Goal: Transaction & Acquisition: Purchase product/service

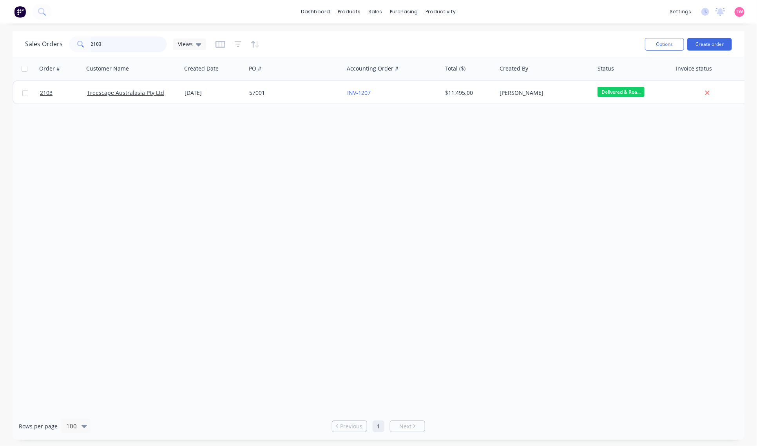
click at [81, 44] on div "2103" at bounding box center [118, 44] width 98 height 16
type input "cnc"
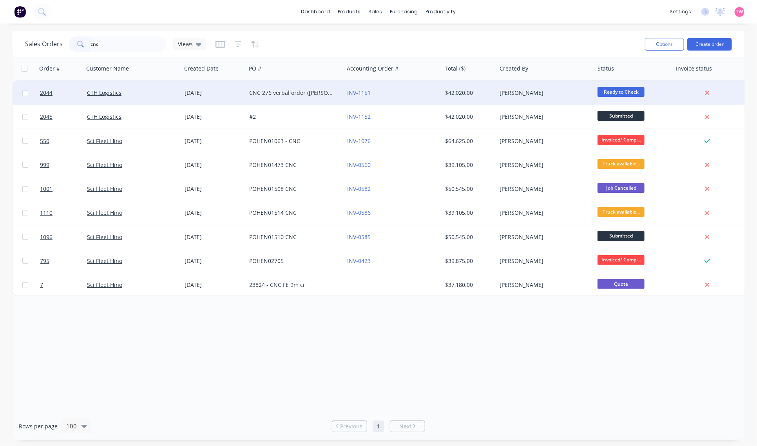
click at [146, 89] on div "CTH Logistics" at bounding box center [130, 93] width 87 height 8
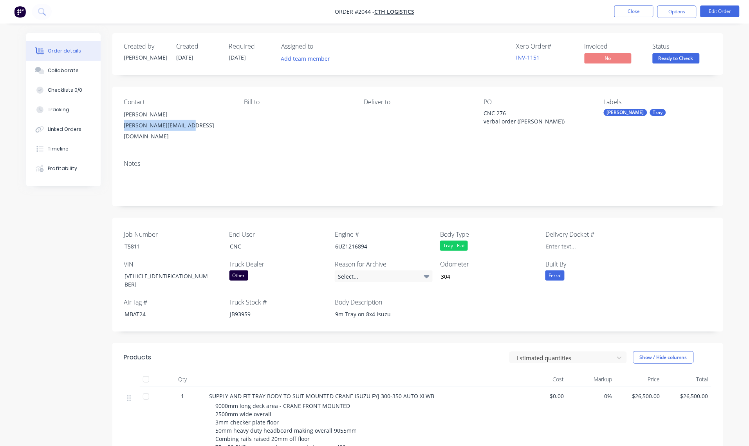
drag, startPoint x: 190, startPoint y: 126, endPoint x: 123, endPoint y: 128, distance: 67.0
click at [123, 128] on div "Contact [PERSON_NAME] [PERSON_NAME][EMAIL_ADDRESS][DOMAIN_NAME] Bill to Deliver…" at bounding box center [417, 120] width 611 height 67
copy div "[PERSON_NAME][EMAIL_ADDRESS][DOMAIN_NAME]"
click at [234, 308] on div "JB93959" at bounding box center [273, 313] width 98 height 11
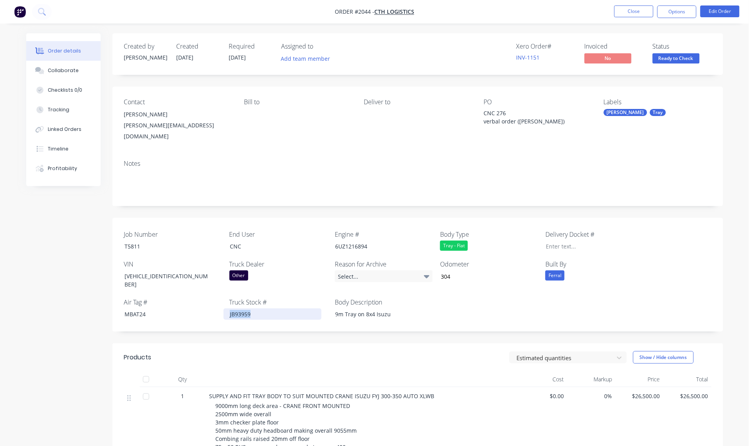
copy div "JB93959"
click at [653, 10] on button "Close" at bounding box center [633, 11] width 39 height 12
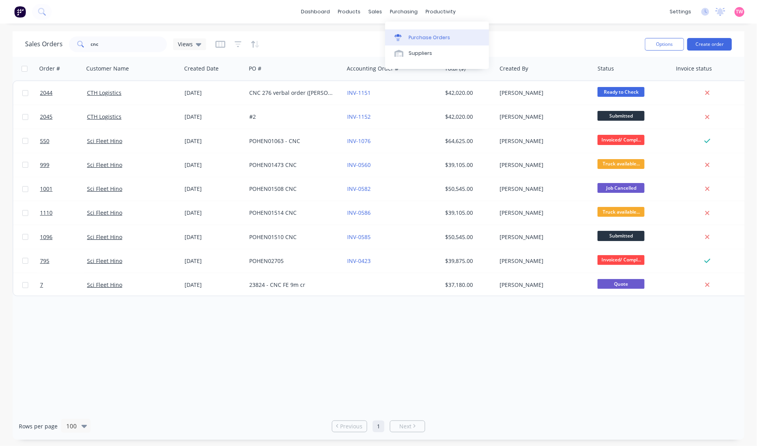
click at [430, 35] on div "Purchase Orders" at bounding box center [429, 37] width 42 height 7
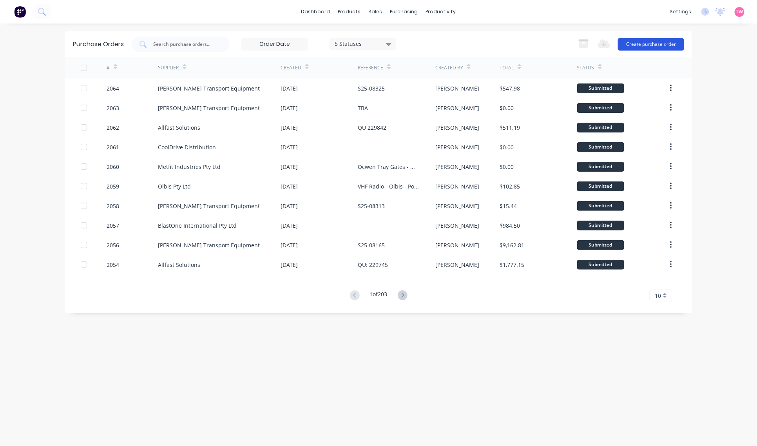
click at [660, 43] on button "Create purchase order" at bounding box center [651, 44] width 66 height 13
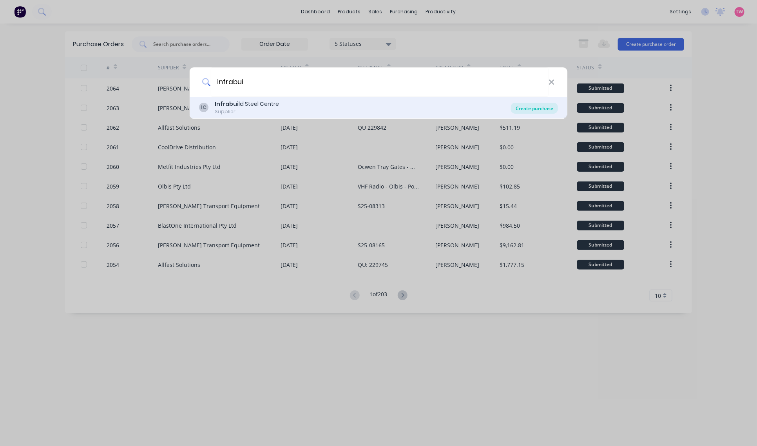
type input "infrabui"
click at [533, 111] on div "Create purchase" at bounding box center [534, 108] width 47 height 11
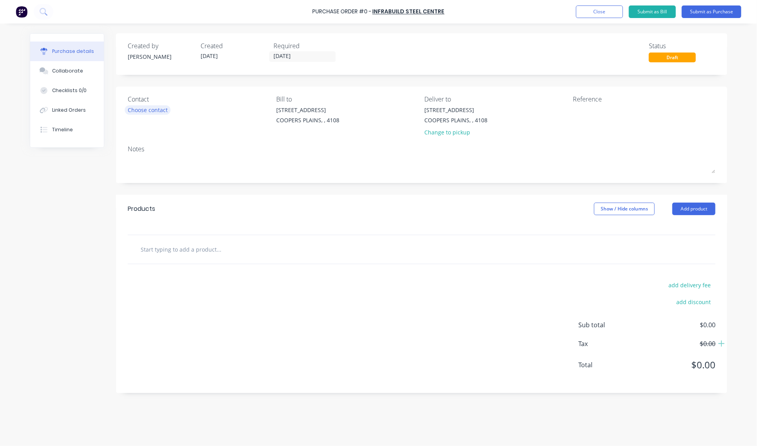
click at [139, 113] on div "Choose contact" at bounding box center [148, 110] width 40 height 8
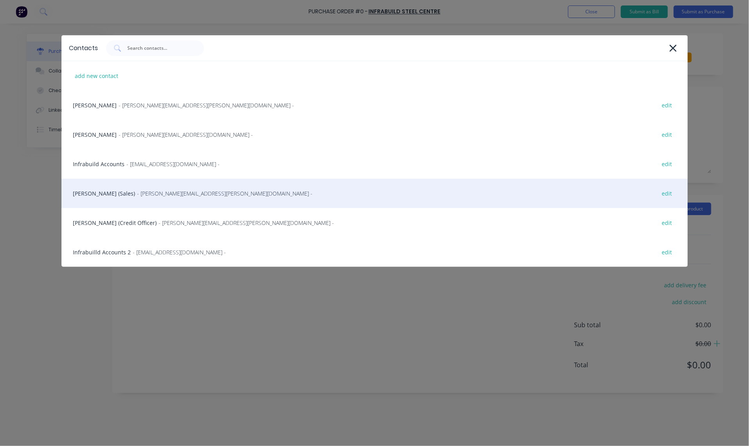
click at [116, 196] on div "[PERSON_NAME] (Sales) - [PERSON_NAME][EMAIL_ADDRESS][PERSON_NAME][DOMAIN_NAME] …" at bounding box center [374, 193] width 627 height 29
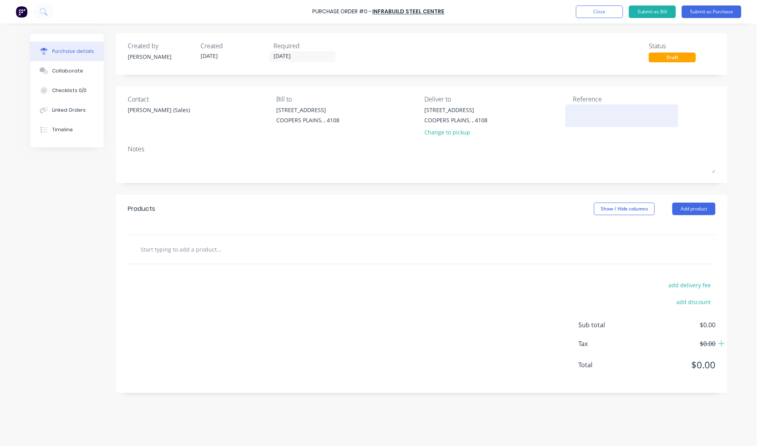
click at [591, 114] on textarea at bounding box center [622, 115] width 98 height 18
type textarea "Steel Order"
click at [178, 253] on input "text" at bounding box center [218, 249] width 157 height 16
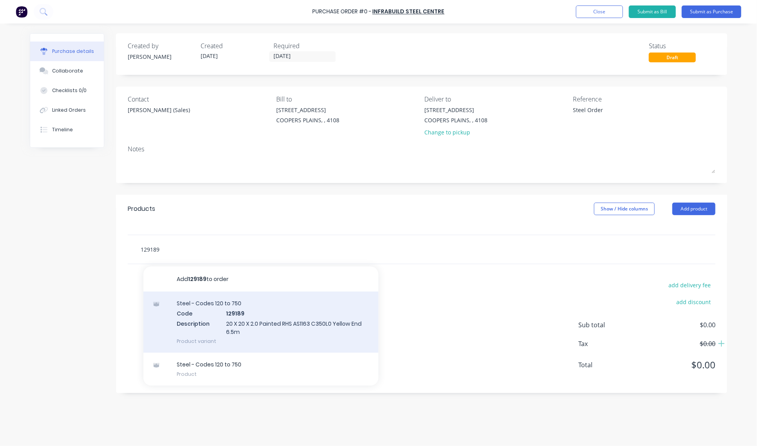
type input "129189"
click at [304, 320] on div "Steel - Codes 120 to 750 Code 129189 Description 20 X 20 X 2.0 Painted RHS AS11…" at bounding box center [260, 321] width 235 height 61
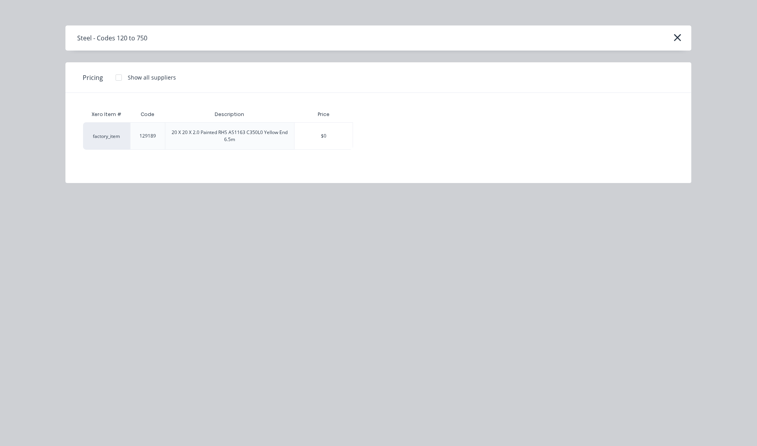
drag, startPoint x: 114, startPoint y: 76, endPoint x: 123, endPoint y: 81, distance: 10.5
click at [115, 76] on div at bounding box center [119, 78] width 16 height 16
click at [396, 137] on div "$13.48" at bounding box center [380, 136] width 54 height 27
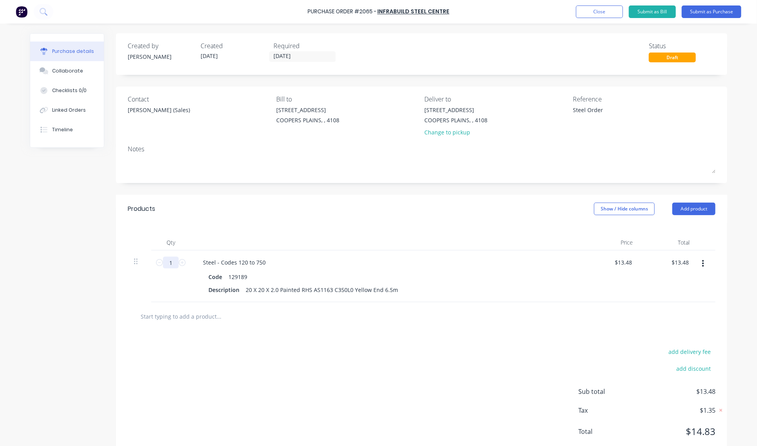
click at [168, 266] on input "1" at bounding box center [171, 263] width 16 height 12
type input "2"
type input "$26.96"
type input "20"
type input "$269.60"
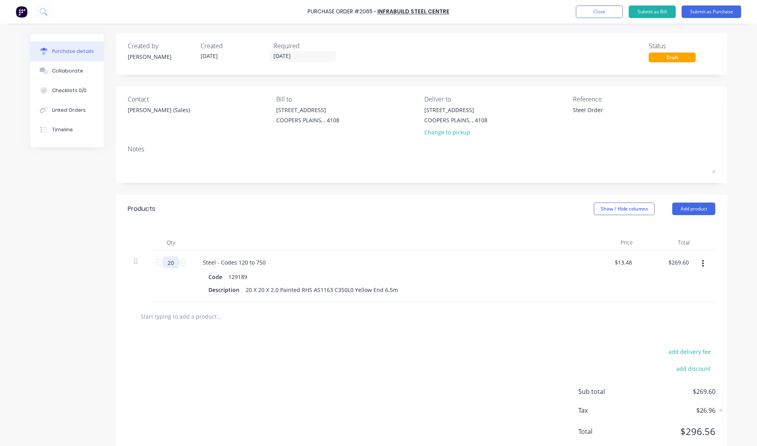
type input "20"
click at [181, 318] on input "text" at bounding box center [218, 316] width 157 height 16
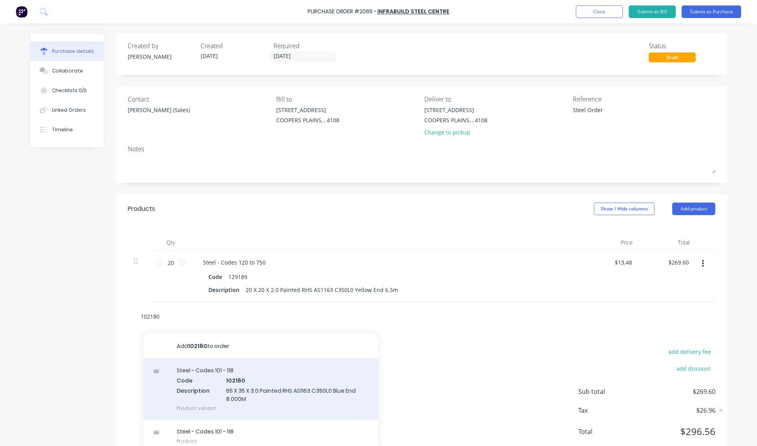
type input "102180"
click at [254, 396] on div "Steel - Codes 101 - 118 Code 102180 Description 65 X 35 X 3.0 Painted RHS AS116…" at bounding box center [260, 388] width 235 height 61
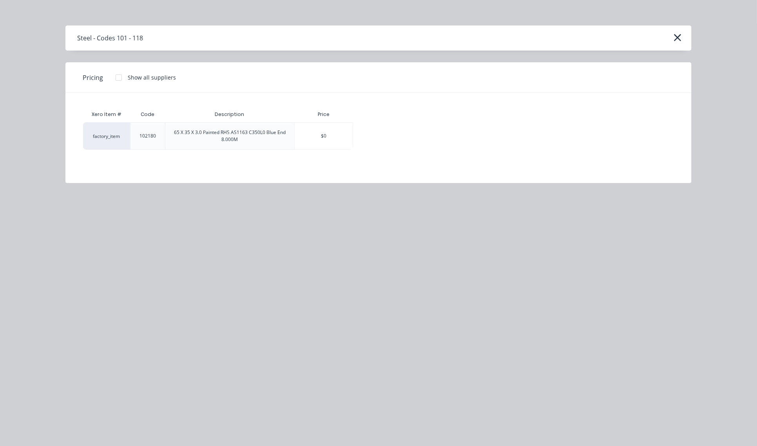
click at [123, 76] on div at bounding box center [119, 78] width 16 height 16
click at [381, 140] on div "$61.39" at bounding box center [380, 136] width 54 height 27
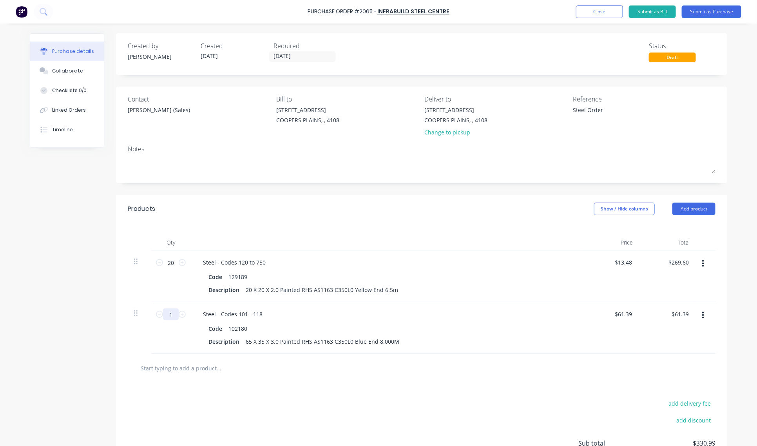
click at [167, 311] on input "1" at bounding box center [171, 314] width 16 height 12
type input "8"
type input "$491.12"
type input "8"
click at [192, 372] on input "text" at bounding box center [218, 368] width 157 height 16
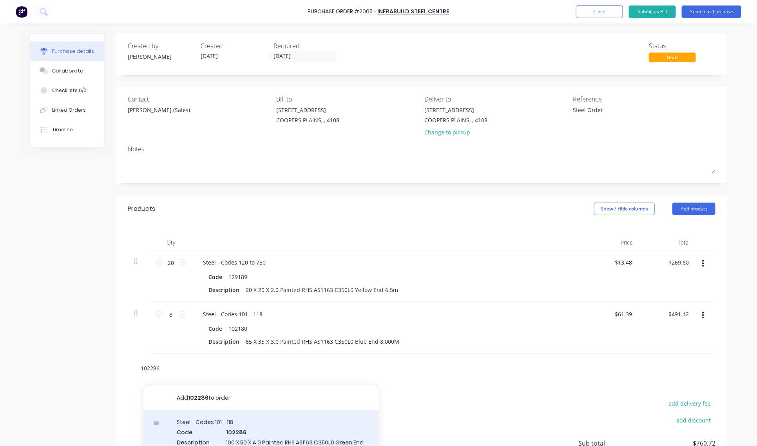
type input "102286"
click at [250, 428] on div "Steel - Codes 101 - 118 Code 102286 Description 100 X 50 X 4.0 Painted RHS AS11…" at bounding box center [260, 440] width 235 height 61
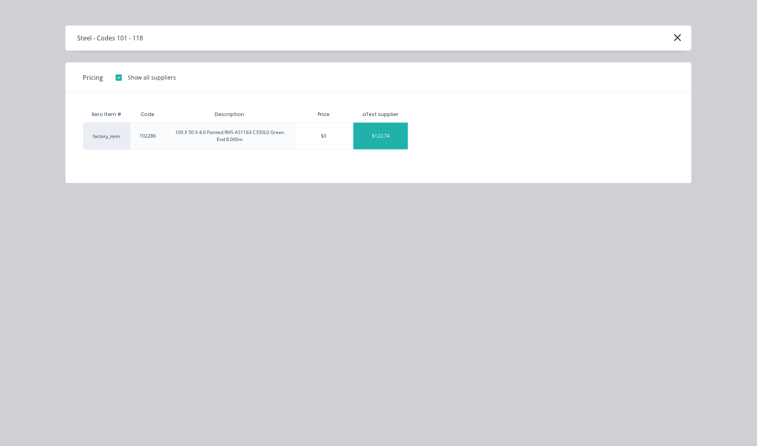
click at [398, 134] on div "$122.74" at bounding box center [380, 136] width 54 height 27
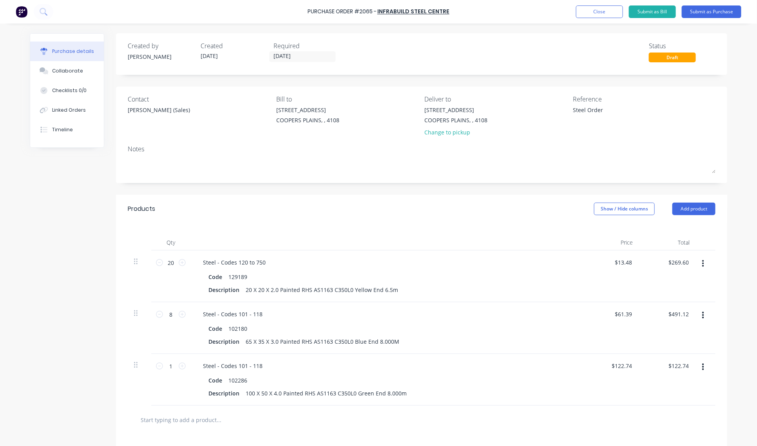
drag, startPoint x: 161, startPoint y: 381, endPoint x: 188, endPoint y: 382, distance: 27.8
click at [175, 385] on div "Qty Price Total 20 20 Steel - Codes 120 to 750 Code 129189 Description 20 X 20 …" at bounding box center [421, 314] width 611 height 182
click at [168, 369] on input "1" at bounding box center [171, 366] width 16 height 12
click at [169, 365] on input "1" at bounding box center [171, 366] width 16 height 12
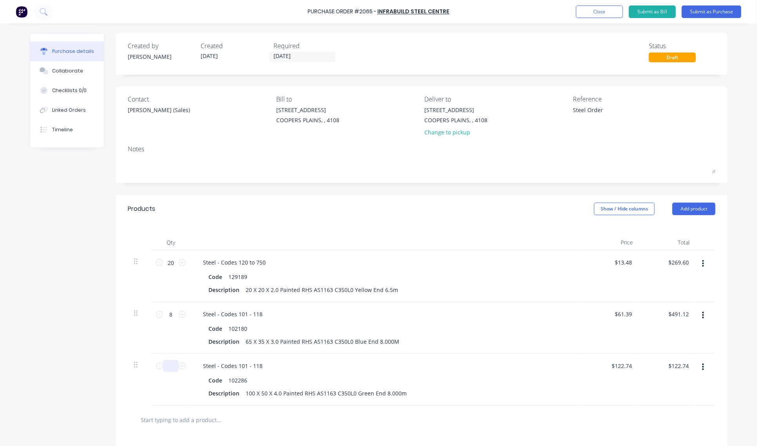
type input "2"
type input "$245.48"
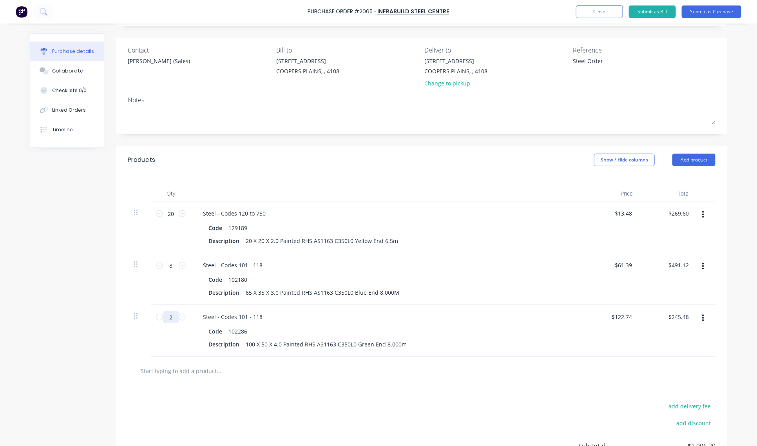
scroll to position [81, 0]
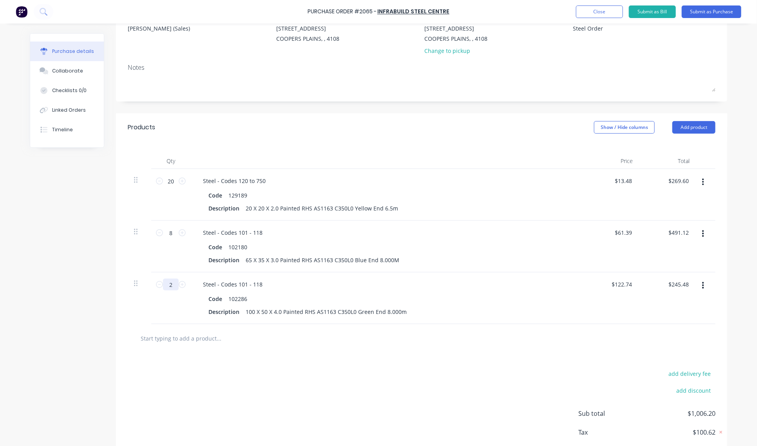
type input "2"
click at [192, 341] on input "text" at bounding box center [218, 338] width 157 height 16
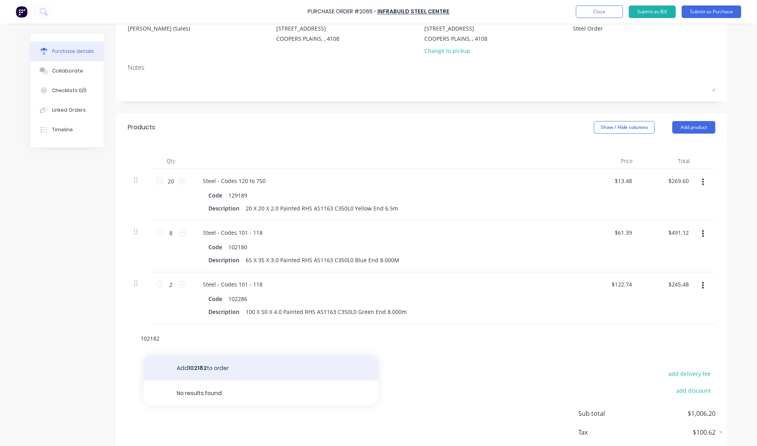
type input "102182"
click at [218, 363] on button "Add 102182 to order" at bounding box center [260, 367] width 235 height 25
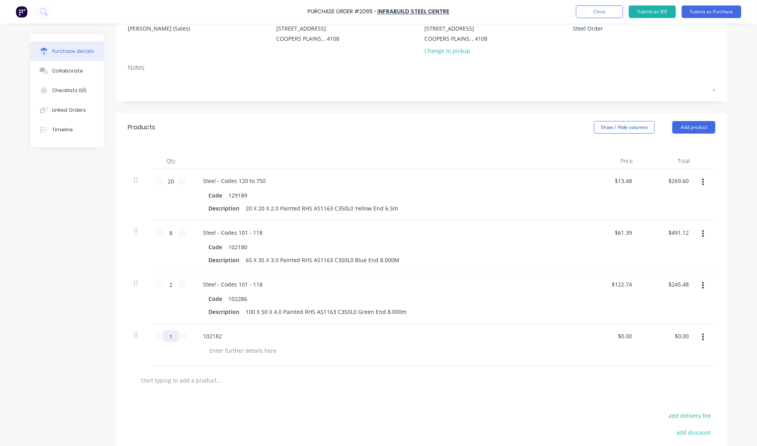
click at [167, 338] on input "1" at bounding box center [171, 336] width 16 height 12
type input "4"
click at [213, 351] on div at bounding box center [243, 350] width 80 height 11
click at [195, 381] on input "text" at bounding box center [218, 380] width 157 height 16
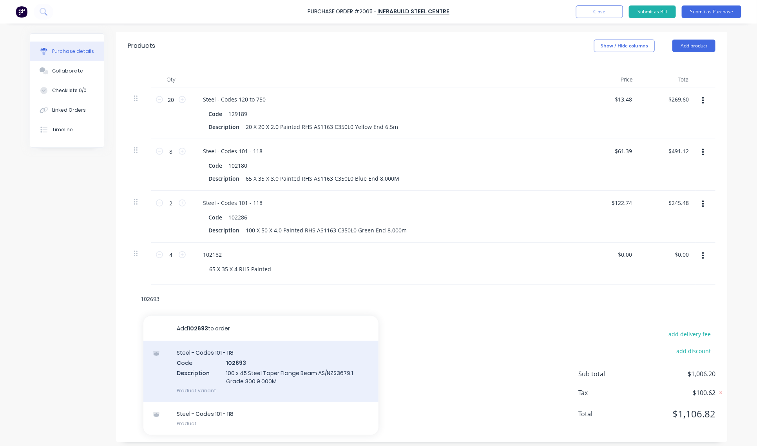
type input "102693"
click at [208, 369] on div "Steel - Codes 101 - 118 Code 102693 Description 100 x 45 Steel Taper Flange Bea…" at bounding box center [260, 371] width 235 height 61
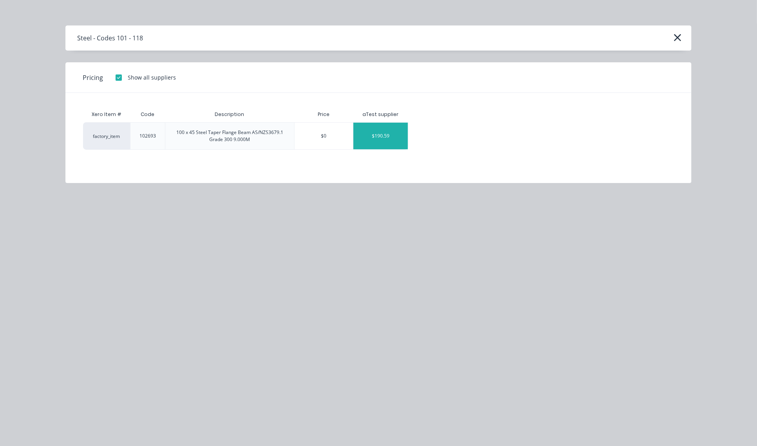
click at [389, 137] on div "$190.59" at bounding box center [380, 136] width 54 height 27
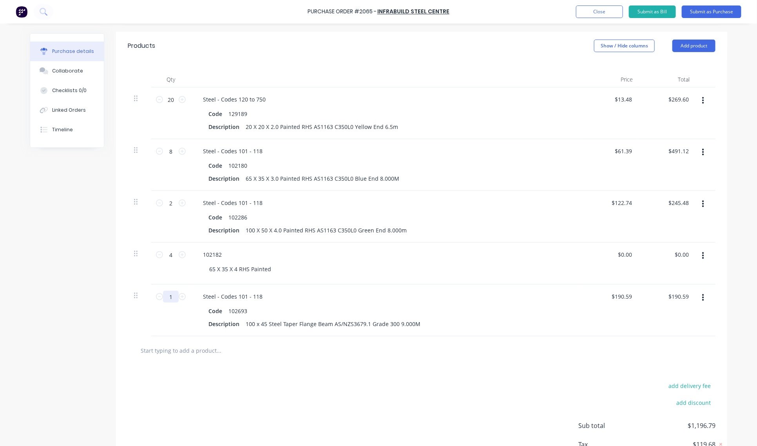
click at [166, 295] on input "1" at bounding box center [171, 297] width 16 height 12
type input "4"
type input "$762.36"
type input "4"
click at [208, 349] on input "text" at bounding box center [218, 350] width 157 height 16
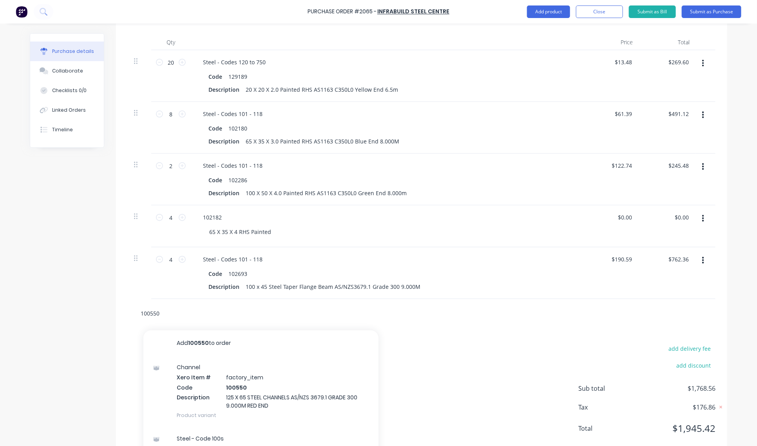
scroll to position [230, 0]
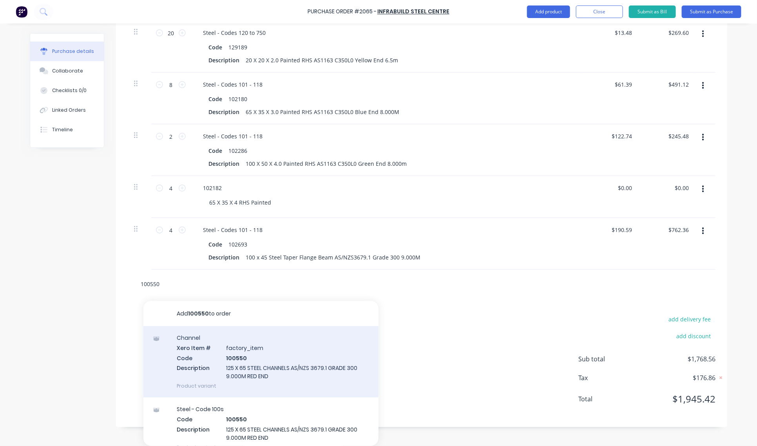
type input "100550"
click at [276, 372] on div "Channel Xero Item # factory_item Code 100550 Description 125 X 65 STEEL CHANNEL…" at bounding box center [260, 361] width 235 height 71
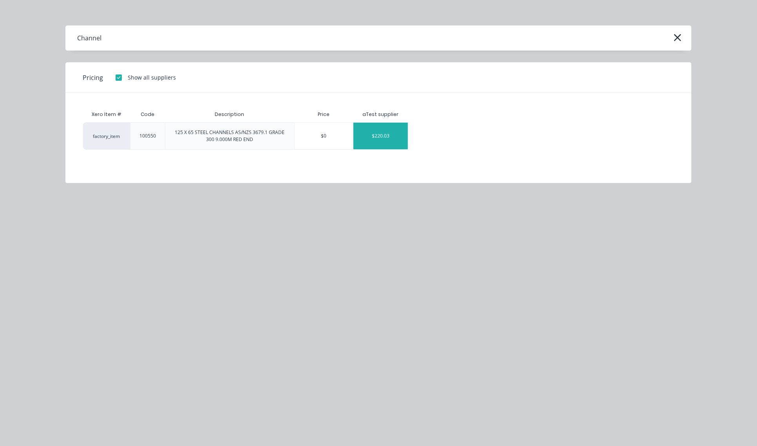
click at [393, 141] on div "$220.03" at bounding box center [380, 136] width 54 height 27
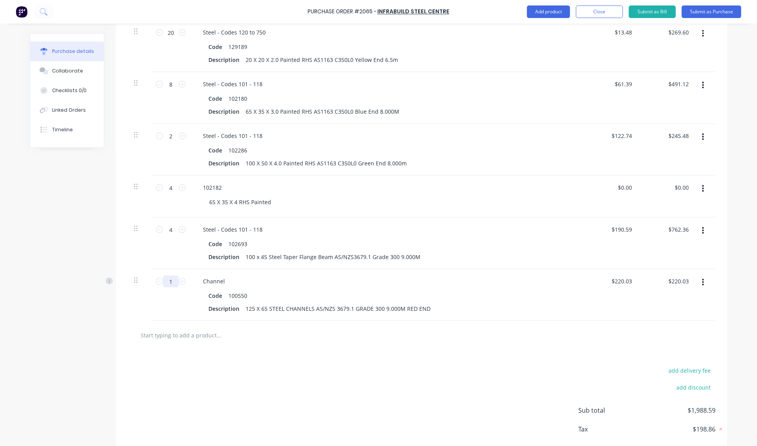
click at [168, 283] on input "1" at bounding box center [171, 281] width 16 height 12
type input "6"
type input "$1,320.18"
type input "6"
click at [195, 333] on input "text" at bounding box center [218, 335] width 157 height 16
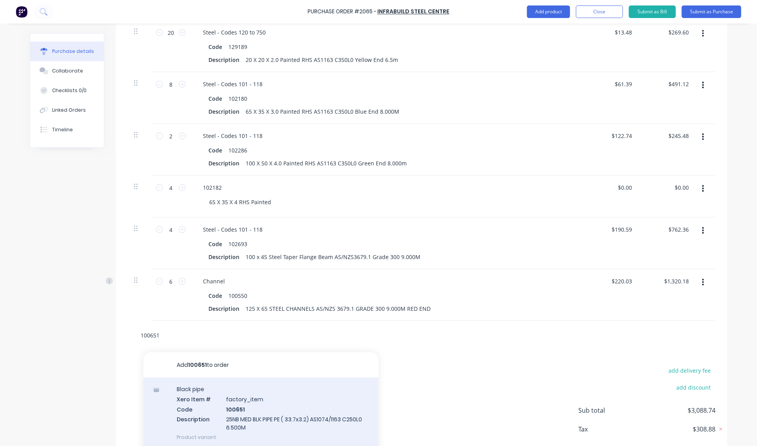
type input "100651"
click at [255, 412] on div "Black pipe Xero Item # factory_item Code 100651 Description 25NB MED BLK PIPE P…" at bounding box center [260, 412] width 235 height 71
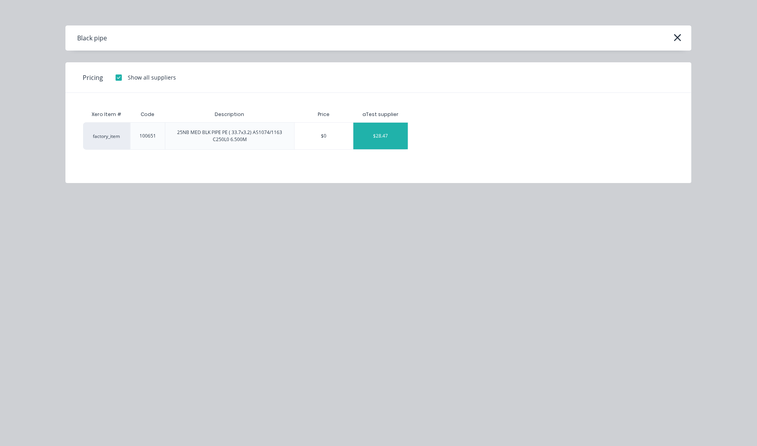
click at [386, 136] on div "$28.47" at bounding box center [380, 136] width 54 height 27
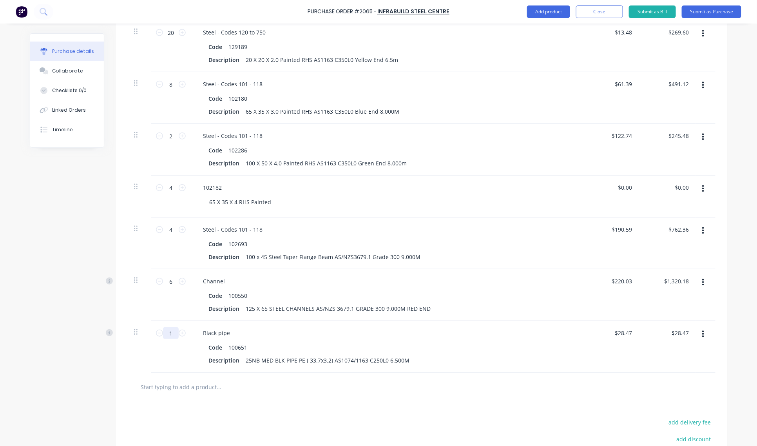
click at [166, 332] on input "1" at bounding box center [171, 333] width 16 height 12
type input "16"
type input "$455.52"
type input "16"
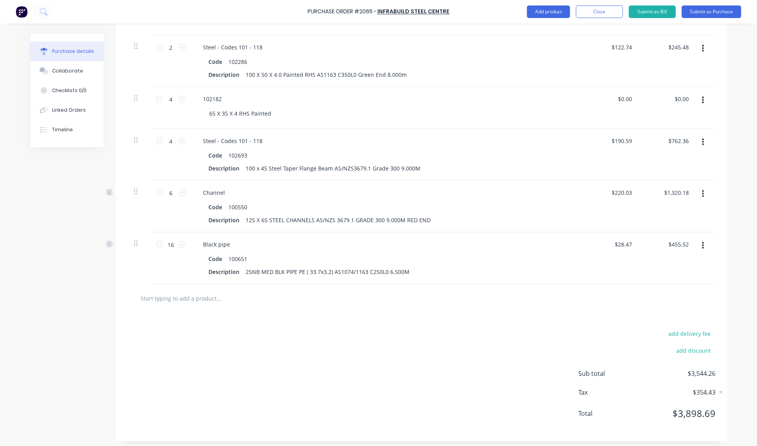
scroll to position [323, 0]
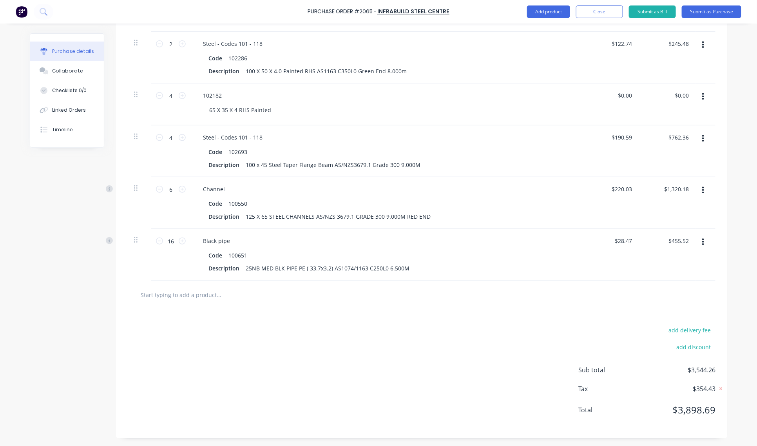
click at [163, 296] on input "text" at bounding box center [218, 295] width 157 height 16
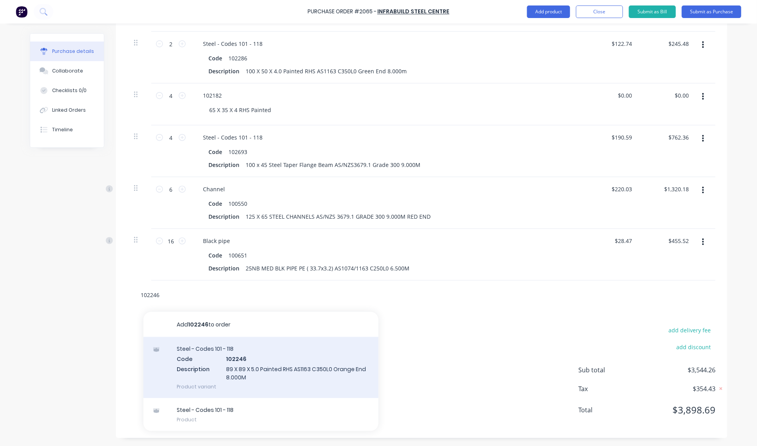
type input "102246"
click at [260, 356] on div "Steel - Codes 101 - 118 Code 102246 Description 89 X 89 X 5.0 Painted RHS AS116…" at bounding box center [260, 367] width 235 height 61
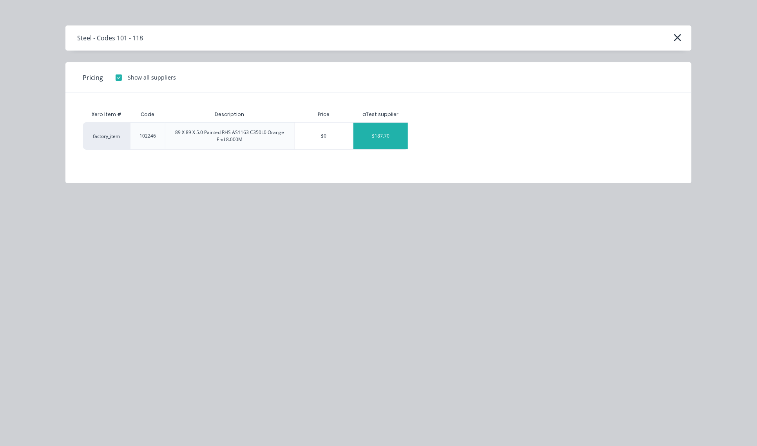
click at [384, 141] on div "$187.70" at bounding box center [380, 136] width 54 height 27
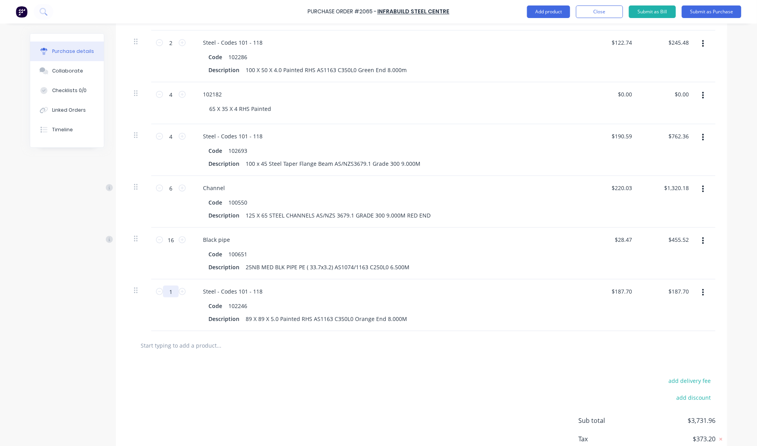
click at [169, 292] on input "1" at bounding box center [171, 291] width 16 height 12
type input "2"
type input "$375.40"
type input "2"
click at [205, 347] on input "text" at bounding box center [218, 345] width 157 height 16
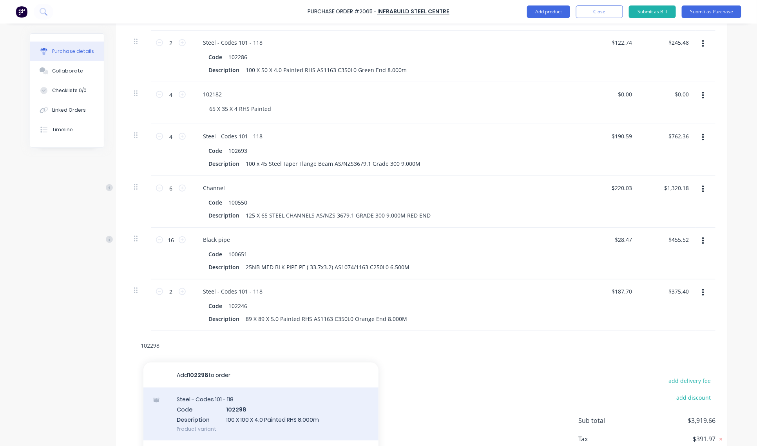
type input "102298"
click at [272, 407] on div "Steel - Codes 101 - 118 Code 102298 Description 100 X 100 X 4.0 Painted RHS 8.0…" at bounding box center [260, 413] width 235 height 53
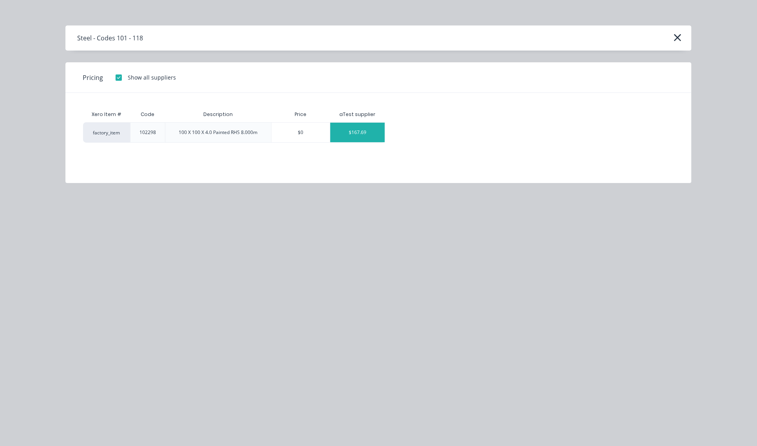
click at [359, 132] on div "$167.69" at bounding box center [357, 133] width 54 height 20
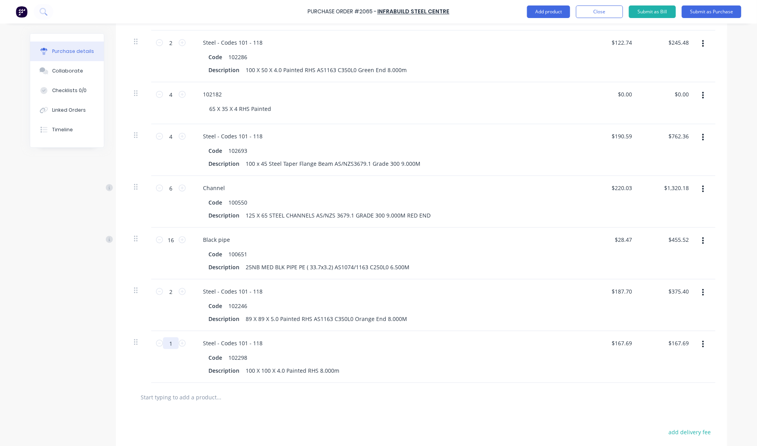
click at [166, 343] on input "1" at bounding box center [171, 343] width 16 height 12
type input "4"
type input "$670.76"
type input "4"
click at [210, 395] on input "text" at bounding box center [218, 397] width 157 height 16
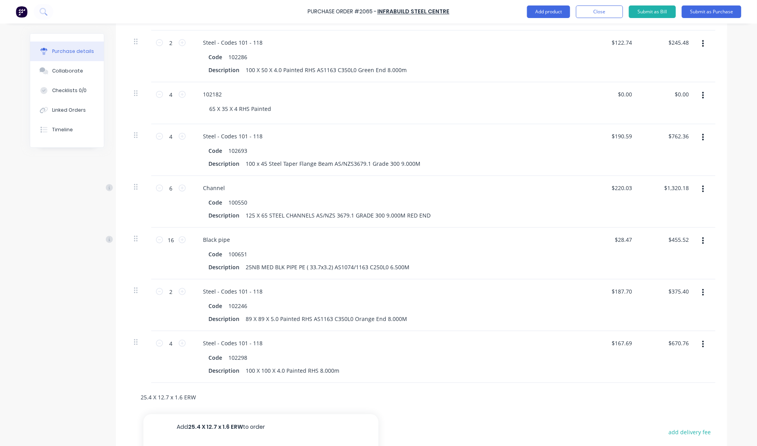
scroll to position [405, 0]
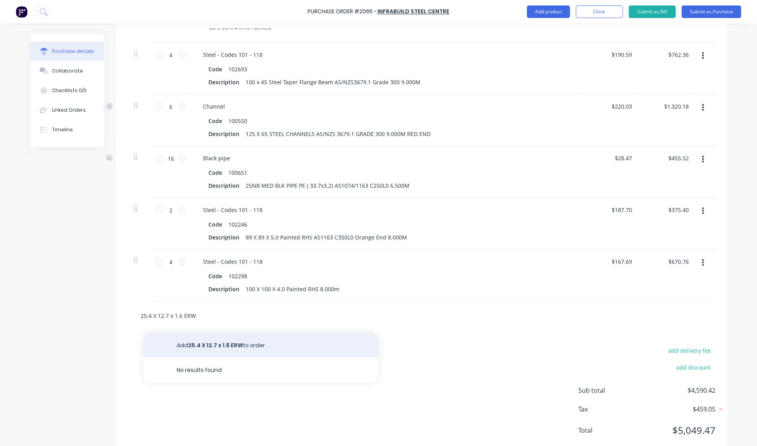
type input "25.4 X 12.7 x 1.6 ERW"
click at [223, 345] on button "Add 25.4 X 12.7 x 1.6 ERW to order" at bounding box center [260, 344] width 235 height 25
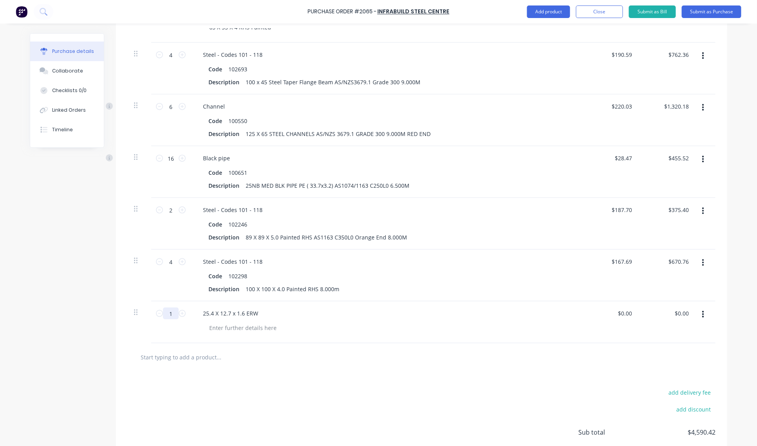
click at [167, 310] on input "1" at bounding box center [171, 313] width 16 height 12
type input "40"
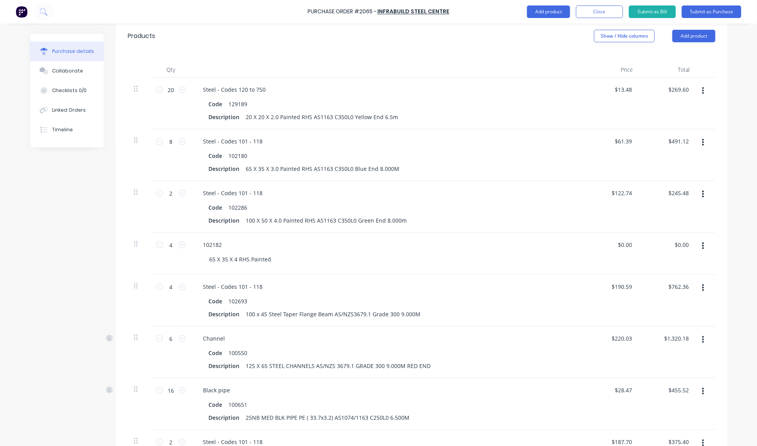
scroll to position [0, 0]
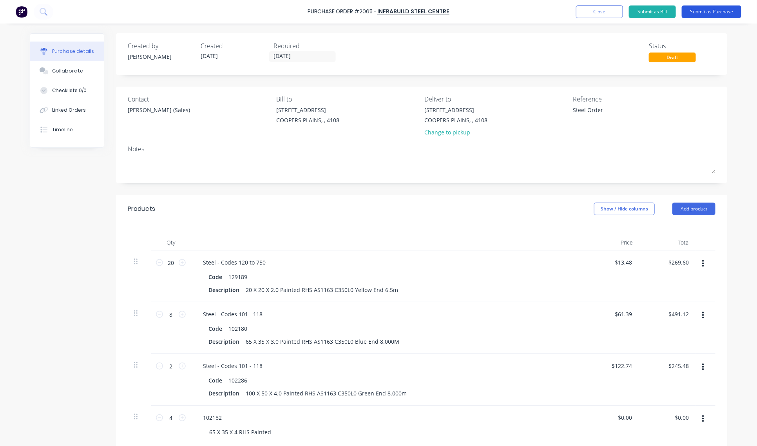
click at [721, 14] on button "Submit as Purchase" at bounding box center [711, 11] width 60 height 13
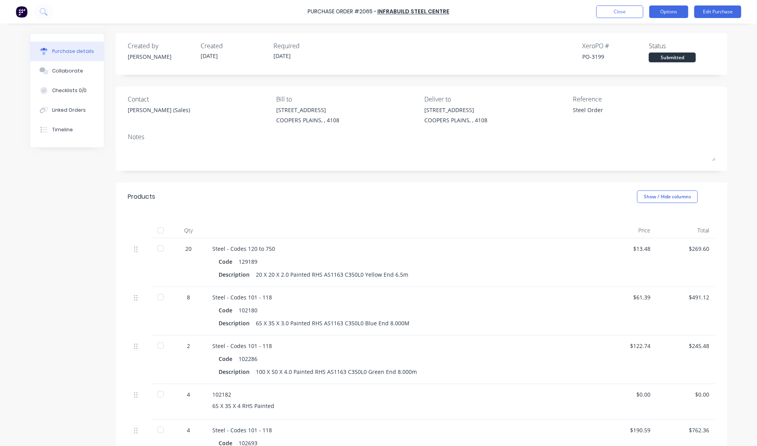
click at [672, 13] on button "Options" at bounding box center [668, 11] width 39 height 13
click at [661, 31] on div "Print / Email" at bounding box center [651, 31] width 60 height 11
click at [659, 47] on div "With pricing" at bounding box center [651, 47] width 60 height 11
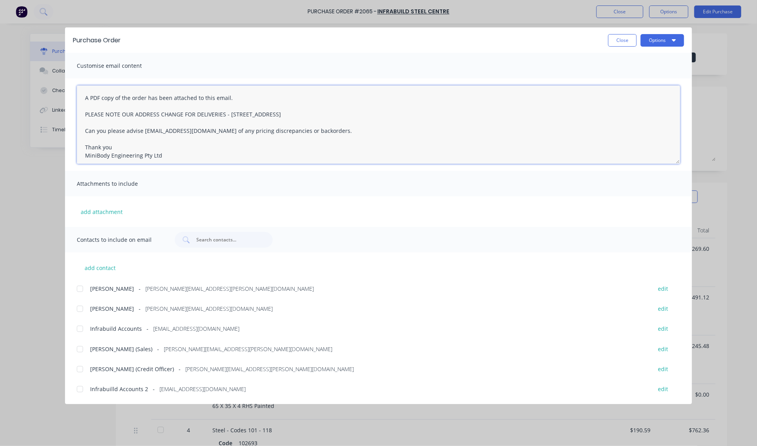
click at [84, 95] on textarea "A PDF copy of the order has been attached to this email. PLEASE NOTE OUR ADDRES…" at bounding box center [378, 124] width 603 height 78
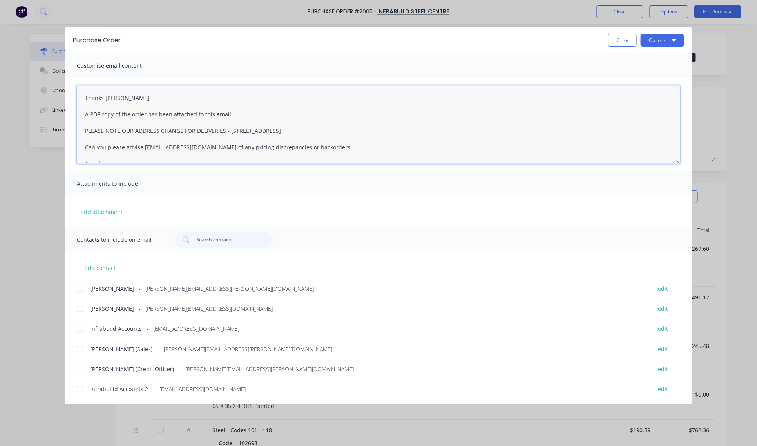
click at [79, 349] on div at bounding box center [80, 349] width 16 height 16
type textarea "Thanks [PERSON_NAME]! -[PERSON_NAME] A PDF copy of the order has been attached …"
click at [658, 37] on button "Options" at bounding box center [661, 40] width 43 height 13
click at [632, 92] on div "Email" at bounding box center [646, 91] width 60 height 11
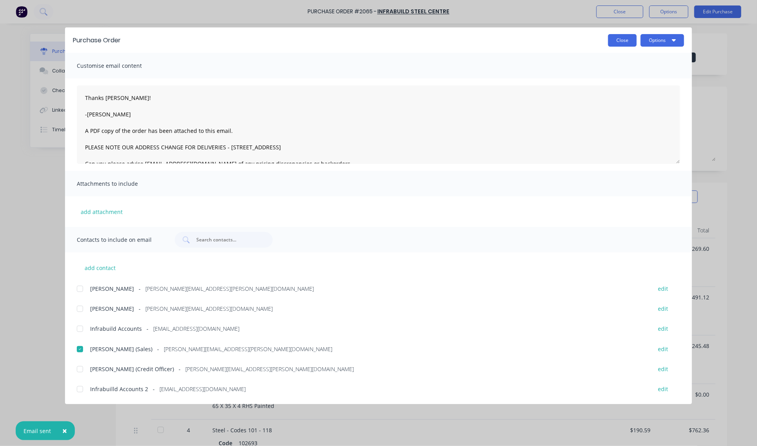
click at [615, 40] on button "Close" at bounding box center [622, 40] width 29 height 13
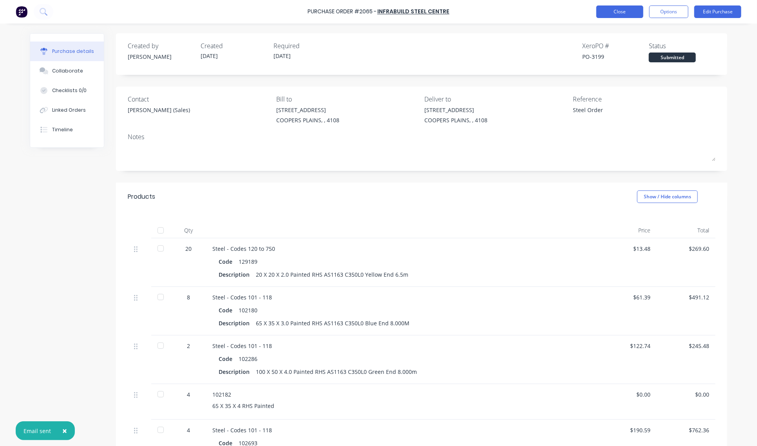
click at [615, 10] on button "Close" at bounding box center [619, 11] width 47 height 13
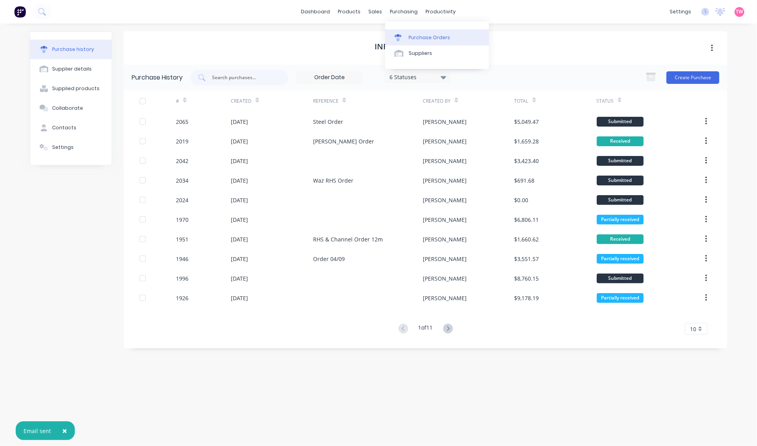
click at [412, 32] on link "Purchase Orders" at bounding box center [437, 37] width 104 height 16
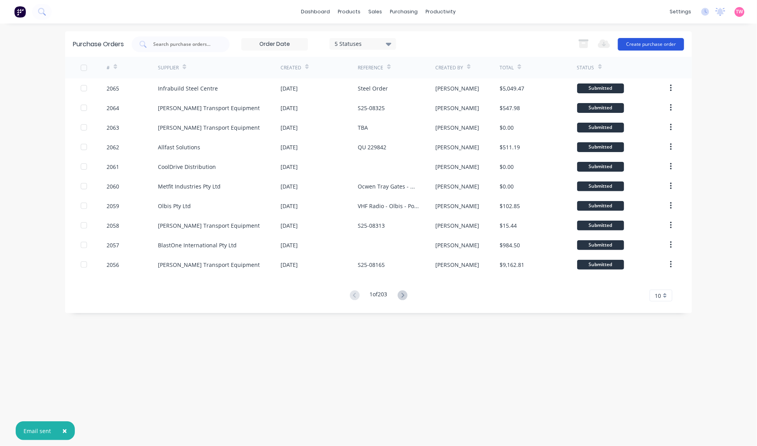
click at [654, 44] on button "Create purchase order" at bounding box center [651, 44] width 66 height 13
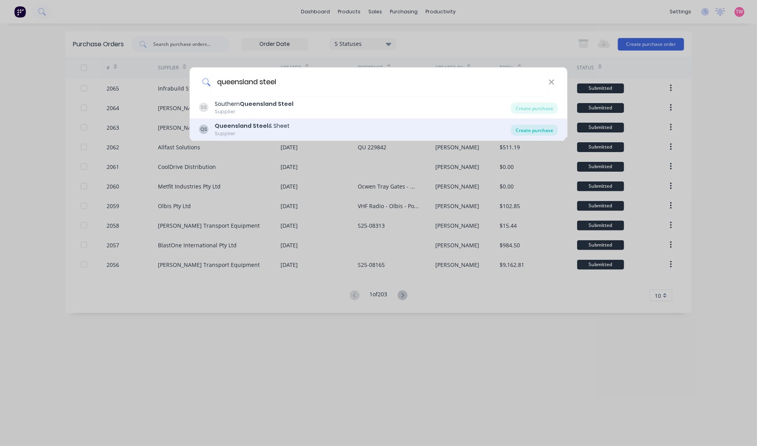
type input "queensland steel"
click at [519, 129] on div "Create purchase" at bounding box center [534, 130] width 47 height 11
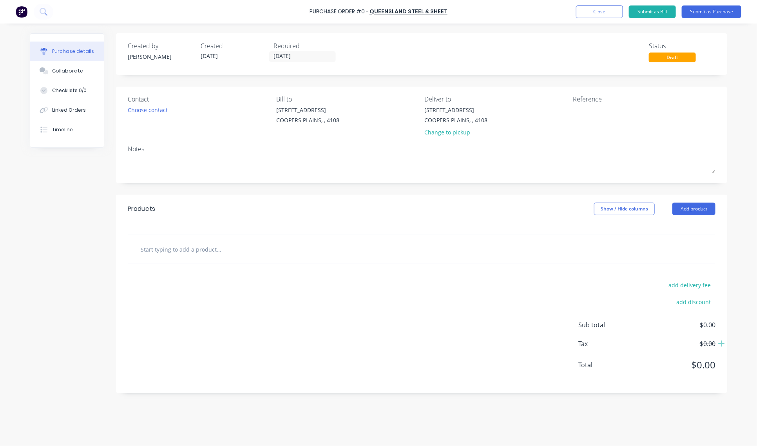
click at [177, 253] on input "text" at bounding box center [218, 249] width 157 height 16
click at [204, 248] on input "3000 X 1200 X 5.0 FLOORPLATE" at bounding box center [218, 249] width 157 height 16
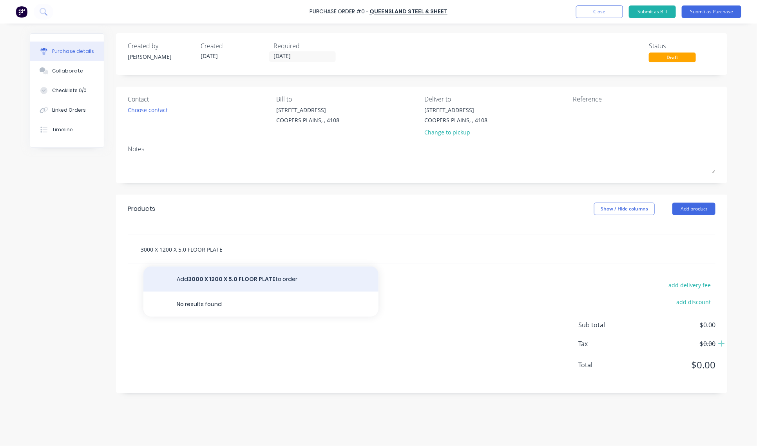
type input "3000 X 1200 X 5.0 FLOOR PLATE"
click at [233, 277] on button "Add 3000 X 1200 X 5.0 FLOOR PLATE to order" at bounding box center [260, 278] width 235 height 25
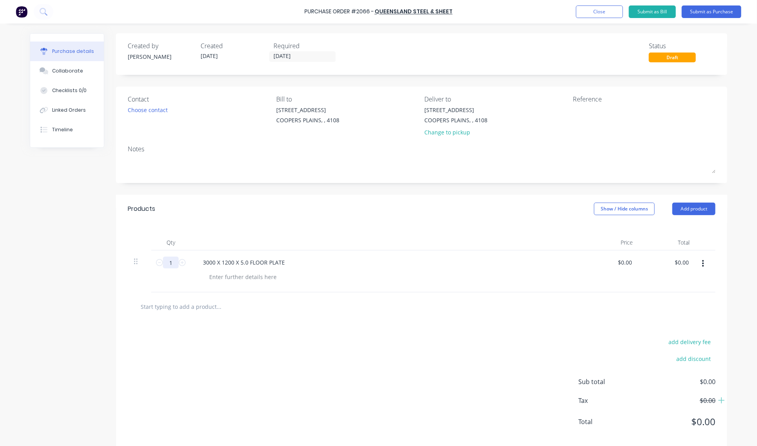
click at [163, 264] on input "1" at bounding box center [171, 263] width 16 height 12
type input "16"
click at [180, 303] on input "text" at bounding box center [218, 306] width 157 height 16
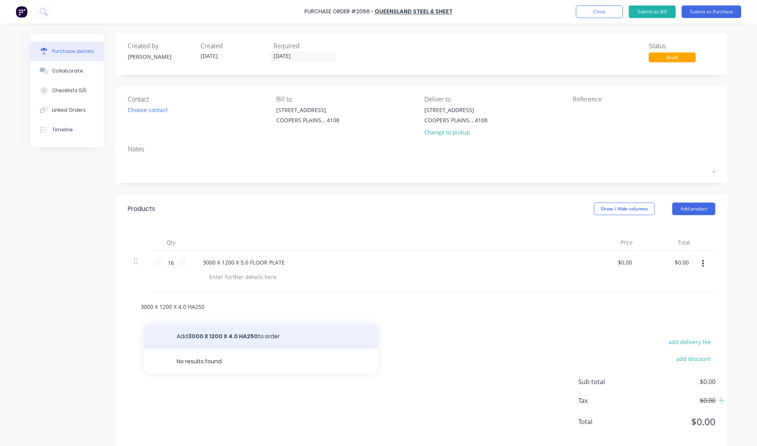
type input "3000 X 1200 X 4.0 HA250"
click at [234, 336] on button "Add 3000 X 1200 X 4.0 HA250 to order" at bounding box center [260, 335] width 235 height 25
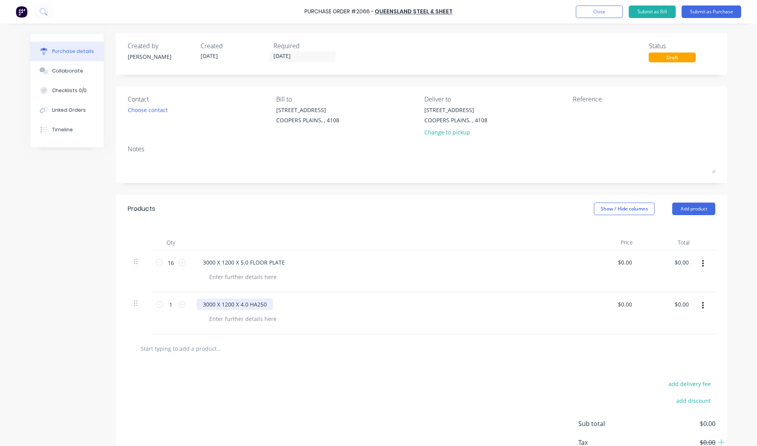
click at [265, 304] on div "3000 X 1200 X 4.0 HA250" at bounding box center [235, 303] width 76 height 11
click at [169, 305] on input "1" at bounding box center [171, 304] width 16 height 12
type input "5"
click at [198, 353] on input "text" at bounding box center [218, 348] width 157 height 16
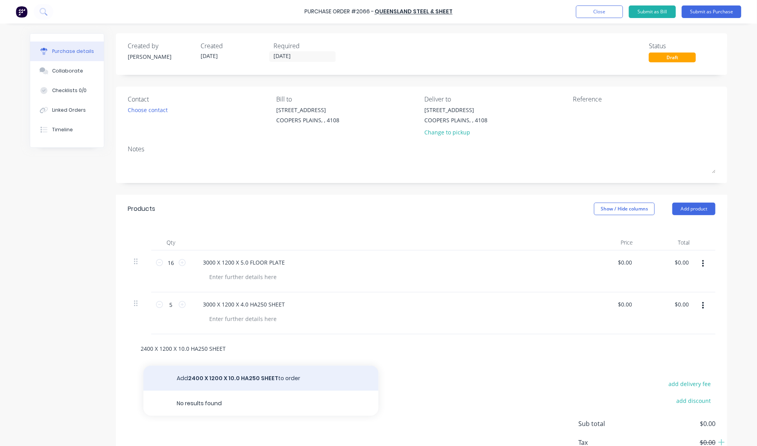
type input "2400 X 1200 X 10.0 HA250 SHEET"
click at [245, 378] on button "Add 2400 X 1200 X 10.0 HA250 SHEET to order" at bounding box center [260, 377] width 235 height 25
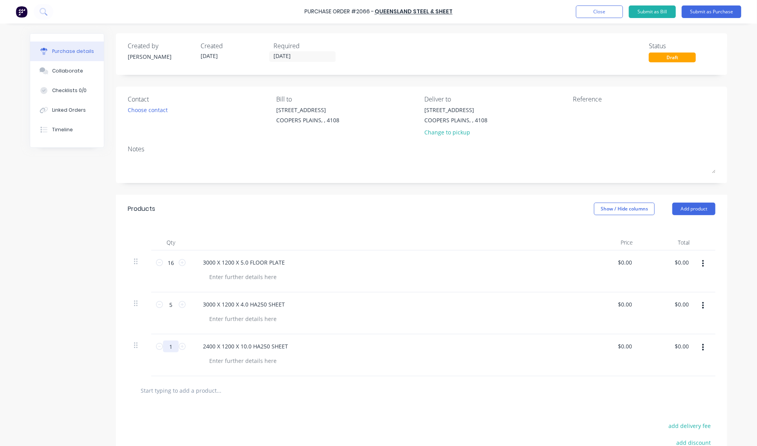
click at [169, 345] on input "1" at bounding box center [171, 346] width 16 height 12
type input "5"
click at [182, 393] on input "text" at bounding box center [218, 390] width 157 height 16
click at [159, 389] on input "19.7mm 2400 X 1200 PERFPRATED" at bounding box center [218, 390] width 157 height 16
click at [204, 388] on input "19.7mm 2400 X 1200 PERFPRATED" at bounding box center [218, 390] width 157 height 16
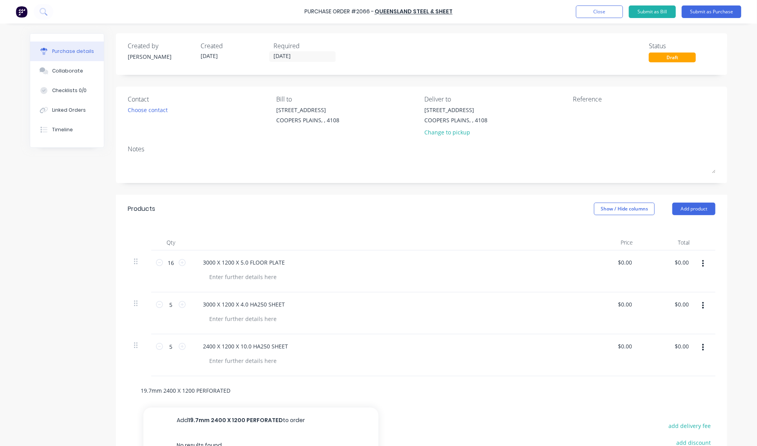
click at [233, 388] on input "19.7mm 2400 X 1200 PERFORATED" at bounding box center [218, 390] width 157 height 16
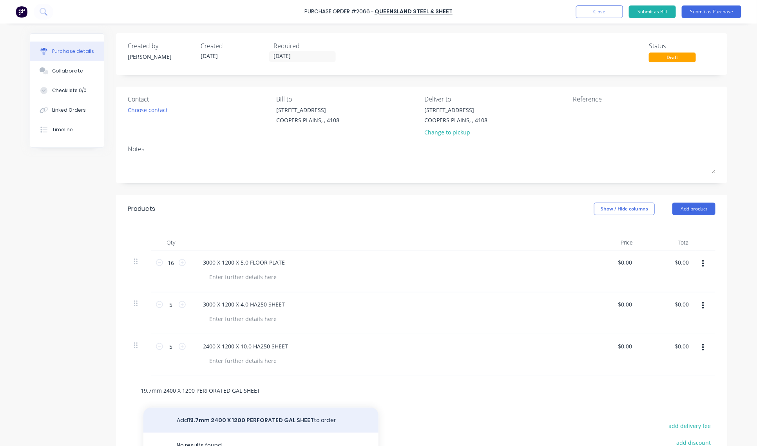
type input "19.7mm 2400 X 1200 PERFORATED GAL SHEET"
click at [265, 418] on button "Add 19.7mm 2400 X 1200 PERFORATED GAL SHEET to order" at bounding box center [260, 419] width 235 height 25
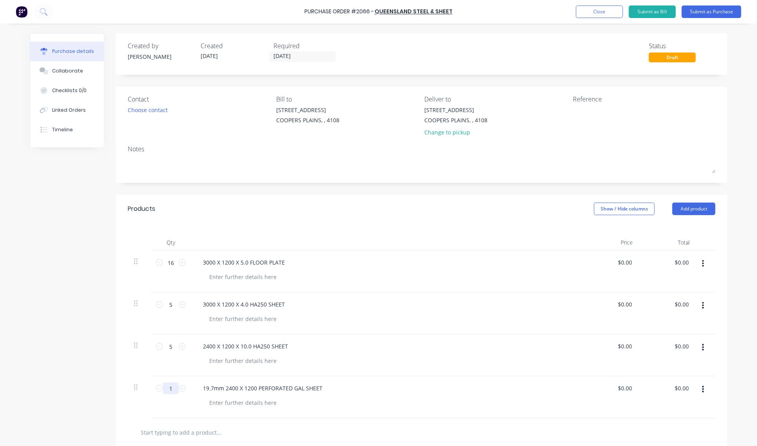
click at [170, 389] on input "1" at bounding box center [171, 388] width 16 height 12
type input "10"
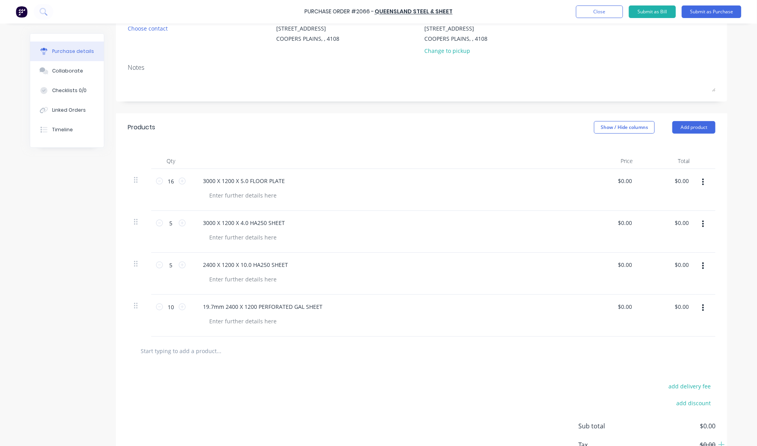
click at [204, 348] on input "text" at bounding box center [218, 351] width 157 height 16
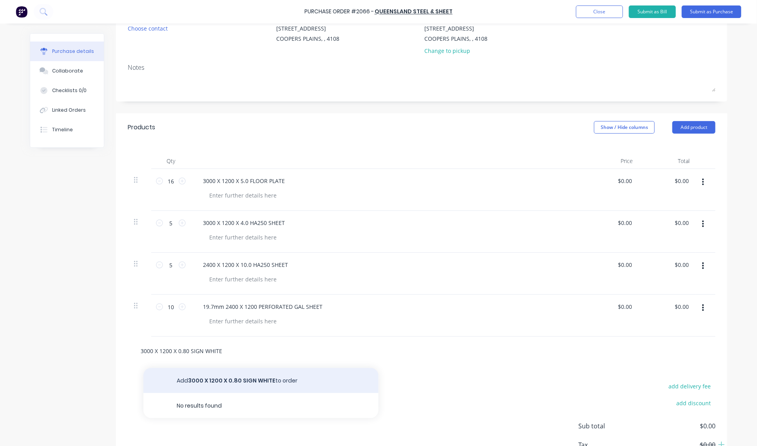
type input "3000 X 1200 X 0.80 SIGN WHITE"
click at [255, 383] on button "Add 3000 X 1200 X 0.80 SIGN WHITE to order" at bounding box center [260, 380] width 235 height 25
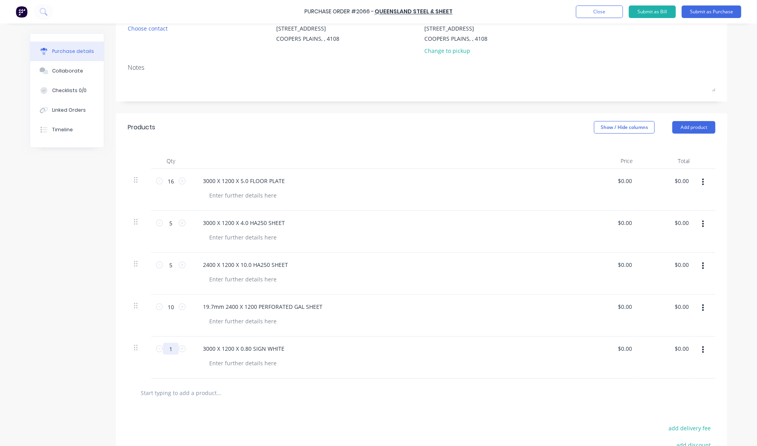
click at [169, 346] on input "1" at bounding box center [171, 349] width 16 height 12
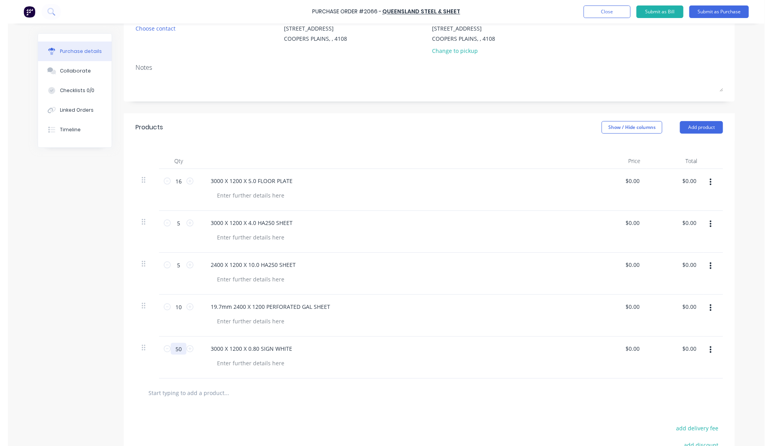
scroll to position [0, 0]
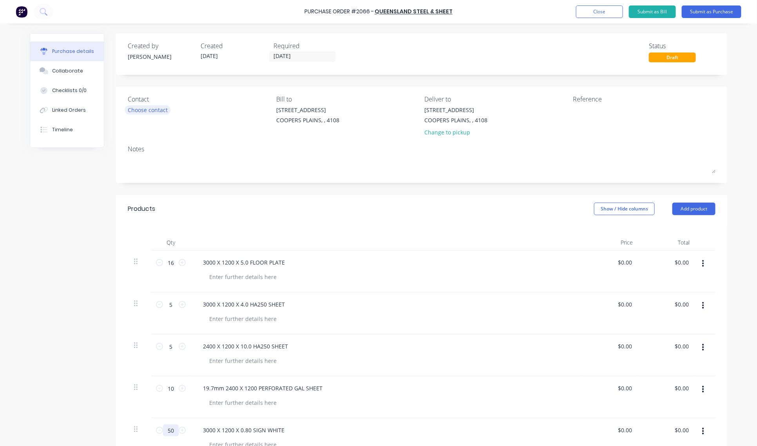
type input "50"
click at [157, 110] on div "Choose contact" at bounding box center [148, 110] width 40 height 8
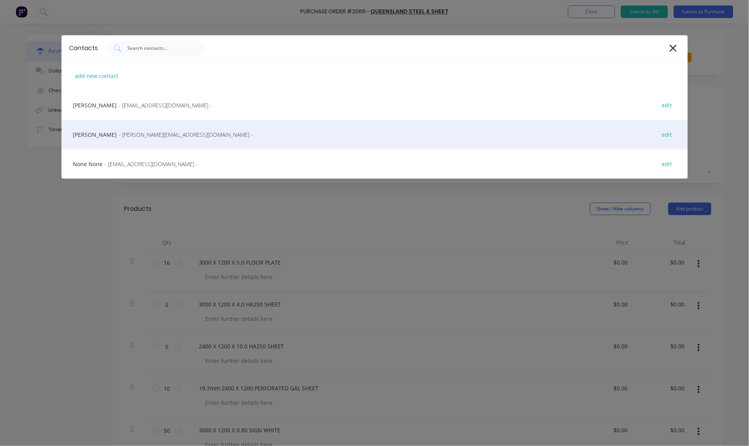
click at [119, 138] on span "- [PERSON_NAME][EMAIL_ADDRESS][DOMAIN_NAME] -" at bounding box center [186, 134] width 134 height 8
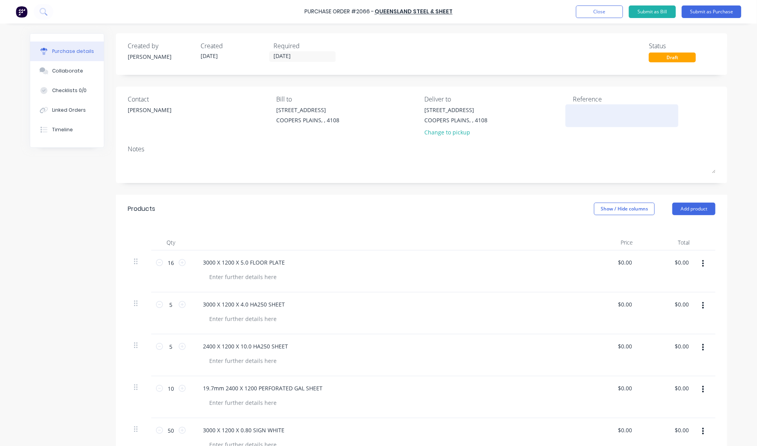
click at [604, 121] on textarea at bounding box center [622, 115] width 98 height 18
type textarea "s"
click at [593, 108] on textarea "Steel Ordr - QSS" at bounding box center [622, 115] width 98 height 18
type textarea "Steel Order - QSS"
click at [727, 9] on button "Submit as Purchase" at bounding box center [711, 11] width 60 height 13
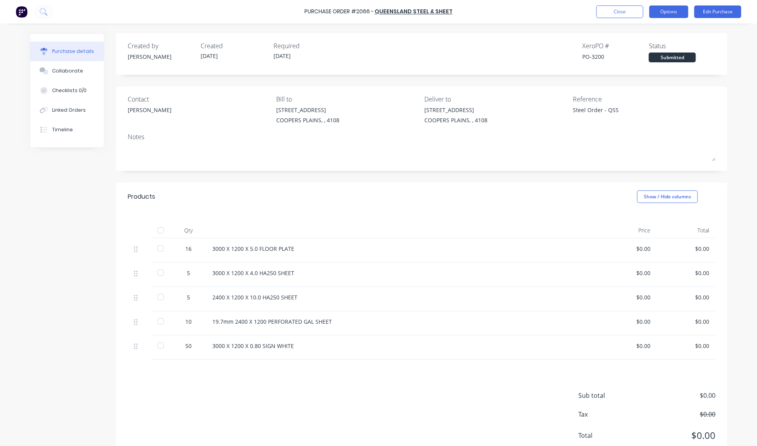
click at [670, 9] on button "Options" at bounding box center [668, 11] width 39 height 13
click at [661, 26] on div "Print / Email" at bounding box center [651, 31] width 60 height 11
click at [654, 44] on div "With pricing" at bounding box center [651, 47] width 60 height 11
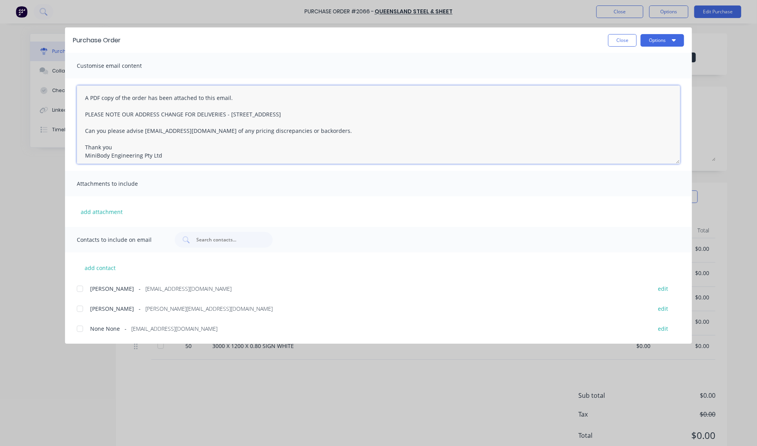
click at [81, 96] on textarea "A PDF copy of the order has been attached to this email. PLEASE NOTE OUR ADDRES…" at bounding box center [378, 124] width 603 height 78
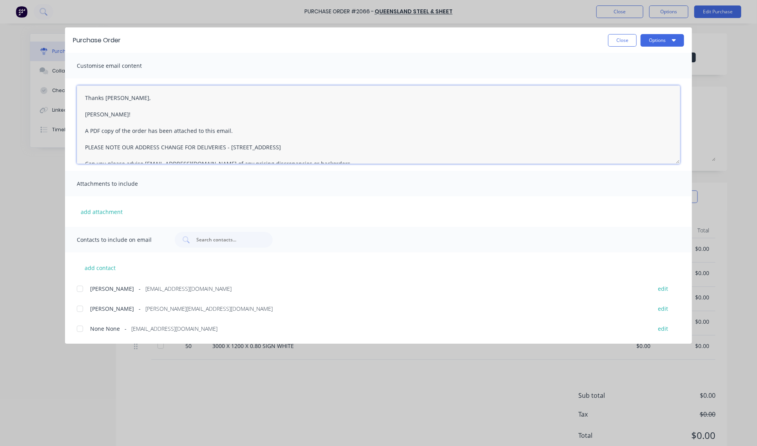
click at [85, 110] on textarea "Thanks [PERSON_NAME], [PERSON_NAME]! A PDF copy of the order has been attached …" at bounding box center [378, 124] width 603 height 78
click at [112, 110] on textarea "Thanks [PERSON_NAME], -[PERSON_NAME]! A PDF copy of the order has been attached…" at bounding box center [378, 124] width 603 height 78
click at [119, 100] on textarea "Thanks [PERSON_NAME], -[PERSON_NAME] A PDF copy of the order has been attached …" at bounding box center [378, 124] width 603 height 78
click at [83, 307] on div at bounding box center [80, 309] width 16 height 16
type textarea "Thanks [PERSON_NAME]! -[PERSON_NAME] A PDF copy of the order has been attached …"
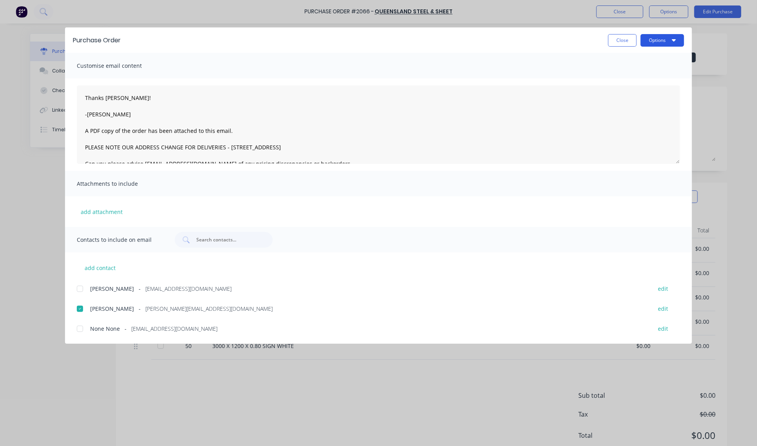
click at [649, 36] on button "Options" at bounding box center [661, 40] width 43 height 13
click at [629, 90] on div "Email" at bounding box center [646, 91] width 60 height 11
click at [617, 38] on button "Close" at bounding box center [622, 40] width 29 height 13
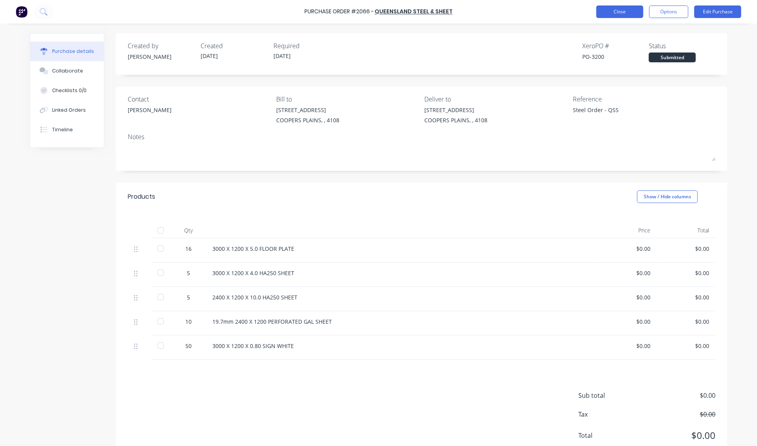
click at [617, 10] on button "Close" at bounding box center [619, 11] width 47 height 13
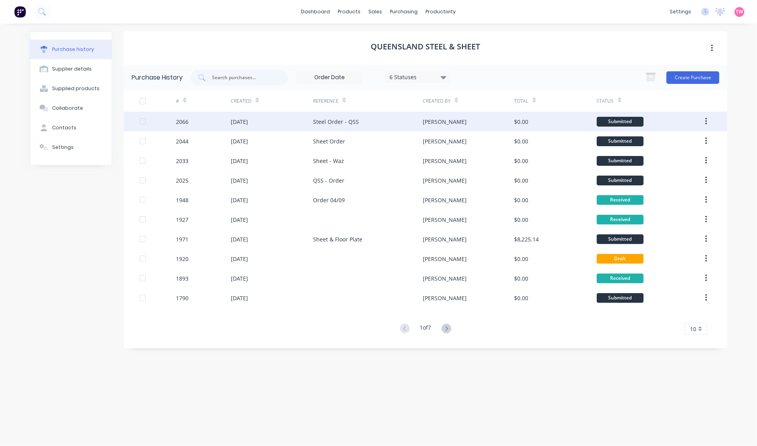
click at [273, 120] on div "[DATE]" at bounding box center [272, 122] width 82 height 20
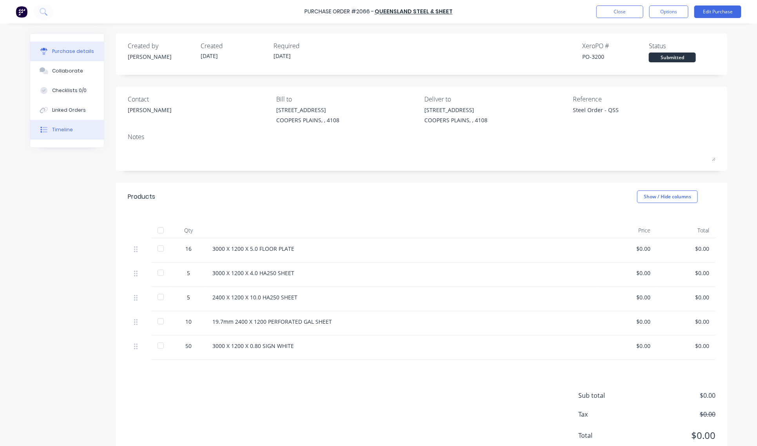
click at [63, 130] on div "Timeline" at bounding box center [62, 129] width 21 height 7
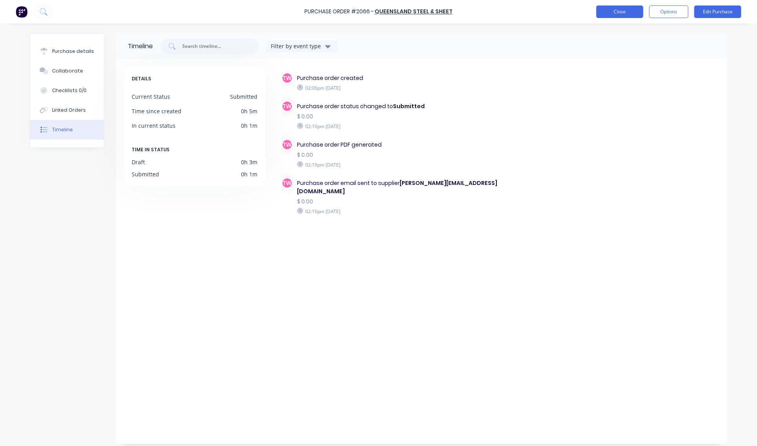
click at [624, 9] on button "Close" at bounding box center [619, 11] width 47 height 13
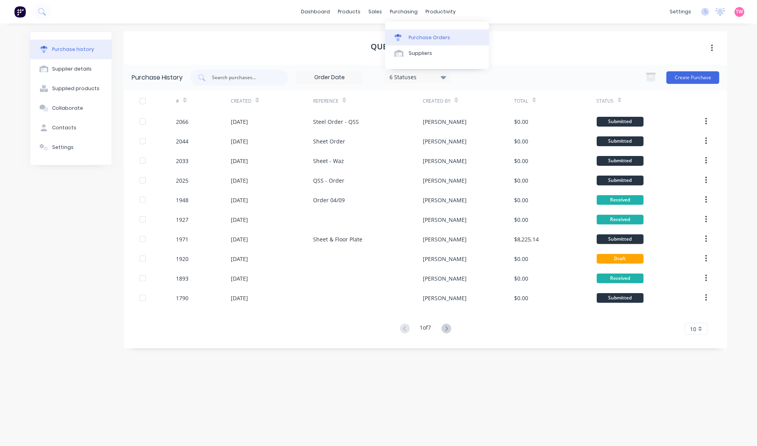
click at [433, 36] on div "Purchase Orders" at bounding box center [429, 37] width 42 height 7
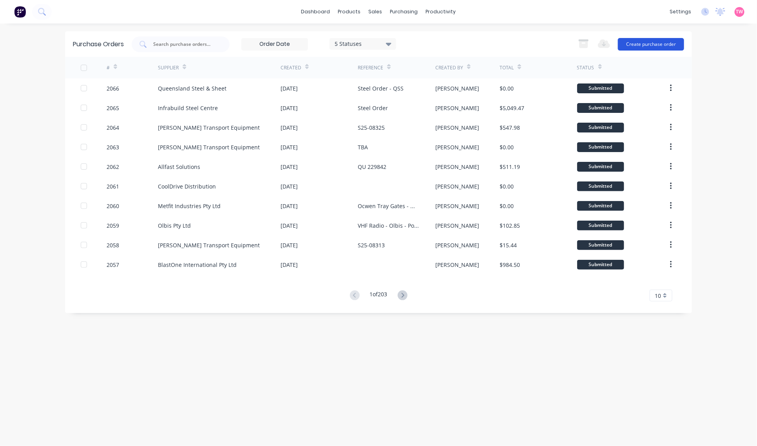
click at [650, 45] on button "Create purchase order" at bounding box center [651, 44] width 66 height 13
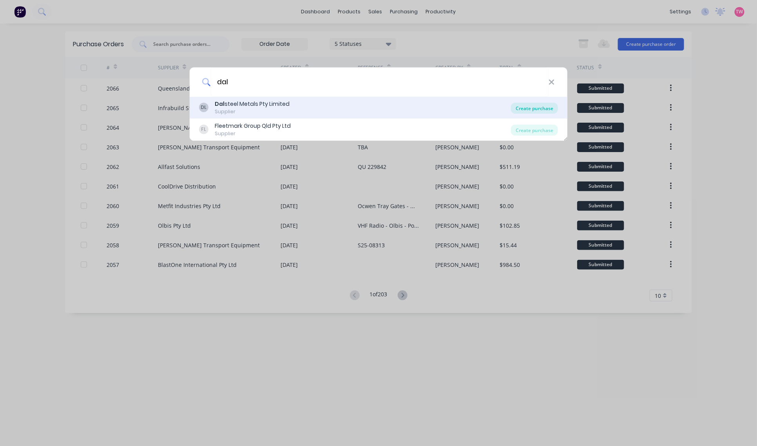
type input "dal"
click at [531, 104] on div "Create purchase" at bounding box center [534, 108] width 47 height 11
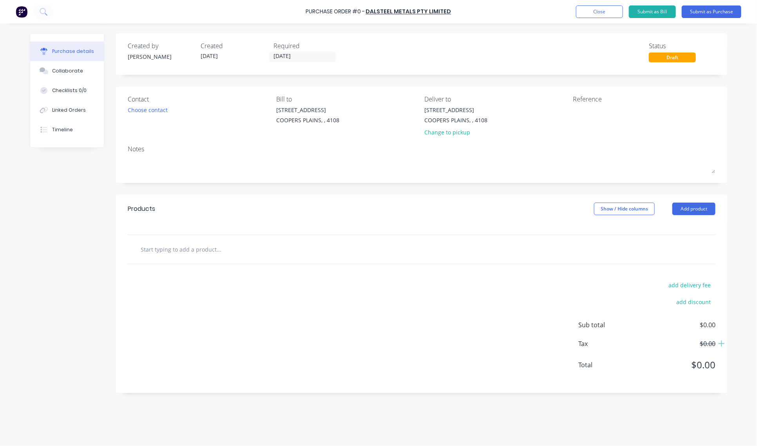
click at [187, 253] on input "text" at bounding box center [218, 249] width 157 height 16
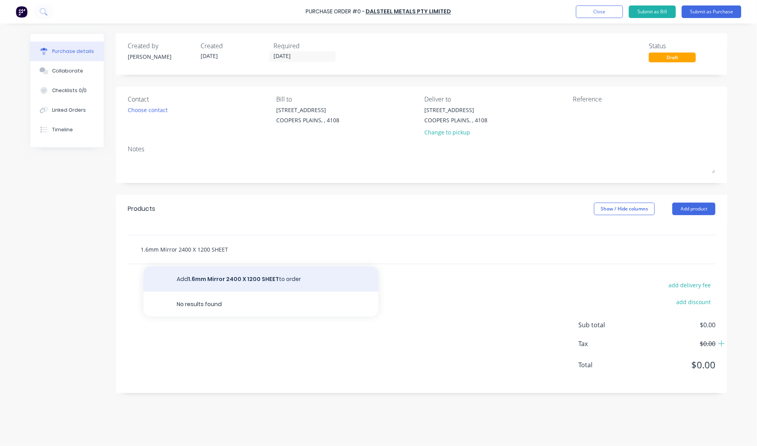
type input "1.6mm Mirror 2400 X 1200 SHEET"
click at [262, 275] on button "Add 1.6mm Mirror 2400 X 1200 SHEET to order" at bounding box center [260, 278] width 235 height 25
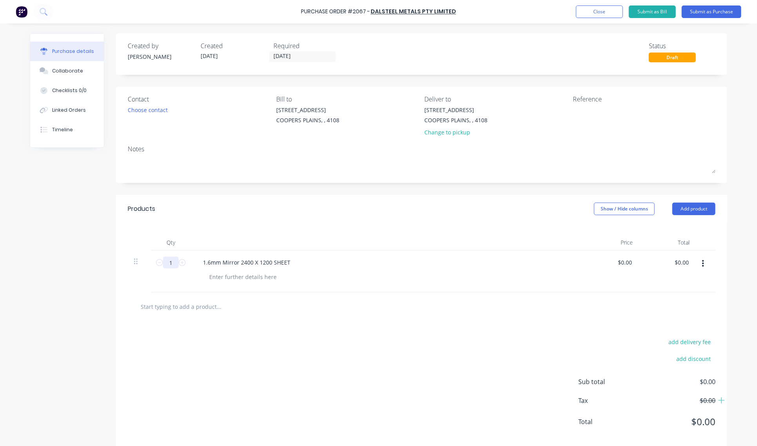
click at [165, 265] on input "1" at bounding box center [171, 263] width 16 height 12
type input "2"
click at [204, 309] on input "text" at bounding box center [218, 306] width 157 height 16
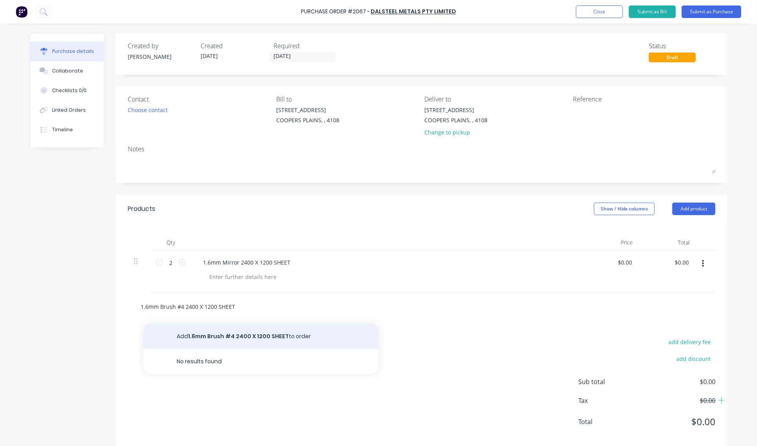
type input "1.6mm Brush #4 2400 X 1200 SHEET"
click at [220, 339] on button "Add 1.6mm Brush #4 2400 X 1200 SHEET to order" at bounding box center [260, 335] width 235 height 25
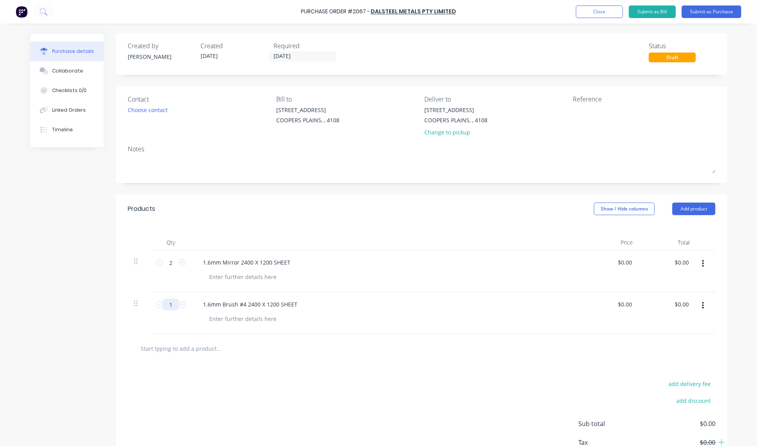
click at [171, 306] on input "1" at bounding box center [171, 304] width 16 height 12
type input "2"
click at [177, 350] on input "text" at bounding box center [218, 348] width 157 height 16
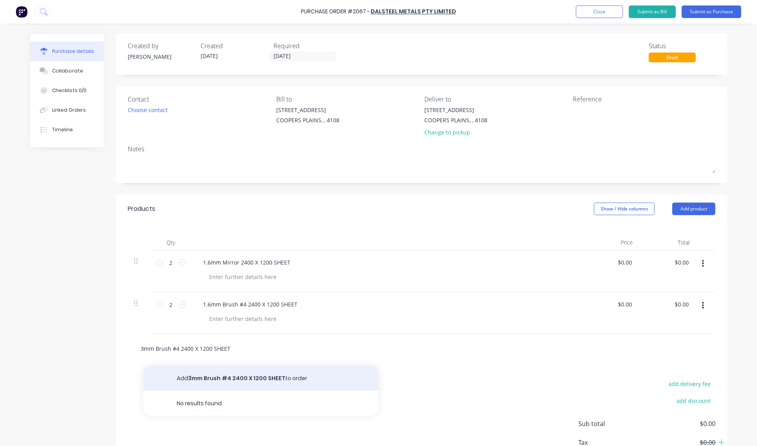
type input "3mm Brush #4 2400 X 1200 SHEET"
click at [243, 376] on button "Add 3mm Brush #4 2400 X 1200 SHEET to order" at bounding box center [260, 377] width 235 height 25
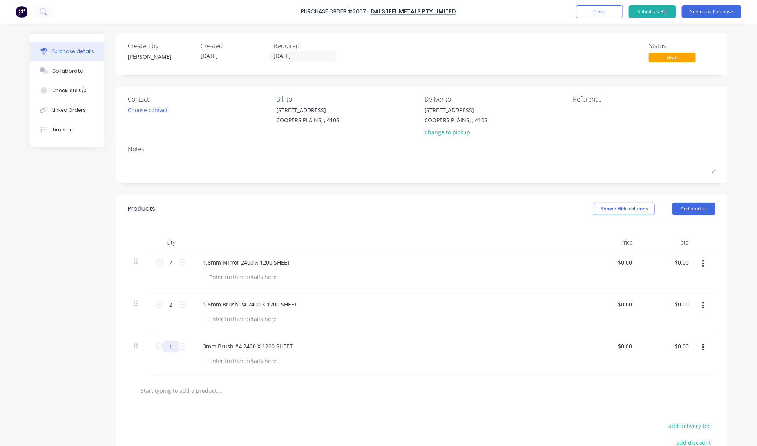
click at [170, 345] on input "1" at bounding box center [171, 346] width 16 height 12
type input "2"
click at [720, 12] on button "Submit as Purchase" at bounding box center [711, 11] width 60 height 13
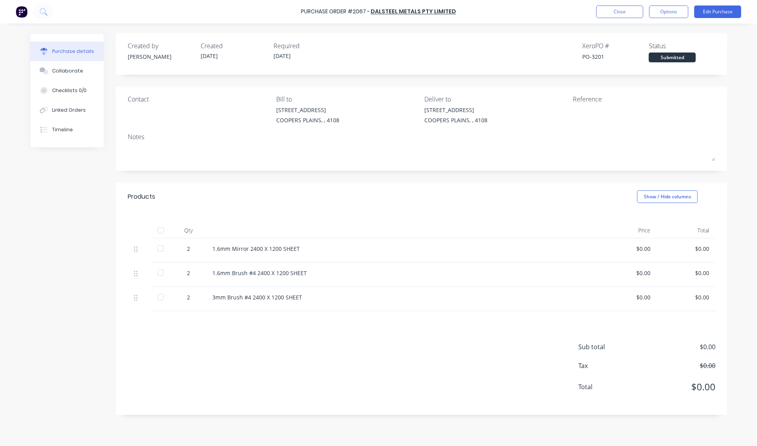
click at [149, 111] on div "Contact" at bounding box center [199, 111] width 143 height 34
click at [666, 14] on button "Options" at bounding box center [668, 11] width 39 height 13
click at [727, 10] on button "Edit Purchase" at bounding box center [717, 11] width 47 height 13
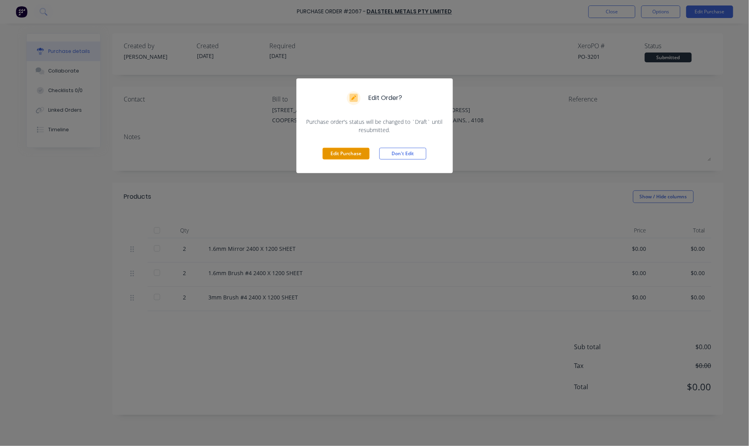
click at [358, 154] on button "Edit Purchase" at bounding box center [346, 154] width 47 height 12
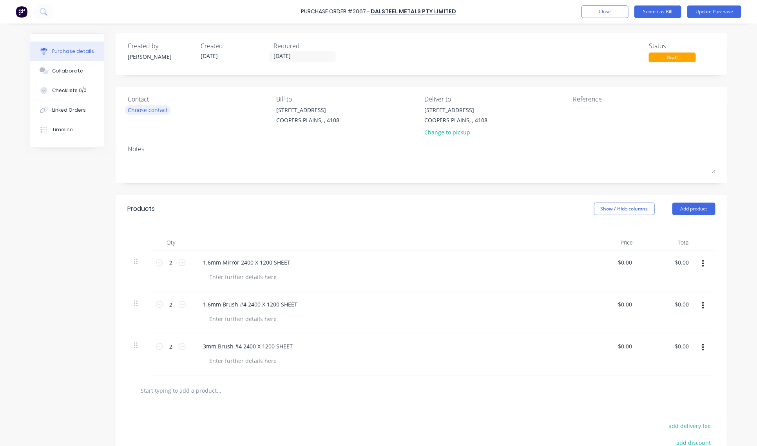
click at [145, 110] on div "Choose contact" at bounding box center [148, 110] width 40 height 8
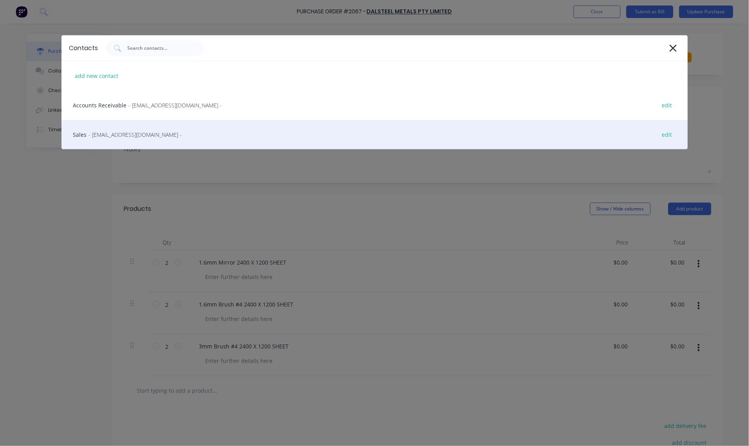
click at [136, 138] on span "- [EMAIL_ADDRESS][DOMAIN_NAME] -" at bounding box center [135, 134] width 93 height 8
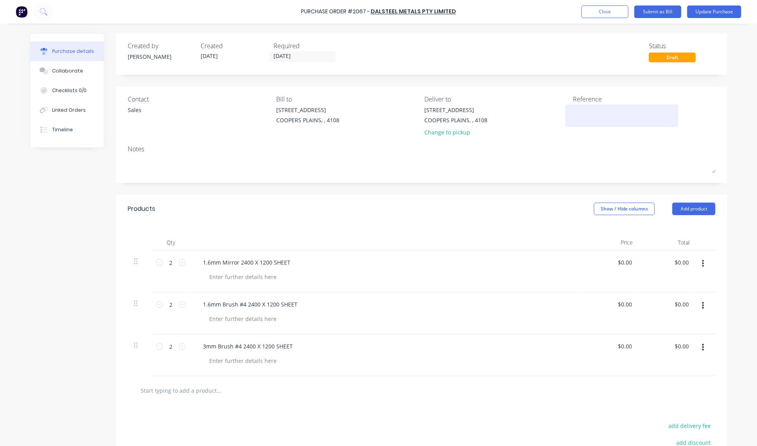
click at [624, 114] on textarea at bounding box center [622, 115] width 98 height 18
type textarea "Sheet Order - Dal steel"
click at [715, 13] on button "Update Purchase" at bounding box center [714, 11] width 54 height 13
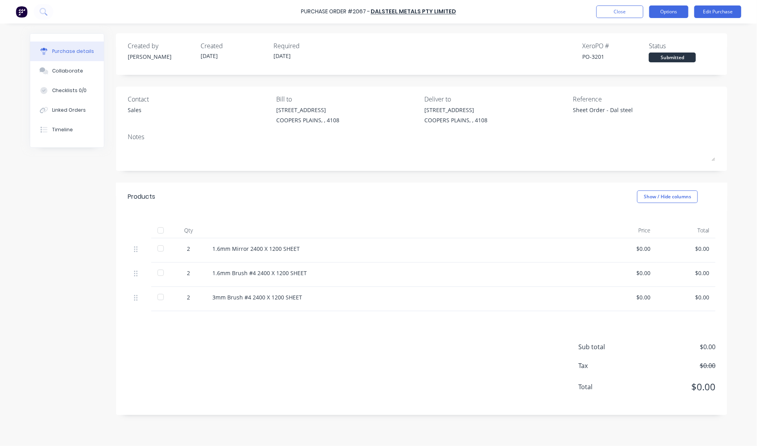
click at [665, 17] on button "Options" at bounding box center [668, 11] width 39 height 13
click at [659, 26] on div "Print / Email" at bounding box center [651, 31] width 60 height 11
click at [647, 47] on div "With pricing" at bounding box center [651, 47] width 60 height 11
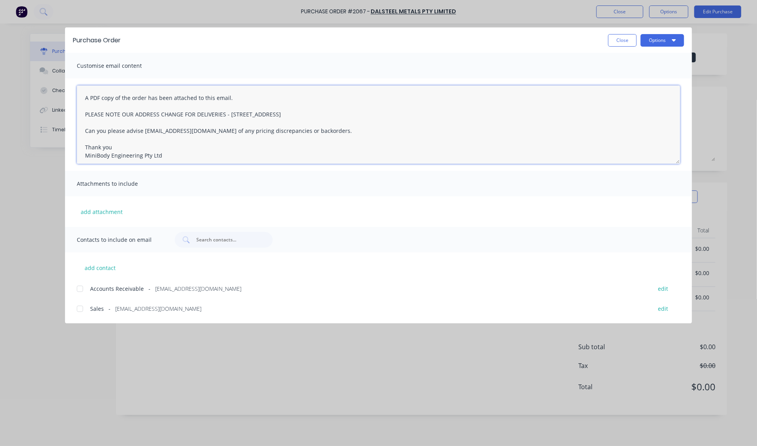
click at [82, 97] on textarea "A PDF copy of the order has been attached to this email. PLEASE NOTE OUR ADDRES…" at bounding box center [378, 124] width 603 height 78
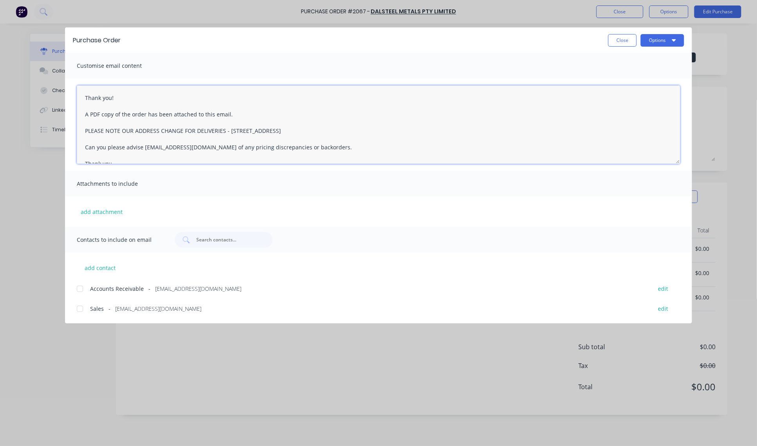
click at [83, 308] on div at bounding box center [80, 309] width 16 height 16
type textarea "Thank you! A PDF copy of the order has been attached to this email. PLEASE NOTE…"
click at [657, 45] on button "Options" at bounding box center [661, 40] width 43 height 13
click at [631, 89] on div "Email" at bounding box center [646, 91] width 60 height 11
click at [620, 36] on button "Close" at bounding box center [622, 40] width 29 height 13
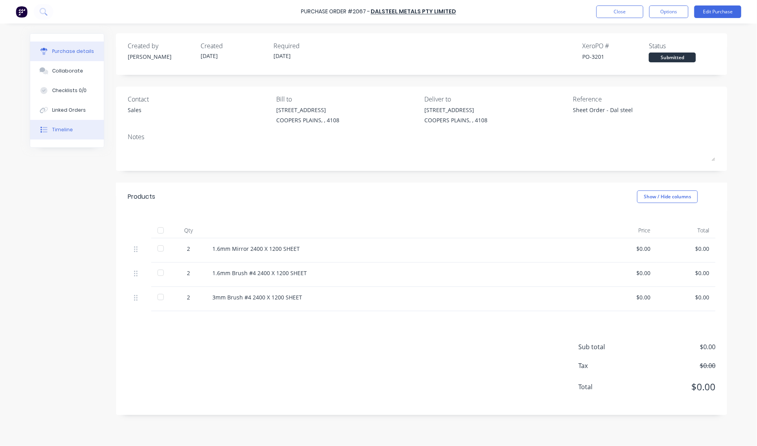
click at [65, 134] on button "Timeline" at bounding box center [67, 130] width 74 height 20
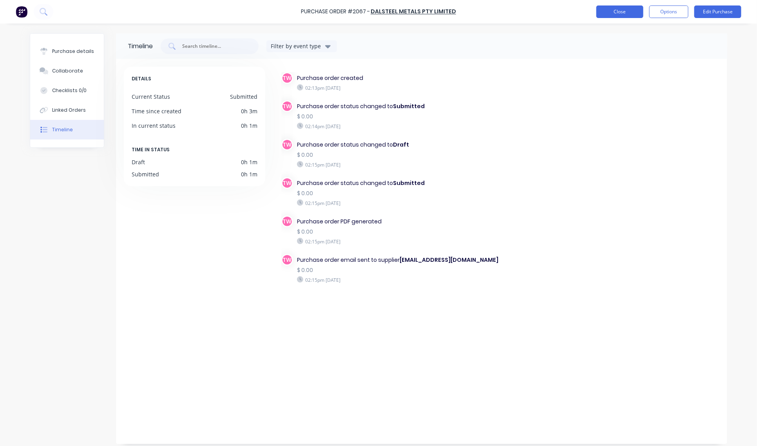
click at [611, 11] on button "Close" at bounding box center [619, 11] width 47 height 13
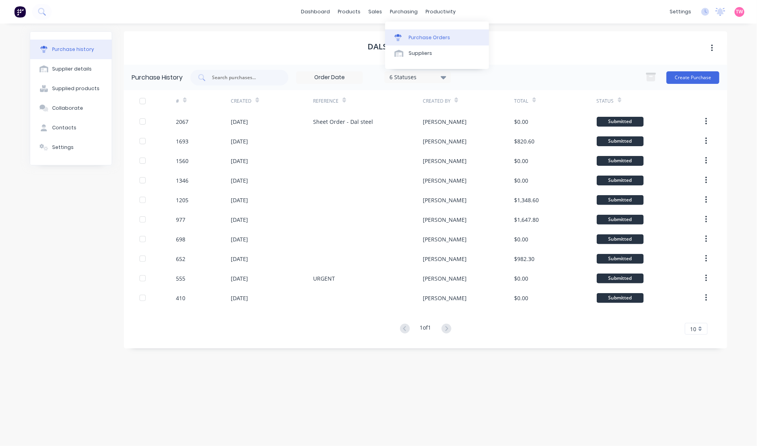
click at [425, 36] on div "Purchase Orders" at bounding box center [429, 37] width 42 height 7
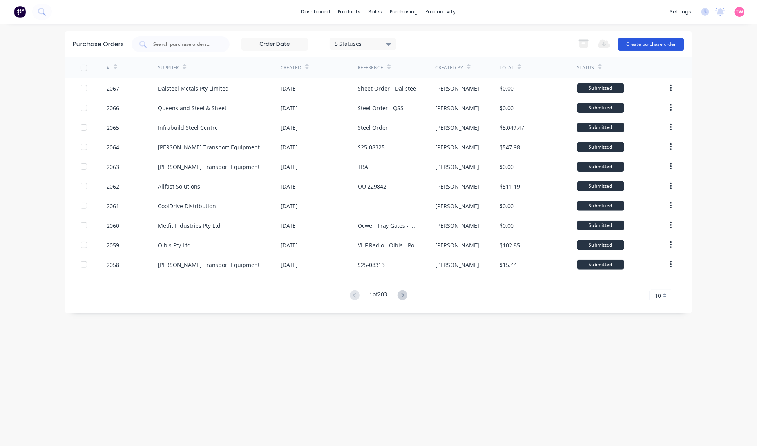
click at [663, 42] on button "Create purchase order" at bounding box center [651, 44] width 66 height 13
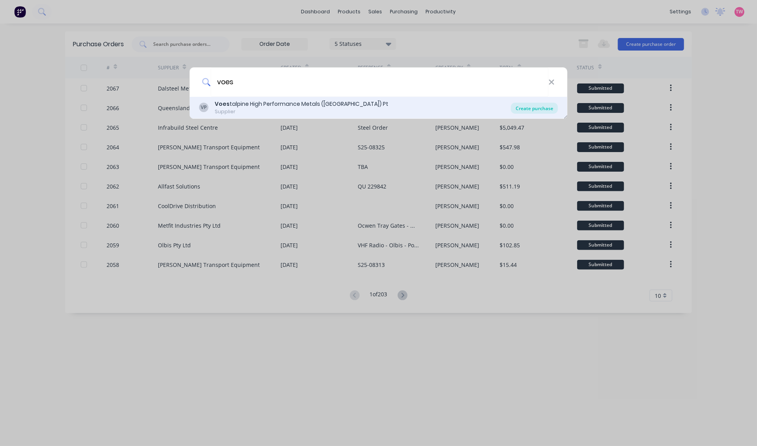
type input "voes"
click at [525, 112] on div "Create purchase" at bounding box center [534, 108] width 47 height 11
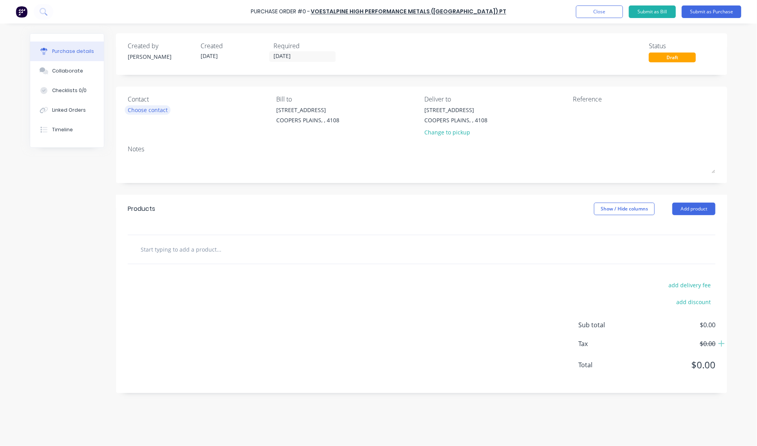
click at [143, 106] on div "Choose contact" at bounding box center [148, 110] width 40 height 8
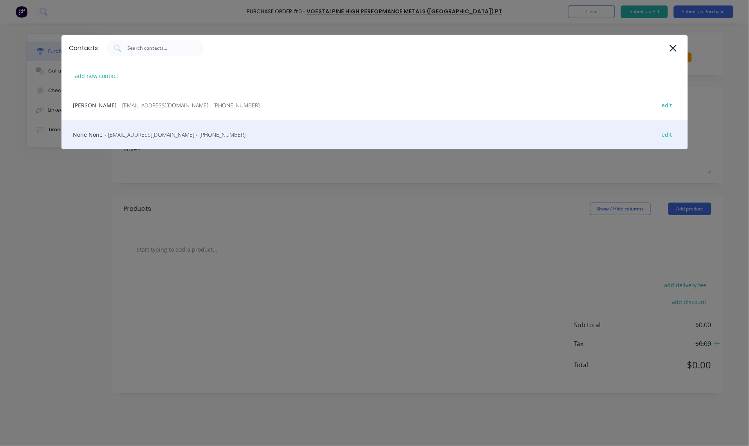
click at [104, 134] on div "None None - [EMAIL_ADDRESS][DOMAIN_NAME] - [PHONE_NUMBER] edit" at bounding box center [374, 134] width 627 height 29
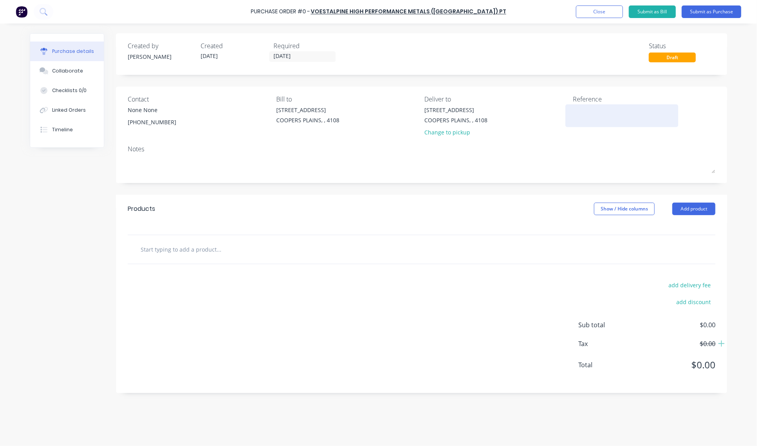
click at [582, 113] on textarea at bounding box center [622, 115] width 98 height 18
type textarea "Bright Bar Order - Voestalpine"
click at [204, 241] on div at bounding box center [421, 249] width 587 height 29
click at [183, 244] on input "text" at bounding box center [218, 249] width 157 height 16
type input "1 1/4" (31.75) Brigh"
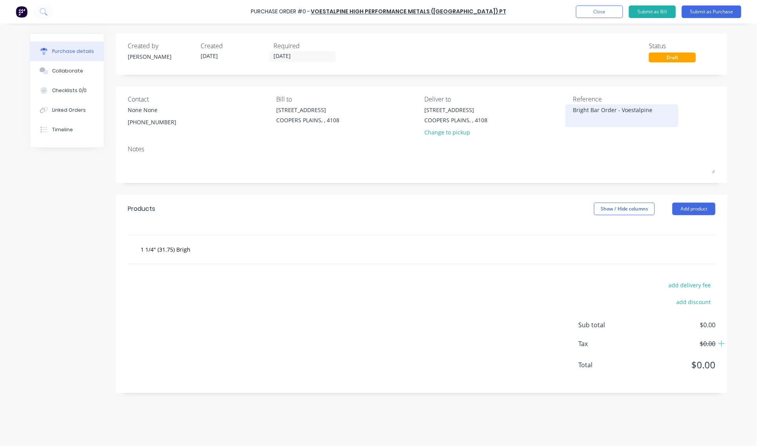
click at [587, 112] on textarea "Bright Bar Order - Voestalpine" at bounding box center [622, 115] width 98 height 18
click at [198, 248] on input "1 1/4" (31.75) Brigh" at bounding box center [218, 249] width 157 height 16
click at [584, 112] on textarea "Brigh Bar Order - Voestalpine" at bounding box center [622, 115] width 98 height 18
type textarea "Bright Bar Order - Voestalpine"
click at [189, 248] on input "1 1/4" (31.75) Brigh" at bounding box center [218, 249] width 157 height 16
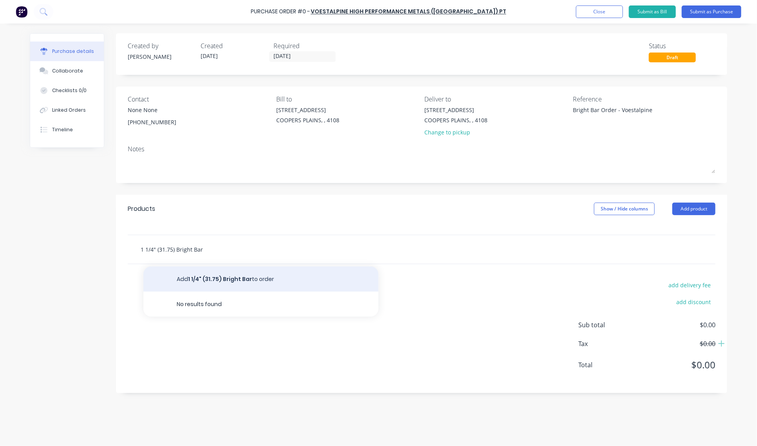
type input "1 1/4" (31.75) Bright Bar"
click at [230, 279] on button "Add 1 1/4" (31.75) Bright Bar to order" at bounding box center [260, 278] width 235 height 25
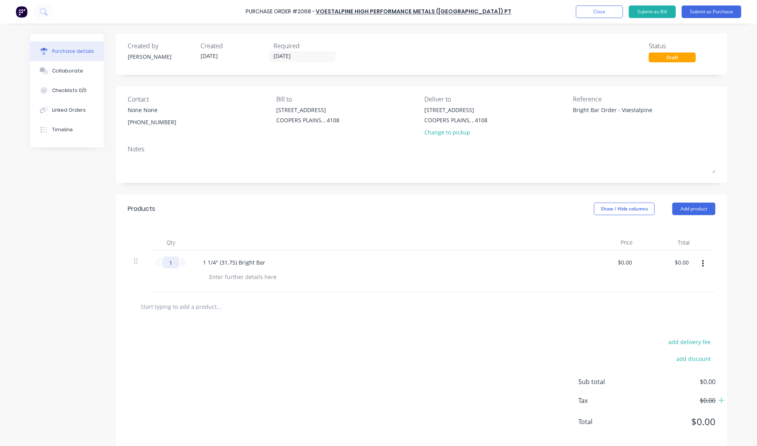
click at [165, 265] on input "1" at bounding box center [171, 263] width 16 height 12
type input "8"
click at [709, 14] on button "Submit as Purchase" at bounding box center [711, 11] width 60 height 13
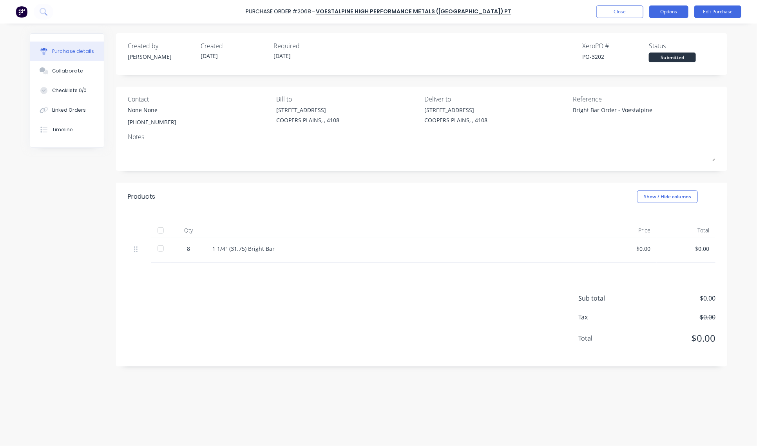
click at [674, 13] on button "Options" at bounding box center [668, 11] width 39 height 13
click at [660, 28] on div "Print / Email" at bounding box center [651, 31] width 60 height 11
click at [653, 48] on div "With pricing" at bounding box center [651, 47] width 60 height 11
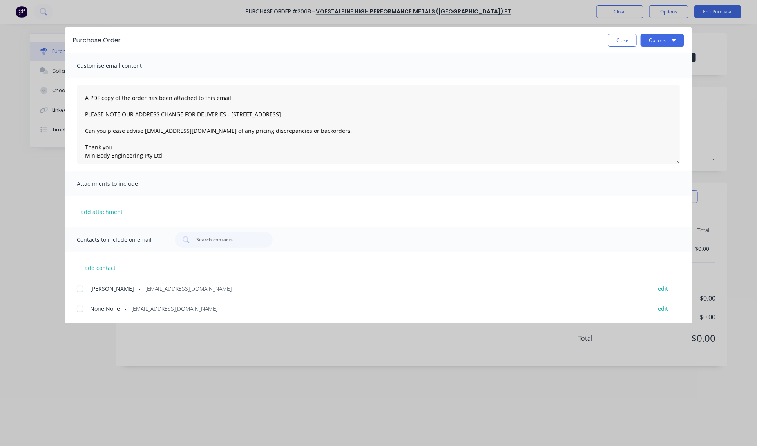
click at [79, 305] on div at bounding box center [80, 309] width 16 height 16
click at [79, 286] on div at bounding box center [80, 289] width 16 height 16
click at [83, 97] on textarea "A PDF copy of the order has been attached to this email. PLEASE NOTE OUR ADDRES…" at bounding box center [378, 124] width 603 height 78
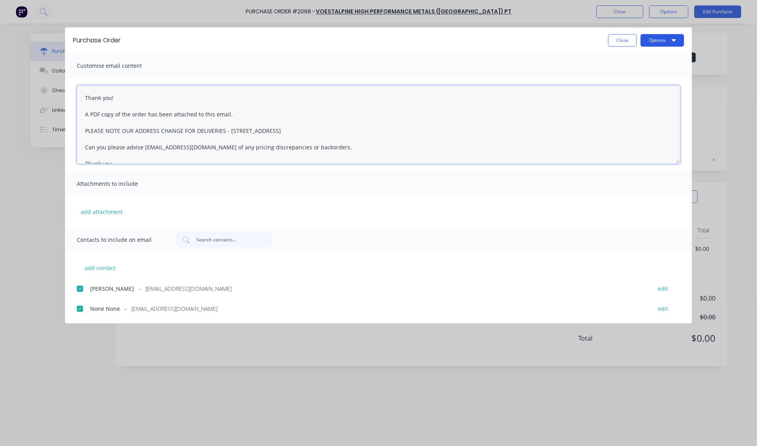
type textarea "Thank you! A PDF copy of the order has been attached to this email. PLEASE NOTE…"
click at [668, 38] on button "Options" at bounding box center [661, 40] width 43 height 13
click at [635, 86] on div "Email" at bounding box center [646, 91] width 60 height 11
click at [615, 40] on button "Close" at bounding box center [622, 40] width 29 height 13
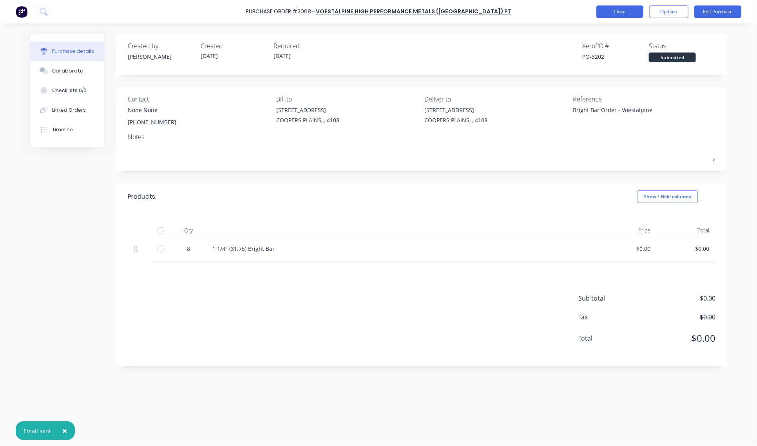
click at [619, 12] on button "Close" at bounding box center [619, 11] width 47 height 13
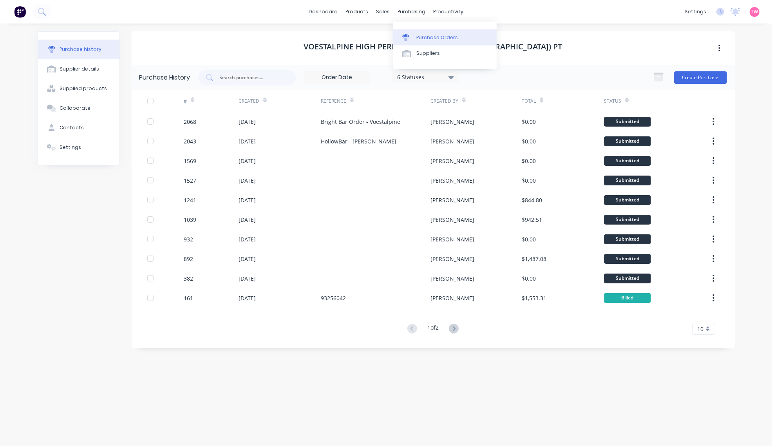
click at [427, 33] on link "Purchase Orders" at bounding box center [445, 37] width 104 height 16
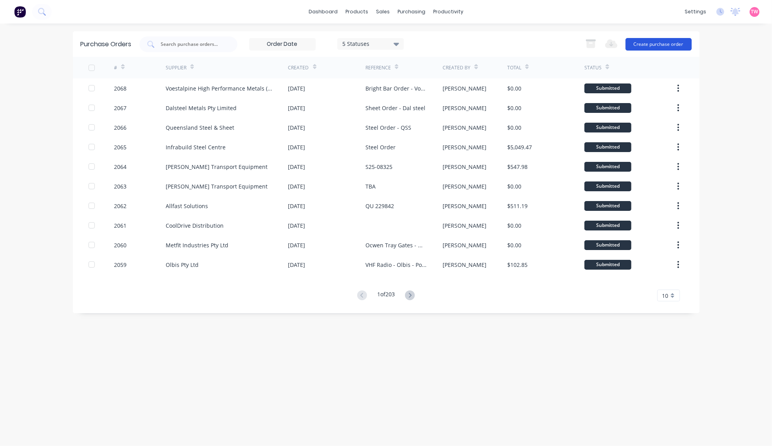
click at [661, 45] on button "Create purchase order" at bounding box center [658, 44] width 66 height 13
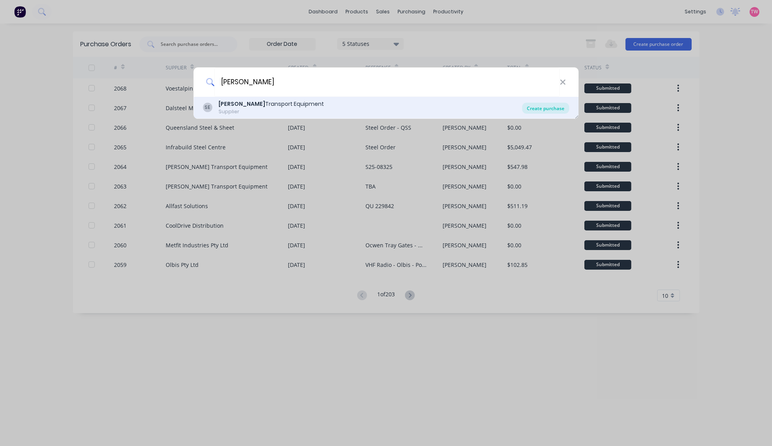
type input "[PERSON_NAME]"
click at [554, 110] on div "Create purchase" at bounding box center [545, 108] width 47 height 11
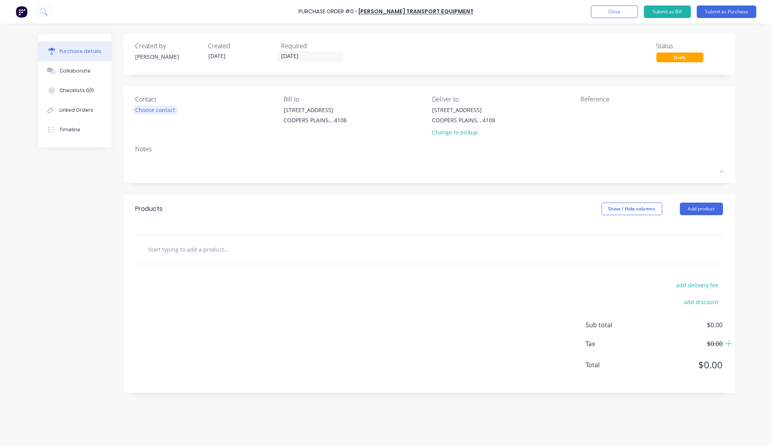
click at [161, 108] on div "Choose contact" at bounding box center [156, 110] width 40 height 8
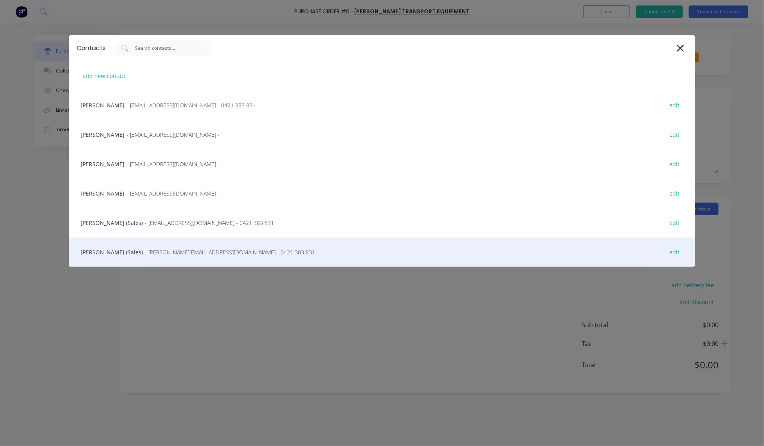
click at [99, 249] on div "[PERSON_NAME] (Sales) - [PERSON_NAME][EMAIL_ADDRESS][DOMAIN_NAME] - 0421 383 83…" at bounding box center [382, 251] width 627 height 29
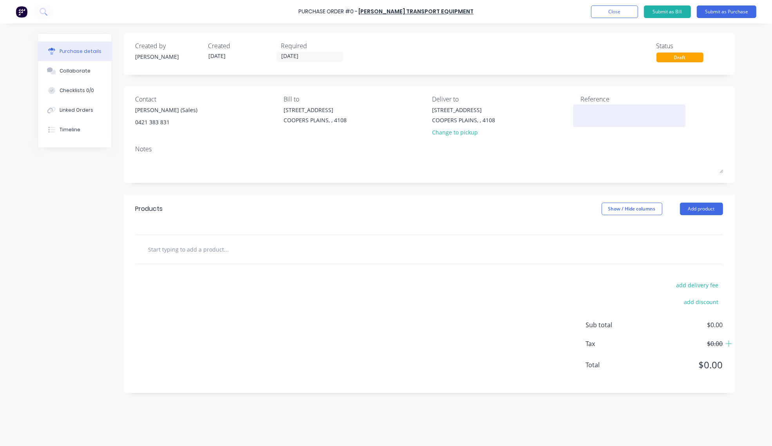
click at [612, 123] on textarea at bounding box center [629, 115] width 98 height 18
paste textarea "S25-08379"
type textarea "S25-08379"
click at [200, 247] on input "text" at bounding box center [226, 249] width 157 height 16
paste input "ISUZU FSR 120-240 , [PERSON_NAME] 2500 IBC OIL DELIVERY V25 EBSRAY HYDRAULIC RE…"
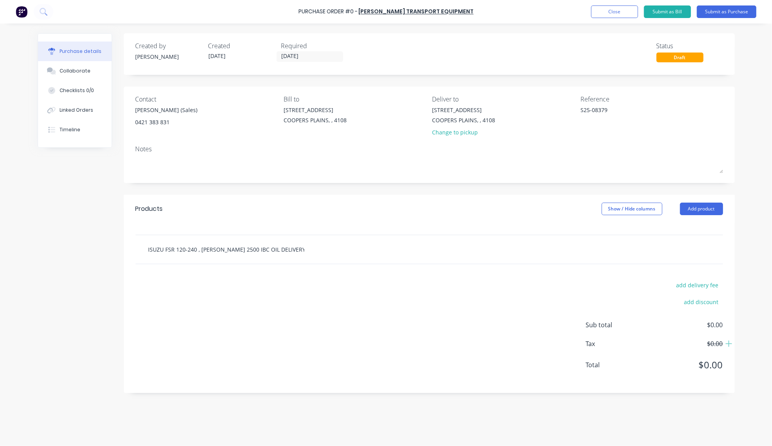
scroll to position [0, 93]
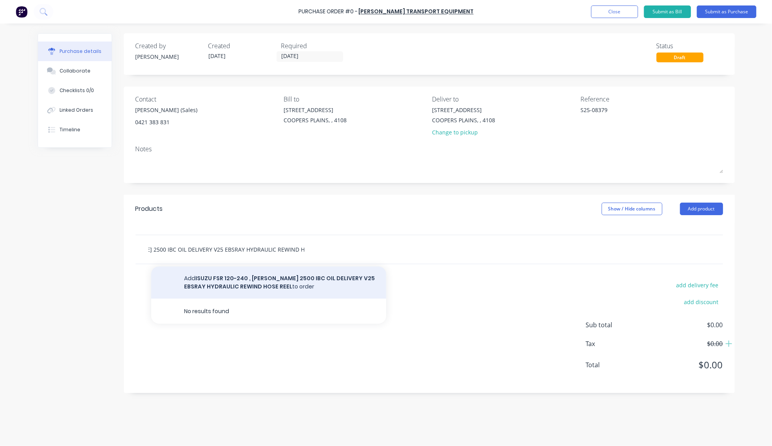
type input "ISUZU FSR 120-240 , [PERSON_NAME] 2500 IBC OIL DELIVERY V25 EBSRAY HYDRAULIC RE…"
click at [277, 276] on button "Add ISUZU FSR 120-240 , [PERSON_NAME] 2500 IBC OIL DELIVERY V25 EBSRAY HYDRAULI…" at bounding box center [268, 282] width 235 height 32
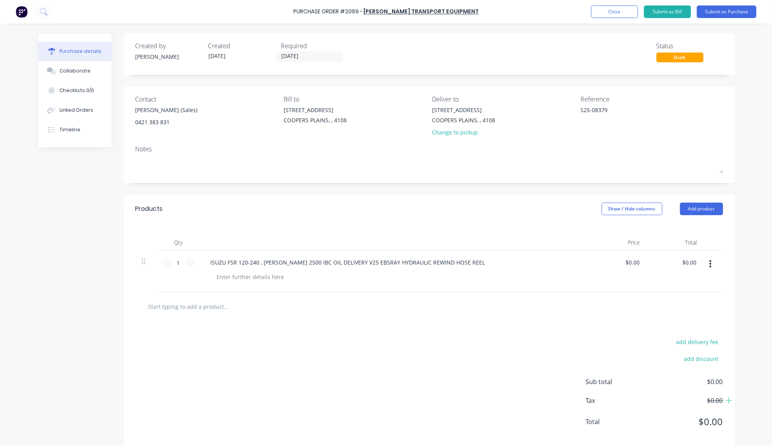
click at [216, 308] on input "text" at bounding box center [226, 306] width 157 height 16
paste input "ZZ-SP0106/2024"
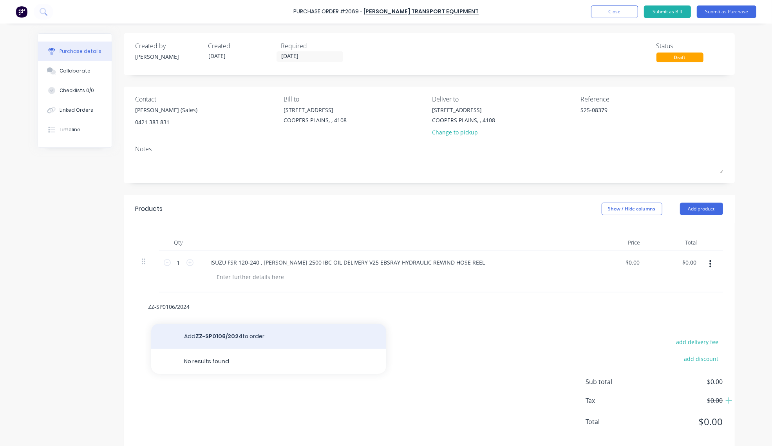
type input "ZZ-SP0106/2024"
click at [218, 334] on button "Add ZZ-SP0106/2024 to order" at bounding box center [268, 335] width 235 height 25
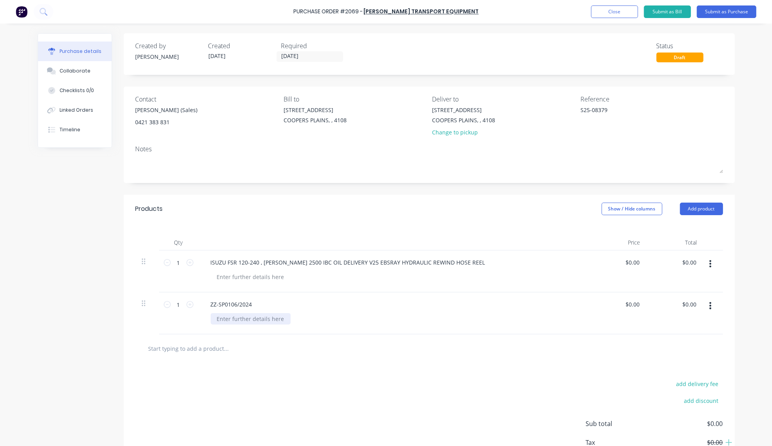
click at [230, 319] on div at bounding box center [251, 318] width 80 height 11
paste div
click at [306, 318] on div "EBSV25-83-V6-P4 EBSRAY V25 PUMP" at bounding box center [264, 318] width 106 height 11
click at [635, 301] on input "0.00" at bounding box center [633, 303] width 15 height 11
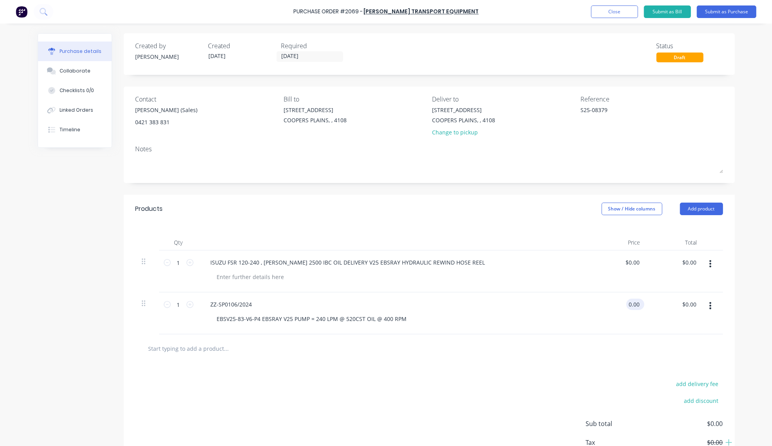
click at [635, 301] on input "0.00" at bounding box center [633, 303] width 15 height 11
type input "$5,325.00"
drag, startPoint x: 194, startPoint y: 348, endPoint x: 188, endPoint y: 346, distance: 6.2
click at [194, 348] on input "text" at bounding box center [226, 348] width 157 height 16
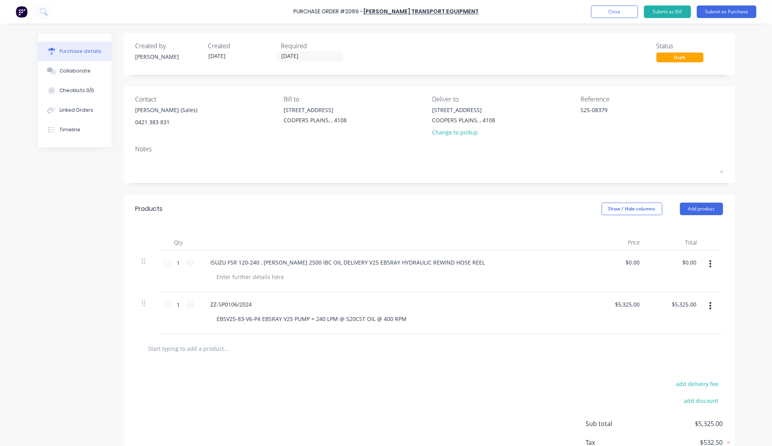
type input "$5,325.00"
paste input "ZZ-SP0106/2024"
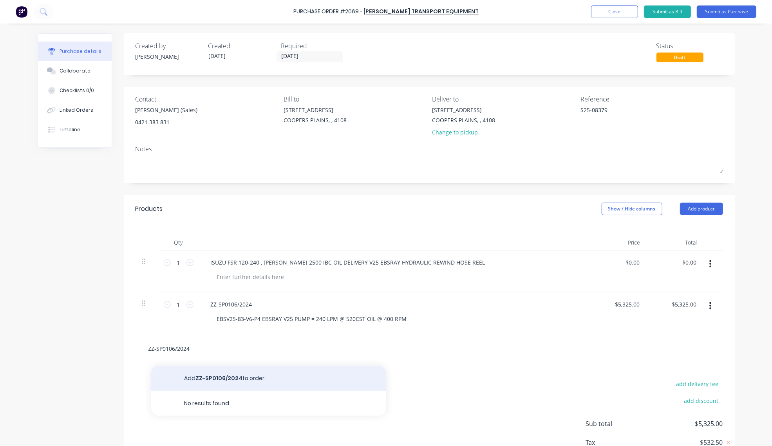
type input "ZZ-SP0106/2024"
click at [236, 380] on button "Add ZZ-SP0106/2024 to order" at bounding box center [268, 377] width 235 height 25
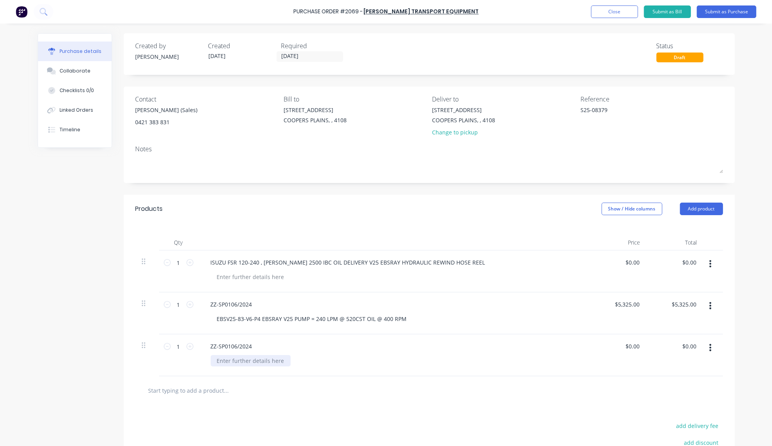
click at [252, 356] on div at bounding box center [251, 360] width 80 height 11
paste div
type input "$0.00"
click at [175, 346] on input "1" at bounding box center [179, 346] width 16 height 12
type input "2"
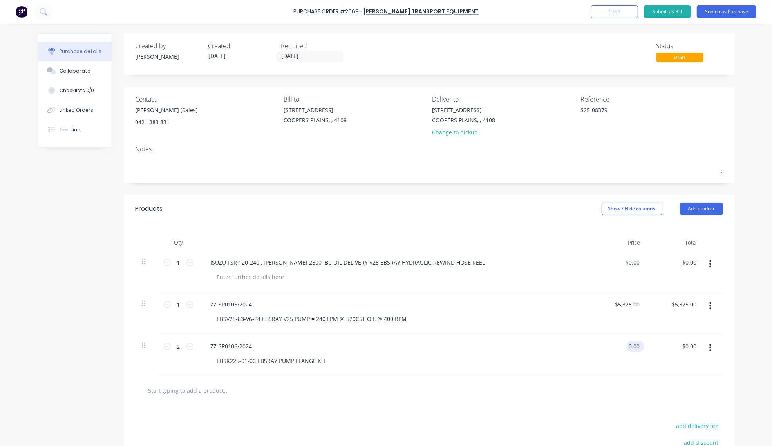
click at [635, 345] on input "0.00" at bounding box center [633, 345] width 15 height 11
type input "$123.75"
type input "$247.50"
type input "$123.75"
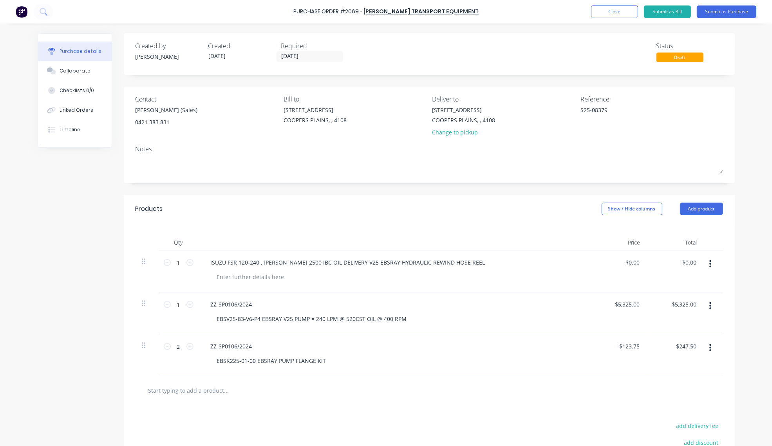
click at [219, 390] on input "text" at bounding box center [226, 390] width 157 height 16
paste input "ZZ-SP0106/2024"
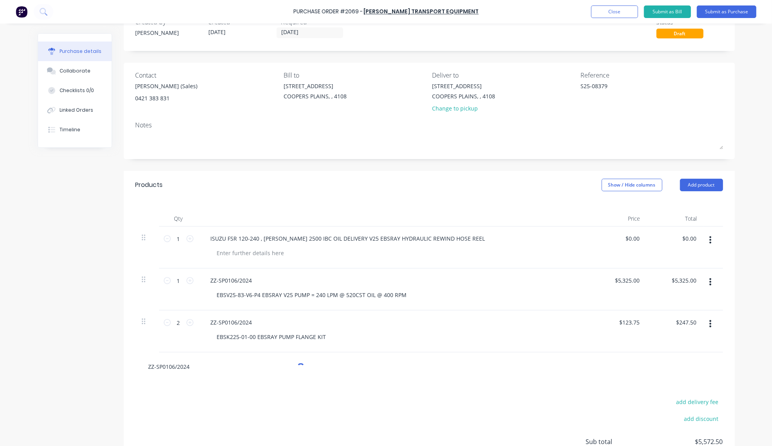
scroll to position [81, 0]
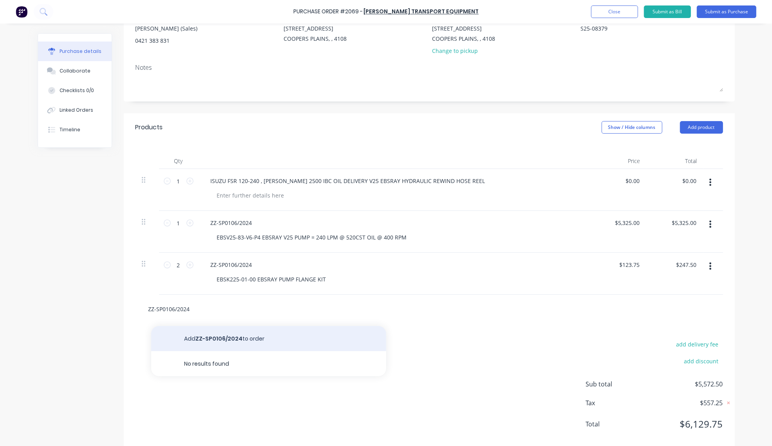
type input "ZZ-SP0106/2024"
click at [228, 338] on button "Add ZZ-SP0106/2024 to order" at bounding box center [268, 338] width 235 height 25
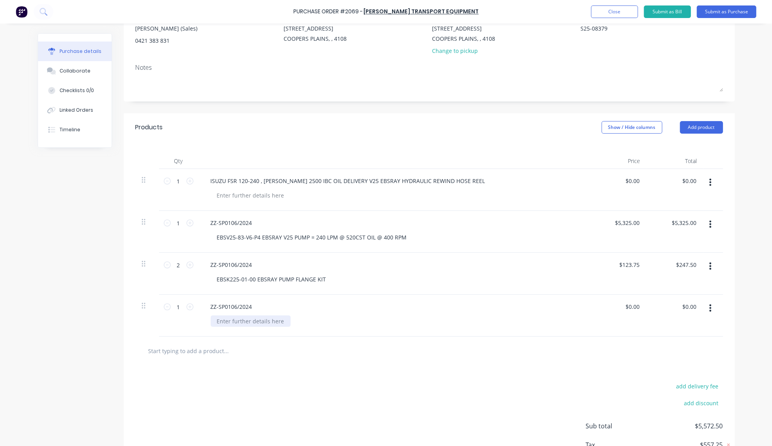
click at [246, 324] on div at bounding box center [251, 320] width 80 height 11
paste div
click at [338, 320] on div "EBSC225058-3063 EBSRAY BELL HOUSING HYD" at bounding box center [278, 320] width 134 height 11
click at [633, 307] on input "0.00" at bounding box center [633, 306] width 15 height 11
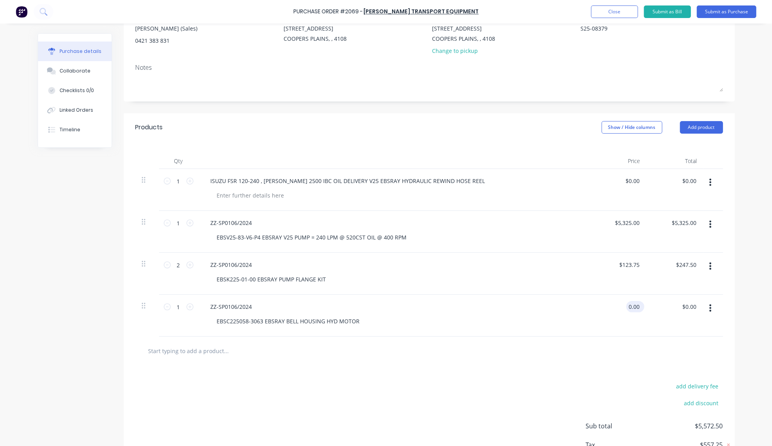
click at [633, 307] on input "0.00" at bounding box center [633, 306] width 15 height 11
type input "$474.75"
click at [167, 346] on input "text" at bounding box center [226, 351] width 157 height 16
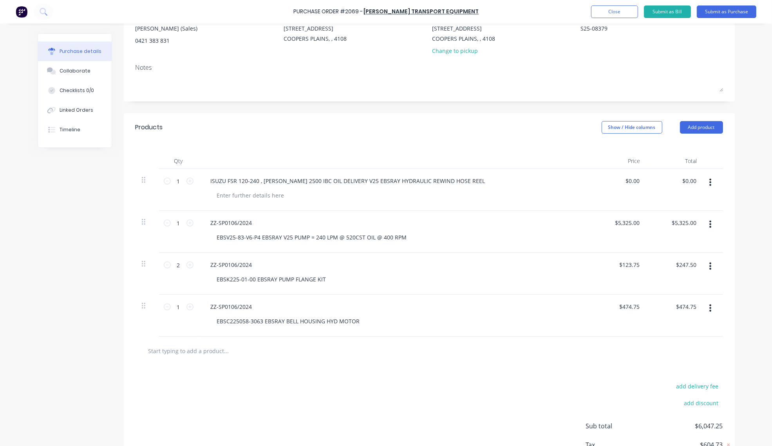
paste input "FC51-3/4"
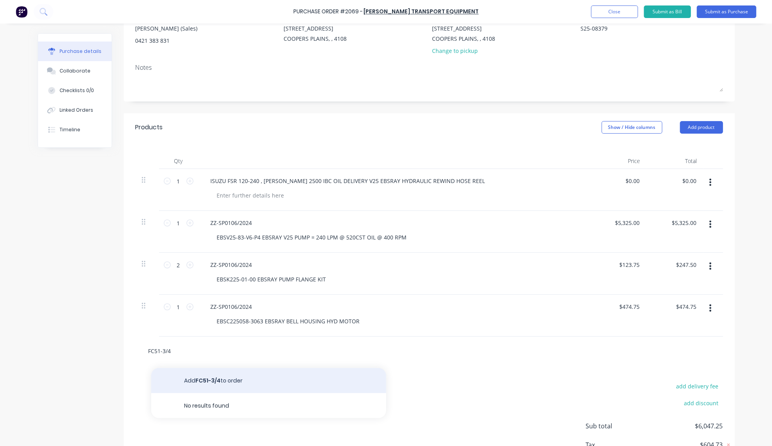
type input "FC51-3/4"
click at [236, 380] on button "Add FC51-3/4 to order" at bounding box center [268, 380] width 235 height 25
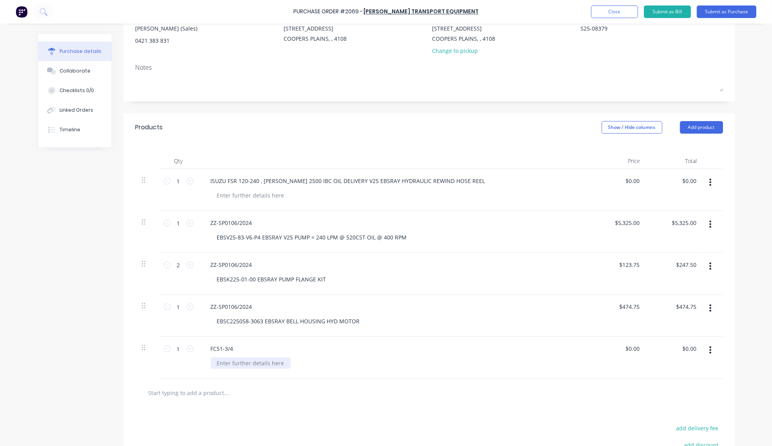
click at [239, 363] on div at bounding box center [251, 362] width 80 height 11
paste div
click at [630, 349] on input "0.00" at bounding box center [633, 348] width 15 height 11
type input "$147.02"
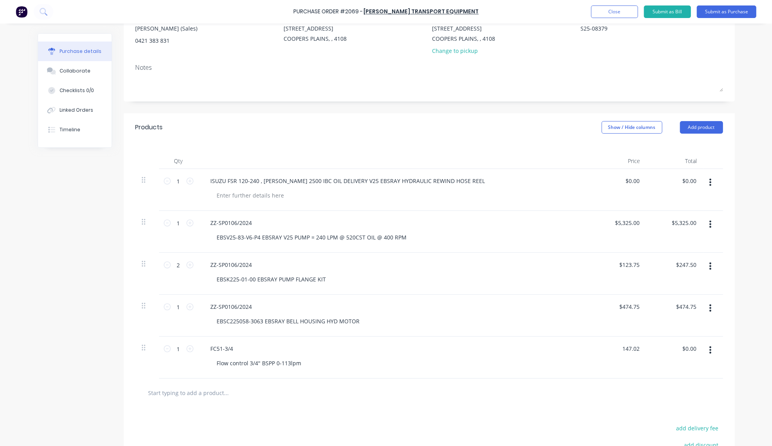
type input "$147.02"
click at [217, 396] on input "text" at bounding box center [226, 393] width 157 height 16
paste input "ZZ-SP0106/2024"
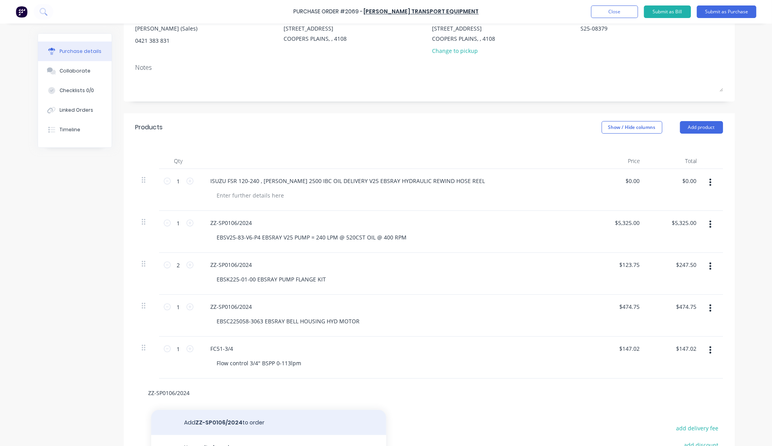
type input "ZZ-SP0106/2024"
click at [239, 418] on button "Add ZZ-SP0106/2024 to order" at bounding box center [268, 422] width 235 height 25
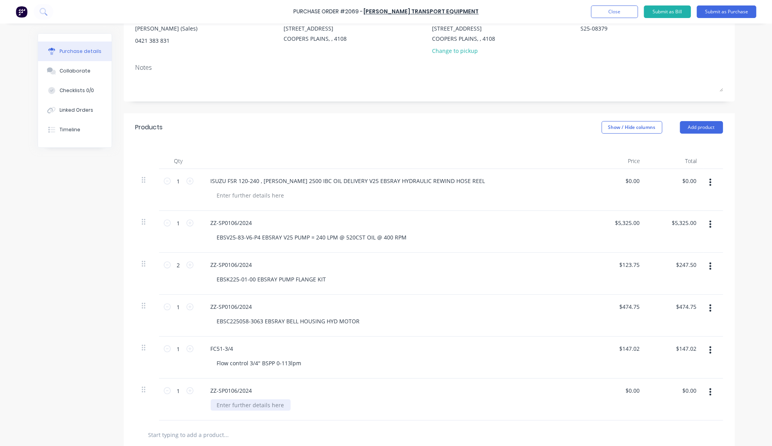
click at [228, 404] on div at bounding box center [251, 404] width 80 height 11
paste div
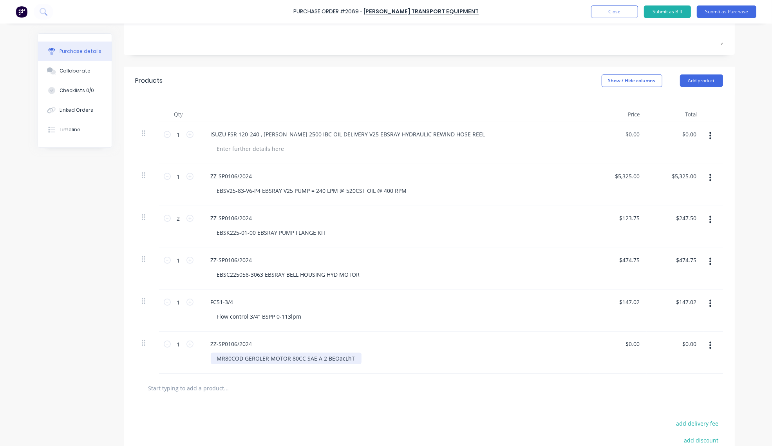
scroll to position [163, 0]
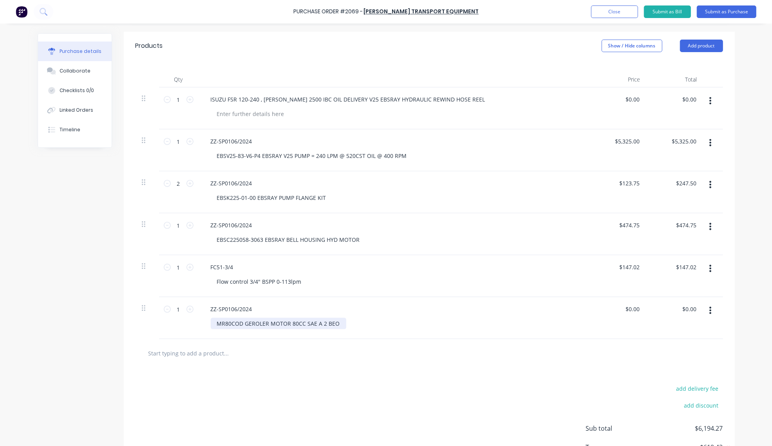
click at [336, 322] on div "MR80COD GEROLER MOTOR 80CC SAE A 2 BEO" at bounding box center [279, 323] width 136 height 11
click at [636, 307] on input "0.00" at bounding box center [633, 308] width 15 height 11
click at [629, 307] on input "0.00" at bounding box center [633, 308] width 15 height 11
type input "$475.00"
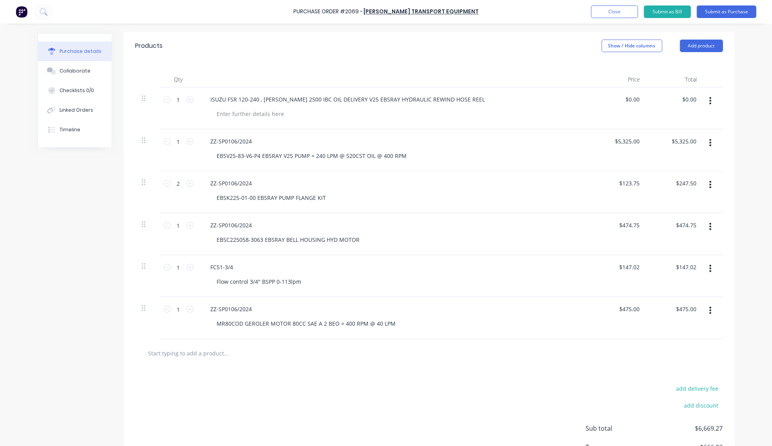
click at [230, 355] on input "text" at bounding box center [226, 353] width 157 height 16
type input "$475.00"
paste input "UCDC42B08K"
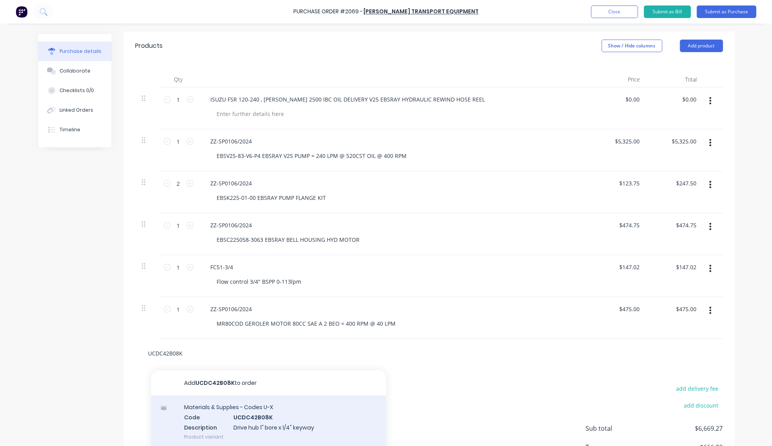
type input "UCDC42B08K"
click at [257, 414] on div "Materials & Supplies - Codes U-X Code UCDC42B08K Description Drive hub 1" bore …" at bounding box center [268, 421] width 235 height 53
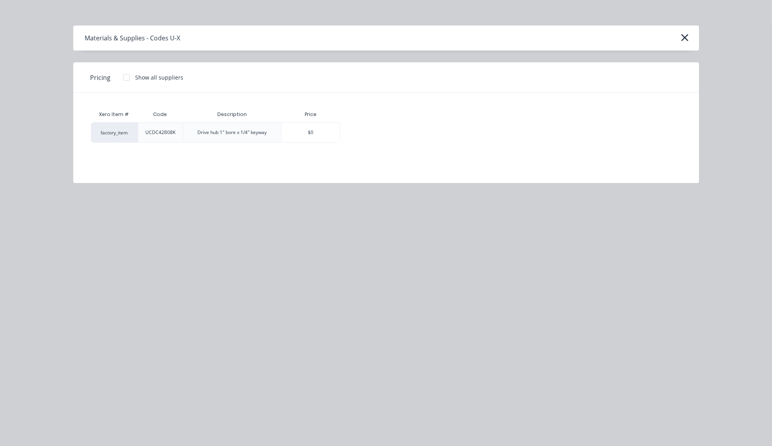
click at [121, 75] on div at bounding box center [127, 78] width 16 height 16
click at [376, 132] on div "$200.88" at bounding box center [367, 133] width 54 height 20
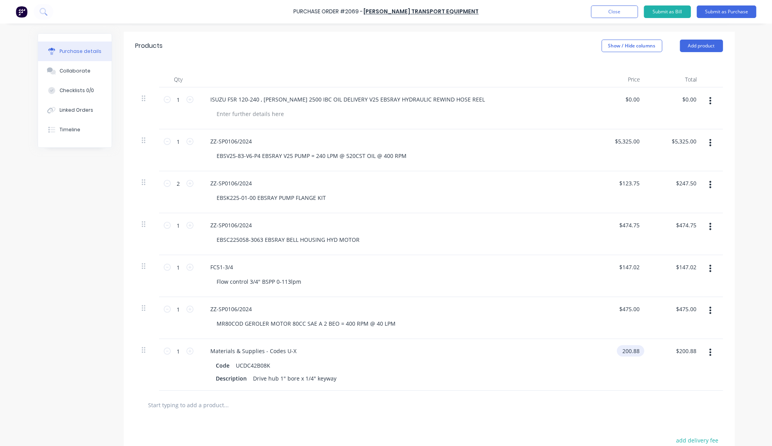
click at [621, 349] on input "200.88" at bounding box center [629, 350] width 24 height 11
click at [621, 349] on input "200.88" at bounding box center [630, 350] width 21 height 11
type input "$221.34"
click at [211, 407] on input "text" at bounding box center [226, 405] width 157 height 16
type input "$221.34"
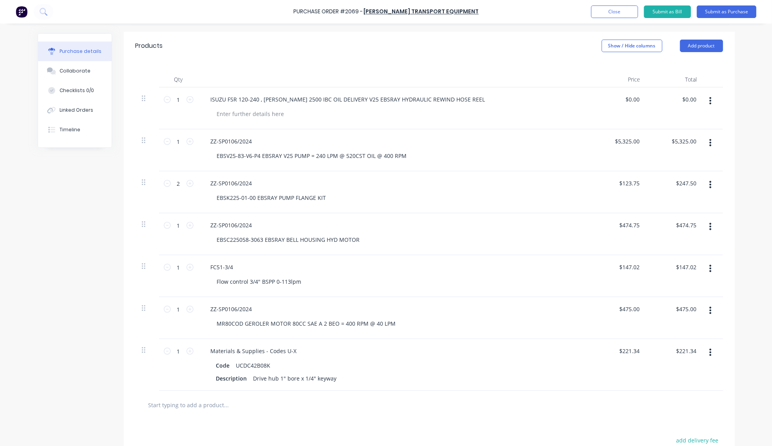
paste input "UCDC42PB"
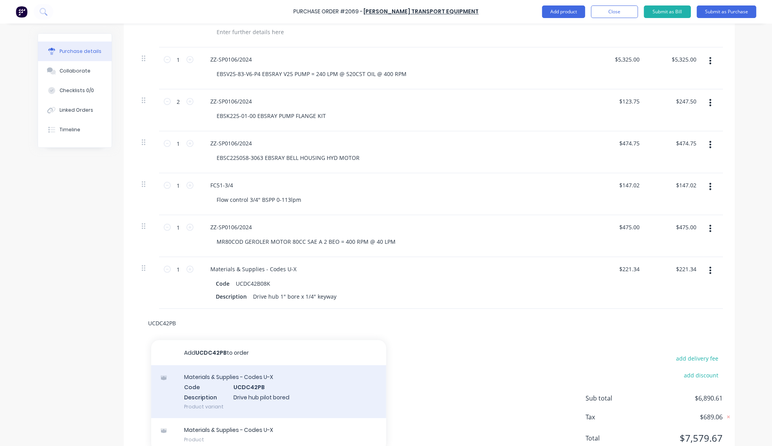
type input "UCDC42PB"
click at [251, 392] on div "Materials & Supplies - Codes U-X Code UCDC42PB Description Drive hub pilot bore…" at bounding box center [268, 391] width 235 height 53
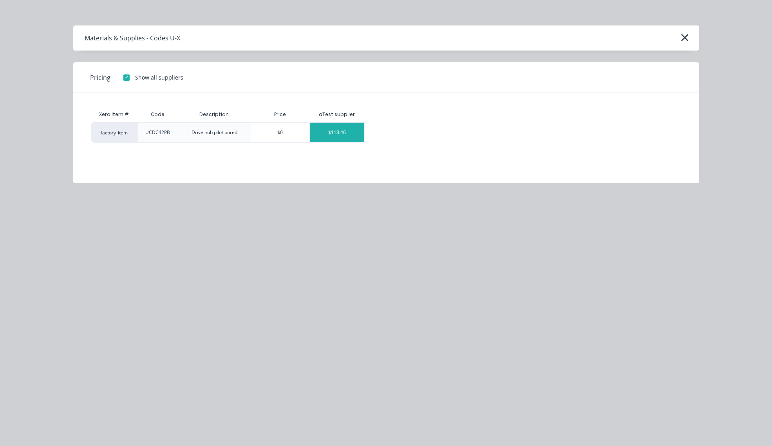
click at [337, 132] on div "$113.46" at bounding box center [337, 133] width 54 height 20
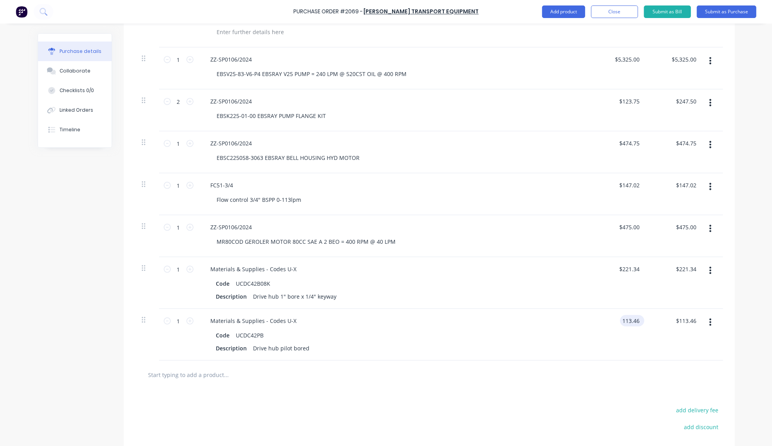
click at [632, 318] on input "113.46" at bounding box center [630, 320] width 21 height 11
type input "$125.24"
click at [193, 378] on input "text" at bounding box center [226, 375] width 157 height 16
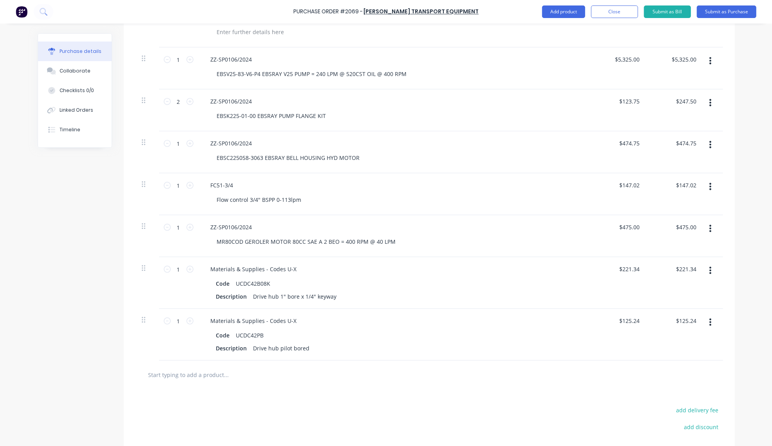
type input "$125.24"
paste input "ZZ-SP0106/2024"
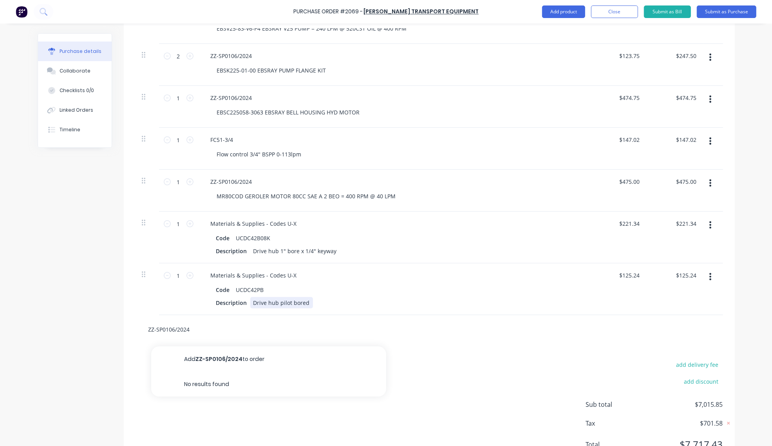
scroll to position [326, 0]
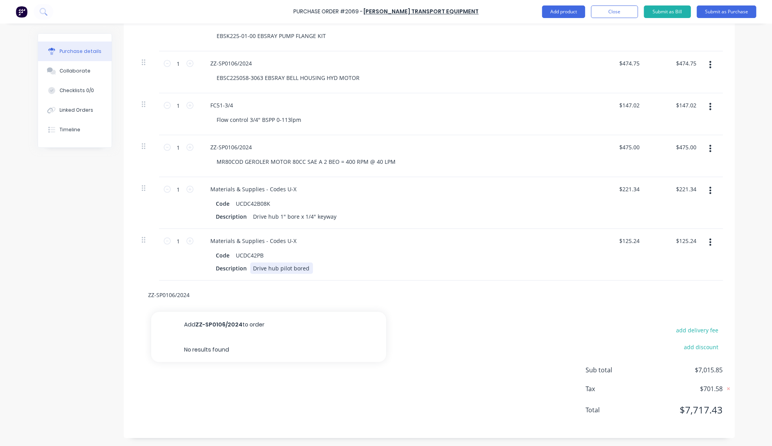
type input "ZZ-SP0106/2024"
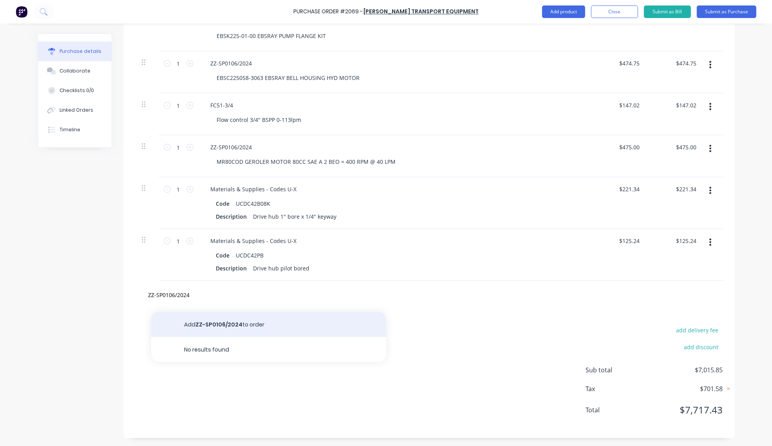
click at [244, 327] on button "Add ZZ-SP0106/2024 to order" at bounding box center [268, 324] width 235 height 25
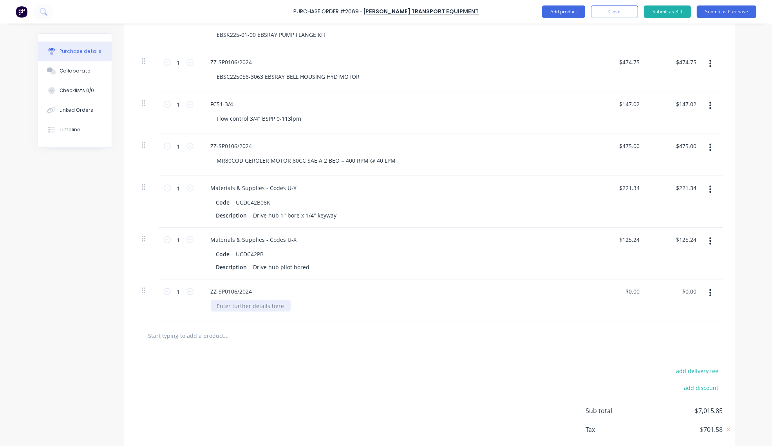
click at [234, 303] on div at bounding box center [251, 305] width 80 height 11
paste div
click at [634, 294] on input "0.00" at bounding box center [633, 290] width 15 height 11
type input "$150.00"
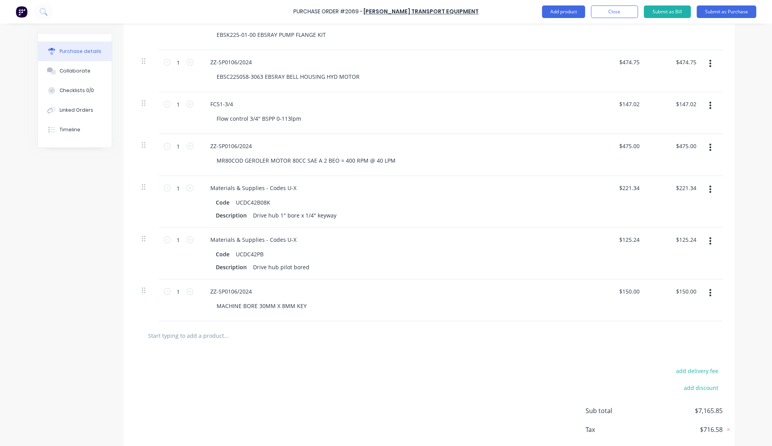
click at [211, 338] on input "text" at bounding box center [226, 335] width 157 height 16
type input "$150.00"
paste input "UCDC42S"
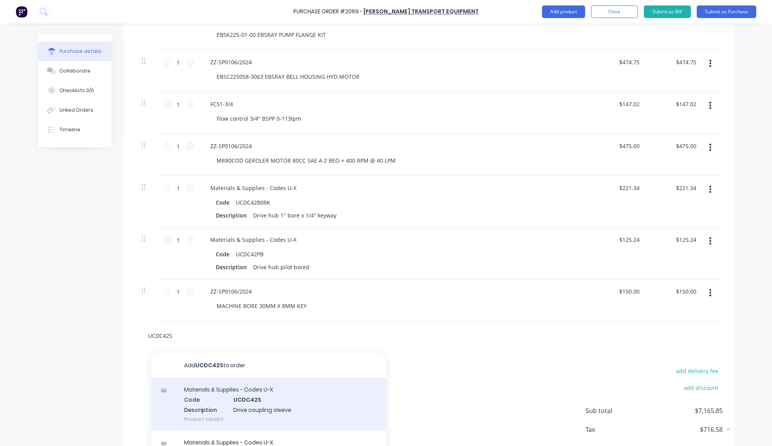
type input "UCDC42S"
click at [273, 400] on div "Materials & Supplies - Codes U-X Code UCDC42S Description Drive coupling sleeve…" at bounding box center [268, 404] width 235 height 53
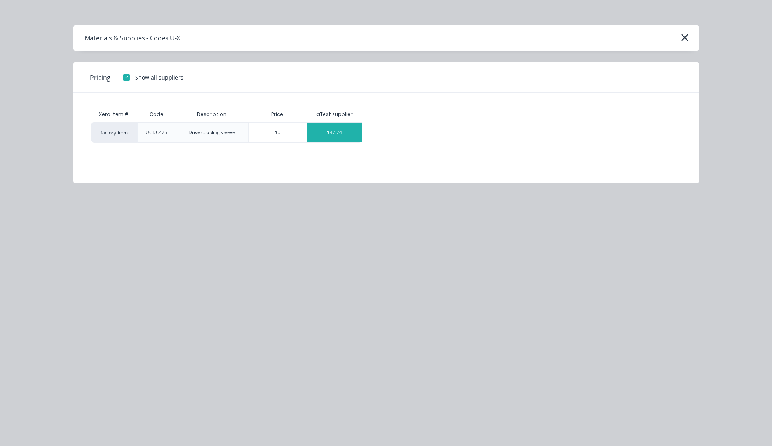
click at [349, 130] on div "$47.74" at bounding box center [334, 133] width 54 height 20
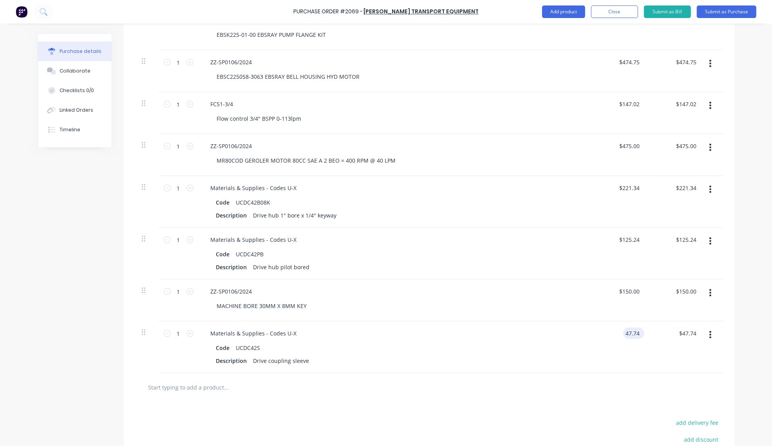
click at [631, 331] on input "47.74" at bounding box center [632, 332] width 18 height 11
type input "$49.60"
click at [196, 390] on input "text" at bounding box center [226, 387] width 157 height 16
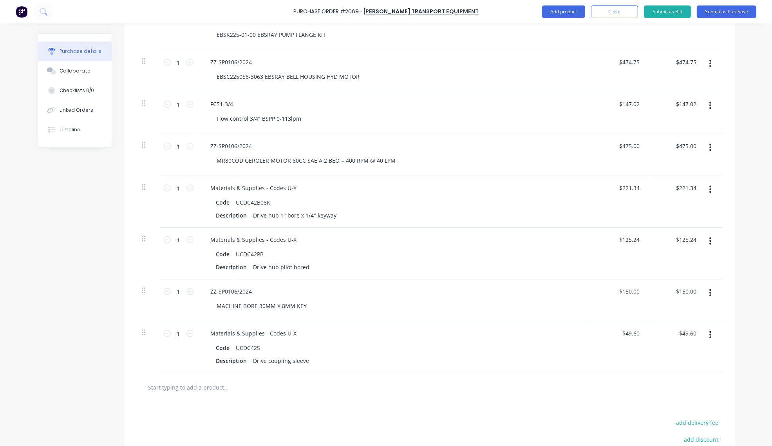
paste input "ZZ-SP0106/2024"
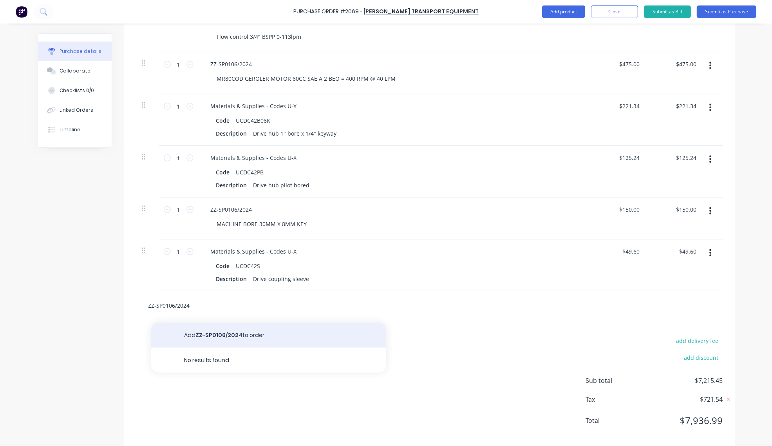
type input "ZZ-SP0106/2024"
click at [225, 331] on button "Add ZZ-SP0106/2024 to order" at bounding box center [268, 334] width 235 height 25
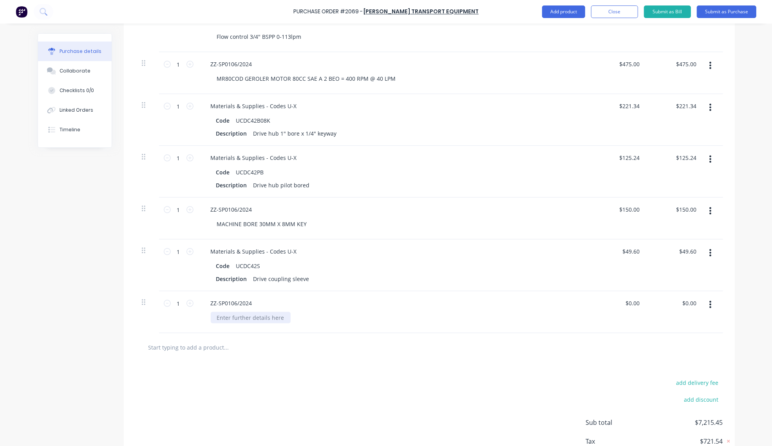
click at [215, 313] on div at bounding box center [251, 317] width 80 height 11
paste div
click at [632, 304] on input "0.00" at bounding box center [633, 302] width 15 height 11
type input "$3,490.00"
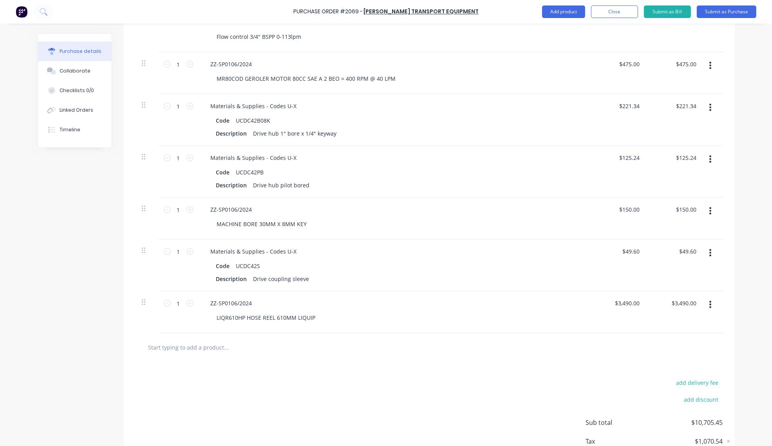
click at [196, 346] on input "text" at bounding box center [226, 347] width 157 height 16
type input "$3,490.00"
paste input "NV-08"
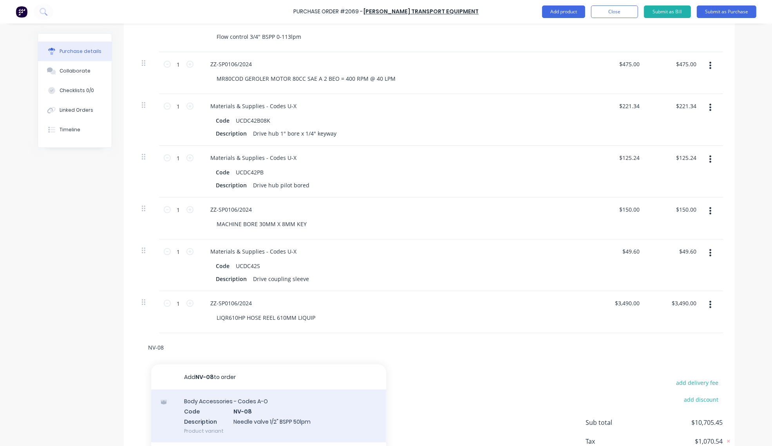
type input "NV-08"
click at [265, 406] on div "Body Accessories - Codes A-O Code NV-08 Description Needle valve 1/2" BSPP 50lp…" at bounding box center [268, 415] width 235 height 53
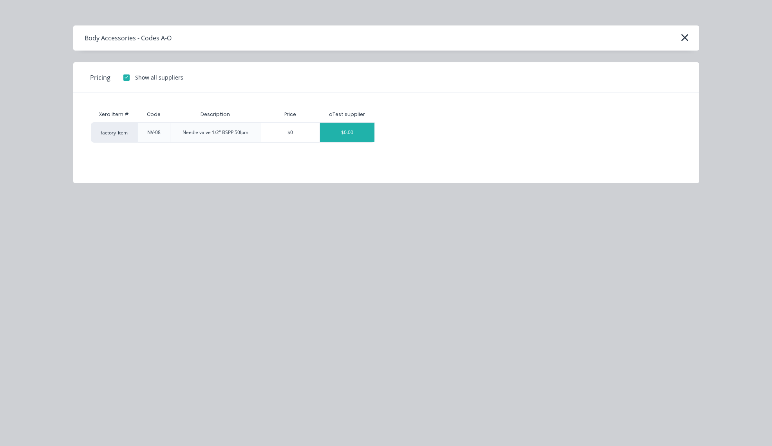
click at [351, 136] on div "$0.00" at bounding box center [347, 133] width 54 height 20
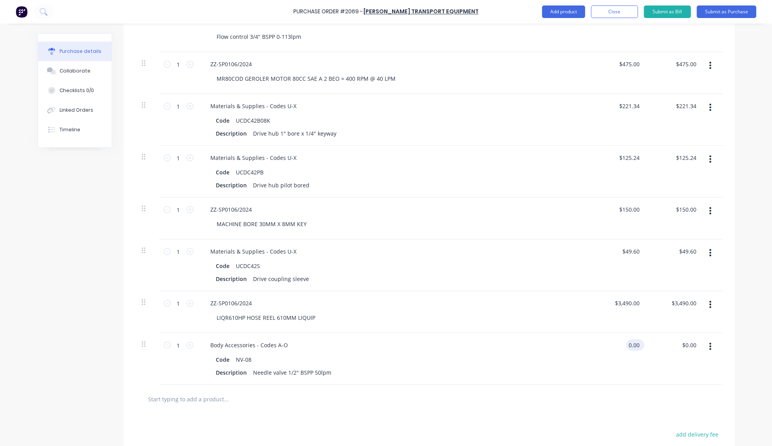
click at [632, 346] on input "0.00" at bounding box center [633, 344] width 15 height 11
type input "$58.00"
click at [204, 400] on input "text" at bounding box center [226, 399] width 157 height 16
type input "$58.00"
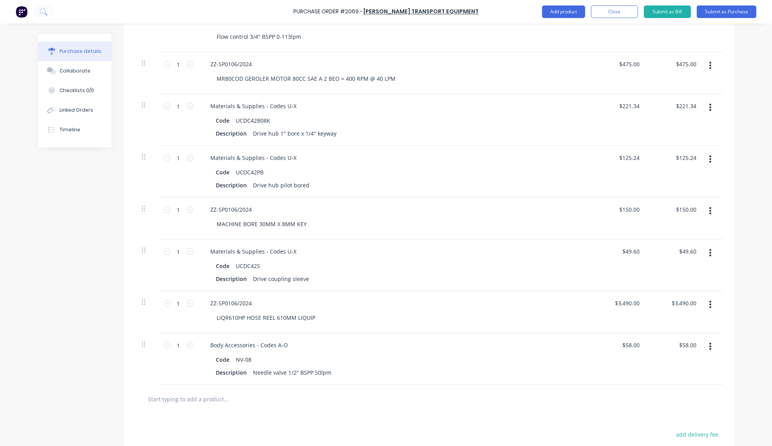
paste input "ZZ-SP0106/2024"
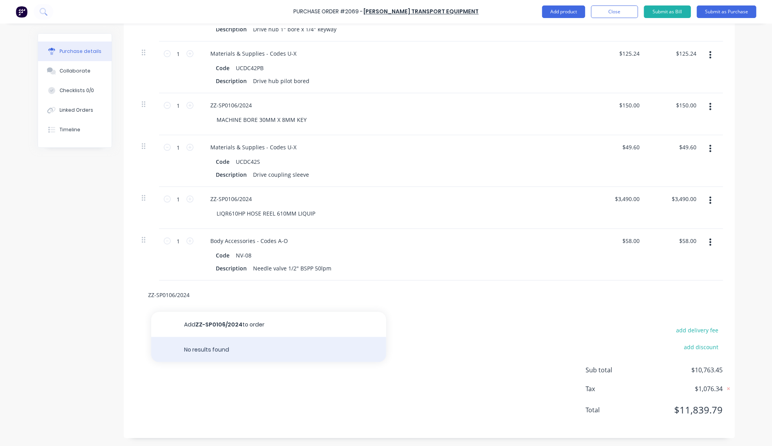
scroll to position [513, 0]
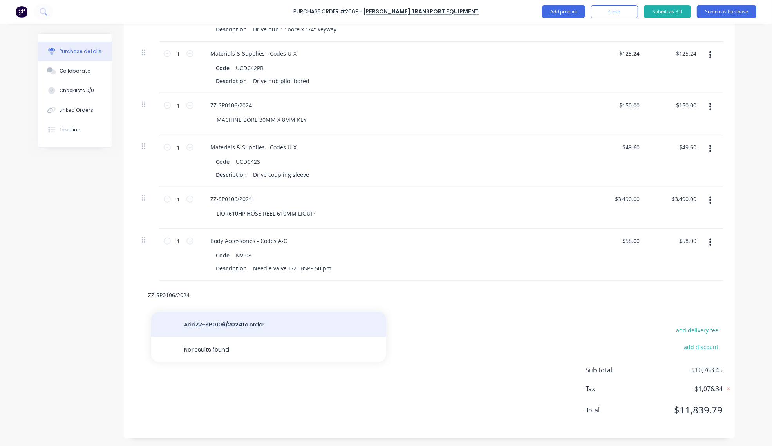
type input "ZZ-SP0106/2024"
click at [217, 327] on button "Add ZZ-SP0106/2024 to order" at bounding box center [268, 324] width 235 height 25
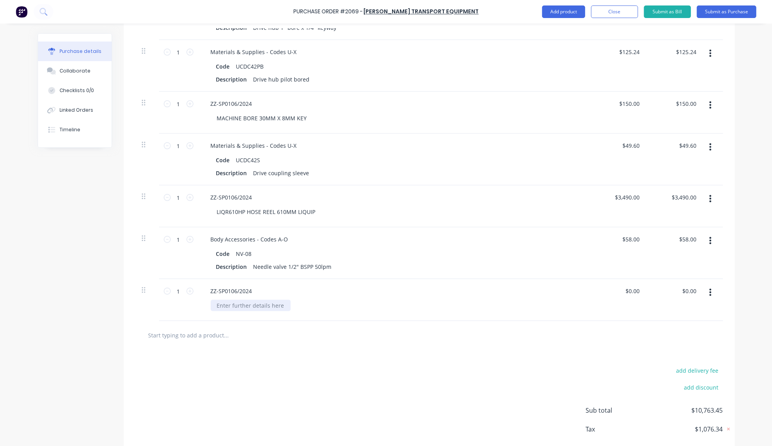
click at [240, 306] on div at bounding box center [251, 305] width 80 height 11
paste div
click at [331, 307] on div "MR200 QCOD MOTOR 200CC 4 BOLT 1" SHAFT" at bounding box center [277, 305] width 133 height 11
type input "0"
type input "$555.00"
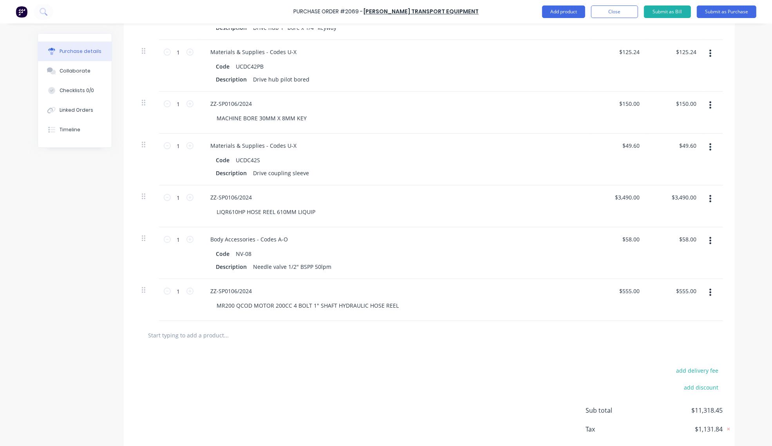
click at [192, 338] on input "text" at bounding box center [226, 335] width 157 height 16
type input "$555.00"
paste input "ZZ-SP0106/2024"
type input "ZZ-SP0106/2024"
click at [228, 365] on button "Add ZZ-SP0106/2024 to order" at bounding box center [268, 364] width 235 height 25
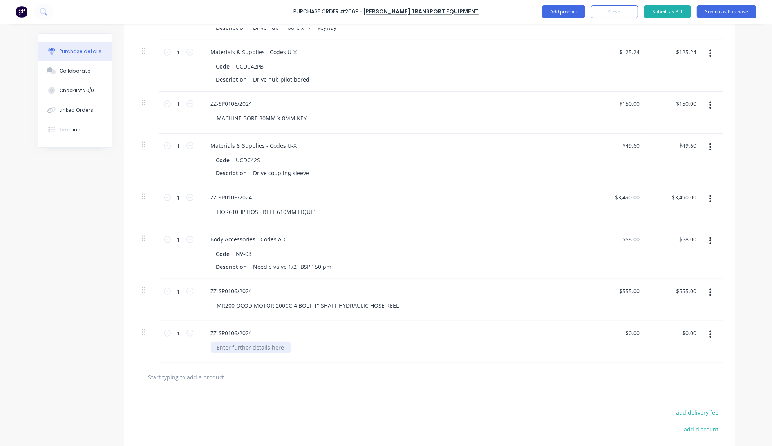
click at [243, 349] on div at bounding box center [251, 346] width 80 height 11
paste div
click at [640, 332] on div "$0.00 $0.00" at bounding box center [633, 332] width 21 height 11
click at [213, 379] on input "text" at bounding box center [226, 377] width 157 height 16
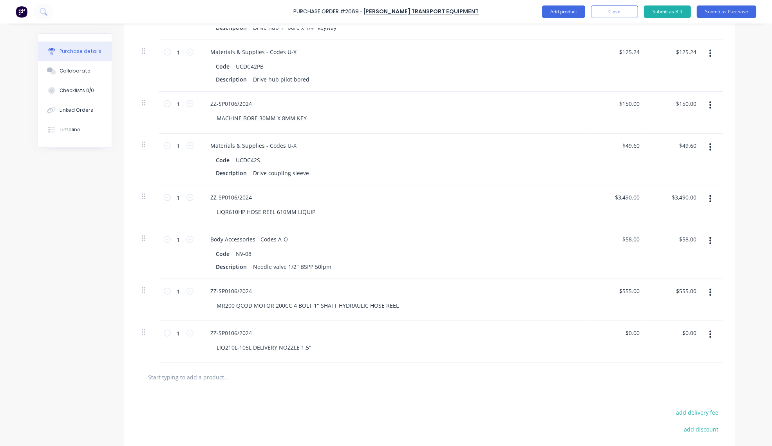
type input "$0.00"
paste input "ZZ-SP0106/2024"
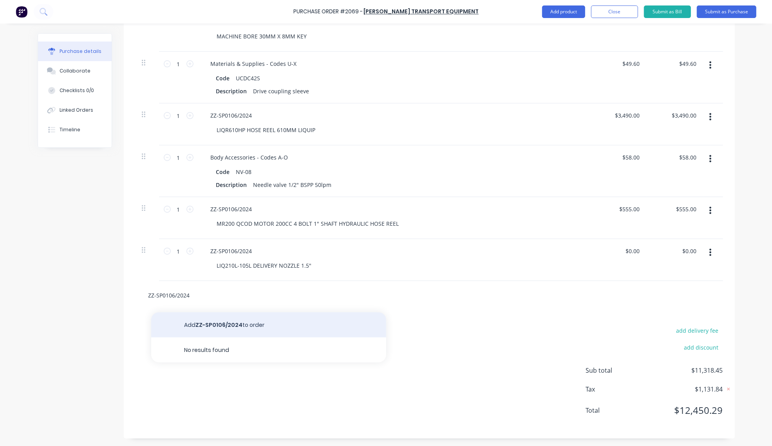
type input "ZZ-SP0106/2024"
click at [245, 327] on button "Add ZZ-SP0106/2024 to order" at bounding box center [268, 324] width 235 height 25
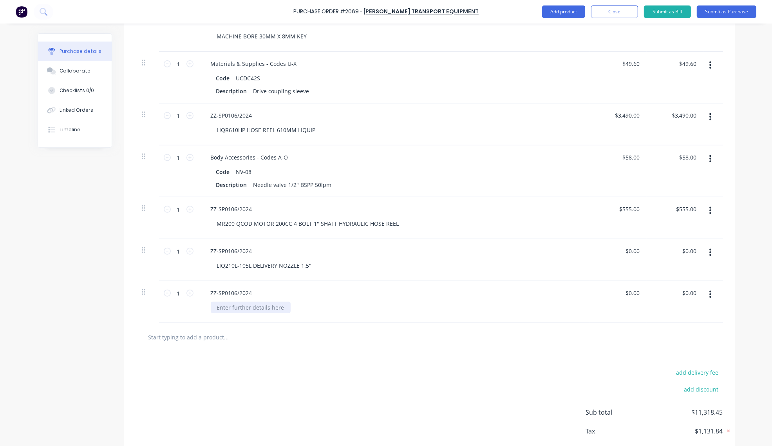
click at [236, 310] on div at bounding box center [251, 307] width 80 height 11
click at [235, 304] on div at bounding box center [251, 307] width 80 height 11
paste div
type input "0.00"
click at [633, 294] on input "0.00" at bounding box center [633, 292] width 15 height 11
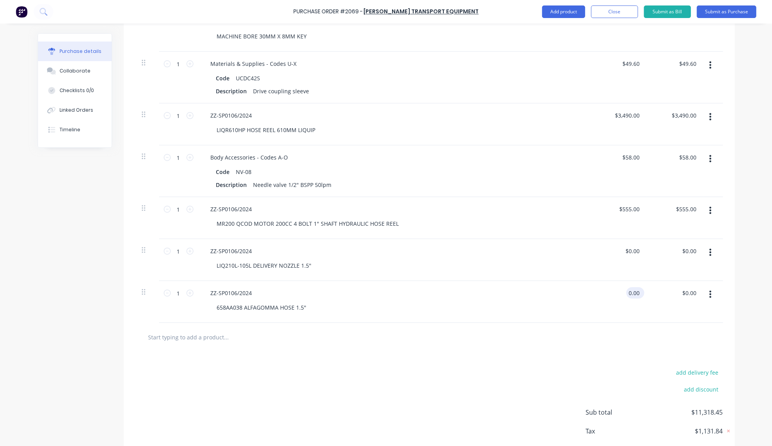
click at [633, 294] on input "0.00" at bounding box center [633, 292] width 15 height 11
type input "0.00"
type input "$0.00"
click at [633, 251] on input "0.00" at bounding box center [632, 250] width 18 height 11
click at [633, 251] on input "0.00" at bounding box center [633, 250] width 15 height 11
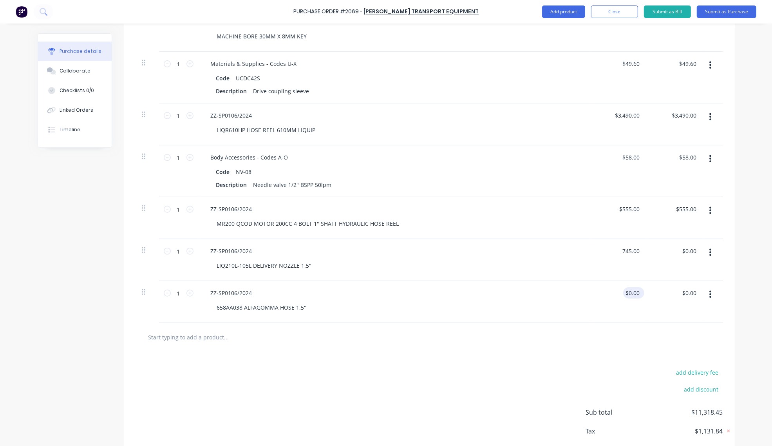
type input "$745.00"
click at [631, 295] on input "0.00" at bounding box center [633, 292] width 15 height 11
type input "$57.00"
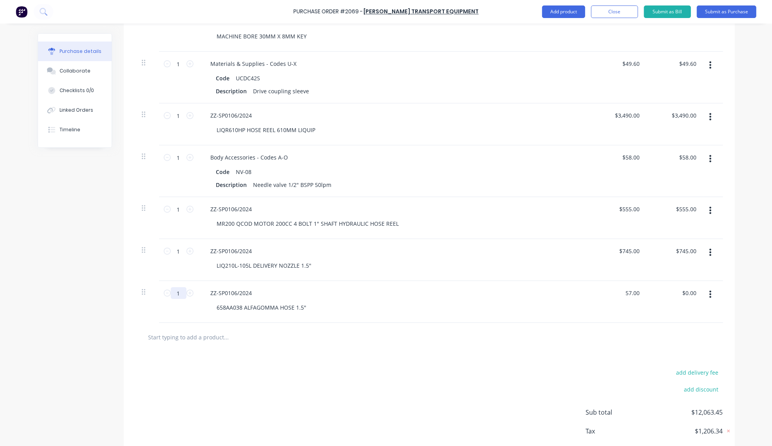
type input "$57.00"
click at [177, 292] on input "1" at bounding box center [179, 293] width 16 height 12
type input "2"
type input "$114.00"
type input "20"
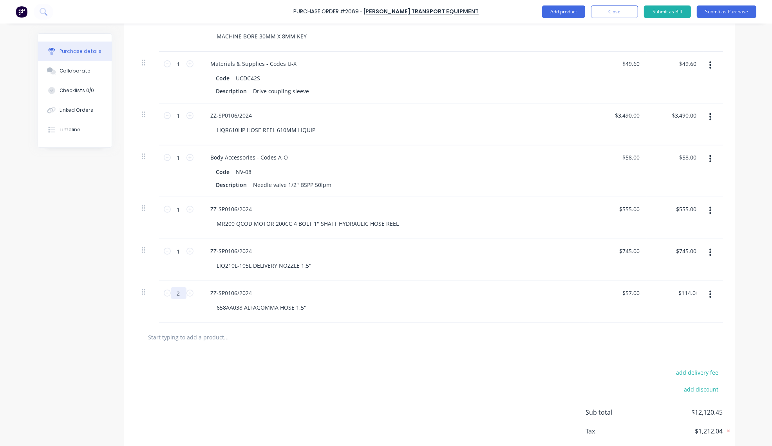
type input "$1,140.00"
type input "20"
click at [181, 339] on input "text" at bounding box center [226, 337] width 157 height 16
paste input "PA45-2BJL11G08"
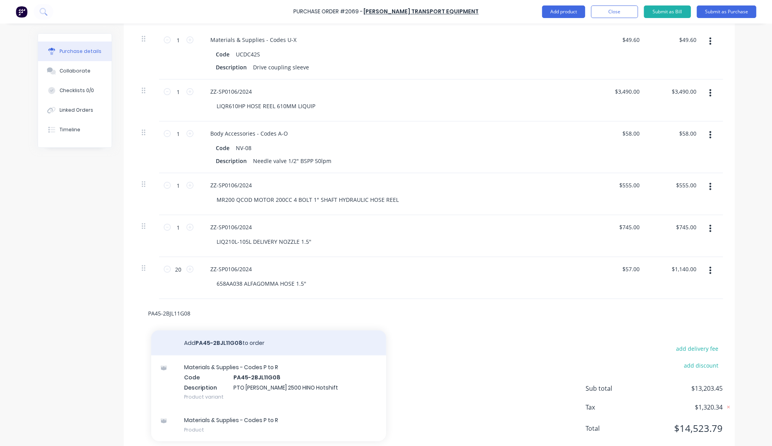
scroll to position [639, 0]
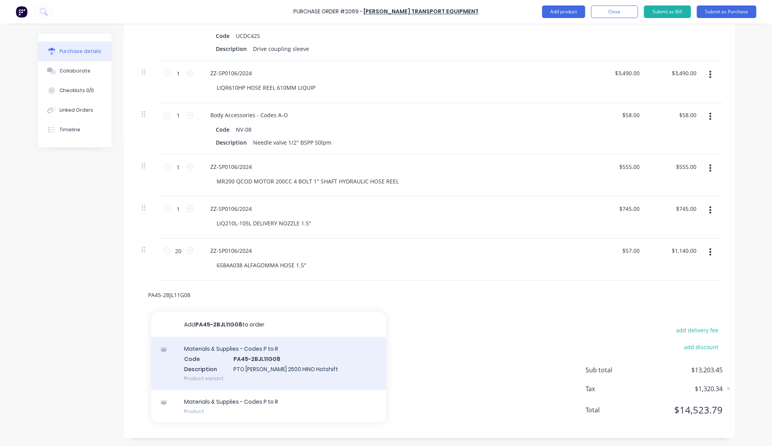
type input "PA45-2BJL11G08"
click at [279, 356] on div "Materials & Supplies - Codes P to R Code PA45-2BJL11G08 Description PTO [PERSON…" at bounding box center [268, 363] width 235 height 53
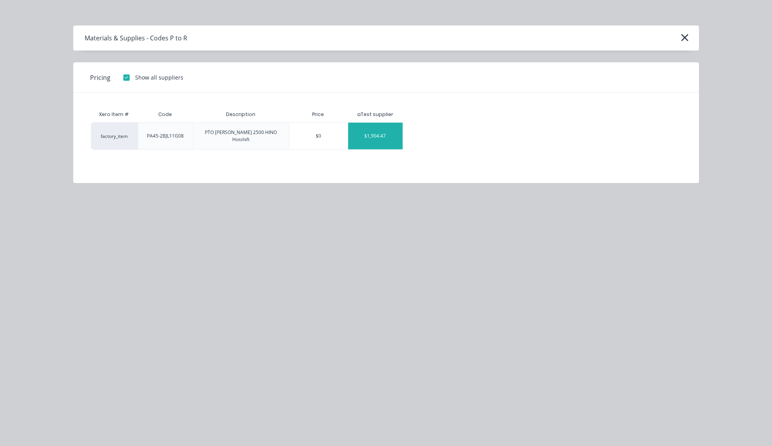
click at [382, 132] on div "$1,904.47" at bounding box center [375, 136] width 54 height 27
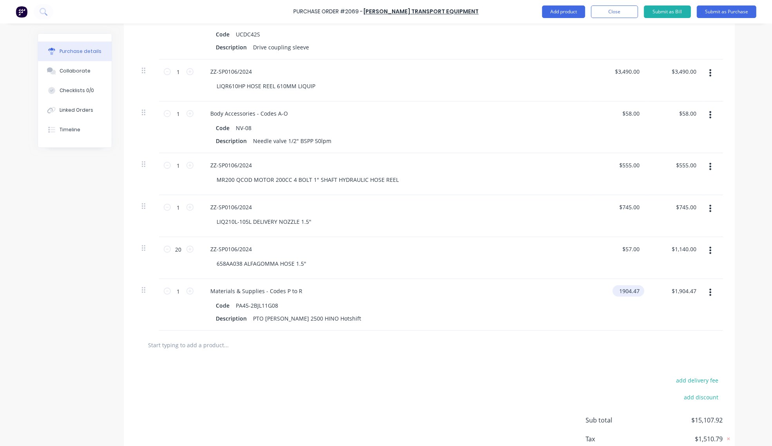
click at [617, 289] on input "1904.47" at bounding box center [627, 290] width 29 height 11
click at [617, 289] on input "1904.47" at bounding box center [629, 290] width 24 height 11
type input "$1,872.44"
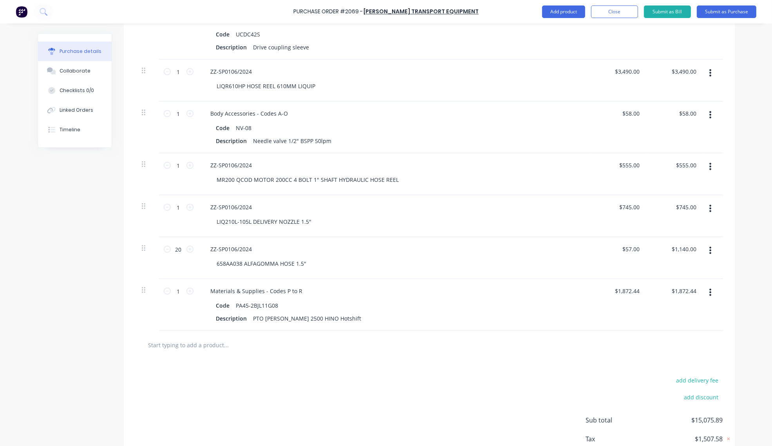
click at [214, 351] on input "text" at bounding box center [226, 345] width 157 height 16
paste input "MK1179D"
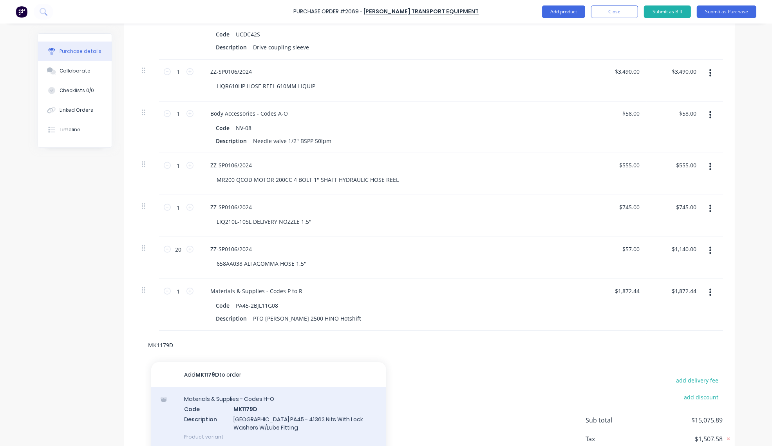
type input "MK1179D"
click at [266, 418] on div "Materials & Supplies - Codes H-O Code MK1179D Description Mount Kit PA45 - 4136…" at bounding box center [268, 417] width 235 height 61
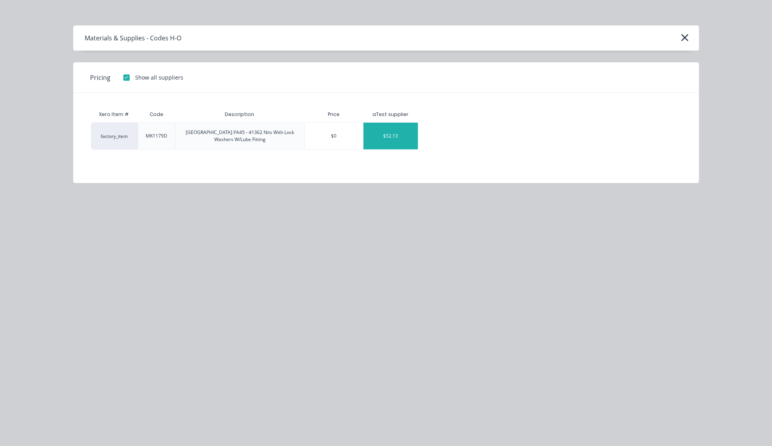
click at [399, 128] on div "$52.13" at bounding box center [390, 136] width 54 height 27
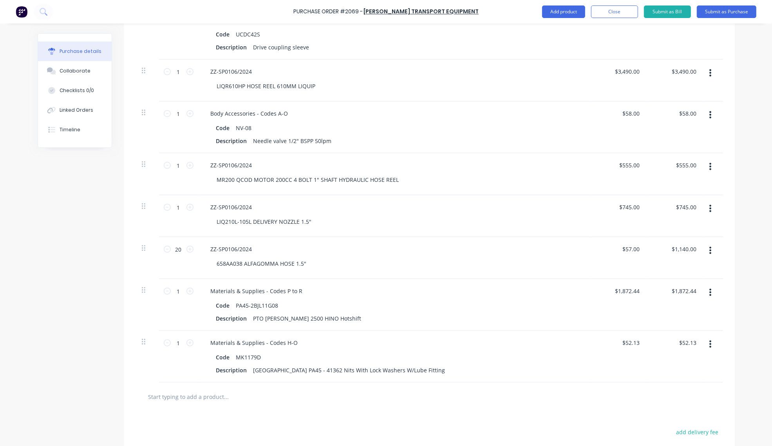
click at [213, 397] on input "text" at bounding box center [226, 396] width 157 height 16
paste input "HCALLFIT1"
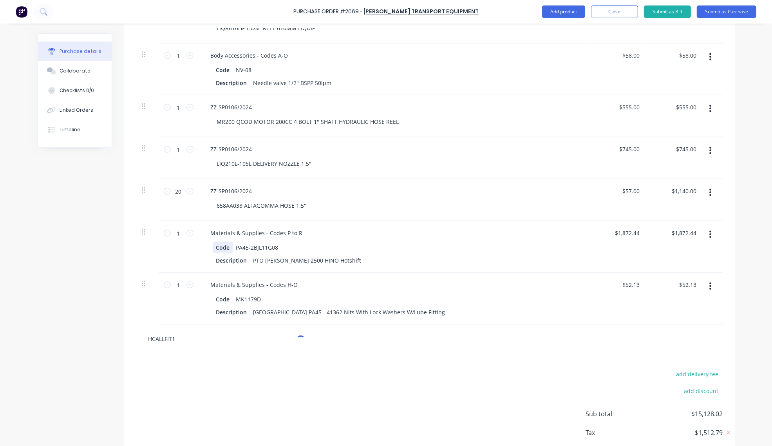
scroll to position [721, 0]
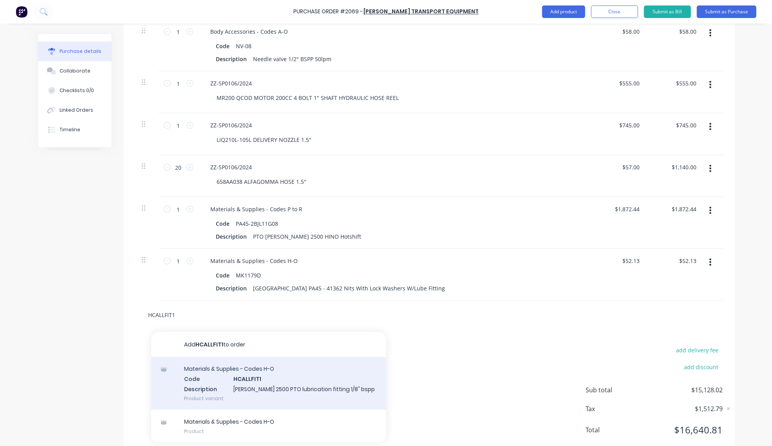
type input "HCALLFIT1"
click at [281, 380] on div "Materials & Supplies - Codes H-O Code HCALLFIT1 Description [PERSON_NAME] 2500 …" at bounding box center [268, 383] width 235 height 53
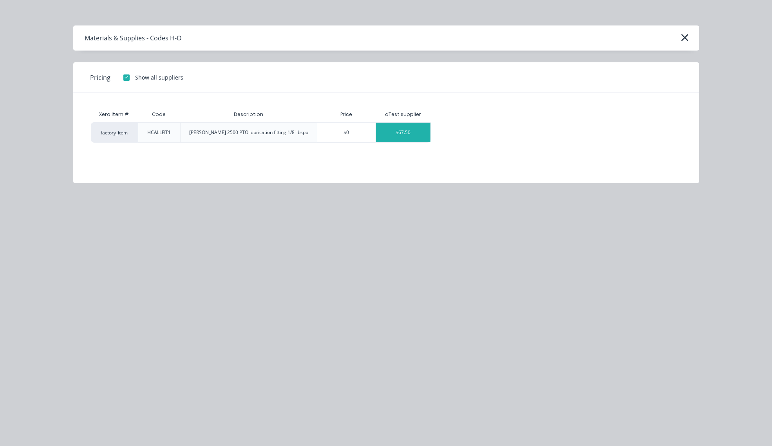
click at [408, 132] on div "$67.50" at bounding box center [403, 133] width 54 height 20
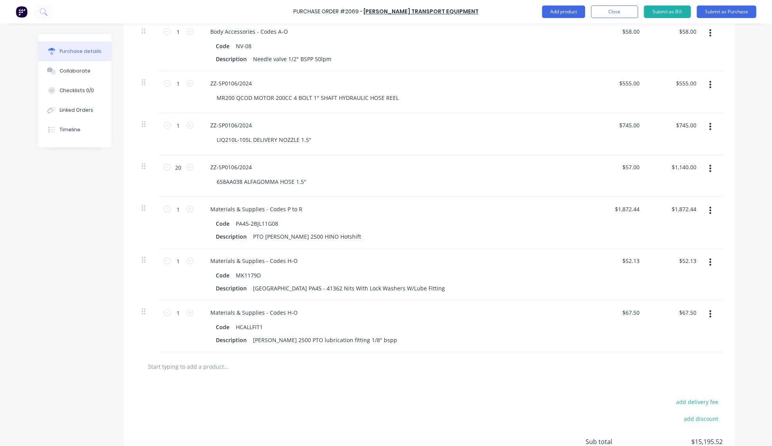
click at [173, 365] on input "text" at bounding box center [226, 366] width 157 height 16
paste input "PUAS35"
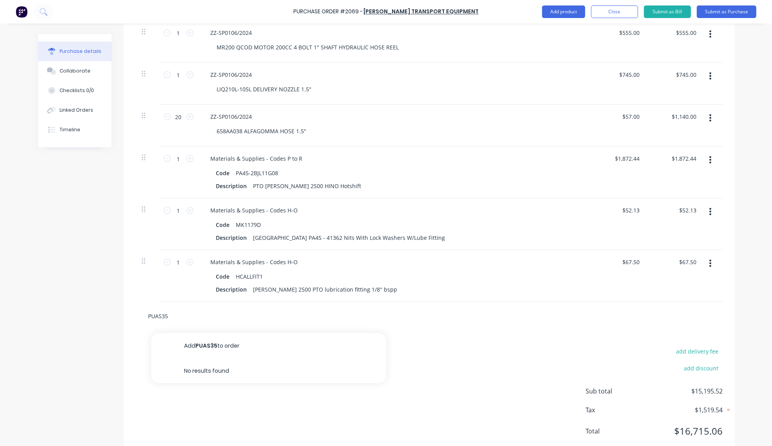
scroll to position [794, 0]
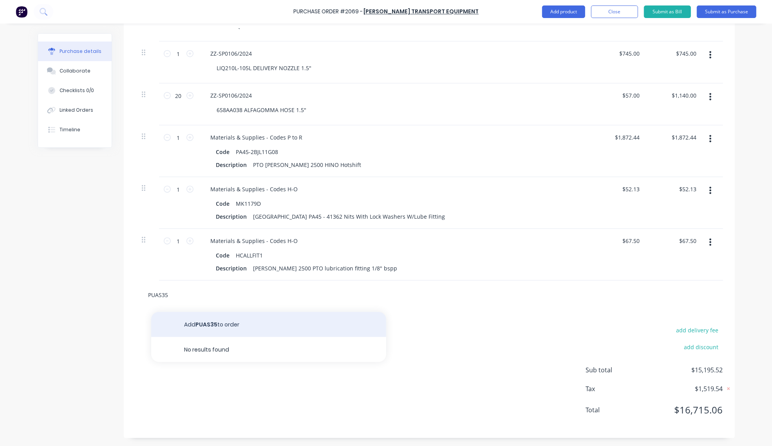
type input "PUAS35"
click at [220, 320] on button "Add PUAS35 to order" at bounding box center [268, 324] width 235 height 25
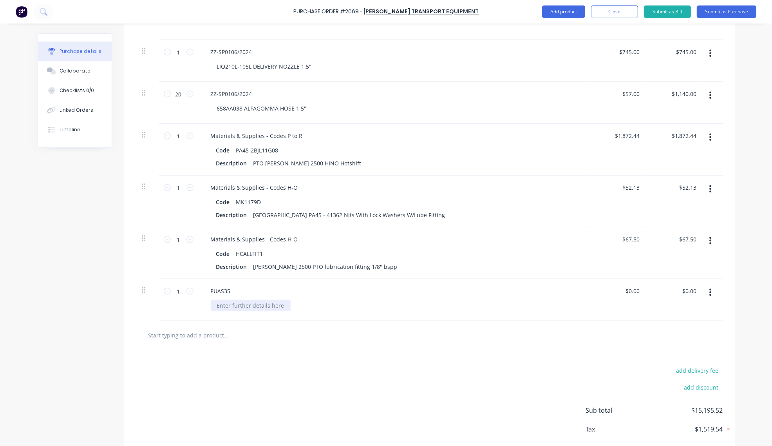
click at [232, 306] on div at bounding box center [251, 305] width 80 height 11
paste div
click at [308, 311] on div "Pump high pressure 290bar CW 35cc" at bounding box center [266, 305] width 110 height 11
type input "$0.00"
type input "0.00"
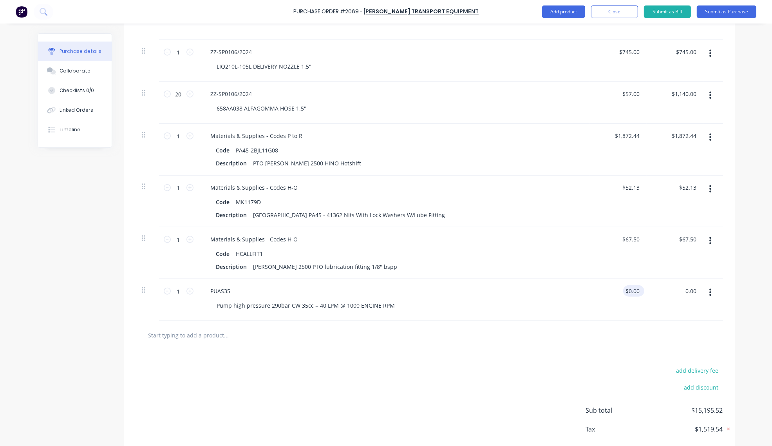
type input "0.00"
type input "$0.00"
click at [633, 292] on input "0.00" at bounding box center [632, 290] width 18 height 11
click at [633, 292] on input "0.00" at bounding box center [633, 290] width 15 height 11
type input "$531.78"
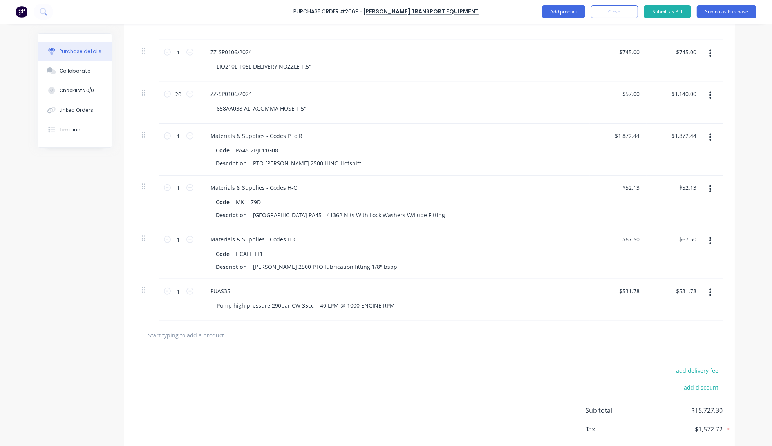
type input "$531.78"
click at [204, 334] on input "text" at bounding box center [226, 335] width 157 height 16
paste input "PT4470"
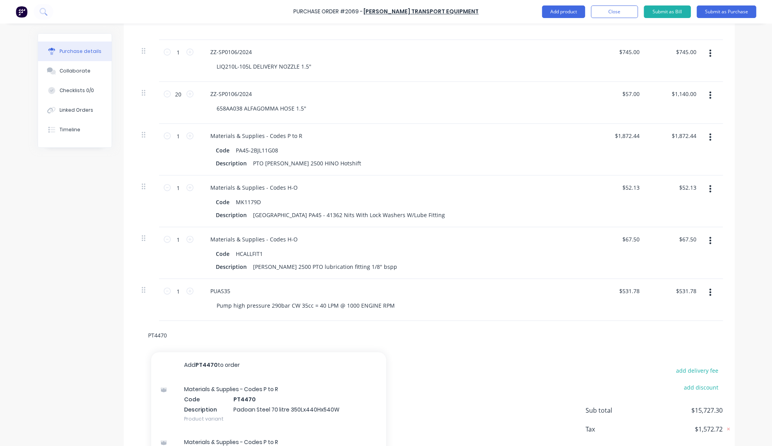
type input "PT4470"
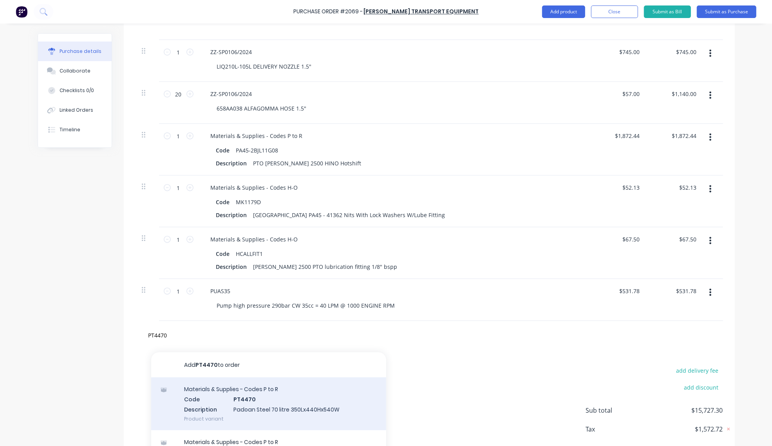
click at [269, 390] on div "Materials & Supplies - Codes P to R Code PT4470 Description Padoan Steel 70 lit…" at bounding box center [268, 403] width 235 height 53
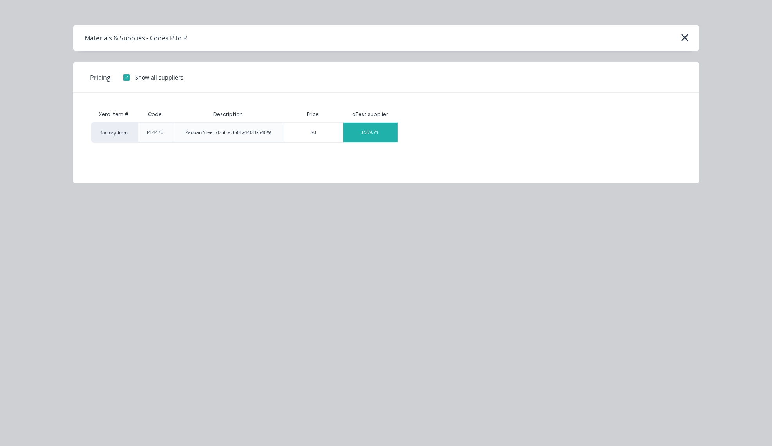
click at [365, 134] on div "$559.71" at bounding box center [370, 133] width 54 height 20
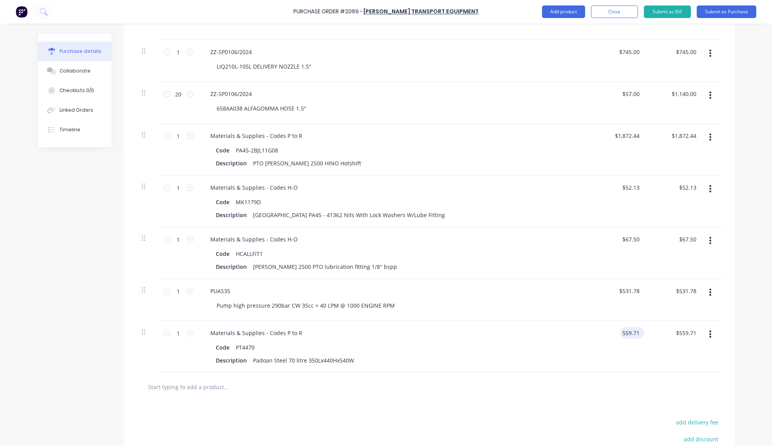
click at [631, 336] on input "559.71" at bounding box center [630, 332] width 21 height 11
type input "$460.35"
click at [224, 384] on input "text" at bounding box center [226, 387] width 157 height 16
paste input "PTBC-440"
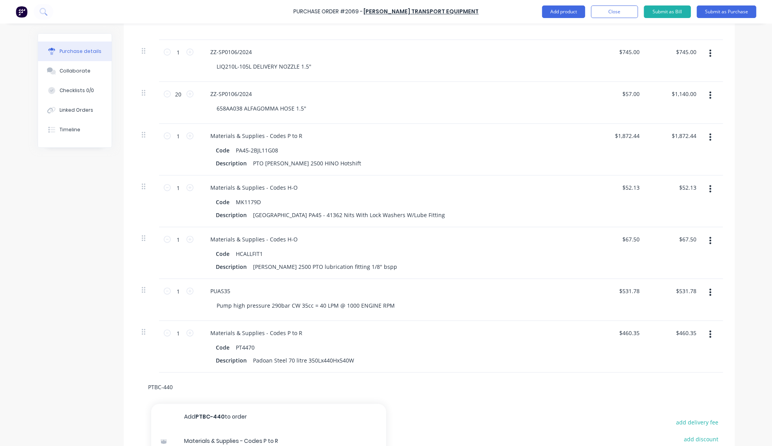
scroll to position [876, 0]
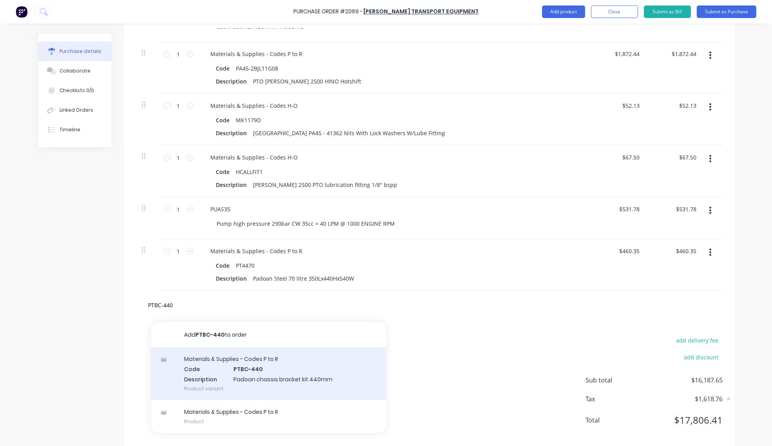
click at [266, 369] on div "Materials & Supplies - Codes P to R Code PTBC-440 Description Padoan chassis br…" at bounding box center [268, 373] width 235 height 53
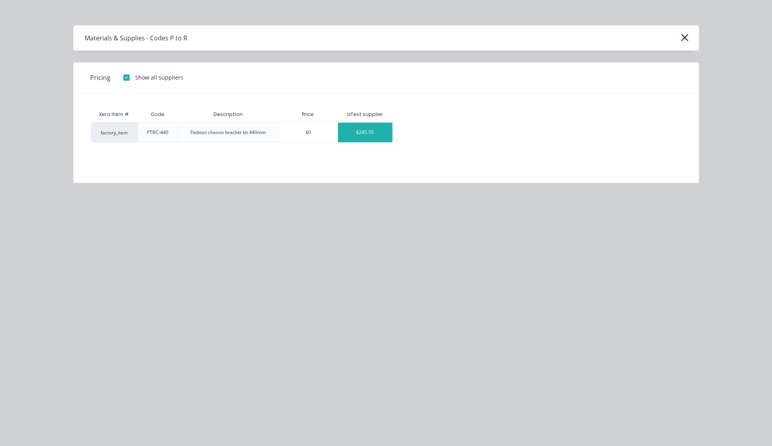
click at [365, 130] on div "$245.70" at bounding box center [365, 133] width 54 height 20
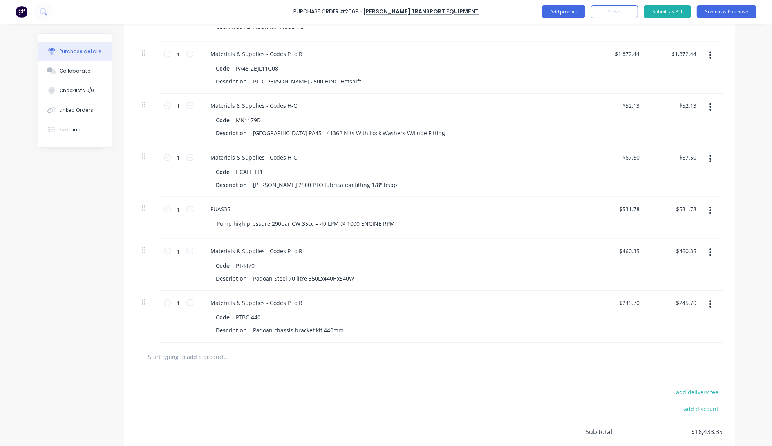
click at [204, 358] on input "text" at bounding box center [226, 357] width 157 height 16
paste input "PTFE100"
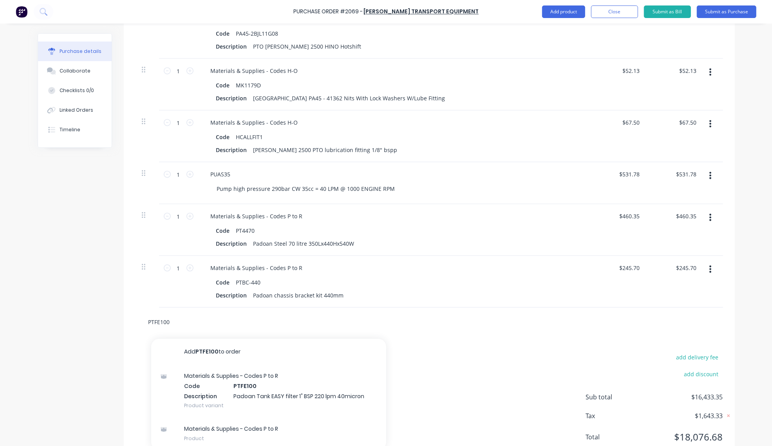
scroll to position [940, 0]
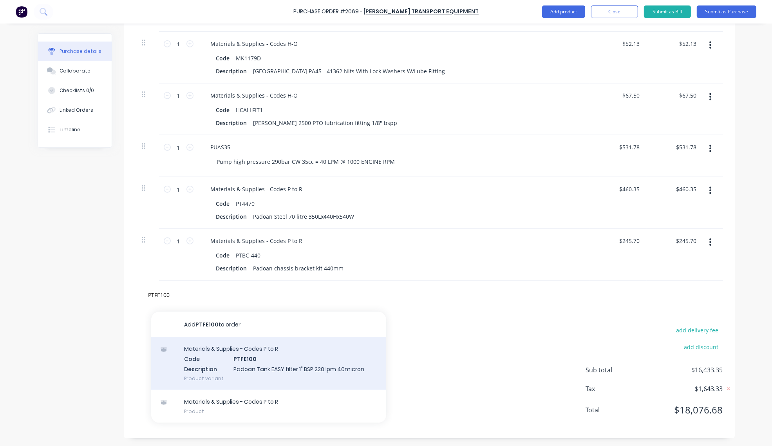
click at [264, 357] on div "Materials & Supplies - Codes P to R Code PTFE100 Description Padoan Tank EASY f…" at bounding box center [268, 363] width 235 height 53
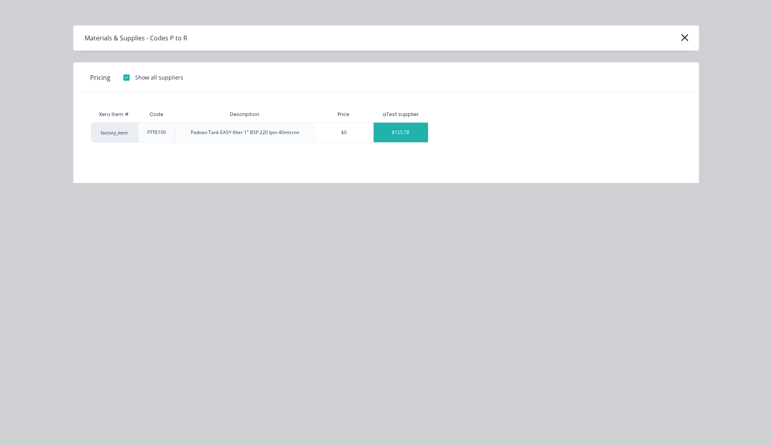
click at [396, 132] on div "$125.78" at bounding box center [401, 133] width 54 height 20
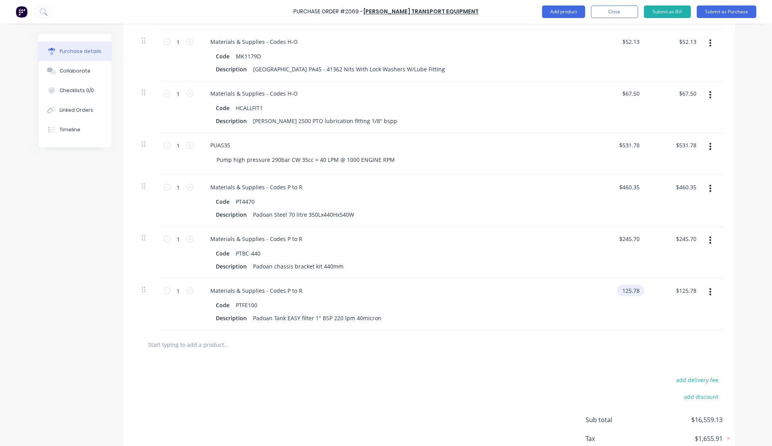
click at [631, 291] on input "125.78" at bounding box center [629, 290] width 24 height 11
click at [631, 291] on input "125.78" at bounding box center [630, 290] width 21 height 11
drag, startPoint x: 188, startPoint y: 345, endPoint x: 193, endPoint y: 343, distance: 5.1
click at [188, 345] on input "text" at bounding box center [226, 344] width 157 height 16
paste input "A-LDC-007-B"
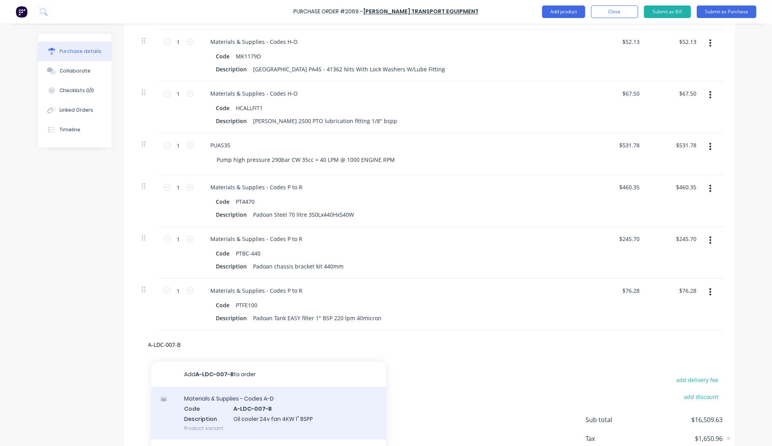
click at [235, 410] on div "Materials & Supplies - Codes A-D Code A-LDC-007-B Description Oil cooler 24v fa…" at bounding box center [268, 413] width 235 height 53
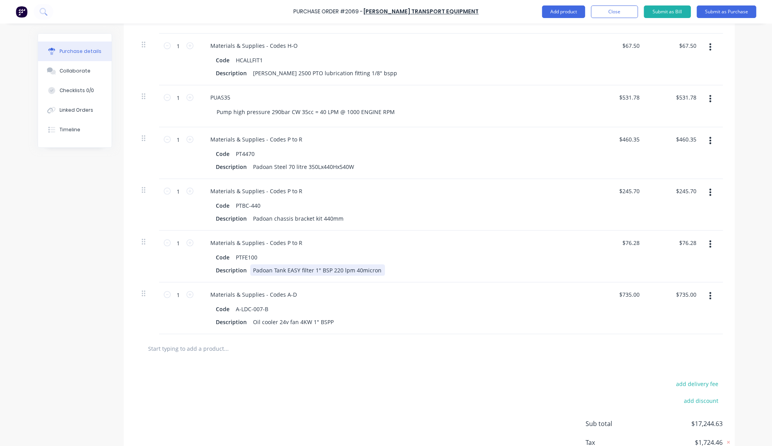
scroll to position [1021, 0]
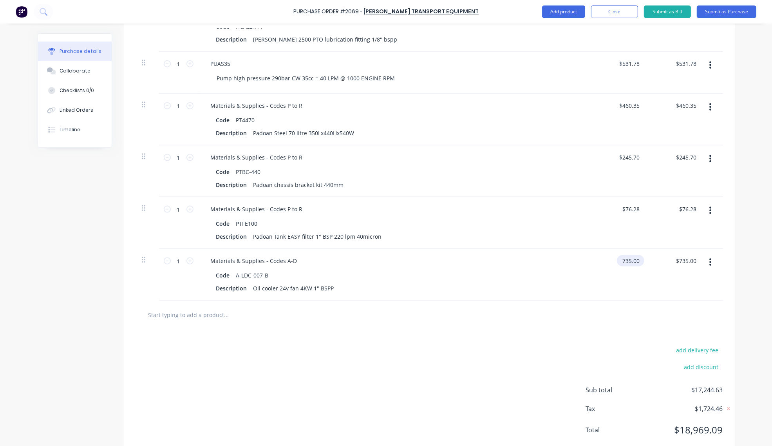
click at [627, 262] on input "735.00" at bounding box center [629, 260] width 24 height 11
click at [627, 262] on input "735.00" at bounding box center [630, 260] width 21 height 11
click at [179, 318] on input "text" at bounding box center [226, 315] width 157 height 16
paste input "RR-2CH-LODAR"
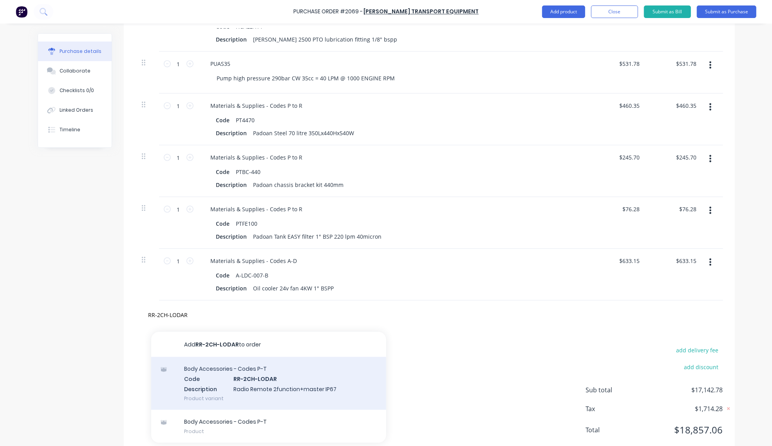
click at [264, 375] on div "Body Accessories - Codes P-T Code RR-2CH-LODAR Description Radio Remote 2functi…" at bounding box center [268, 383] width 235 height 53
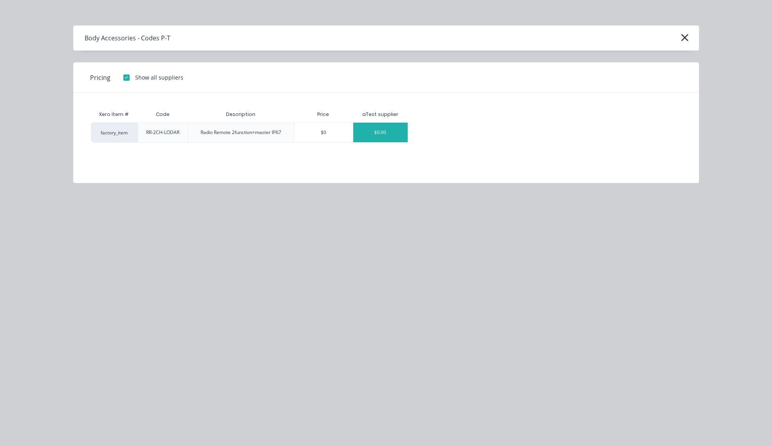
click at [395, 132] on div "$0.00" at bounding box center [380, 133] width 54 height 20
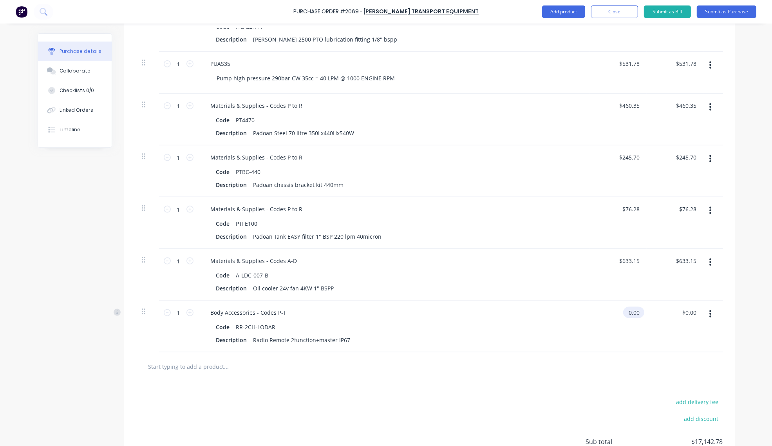
click at [633, 314] on input "0.00" at bounding box center [632, 312] width 18 height 11
click at [633, 314] on input "0.00" at bounding box center [633, 312] width 15 height 11
click at [193, 370] on input "text" at bounding box center [226, 366] width 157 height 16
paste input "MAC181-SVM3/2-DV"
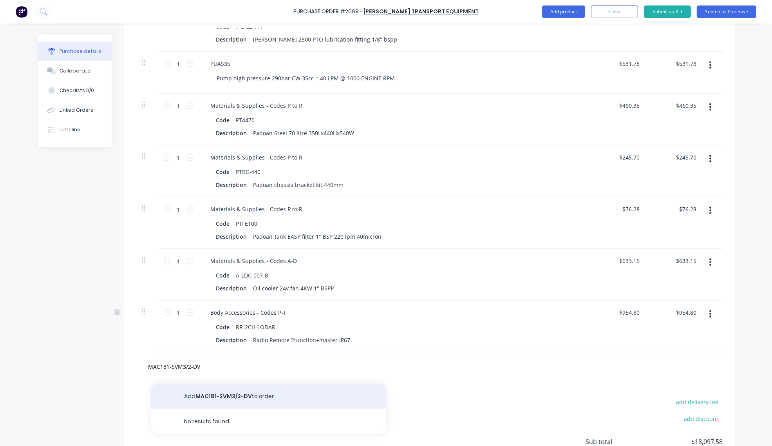
click at [240, 394] on button "Add MAC181-SVM3/2-DV to order" at bounding box center [268, 395] width 235 height 25
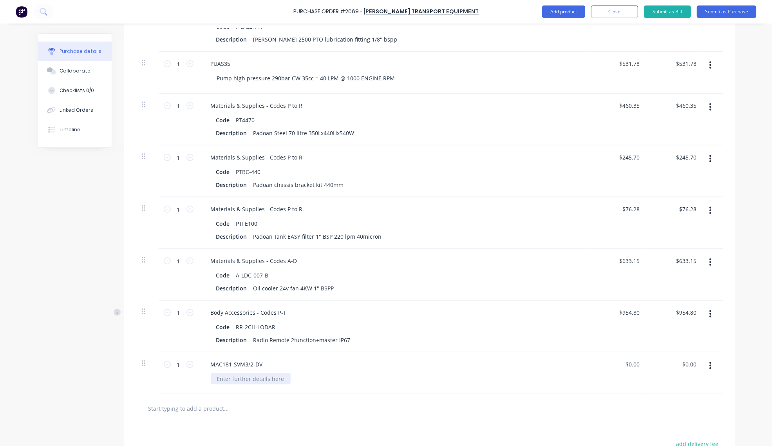
click at [233, 377] on div at bounding box center [251, 378] width 80 height 11
paste div
click at [329, 377] on div "Solenoid valve stackable S.A DUAL-VOLT 12" at bounding box center [273, 378] width 125 height 11
click at [455, 379] on div "Solenoid valve stackable S.A DUAL-VOLT 12 RADIO REMOTE 2 FUNCTION - PUMP & HOSE…" at bounding box center [339, 378] width 257 height 11
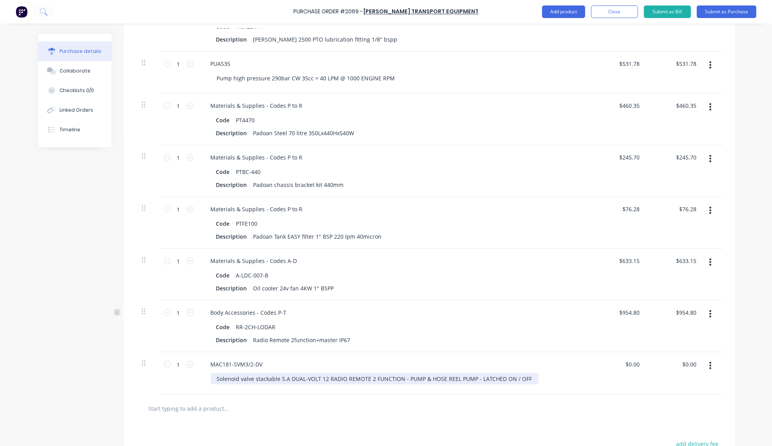
click at [523, 375] on div "Solenoid valve stackable S.A DUAL-VOLT 12 RADIO REMOTE 2 FUNCTION - PUMP & HOSE…" at bounding box center [375, 378] width 328 height 11
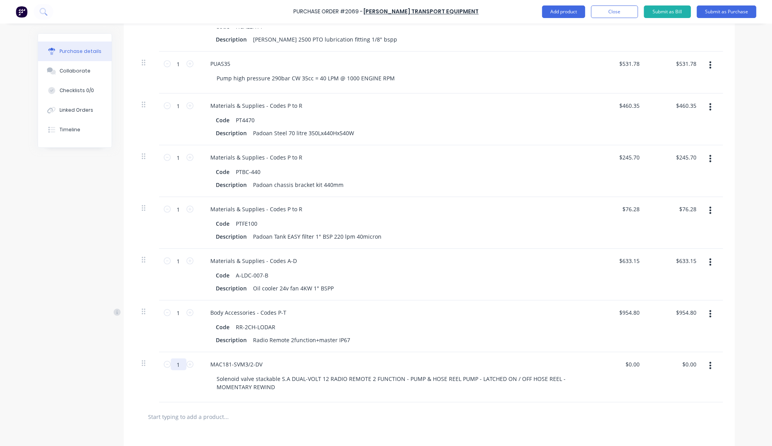
click at [178, 363] on input "1" at bounding box center [179, 364] width 16 height 12
click at [634, 367] on input "0.00" at bounding box center [633, 363] width 15 height 11
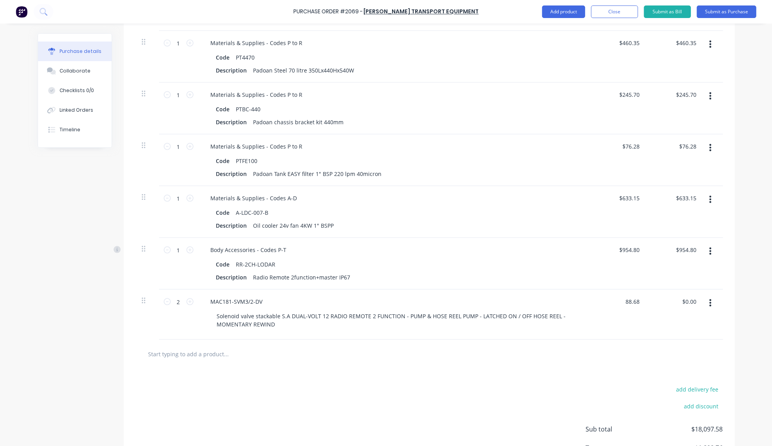
scroll to position [1103, 0]
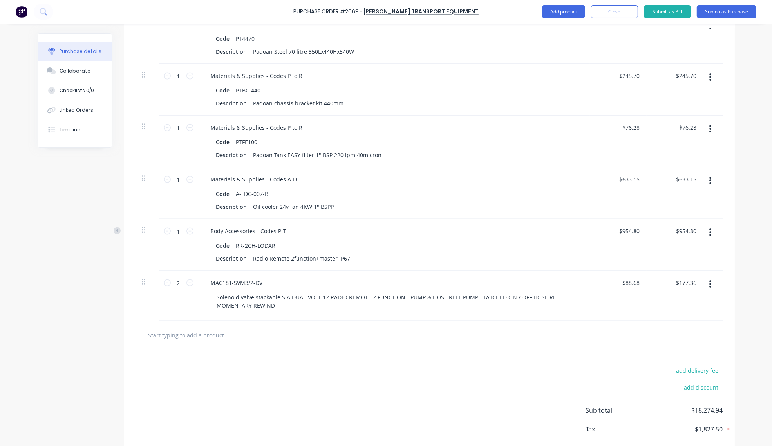
click at [205, 336] on input "text" at bounding box center [226, 335] width 157 height 16
paste input "MAC181-ME"
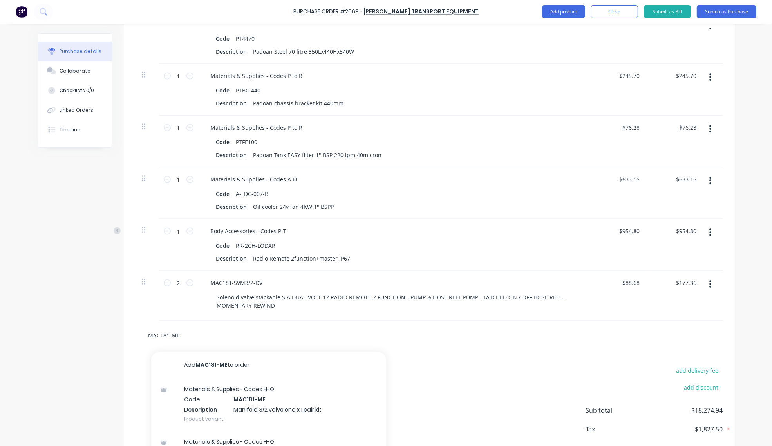
scroll to position [1146, 0]
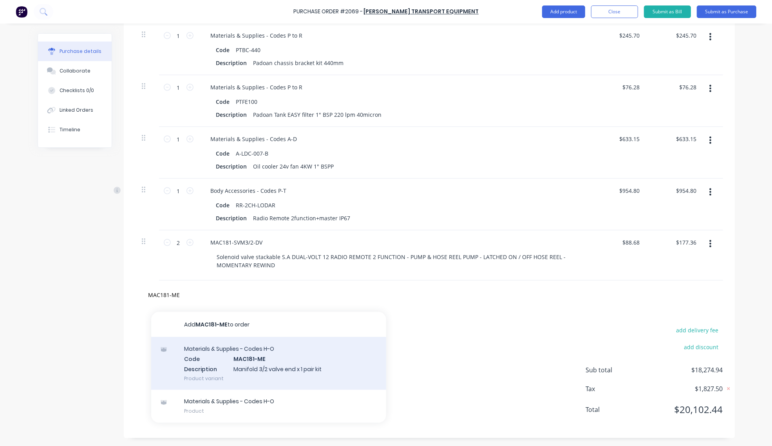
click at [294, 361] on div "Materials & Supplies - Codes H-O Code MAC181-ME Description Manifold 3/2 valve …" at bounding box center [268, 363] width 235 height 53
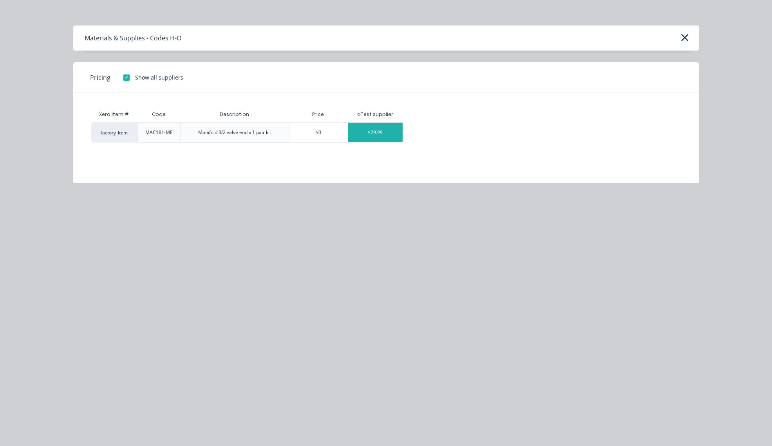
click at [368, 129] on div "$29.99" at bounding box center [375, 133] width 54 height 20
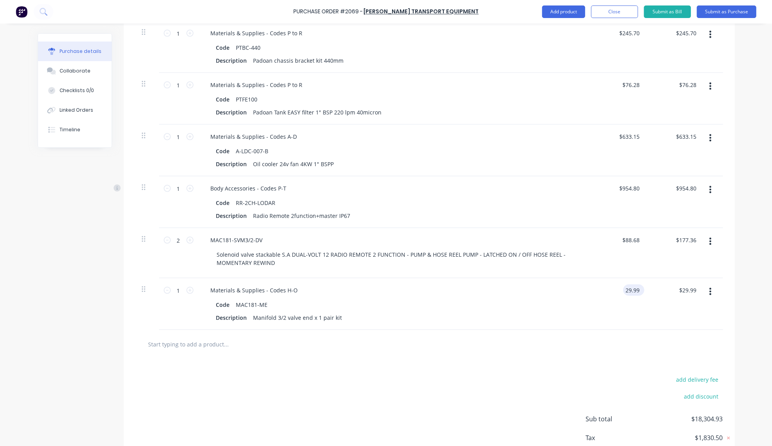
click at [632, 295] on input "29.99" at bounding box center [632, 289] width 18 height 11
click at [217, 345] on input "text" at bounding box center [226, 344] width 157 height 16
paste input "T0340-02"
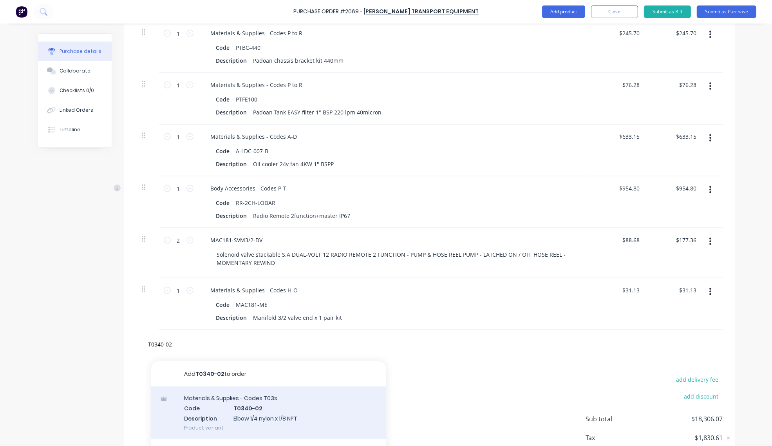
click at [263, 406] on div "Materials & Supplies - Codes T03s Code T0340-02 Description Elbow 1/4 nylon x 1…" at bounding box center [268, 412] width 235 height 53
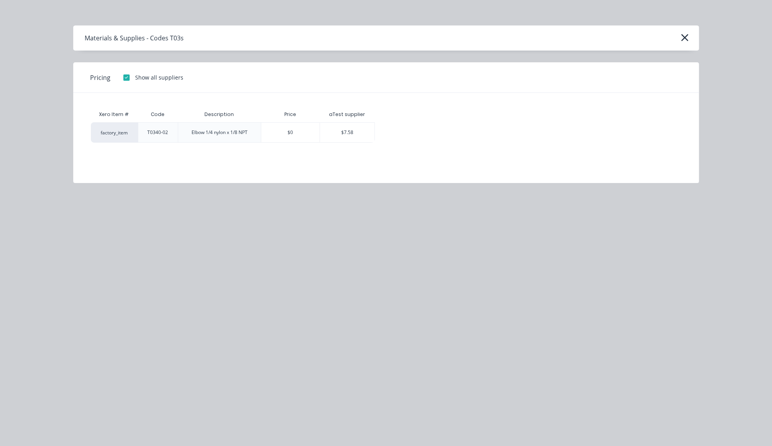
click at [347, 134] on div "$7.58" at bounding box center [347, 133] width 54 height 20
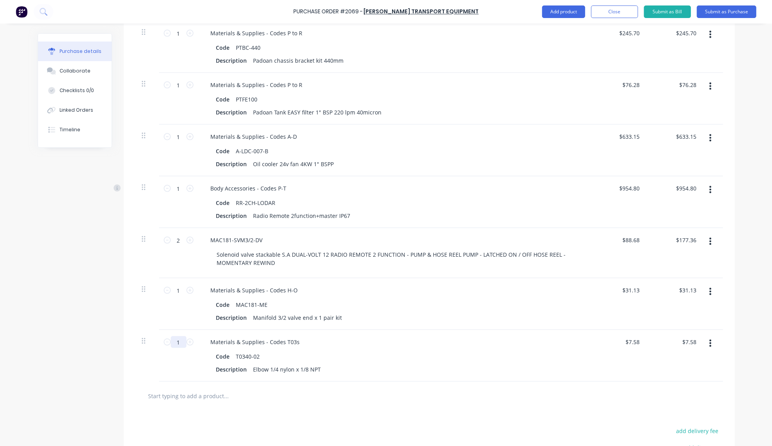
click at [171, 346] on input "1" at bounding box center [179, 342] width 16 height 12
click at [223, 400] on input "text" at bounding box center [226, 396] width 157 height 16
paste input "B04"
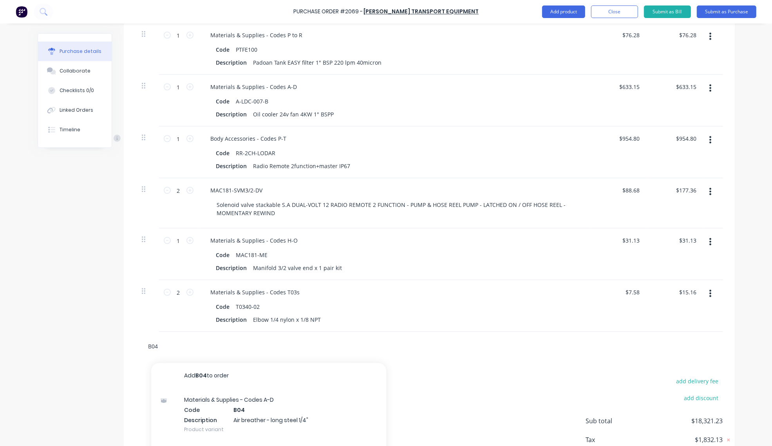
scroll to position [1227, 0]
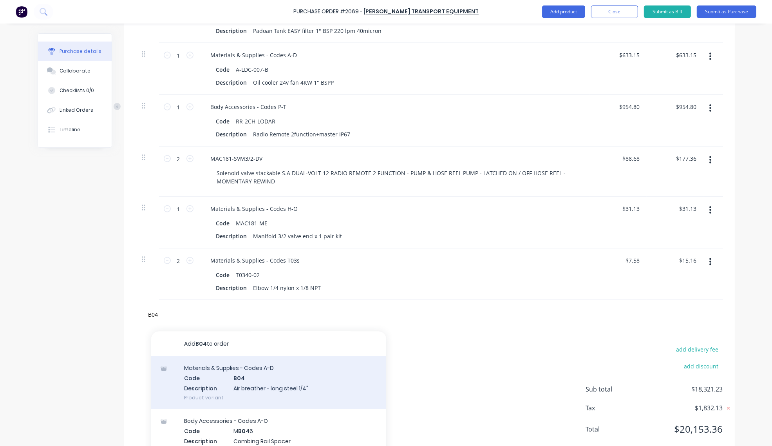
click at [263, 377] on div "Materials & Supplies - Codes A-D Code B04 Description Air breather - long steel…" at bounding box center [268, 382] width 235 height 53
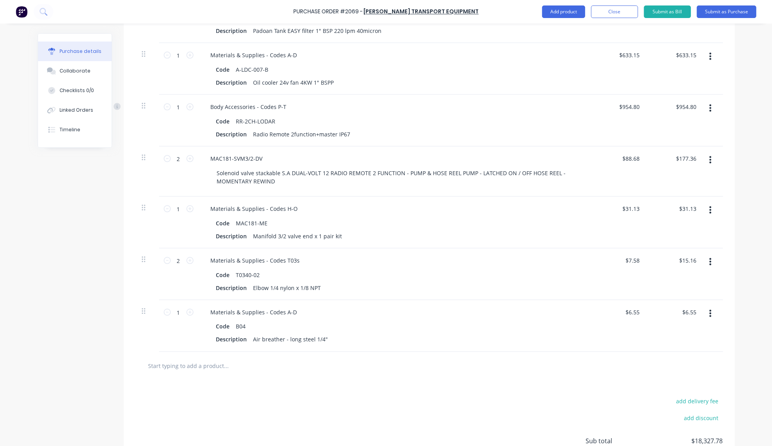
drag, startPoint x: 176, startPoint y: 365, endPoint x: 180, endPoint y: 364, distance: 3.9
click at [176, 365] on input "text" at bounding box center [226, 366] width 157 height 16
paste input "T0340-04"
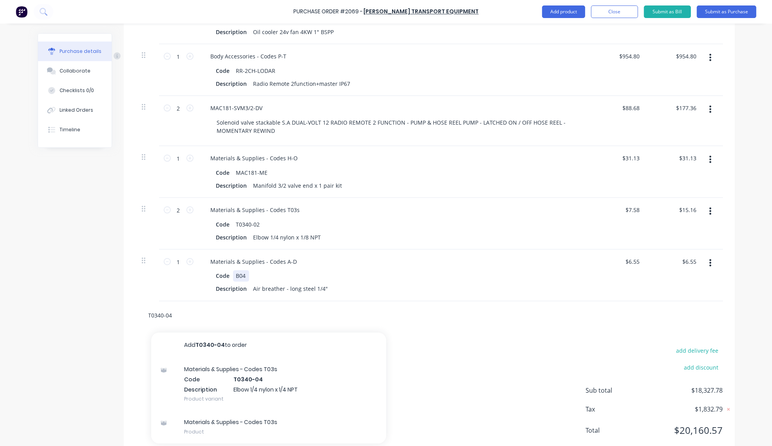
scroll to position [1301, 0]
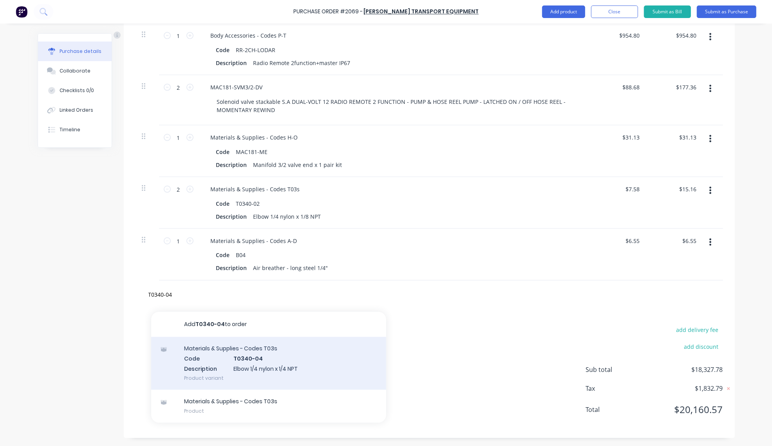
click at [282, 365] on div "Materials & Supplies - Codes T03s Code T0340-04 Description Elbow 1/4 nylon x 1…" at bounding box center [268, 363] width 235 height 53
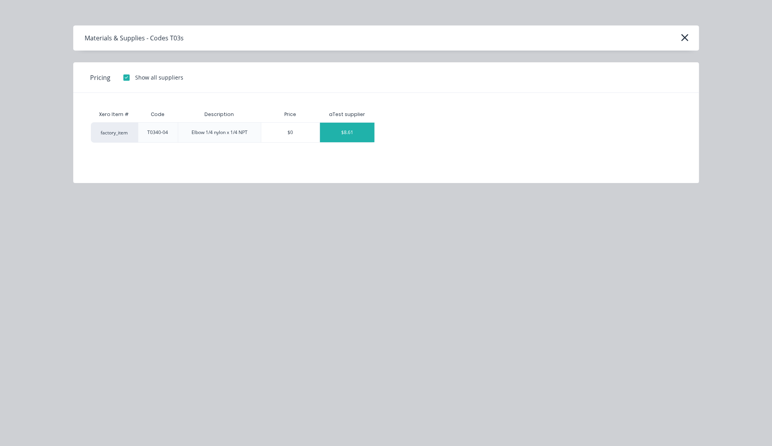
click at [348, 130] on div "$8.61" at bounding box center [347, 133] width 54 height 20
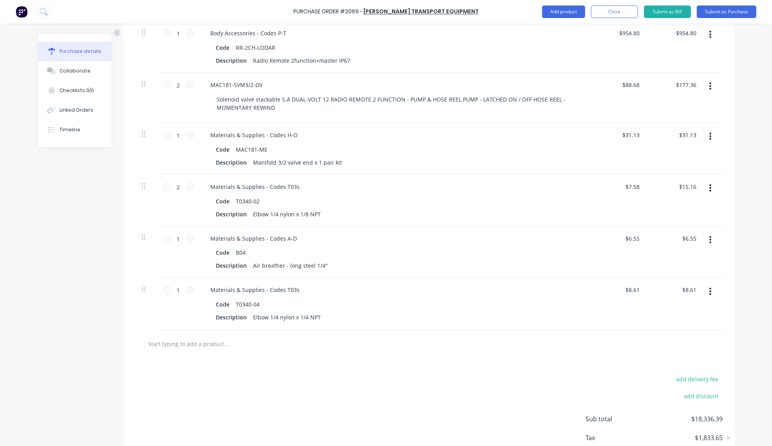
click at [226, 349] on input "text" at bounding box center [226, 344] width 157 height 16
paste input "ZZ-SP0106/2024"
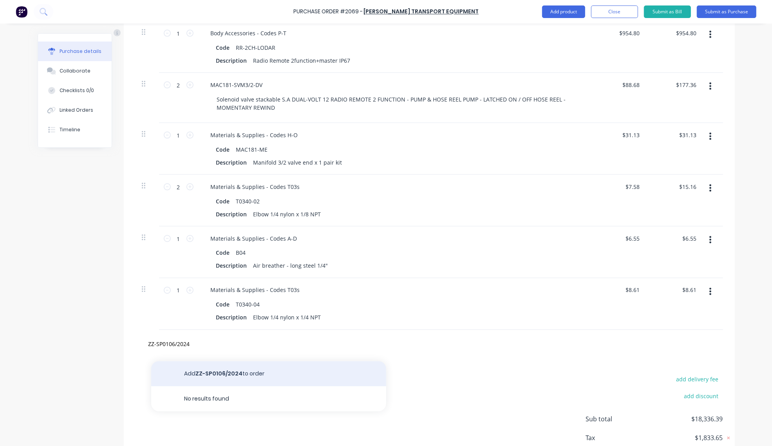
click at [226, 370] on button "Add ZZ-SP0106/2024 to order" at bounding box center [268, 373] width 235 height 25
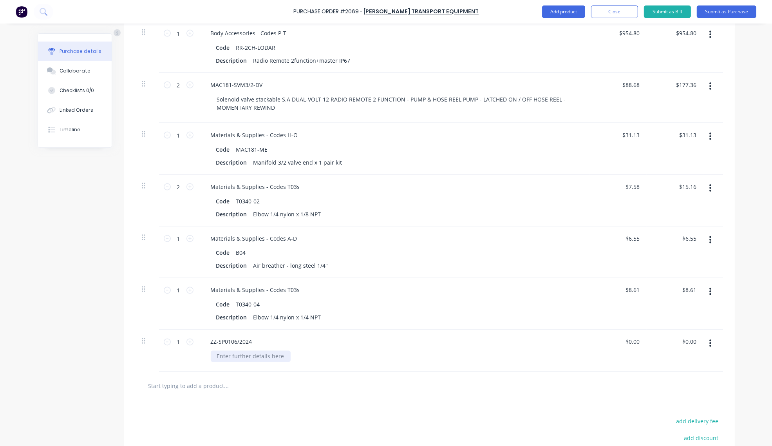
click at [245, 359] on div at bounding box center [251, 356] width 80 height 11
paste div
click at [625, 343] on input "0.00" at bounding box center [632, 341] width 18 height 11
click at [626, 343] on input "0.00" at bounding box center [633, 341] width 15 height 11
click at [196, 388] on input "text" at bounding box center [226, 386] width 157 height 16
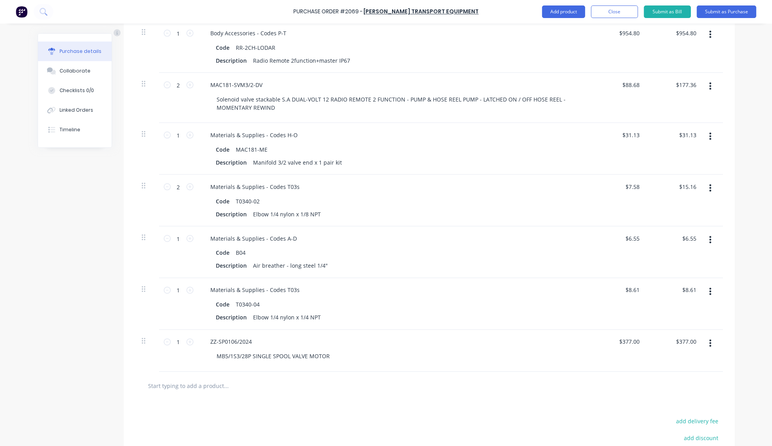
paste input "ZZ-SP0106/2024"
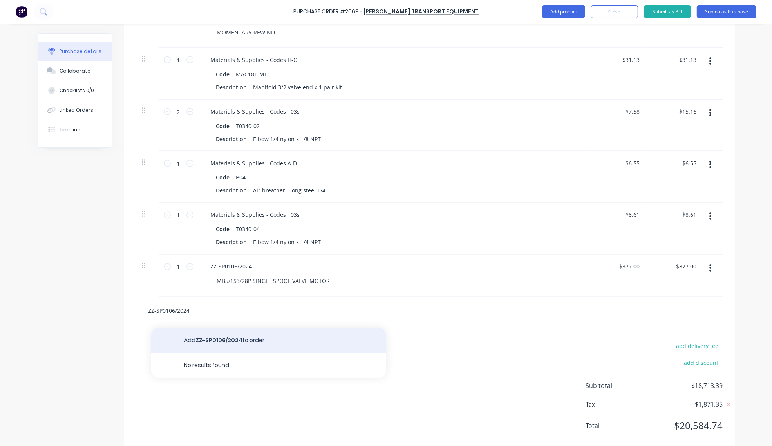
scroll to position [1382, 0]
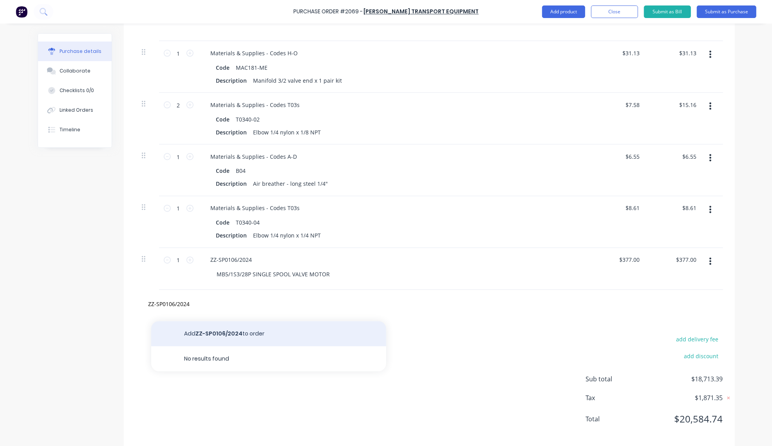
click at [240, 339] on button "Add ZZ-SP0106/2024 to order" at bounding box center [268, 333] width 235 height 25
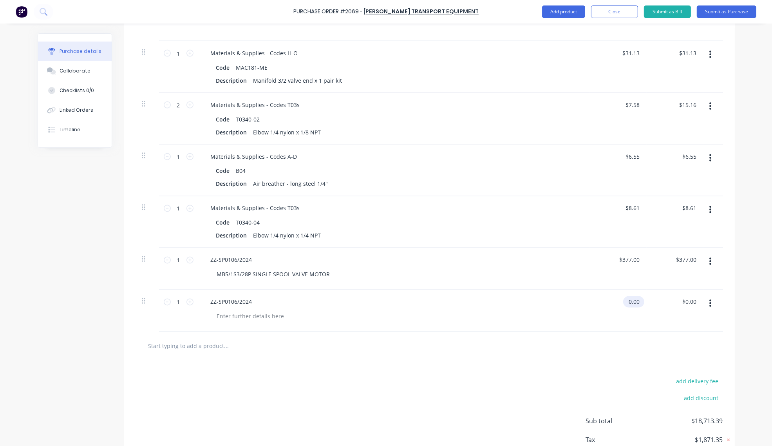
click at [631, 305] on input "0.00" at bounding box center [632, 301] width 18 height 11
click at [631, 305] on input "0.00" at bounding box center [633, 301] width 15 height 11
click at [208, 349] on input "text" at bounding box center [226, 346] width 157 height 16
paste input "T0340-02B"
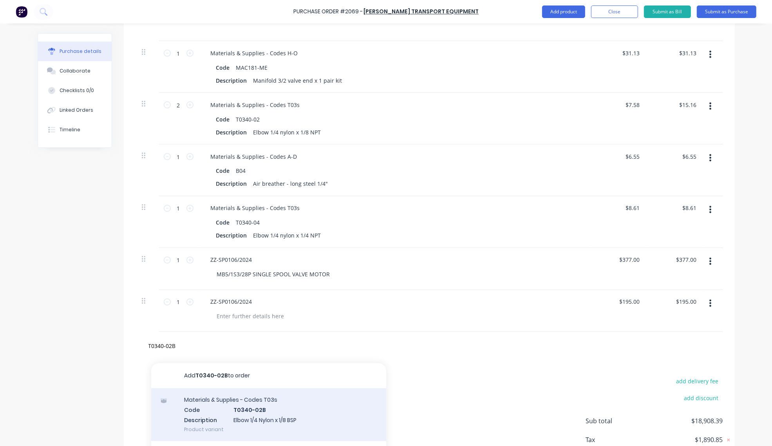
click at [248, 412] on div "Materials & Supplies - Codes T03s Code T0340-02B Description Elbow 1/4 Nylon x …" at bounding box center [268, 414] width 235 height 53
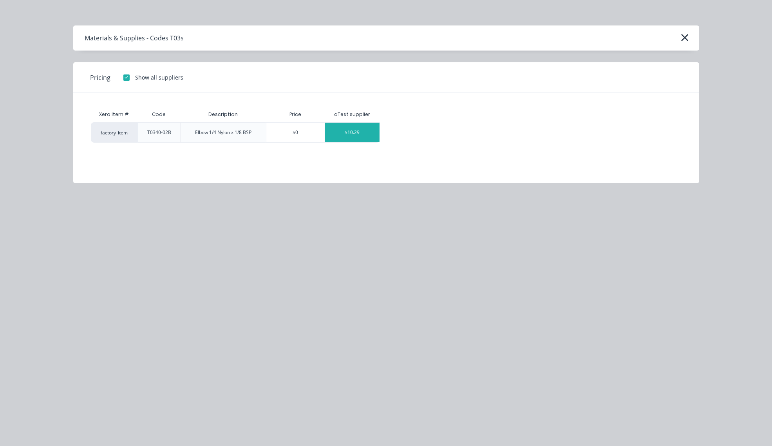
click at [360, 135] on div "$10.29" at bounding box center [352, 133] width 54 height 20
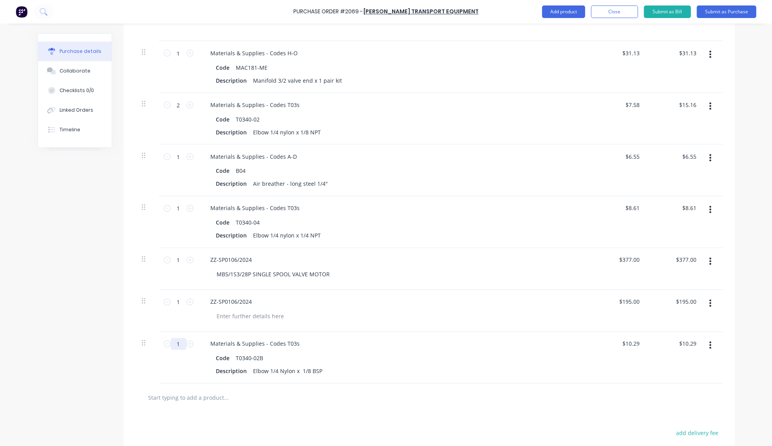
click at [175, 346] on input "1" at bounding box center [179, 344] width 16 height 12
click at [184, 398] on input "text" at bounding box center [226, 398] width 157 height 16
paste input "MANIFOLD-6P"
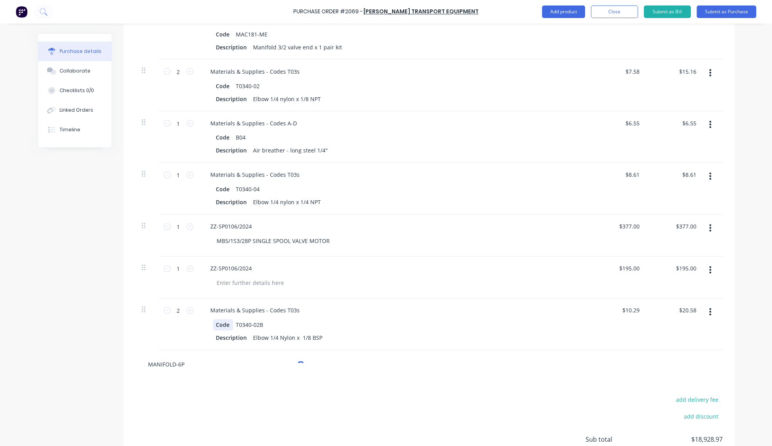
scroll to position [1464, 0]
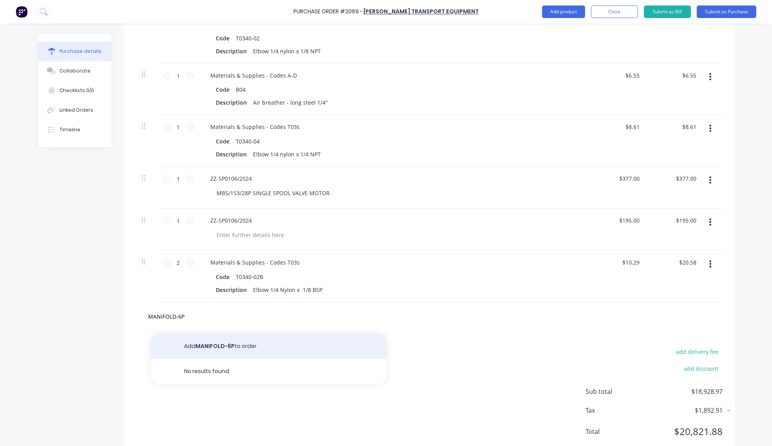
click at [224, 349] on button "Add MANIFOLD-6P to order" at bounding box center [268, 346] width 235 height 25
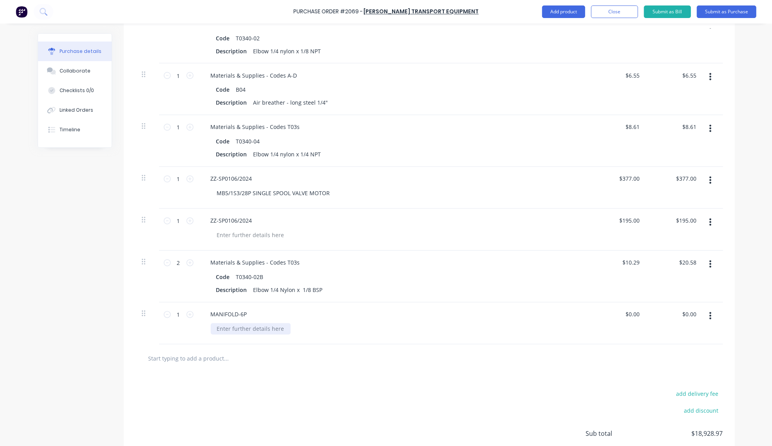
click at [224, 332] on div at bounding box center [251, 328] width 80 height 11
paste div
click at [624, 314] on input "0.00" at bounding box center [632, 314] width 18 height 11
click at [626, 314] on input "0.00" at bounding box center [633, 314] width 15 height 11
click at [220, 361] on input "text" at bounding box center [226, 359] width 157 height 16
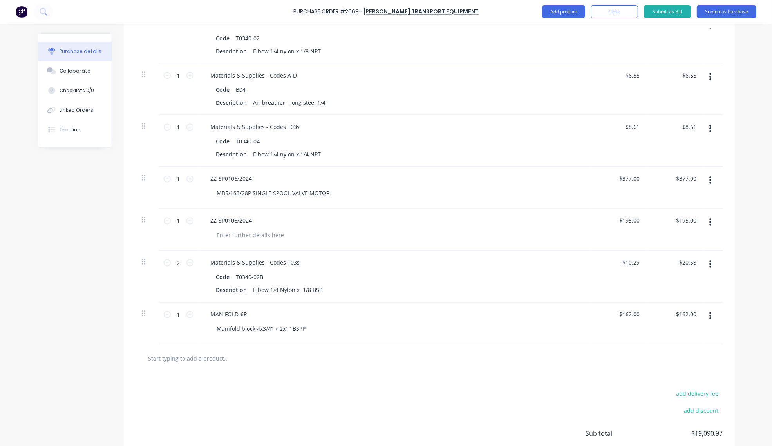
paste input "S26-08STEEL"
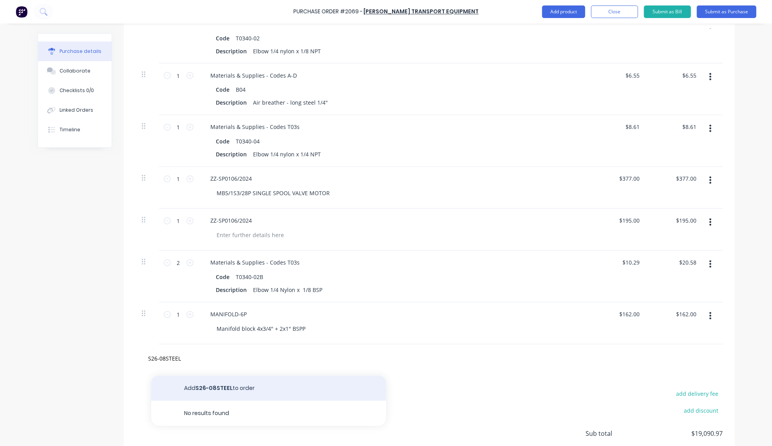
click at [228, 384] on button "Add S26-08STEEL to order" at bounding box center [268, 388] width 235 height 25
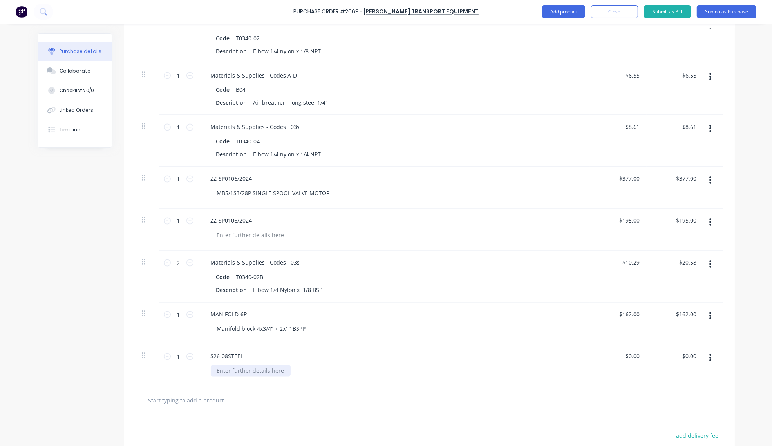
click at [222, 371] on div at bounding box center [251, 370] width 80 height 11
paste div
click at [629, 356] on input "0.00" at bounding box center [632, 356] width 18 height 11
click at [629, 356] on input "0.00" at bounding box center [633, 356] width 15 height 11
drag, startPoint x: 175, startPoint y: 395, endPoint x: 181, endPoint y: 396, distance: 5.7
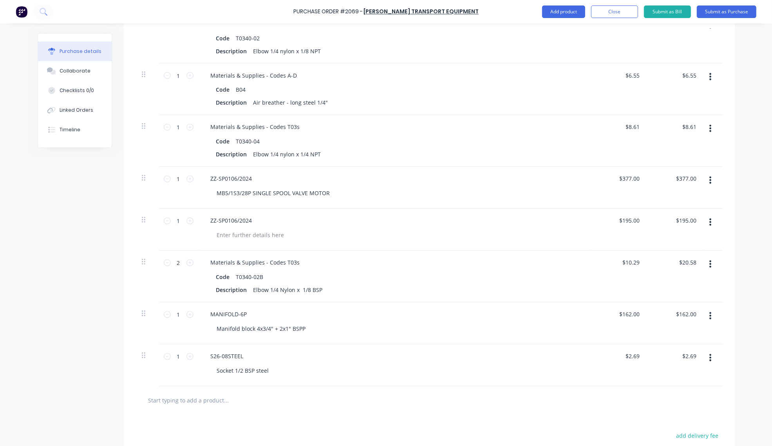
click at [175, 395] on input "text" at bounding box center [226, 400] width 157 height 16
paste input "S75-0812"
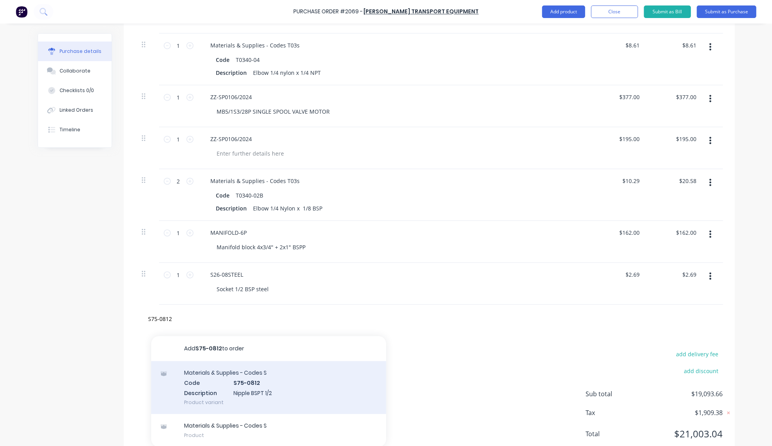
click at [266, 385] on div "Materials & Supplies - Codes S Code S75-0812 Description Nipple BSPT 1/2 Produc…" at bounding box center [268, 387] width 235 height 53
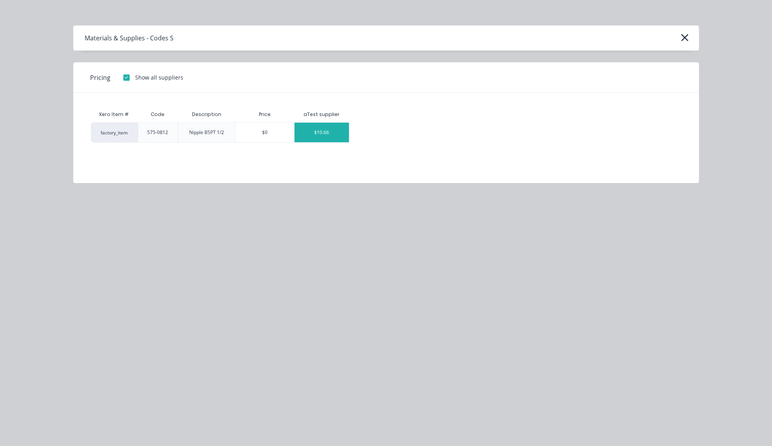
click at [324, 131] on div "$10.66" at bounding box center [322, 133] width 54 height 20
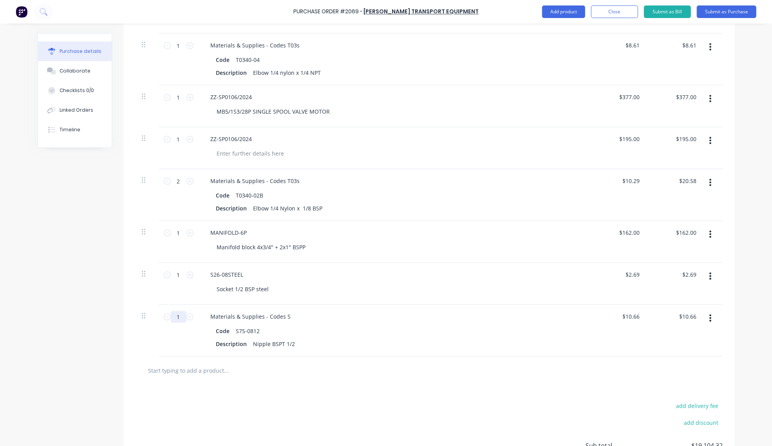
click at [175, 318] on input "1" at bounding box center [179, 317] width 16 height 12
click at [198, 382] on div at bounding box center [429, 370] width 587 height 29
click at [202, 374] on input "text" at bounding box center [226, 370] width 157 height 16
paste input "S77-0812"
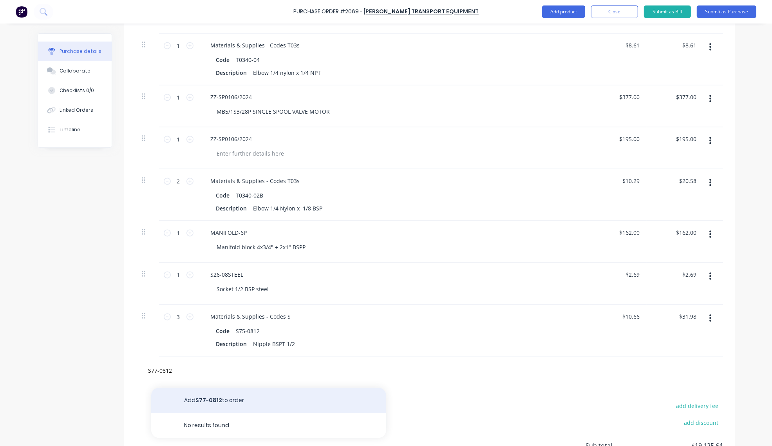
click at [226, 402] on button "Add S77-0812 to order" at bounding box center [268, 399] width 235 height 25
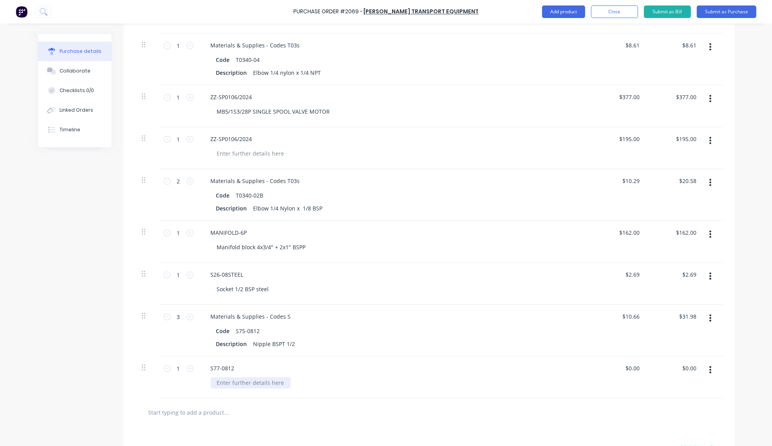
click at [238, 387] on div at bounding box center [251, 382] width 80 height 11
paste div
click at [631, 372] on input "0.00" at bounding box center [633, 367] width 15 height 11
click at [194, 416] on input "text" at bounding box center [226, 412] width 157 height 16
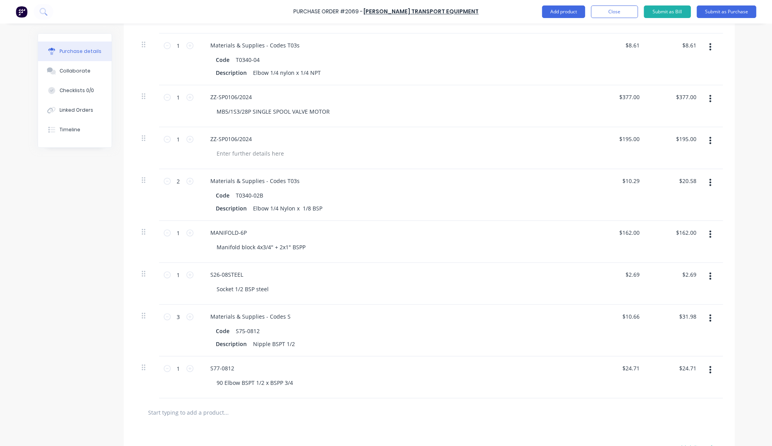
paste input "S77-1216"
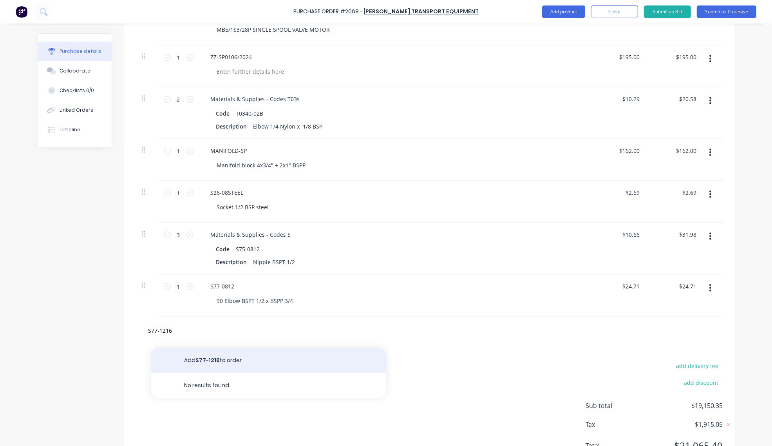
click at [222, 367] on button "Add S77-1216 to order" at bounding box center [268, 359] width 235 height 25
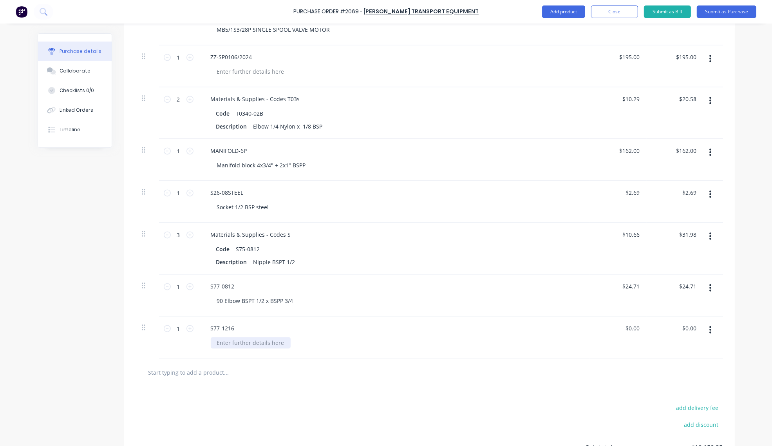
click at [234, 341] on div at bounding box center [251, 342] width 80 height 11
paste div
click at [194, 375] on input "text" at bounding box center [226, 372] width 157 height 16
paste input "S73-16"
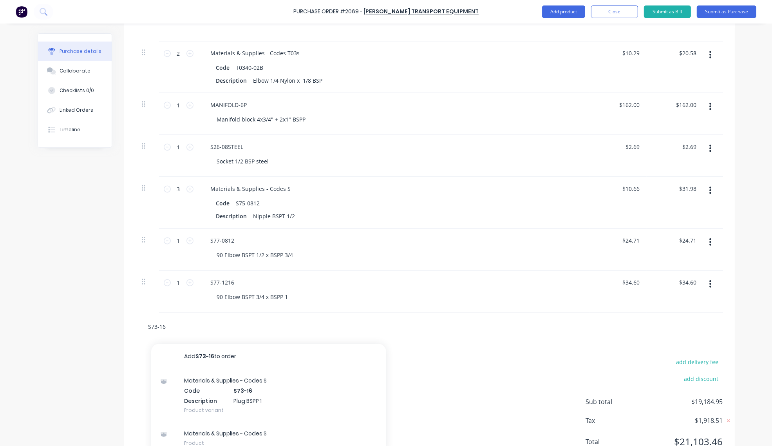
scroll to position [1707, 0]
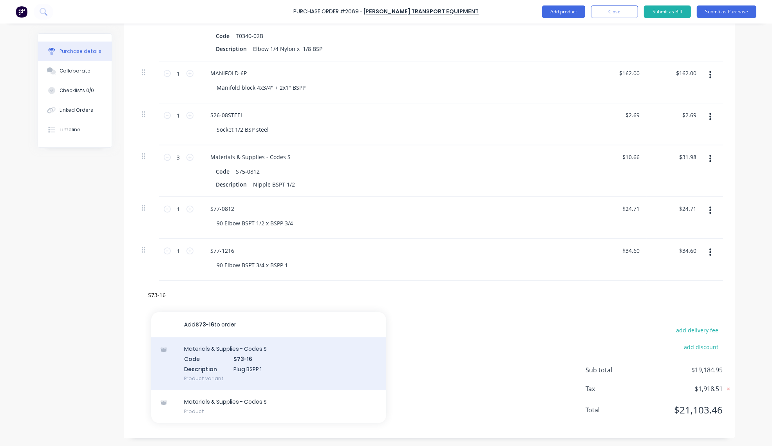
click at [260, 365] on div "Materials & Supplies - Codes S Code S73-16 Description Plug BSPP 1 Product vari…" at bounding box center [268, 363] width 235 height 53
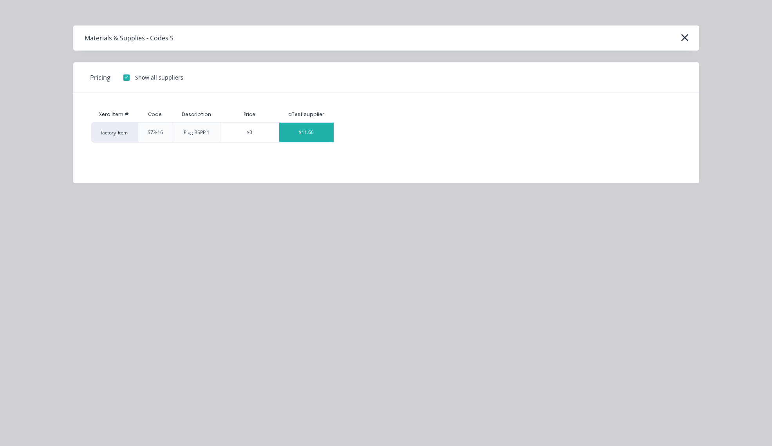
click at [308, 130] on div "$11.60" at bounding box center [306, 133] width 54 height 20
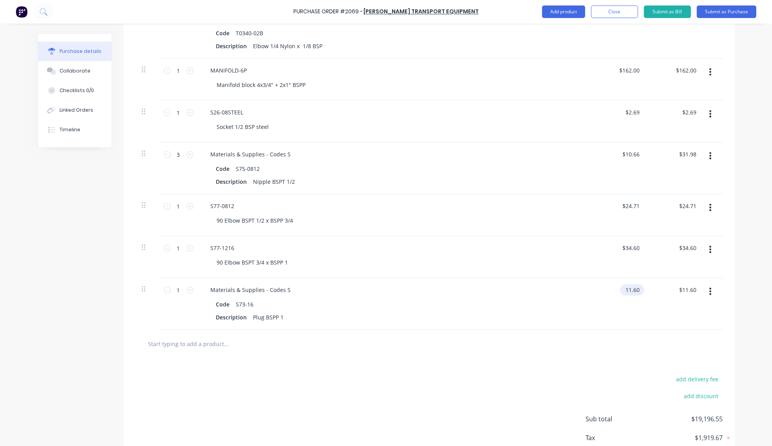
click at [628, 291] on input "11.60" at bounding box center [630, 289] width 21 height 11
click at [628, 291] on input "11.60" at bounding box center [632, 289] width 18 height 11
click at [185, 348] on input "text" at bounding box center [226, 344] width 157 height 16
paste input "S50-080808"
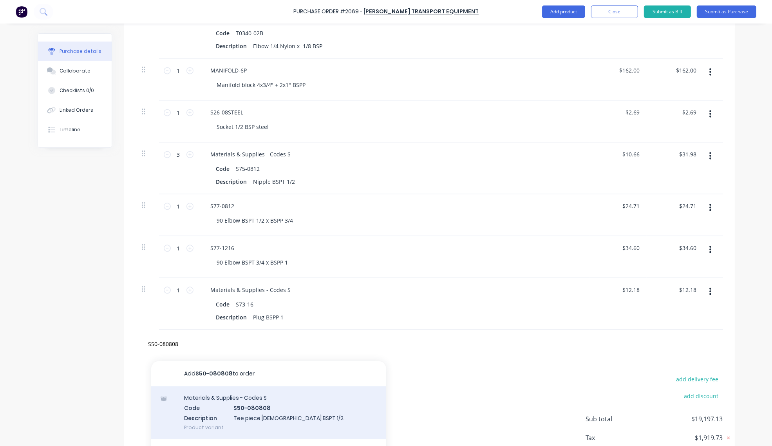
click at [276, 414] on div "Materials & Supplies - Codes S Code S50-080808 Description Tee piece [DEMOGRAPH…" at bounding box center [268, 412] width 235 height 53
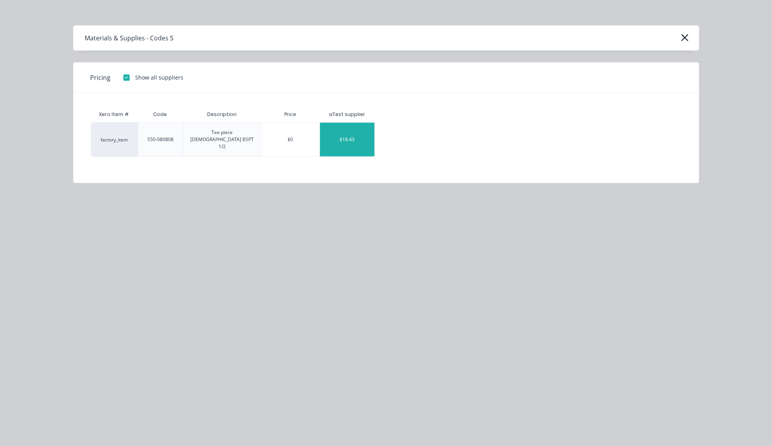
click at [359, 123] on div "$18.43" at bounding box center [347, 140] width 54 height 34
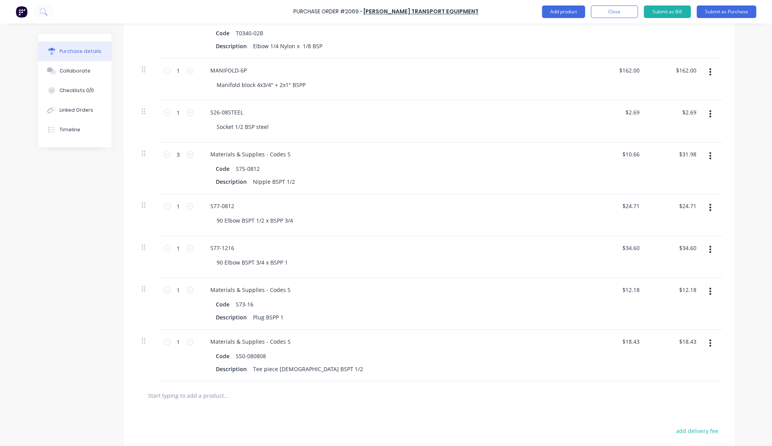
click at [206, 399] on input "text" at bounding box center [226, 395] width 157 height 16
paste input "SR32"
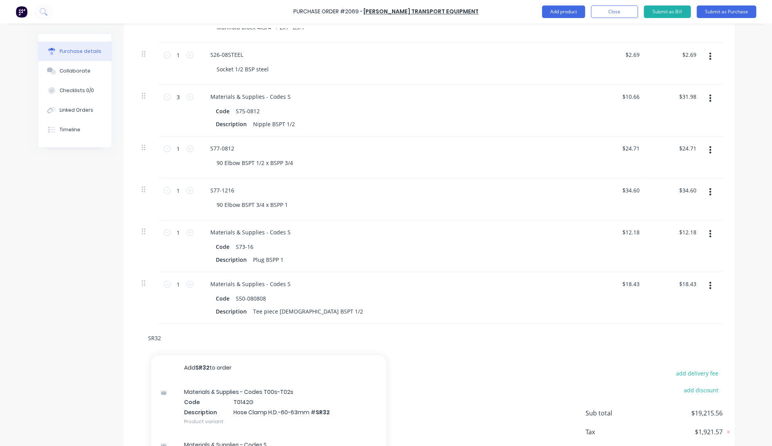
scroll to position [1789, 0]
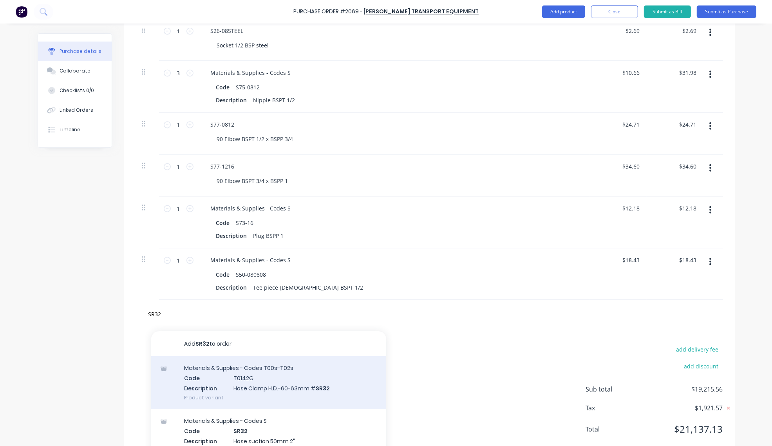
click at [253, 387] on div "Materials & Supplies - Codes T00s-T02s Code T0142G Description Hose Clamp H.D.-…" at bounding box center [268, 382] width 235 height 53
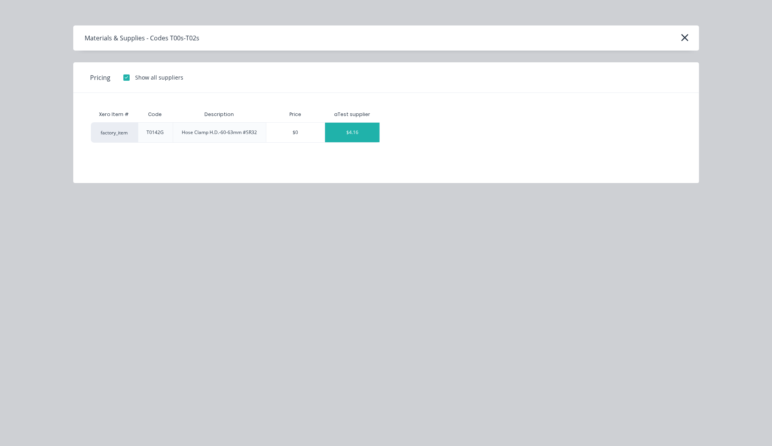
click at [357, 130] on div "$4.16" at bounding box center [352, 133] width 54 height 20
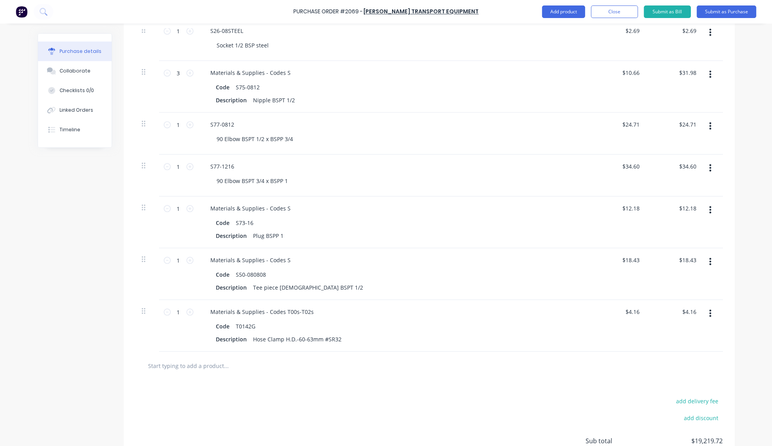
click at [708, 316] on button "button" at bounding box center [710, 313] width 18 height 14
click at [668, 383] on button "Delete" at bounding box center [686, 381] width 67 height 16
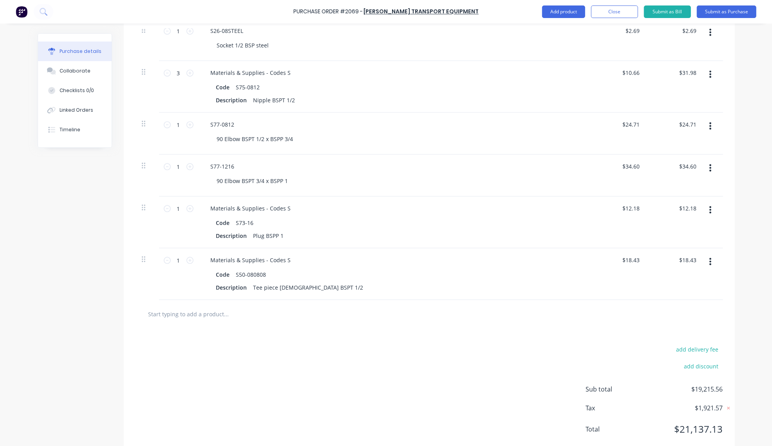
click at [204, 319] on input "text" at bounding box center [226, 314] width 157 height 16
paste input "SR32"
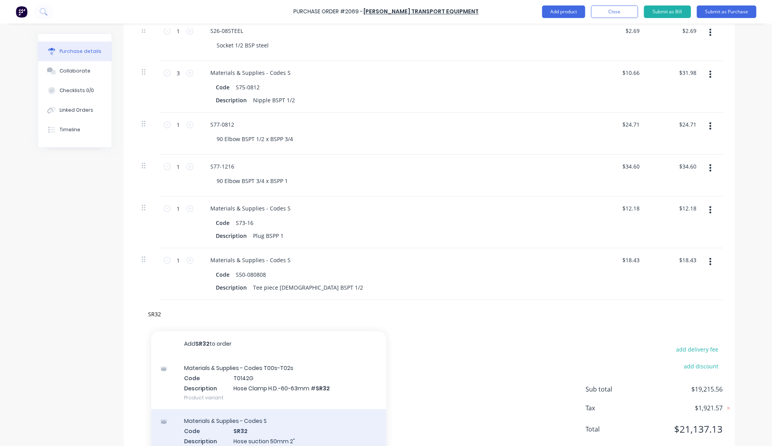
click at [256, 433] on div "Materials & Supplies - Codes S Code SR32 Description Hose suction 50mm 2" Produ…" at bounding box center [268, 435] width 235 height 53
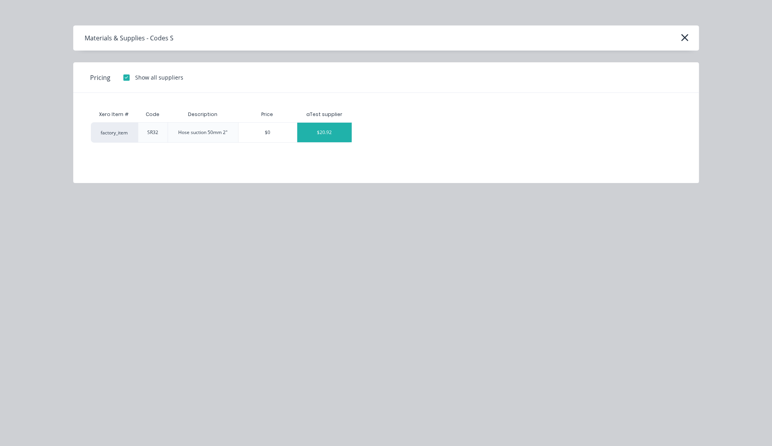
click at [321, 137] on div "$20.92" at bounding box center [324, 133] width 54 height 20
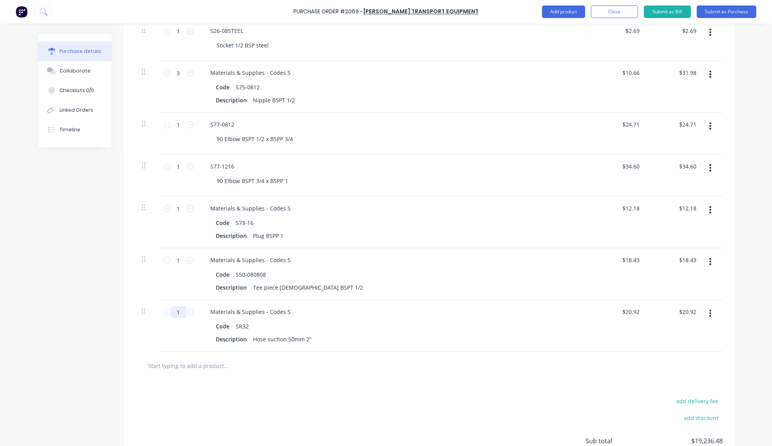
click at [173, 316] on input "1" at bounding box center [179, 312] width 16 height 12
click at [210, 370] on input "text" at bounding box center [226, 366] width 157 height 16
paste input "T0142G"
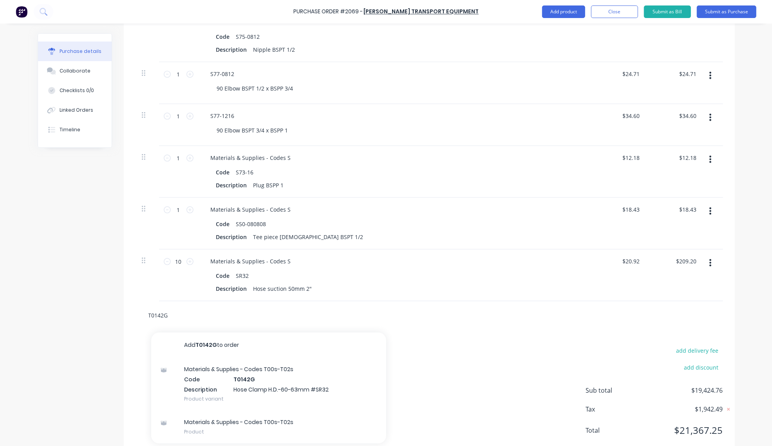
scroll to position [1863, 0]
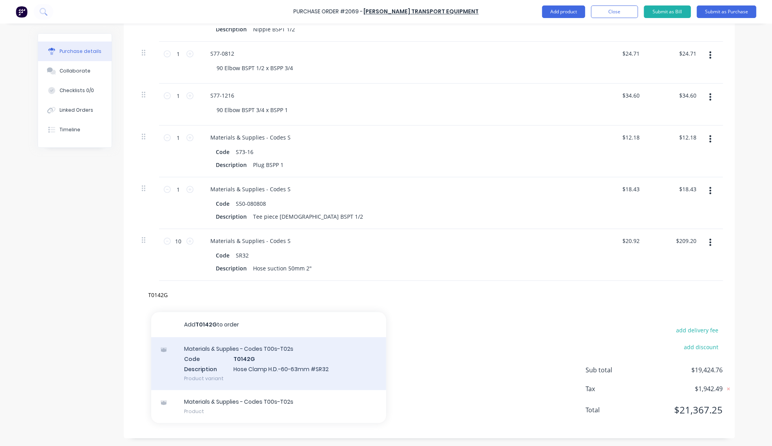
click at [283, 367] on div "Materials & Supplies - Codes T00s-T02s Code T0142G Description Hose Clamp H.D.-…" at bounding box center [268, 363] width 235 height 53
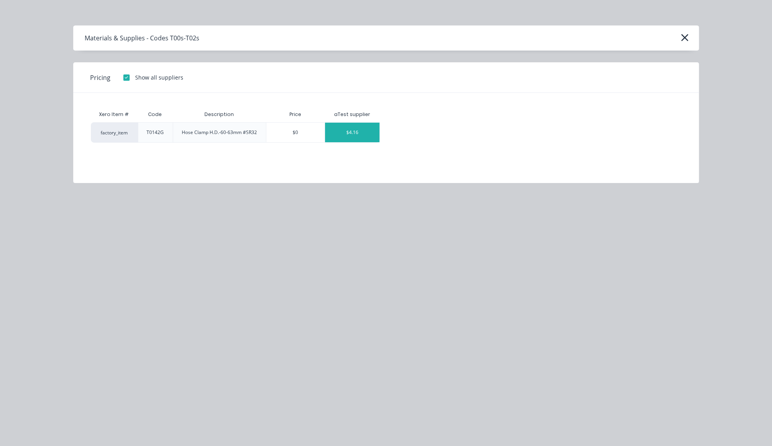
click at [354, 136] on div "$4.16" at bounding box center [352, 133] width 54 height 20
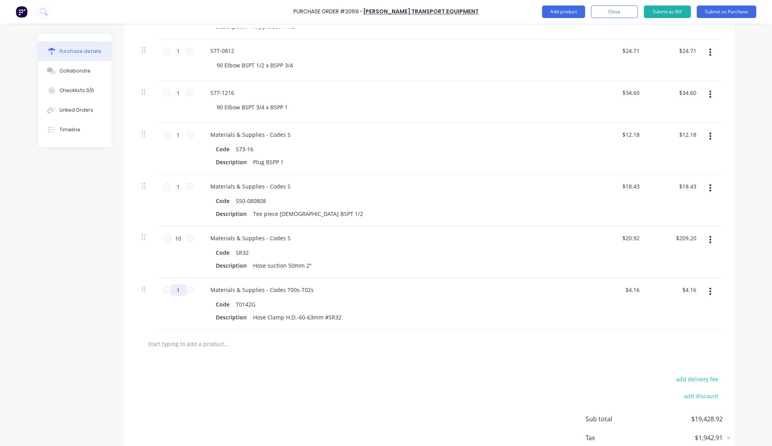
click at [173, 292] on input "1" at bounding box center [179, 290] width 16 height 12
click at [210, 349] on input "text" at bounding box center [226, 344] width 157 height 16
paste input "S167-080808"
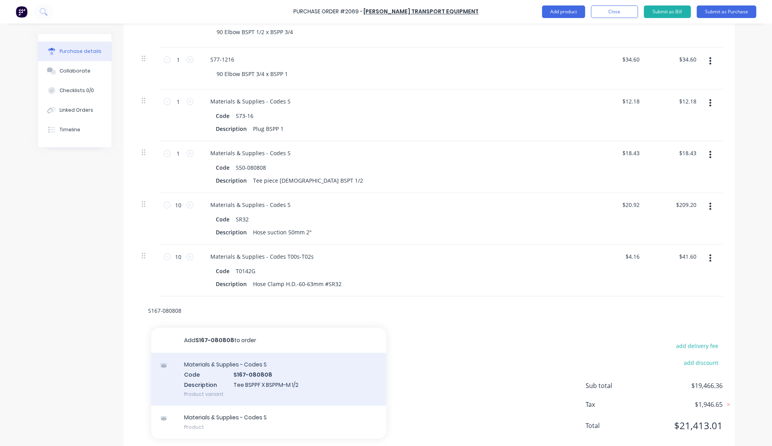
scroll to position [1914, 0]
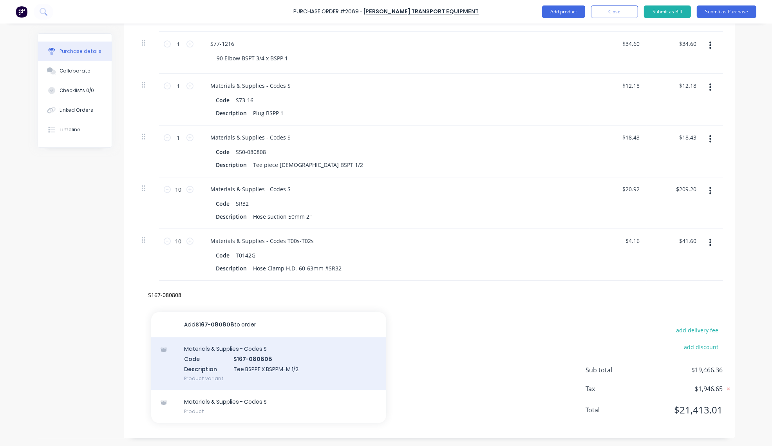
click at [269, 356] on div "Materials & Supplies - Codes S Code S167-080808 Description Tee BSPPF X BSPPM-M…" at bounding box center [268, 363] width 235 height 53
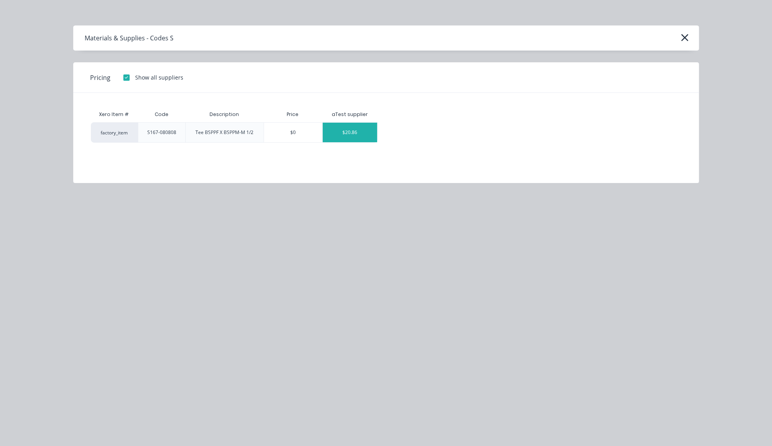
click at [345, 136] on div "$20.86" at bounding box center [350, 133] width 54 height 20
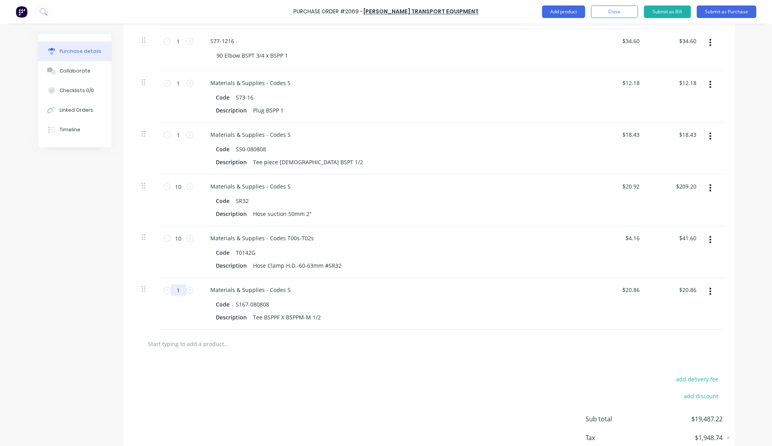
click at [175, 293] on input "1" at bounding box center [179, 290] width 16 height 12
click at [222, 347] on input "text" at bounding box center [226, 344] width 157 height 16
paste input "SP01"
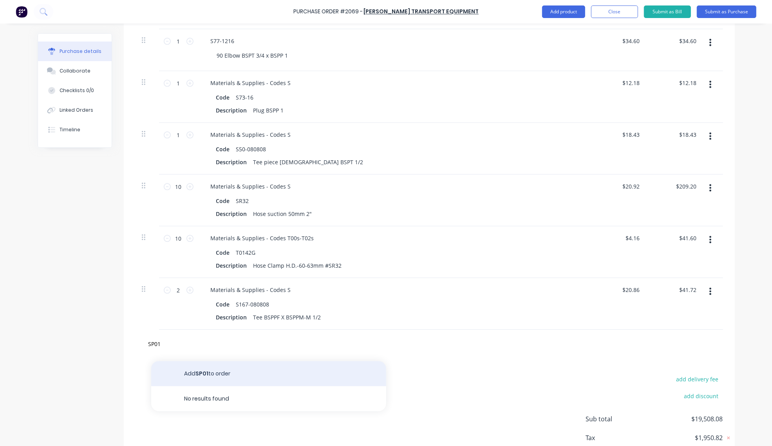
click at [212, 374] on button "Add SP01 to order" at bounding box center [268, 373] width 235 height 25
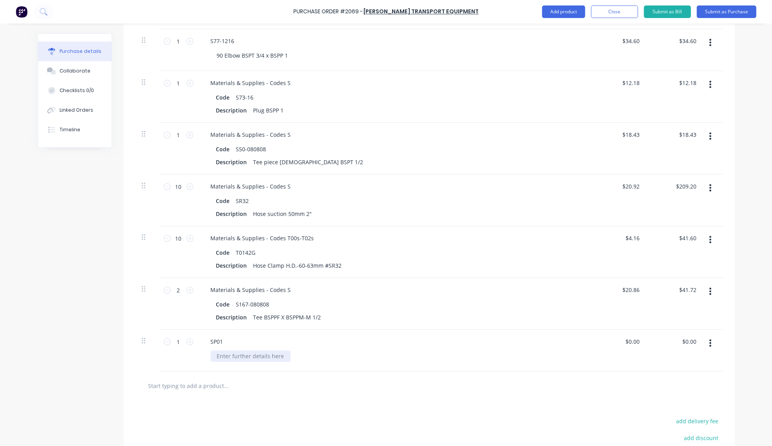
click at [236, 356] on div at bounding box center [251, 355] width 80 height 11
paste div
click at [635, 345] on input "0.00" at bounding box center [633, 341] width 15 height 11
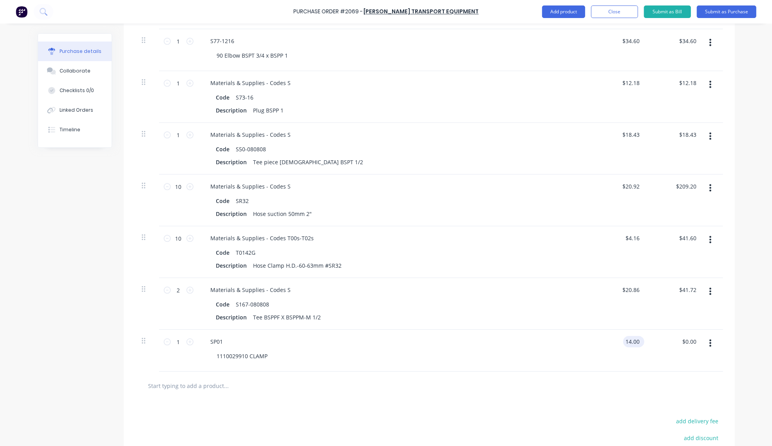
click at [624, 343] on input "14.00" at bounding box center [632, 341] width 18 height 11
click at [180, 343] on input "1" at bounding box center [179, 342] width 16 height 12
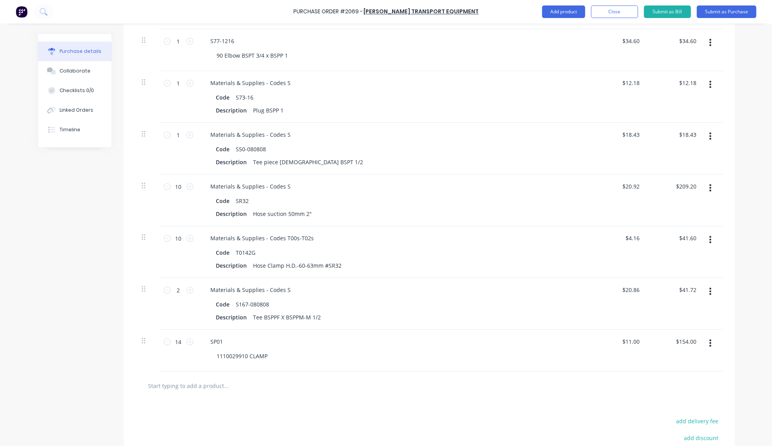
click at [213, 390] on input "text" at bounding box center [226, 386] width 157 height 16
paste input "33010-3224"
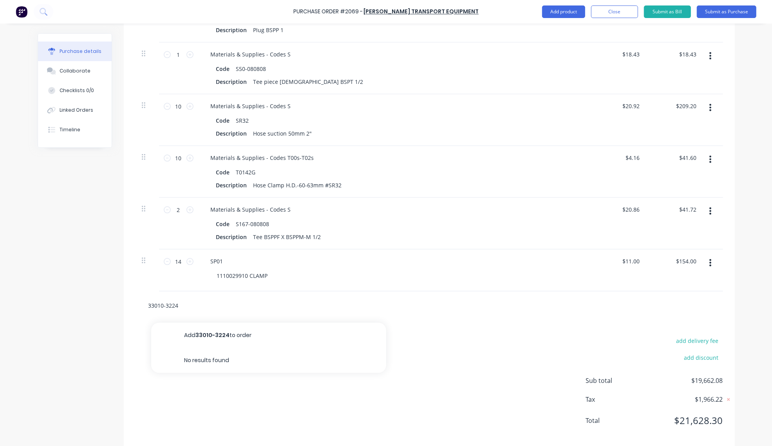
scroll to position [1996, 0]
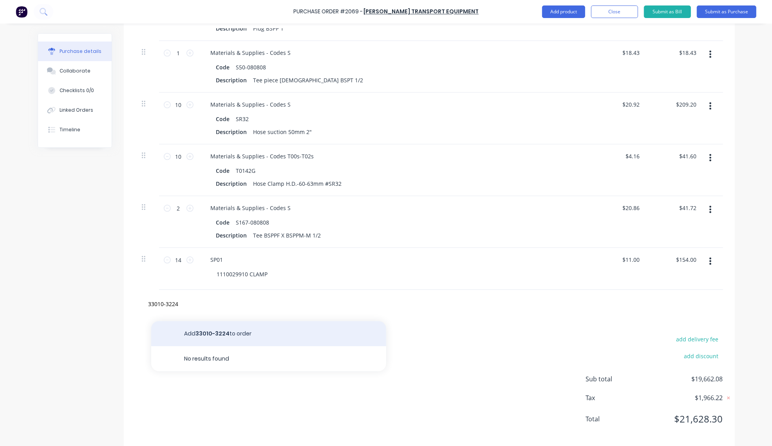
click at [234, 332] on button "Add 33010-3224 to order" at bounding box center [268, 333] width 235 height 25
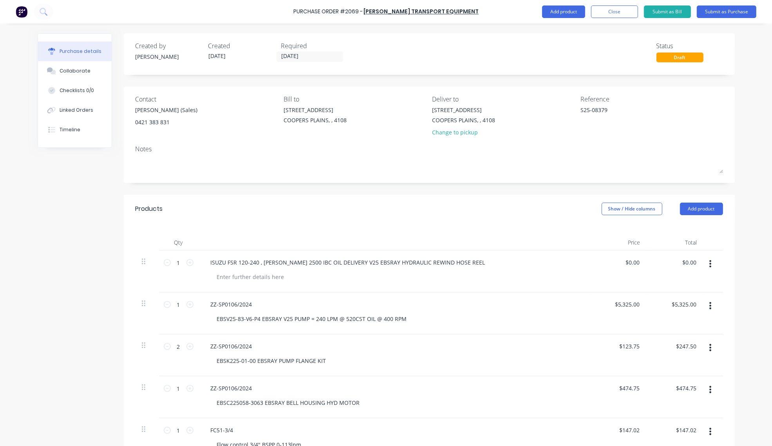
scroll to position [1996, 0]
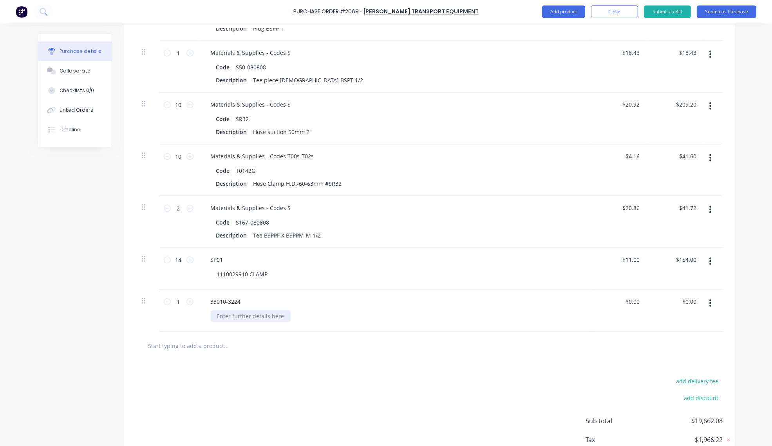
click at [233, 314] on div at bounding box center [251, 315] width 80 height 11
type textarea "x"
paste div
type input "0.00"
click at [626, 299] on input "0.00" at bounding box center [633, 301] width 15 height 11
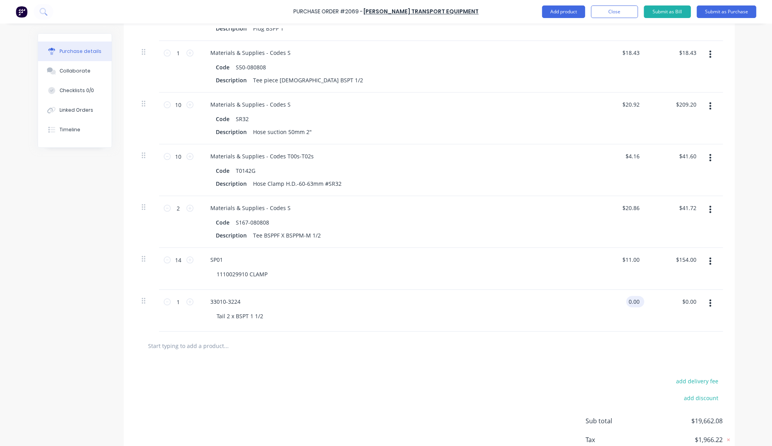
type textarea "x"
click at [626, 299] on input "0.00" at bounding box center [633, 301] width 15 height 11
type input "$63.62"
type input "63.62"
type textarea "x"
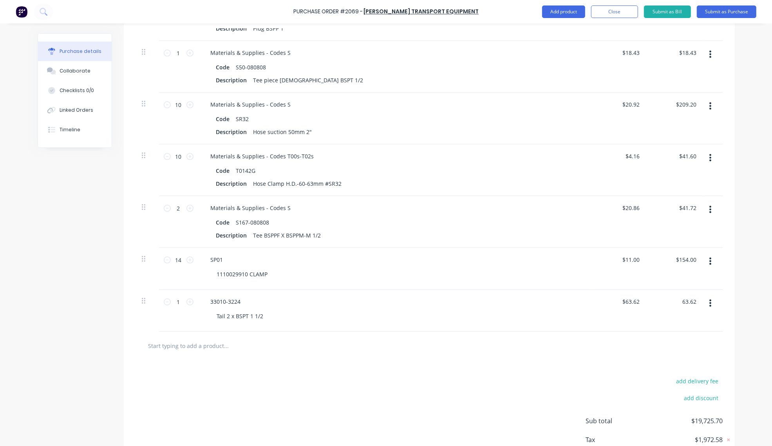
type input "$63.62"
type textarea "x"
click at [195, 345] on input "text" at bounding box center [226, 346] width 157 height 16
type input "$63.62"
type textarea "x"
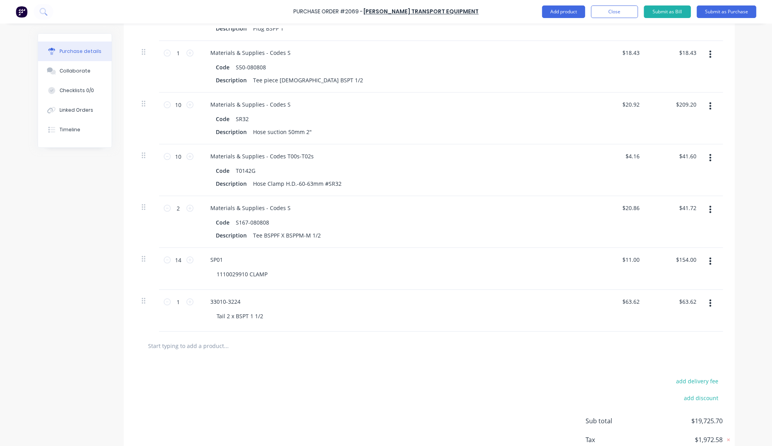
paste input "SP01"
type input "SP01"
type textarea "x"
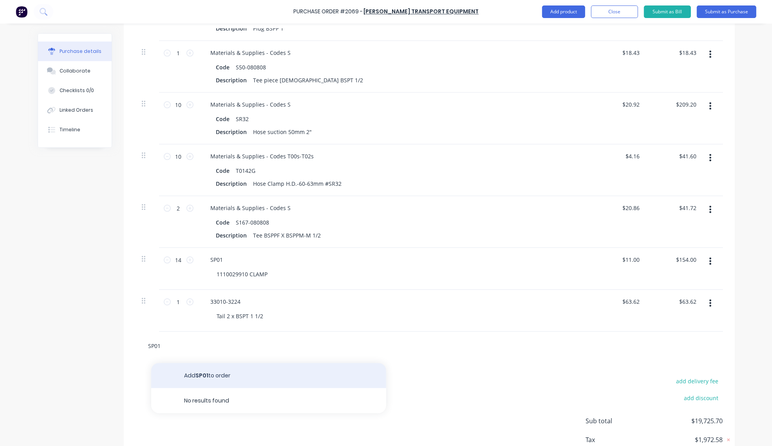
type input "SP01"
click at [211, 376] on button "Add SP01 to order" at bounding box center [268, 375] width 235 height 25
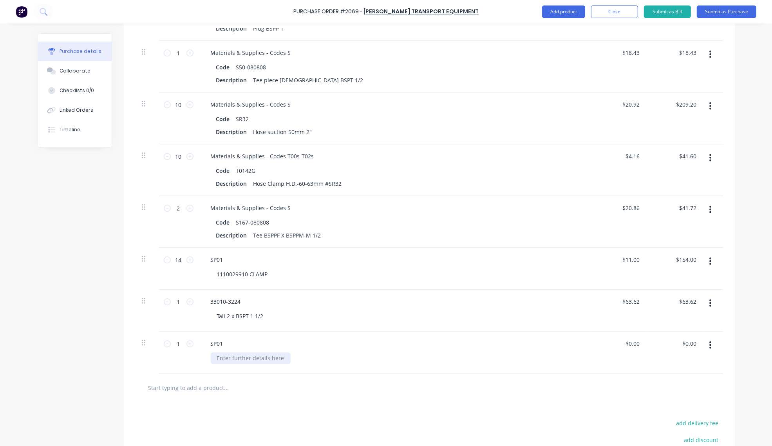
click at [242, 359] on div at bounding box center [251, 357] width 80 height 11
type textarea "x"
paste div
click at [171, 348] on input "1" at bounding box center [179, 344] width 16 height 12
type textarea "x"
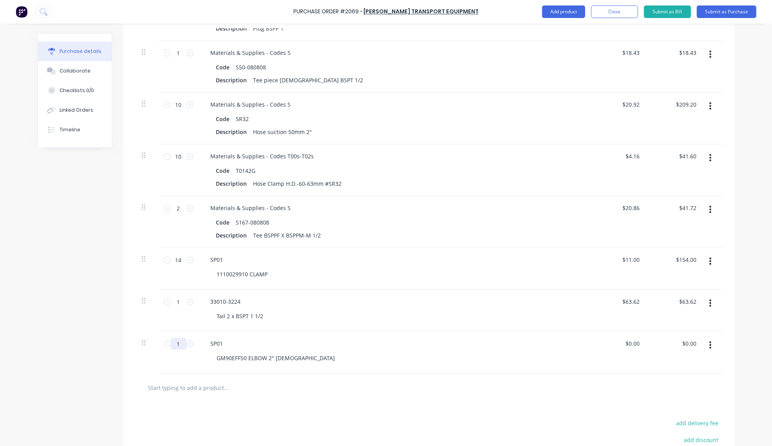
type input "4"
type textarea "x"
type input "4"
type textarea "x"
type input "0.00"
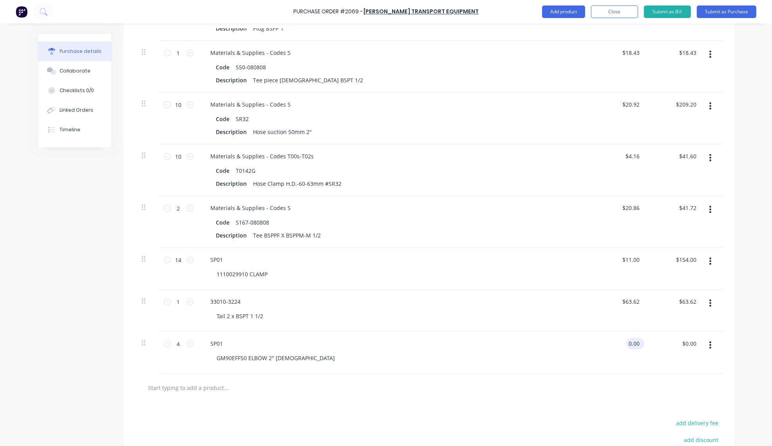
click at [634, 345] on input "0.00" at bounding box center [633, 343] width 15 height 11
type textarea "x"
click at [634, 345] on input "0.00" at bounding box center [633, 343] width 15 height 11
type input "6.15"
type textarea "x"
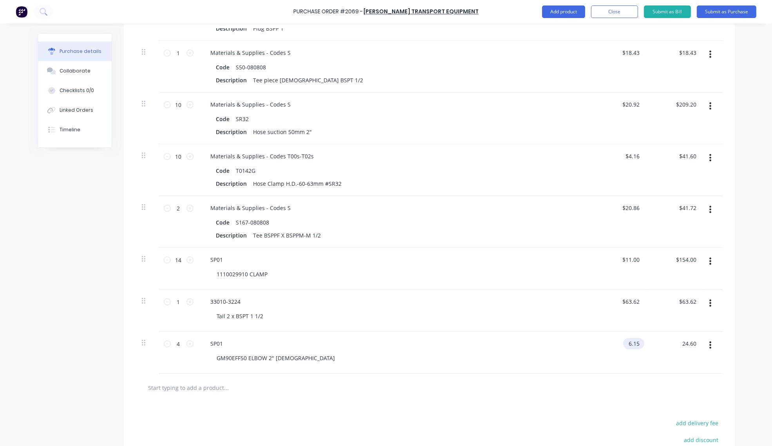
type input "$6.15"
type input "24.60"
type textarea "x"
type input "$24.60"
click at [224, 387] on input "text" at bounding box center [226, 387] width 157 height 16
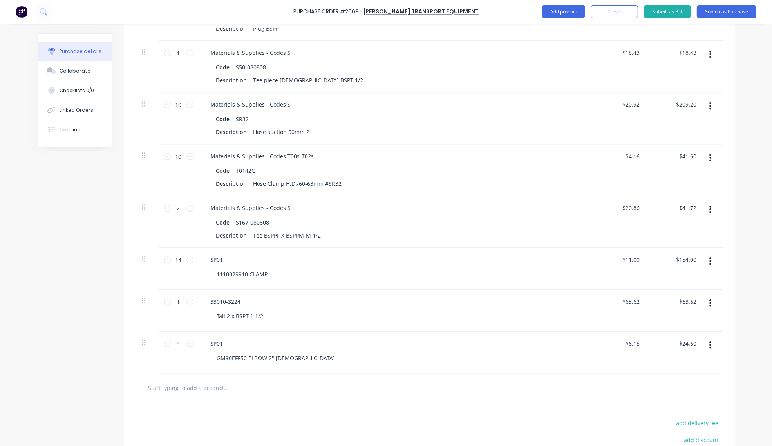
type textarea "x"
type input "$24.60"
paste input "CN50 COMBINATION NIPPLE 2" THREAD X 2"
type input "CN50 COMBINATION NIPPLE 2" THREAD X 2"
type textarea "x"
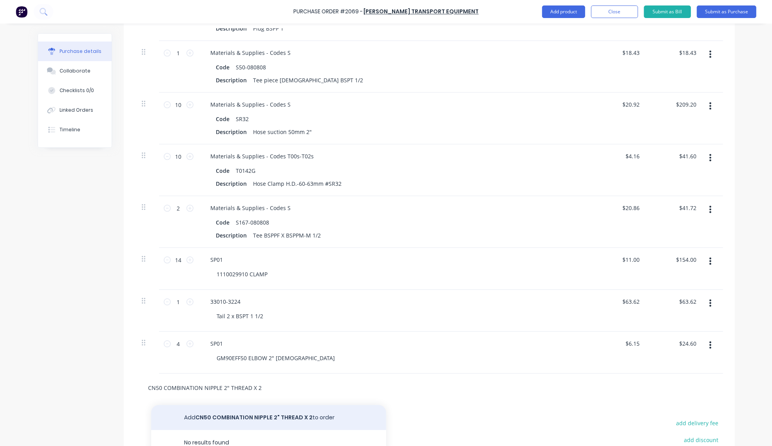
type input "CN50 COMBINATION NIPPLE 2" THREAD X 2"
click at [266, 416] on button "Add CN50 COMBINATION NIPPLE 2" THREAD X 2 to order" at bounding box center [268, 417] width 235 height 25
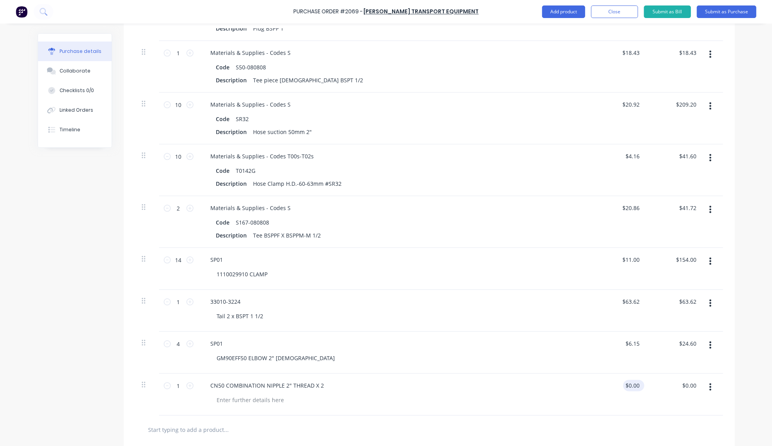
type textarea "x"
click at [623, 387] on input "0.00" at bounding box center [632, 384] width 18 height 11
type input "6.0"
type textarea "x"
type input "$6.00"
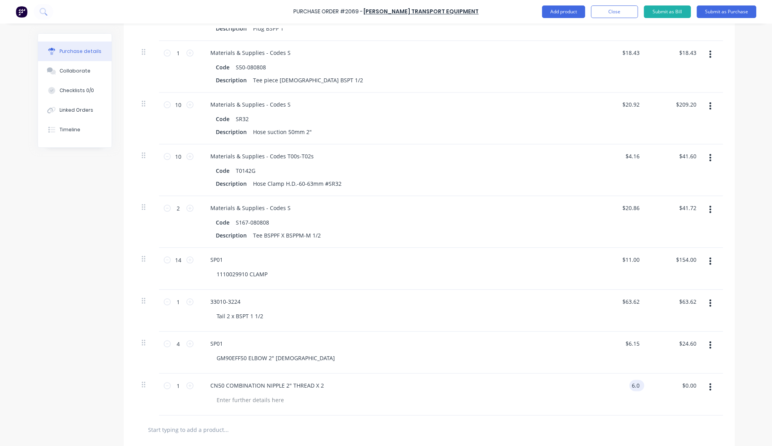
type input "6.00"
click at [177, 386] on input "1" at bounding box center [179, 385] width 16 height 12
type textarea "x"
type input "$6.00"
type textarea "x"
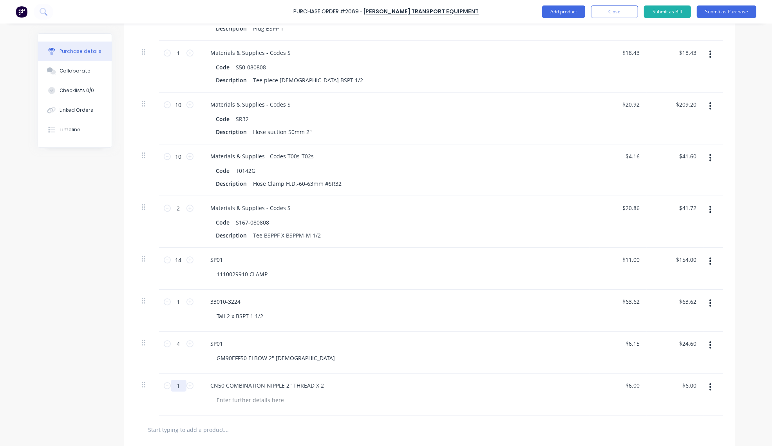
type input "3"
type input "$18.00"
type textarea "x"
type input "3"
click at [210, 428] on input "text" at bounding box center [226, 429] width 157 height 16
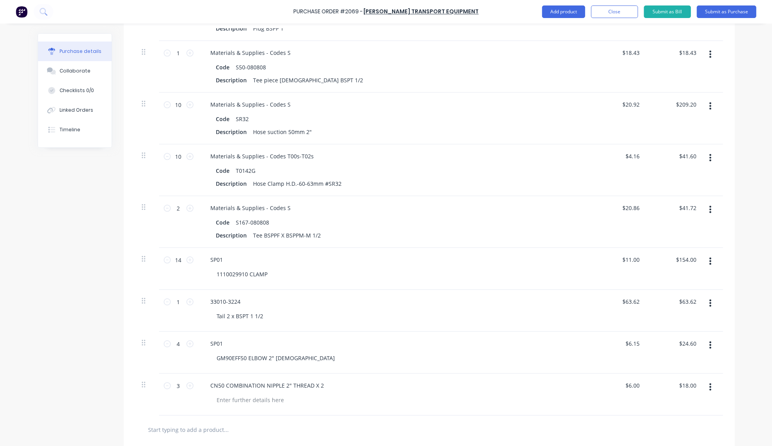
type textarea "x"
paste input "AL50D FEMALE CAMLOCK X FEMALE 2""
type input "AL50D FEMALE CAMLOCK X FEMALE 2""
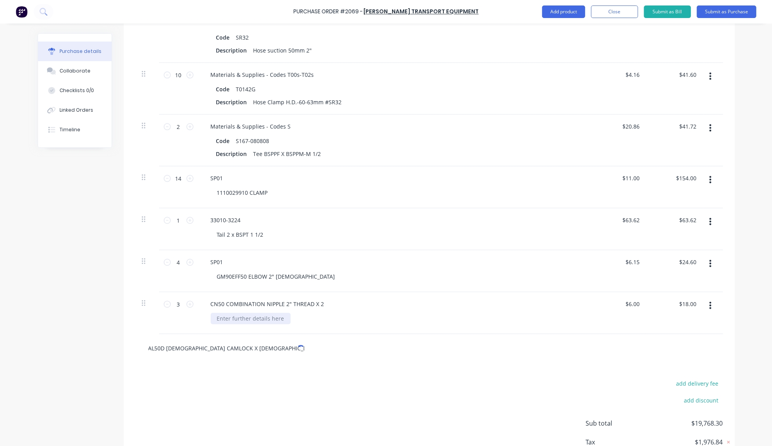
type textarea "x"
type input "AL50D FEMALE CAMLOCK X FEMALE 2""
click at [251, 383] on button "Add AL50D FEMALE CAMLOCK X FEMALE 2" to order" at bounding box center [268, 381] width 235 height 32
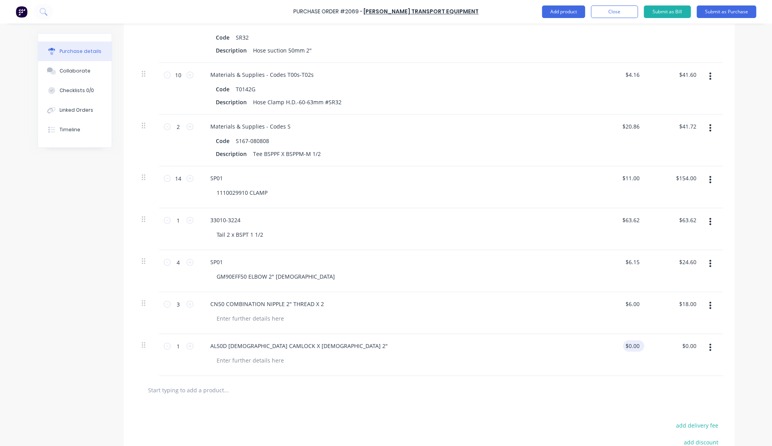
type textarea "x"
type input "0.00"
click at [629, 350] on input "0.00" at bounding box center [633, 345] width 15 height 11
type textarea "x"
click at [629, 350] on input "0.00" at bounding box center [633, 345] width 15 height 11
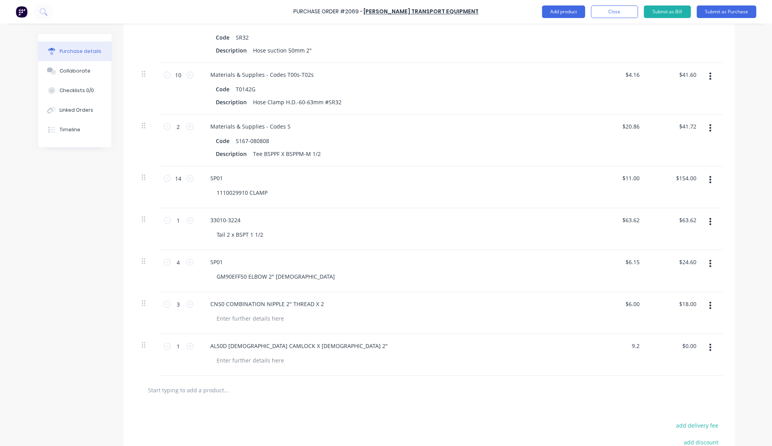
type input "9.2"
type textarea "x"
type input "$9.20"
click at [177, 394] on input "text" at bounding box center [226, 390] width 157 height 16
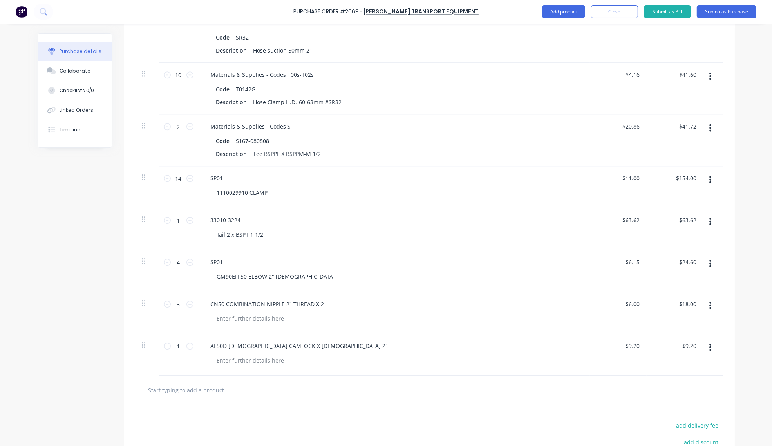
type textarea "x"
type input "$9.20"
paste input "AL50DP CAMLOCK PLUG"
type input "AL50DP CAMLOCK PLUG"
type textarea "x"
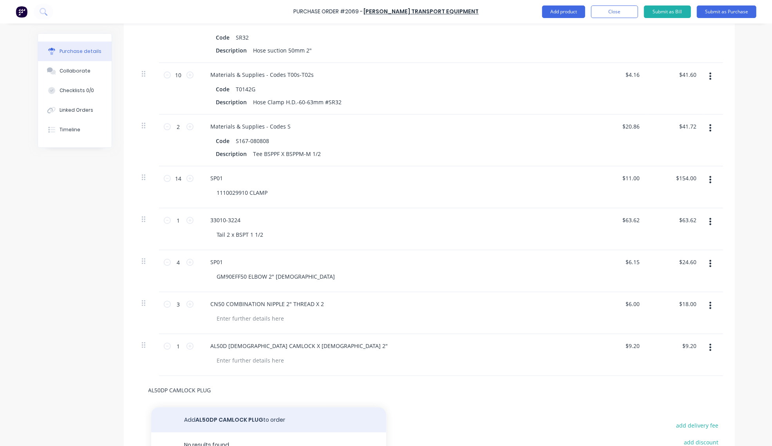
type input "AL50DP CAMLOCK PLUG"
click at [224, 419] on button "Add AL50DP CAMLOCK PLUG to order" at bounding box center [268, 419] width 235 height 25
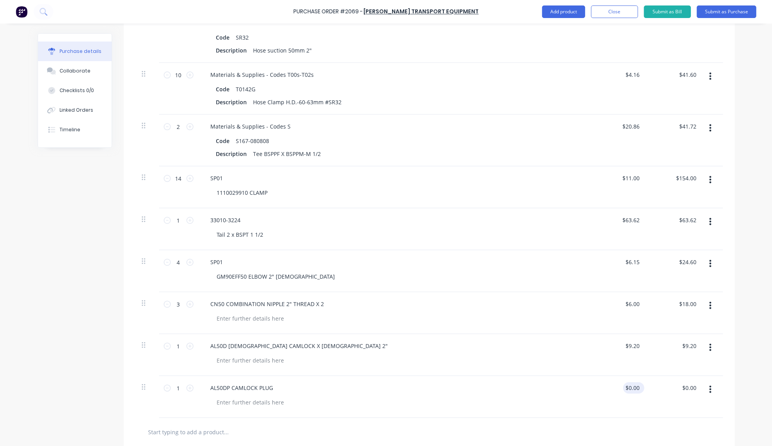
type textarea "x"
type input "0.00"
click at [633, 393] on input "0.00" at bounding box center [632, 387] width 18 height 11
type textarea "x"
click at [633, 393] on input "0.00" at bounding box center [633, 387] width 15 height 11
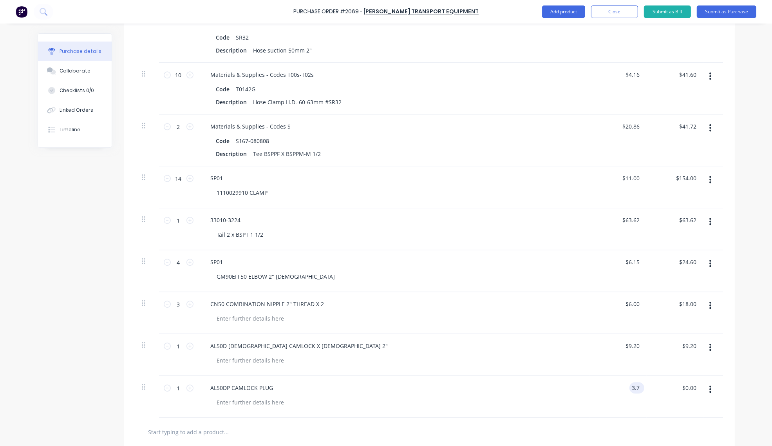
type input "3.7"
type textarea "x"
type input "$3.70"
type input "3.70"
type textarea "x"
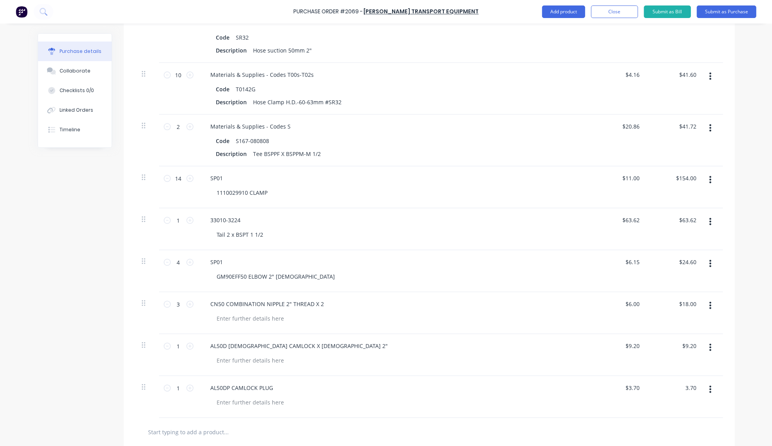
type input "$3.70"
click at [198, 437] on input "text" at bounding box center [226, 432] width 157 height 16
type textarea "x"
type input "$3.70"
paste input "AL50F MALE CAMLOCK X MALE 2" THREAD"
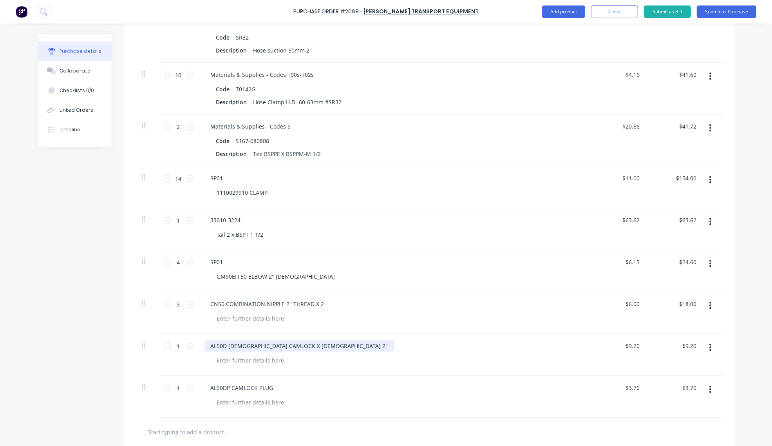
type input "AL50F MALE CAMLOCK X MALE 2" THREAD"
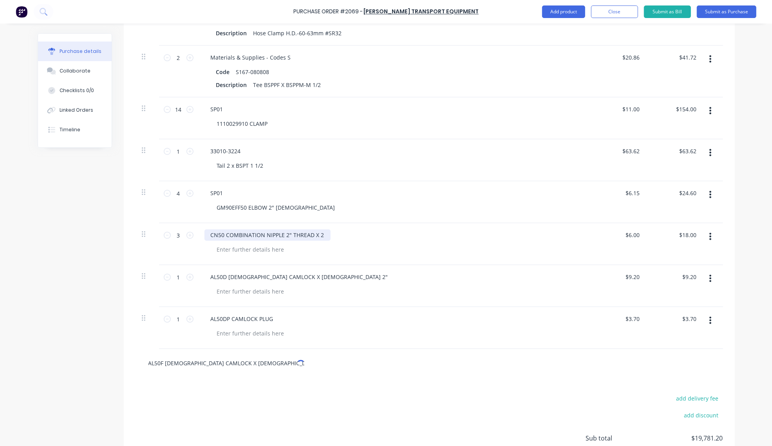
scroll to position [2159, 0]
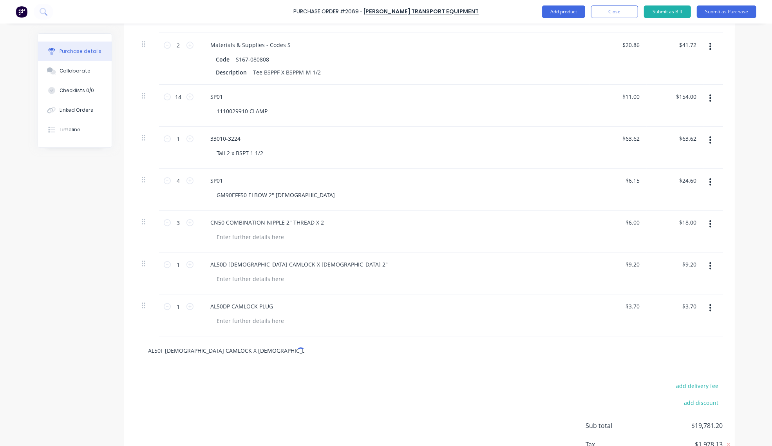
type textarea "x"
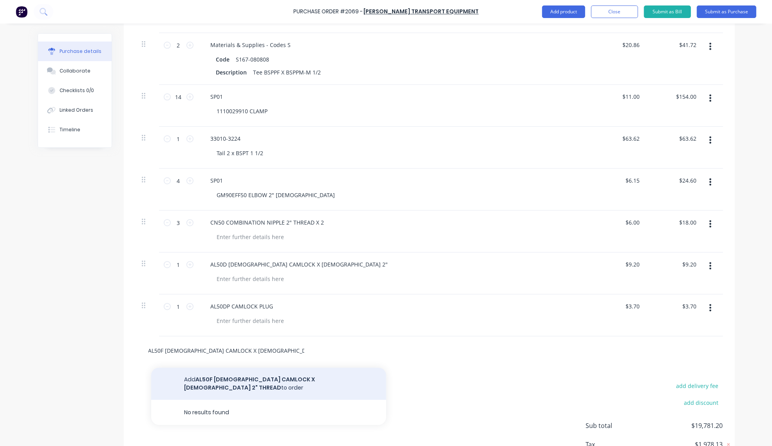
type input "AL50F MALE CAMLOCK X MALE 2" THREAD"
click at [283, 380] on button "Add AL50F MALE CAMLOCK X MALE 2" THREAD to order" at bounding box center [268, 383] width 235 height 32
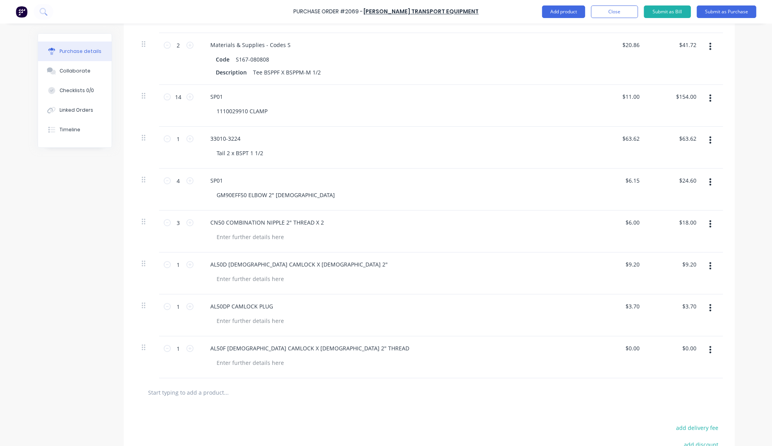
click at [636, 342] on div "$0.00 $0.00" at bounding box center [618, 357] width 57 height 42
type textarea "x"
type input "0.00"
click at [625, 354] on input "0.00" at bounding box center [632, 347] width 18 height 11
type textarea "x"
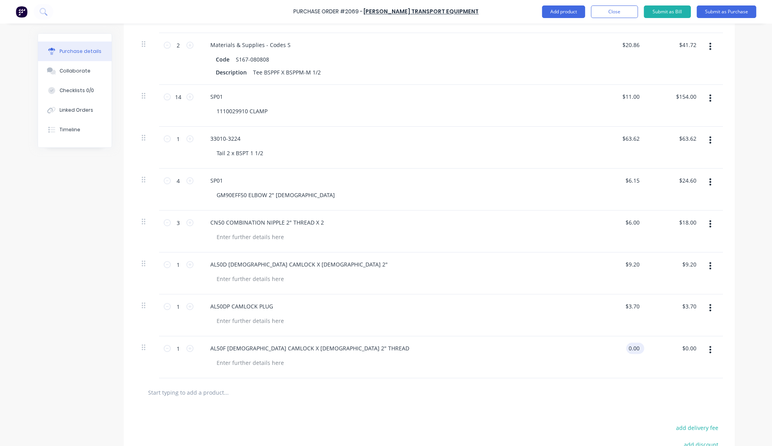
click at [626, 354] on input "0.00" at bounding box center [633, 347] width 15 height 11
type input "5.6"
type textarea "x"
type input "$5.60"
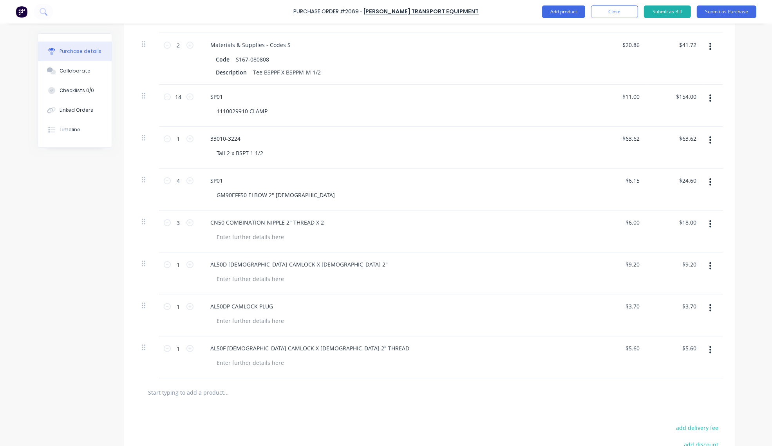
click at [214, 396] on input "text" at bounding box center [226, 392] width 157 height 16
type textarea "x"
type input "$5.60"
paste input "AL50B FEMALE CAMLOCK X MALE 2" THREADEach"
type input "AL50B FEMALE CAMLOCK X MALE 2" THREADEach"
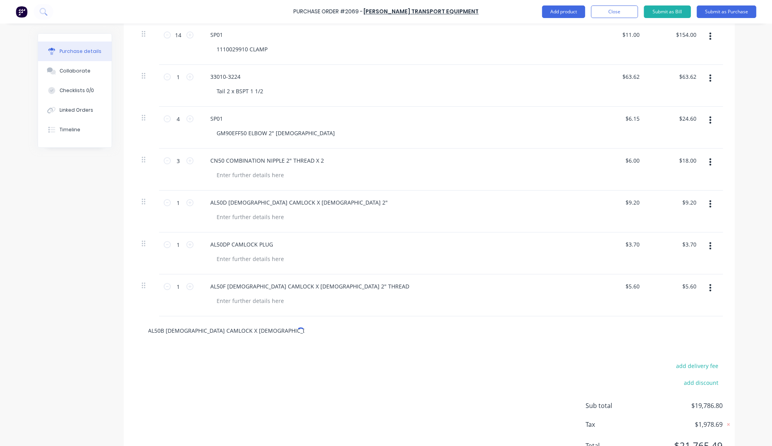
scroll to position [2241, 0]
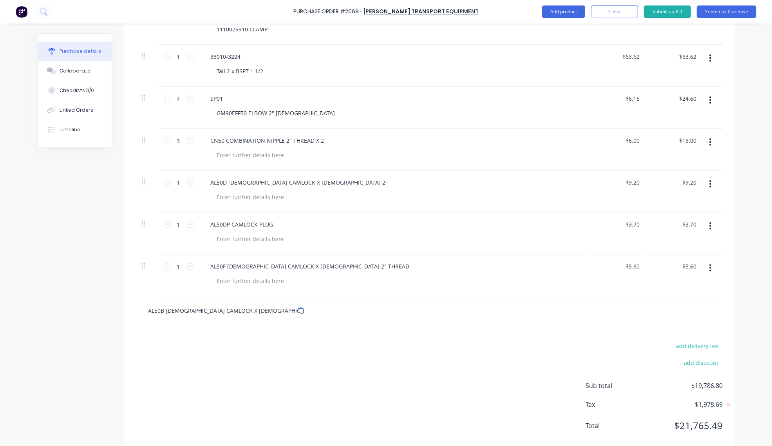
type textarea "x"
type input "AL50B FEMALE CAMLOCK X MALE 2" THREADEac"
type textarea "x"
type input "AL50B FEMALE CAMLOCK X MALE 2" THREADEa"
type textarea "x"
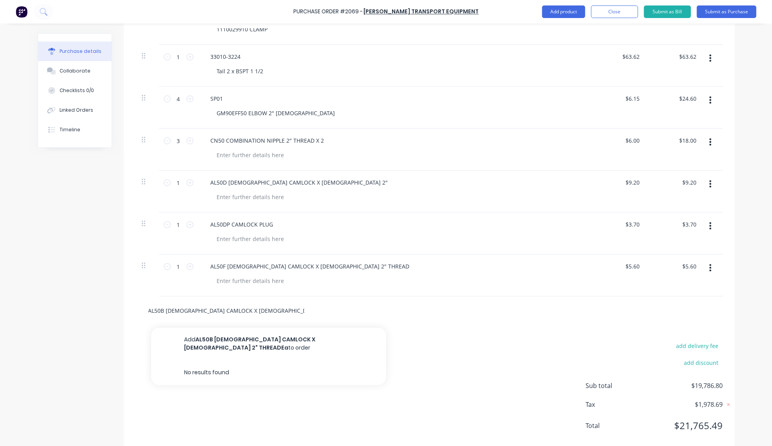
type input "AL50B FEMALE CAMLOCK X MALE 2" THREADE"
type textarea "x"
type input "AL50B FEMALE CAMLOCK X MALE 2" THREAD"
type textarea "x"
type input "AL50B FEMALE CAMLOCK X MALE 2" THREAD"
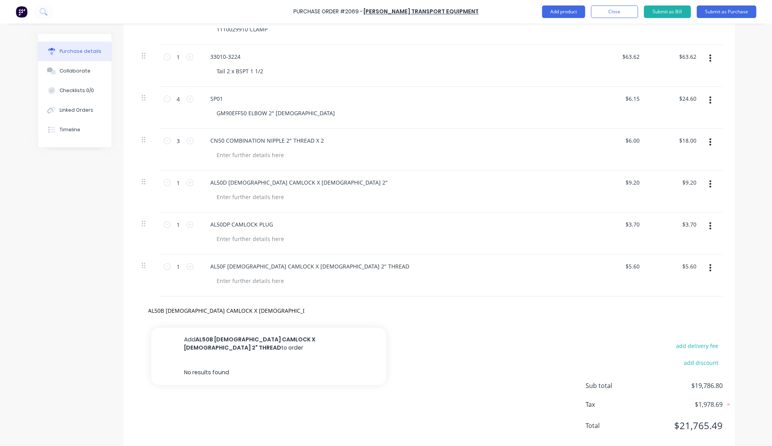
click at [275, 343] on button "Add AL50B FEMALE CAMLOCK X MALE 2" THREAD to order" at bounding box center [268, 343] width 235 height 32
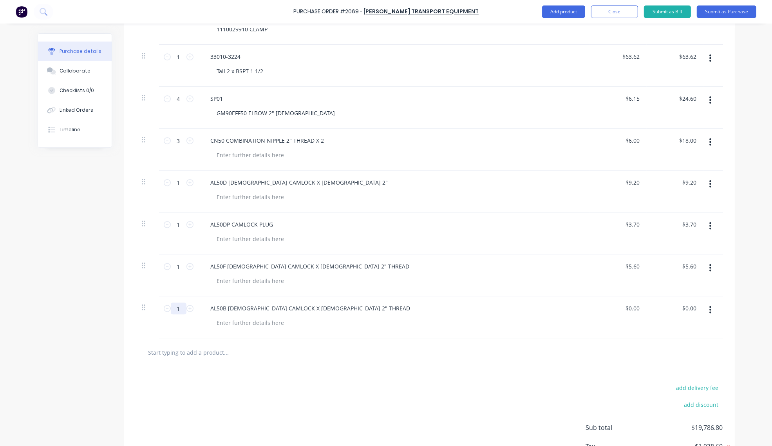
click at [173, 314] on input "1" at bounding box center [179, 308] width 16 height 12
type textarea "x"
type input "3"
type textarea "x"
type input "3"
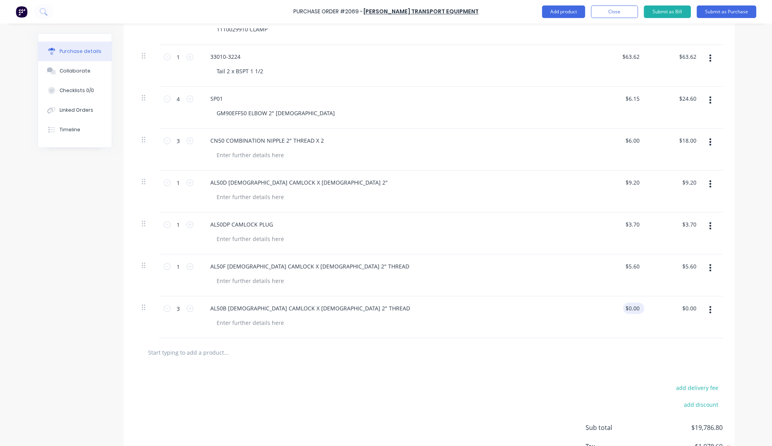
type textarea "x"
type input "0.00"
click at [626, 306] on input "0.00" at bounding box center [633, 307] width 15 height 11
type textarea "x"
click at [626, 306] on input "0.00" at bounding box center [633, 307] width 15 height 11
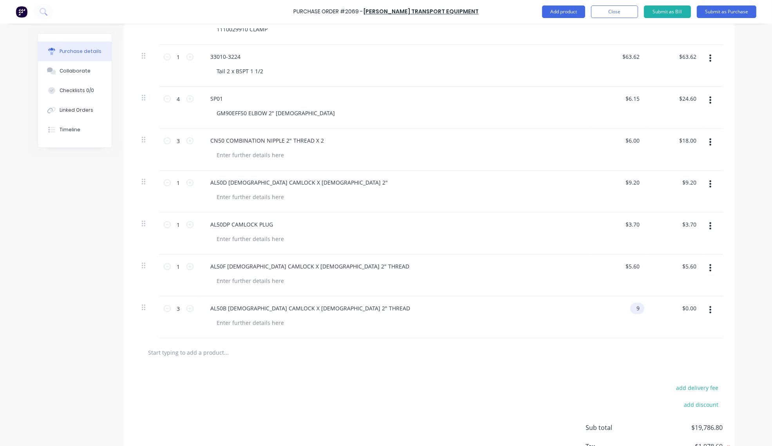
type input "9"
type textarea "x"
type input "$9.00"
type input "27.00"
type textarea "x"
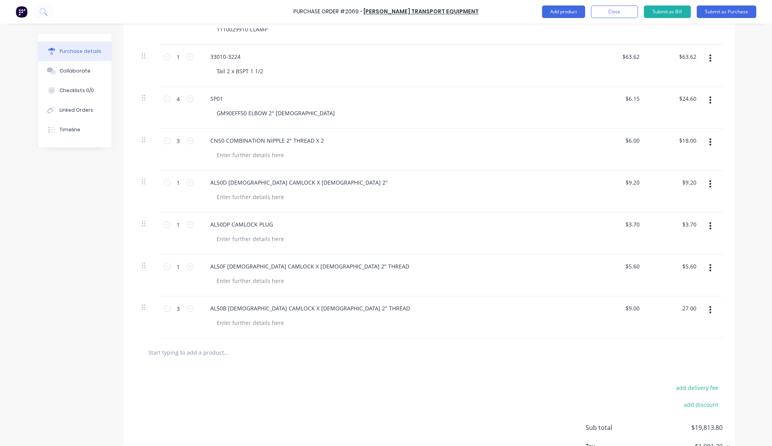
type input "$27.00"
click at [213, 356] on input "text" at bounding box center [226, 352] width 157 height 16
type textarea "x"
type input "$27.00"
paste input "AL50E MALE CAMLOCK X 2" BARB"
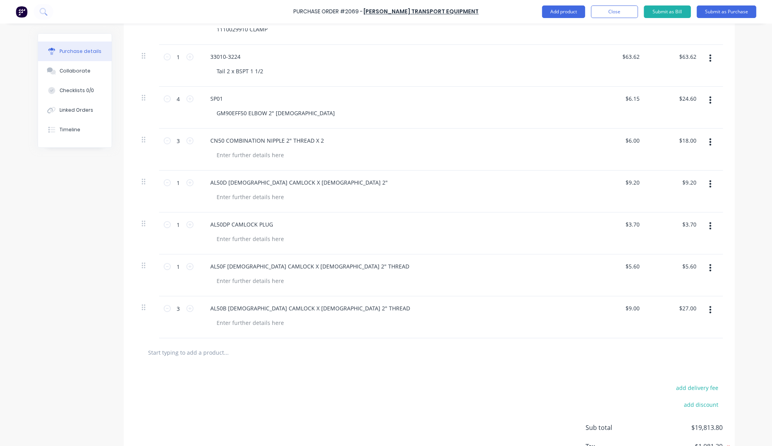
type input "AL50E MALE CAMLOCK X 2" BARB"
type textarea "x"
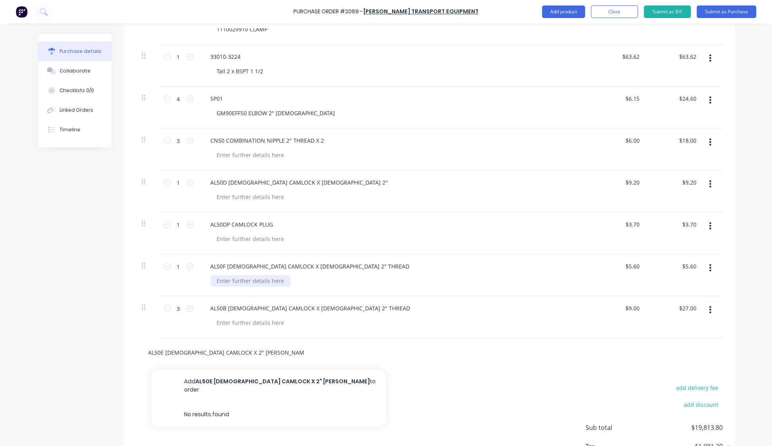
scroll to position [2302, 0]
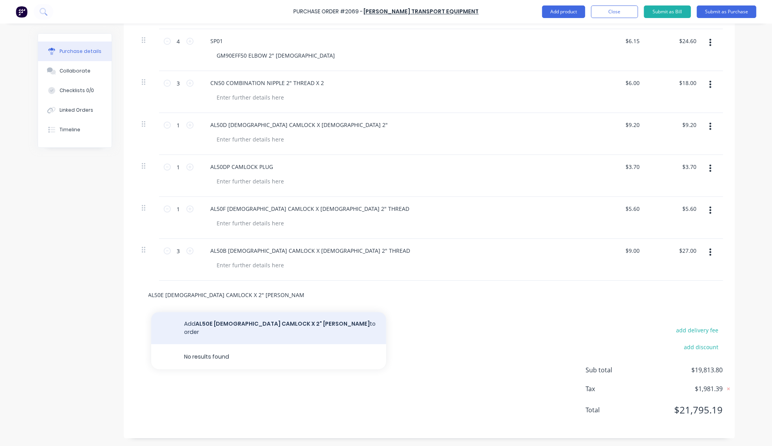
type input "AL50E MALE CAMLOCK X 2" BARB"
click at [287, 327] on button "Add AL50E MALE CAMLOCK X 2" BARB to order" at bounding box center [268, 328] width 235 height 32
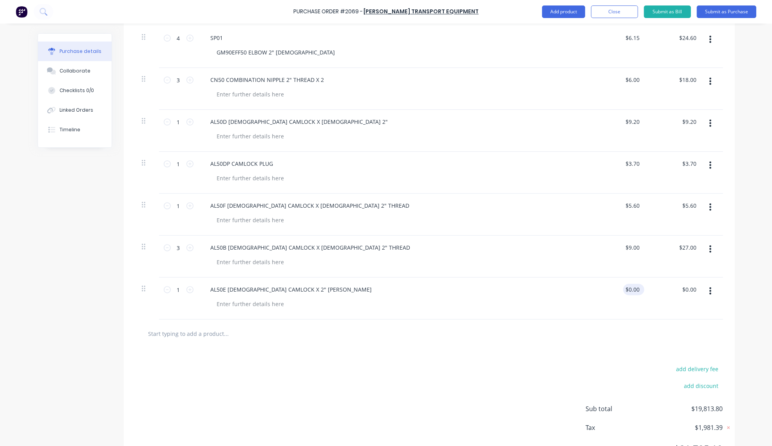
type textarea "x"
type input "0.00"
click at [627, 291] on input "0.00" at bounding box center [633, 289] width 15 height 11
type textarea "x"
click at [627, 291] on input "0.00" at bounding box center [633, 289] width 15 height 11
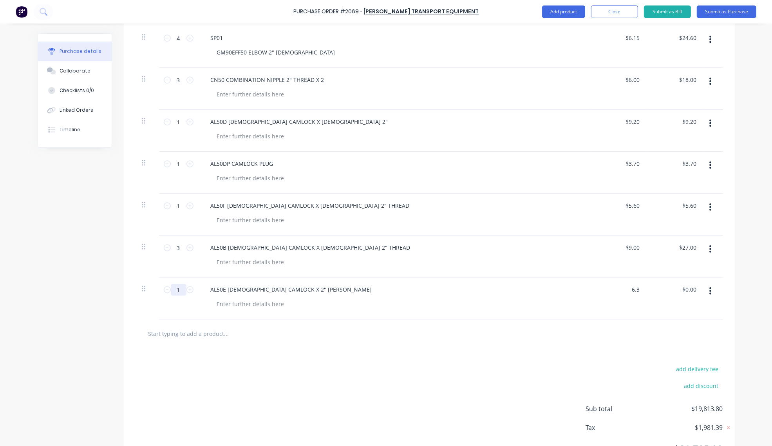
type input "6.3"
click at [176, 292] on input "1" at bounding box center [179, 290] width 16 height 12
type textarea "x"
type input "$6.30"
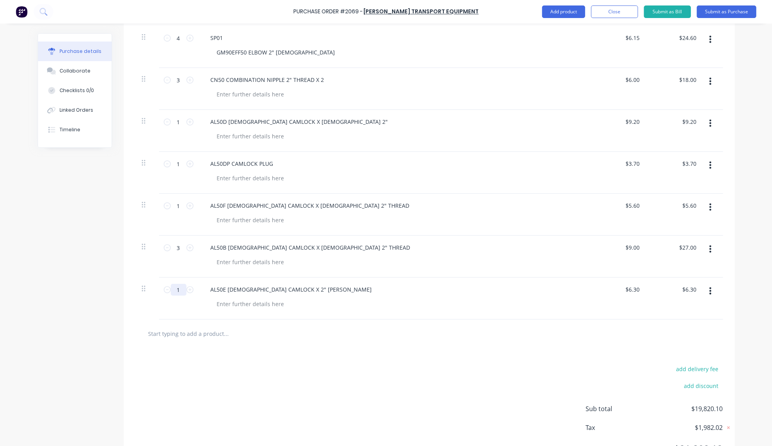
type textarea "x"
type input "4"
type input "$25.20"
type textarea "x"
type input "4"
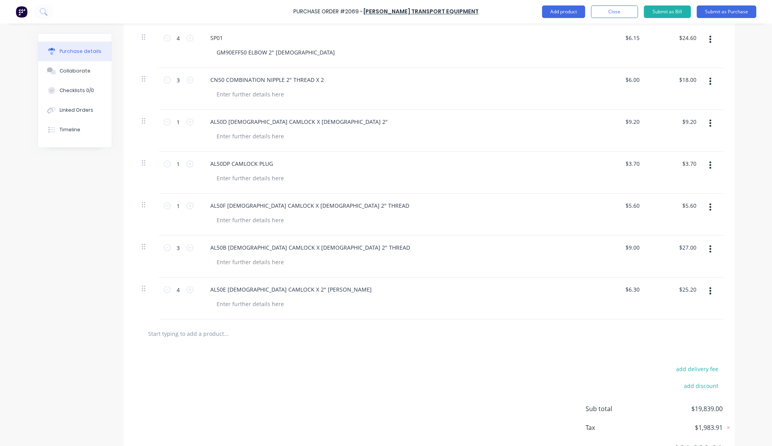
click at [195, 341] on input "text" at bounding box center [226, 333] width 157 height 16
type textarea "x"
paste input "AL50C FEMALE CAMLOCK X 2" BARB"
type input "AL50C FEMALE CAMLOCK X 2" BARB"
type textarea "x"
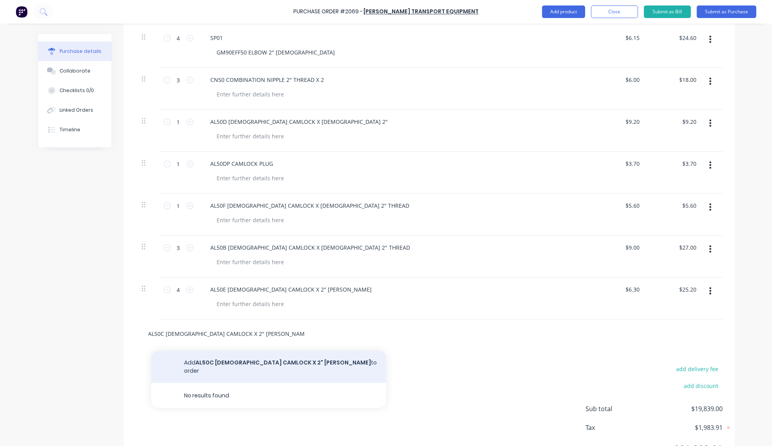
type input "AL50C FEMALE CAMLOCK X 2" BARB"
click at [251, 365] on button "Add AL50C FEMALE CAMLOCK X 2" BARB to order" at bounding box center [268, 367] width 235 height 32
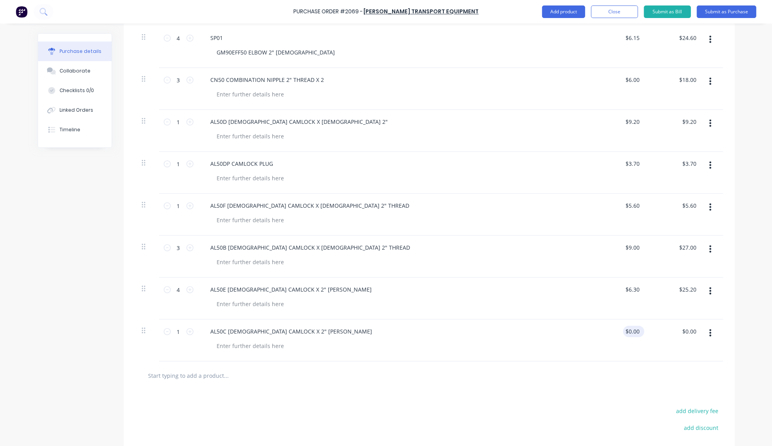
type textarea "x"
type input "0.00"
click at [628, 334] on input "0.00" at bounding box center [633, 330] width 15 height 11
type textarea "x"
click at [627, 334] on input "0.00" at bounding box center [633, 330] width 15 height 11
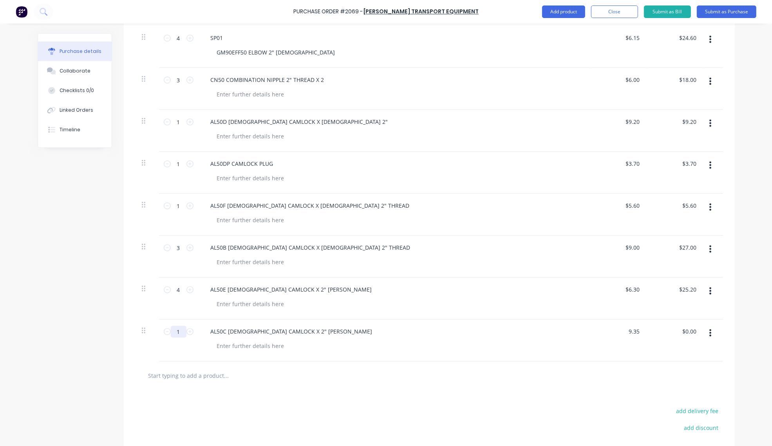
type input "9.35"
click at [181, 333] on input "1" at bounding box center [179, 331] width 16 height 12
type textarea "x"
type input "$9.35"
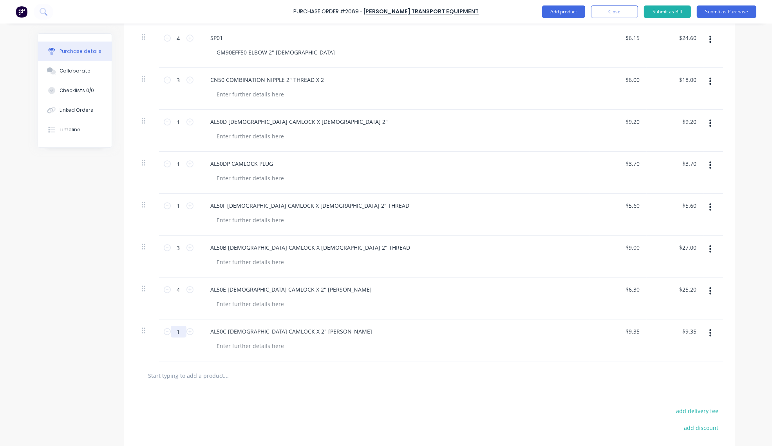
type textarea "x"
type input "2"
type input "$18.70"
type textarea "x"
type input "2"
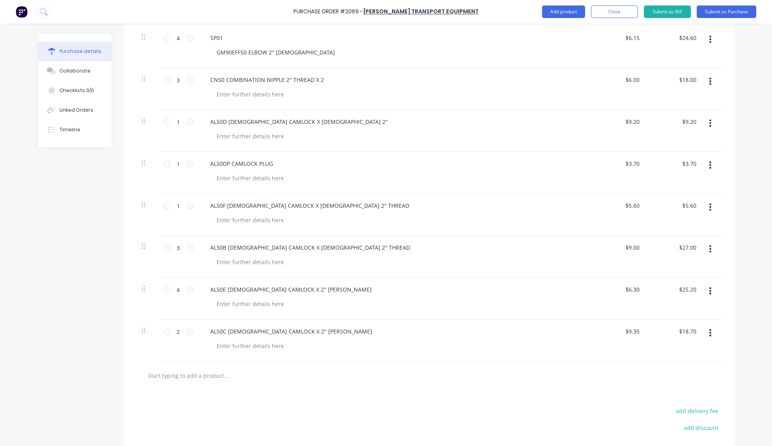
click at [198, 378] on input "text" at bounding box center [226, 375] width 157 height 16
type textarea "x"
paste input "GM90EMF50 ELBOW M-F 2" THREADS"
type input "GM90EMF50 ELBOW M-F 2" THREADS"
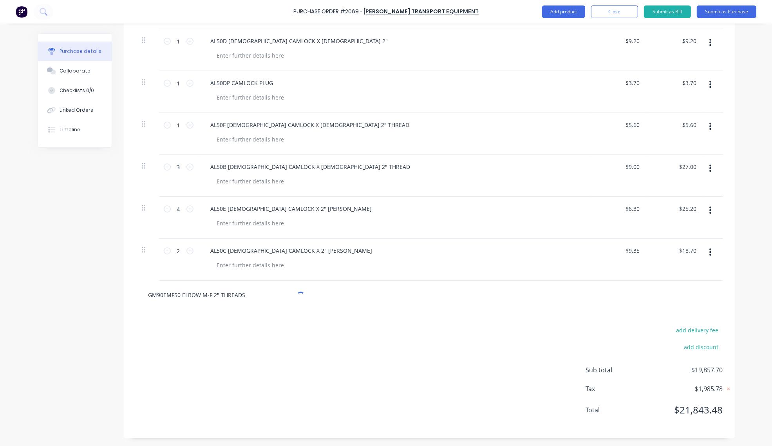
type textarea "x"
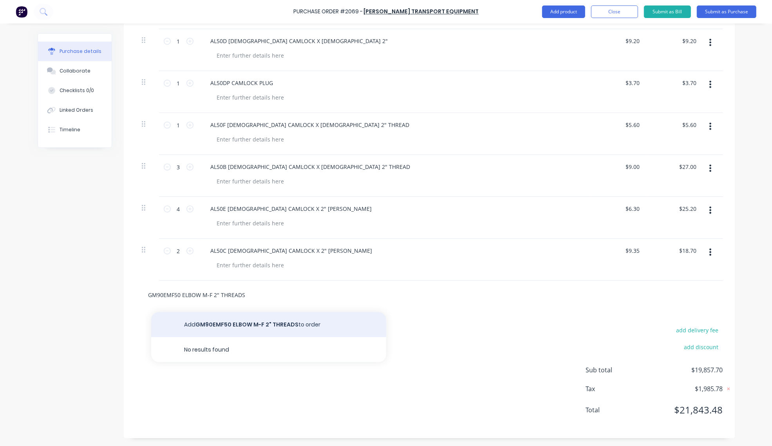
type input "GM90EMF50 ELBOW M-F 2" THREADS"
click at [260, 322] on button "Add GM90EMF50 ELBOW M-F 2" THREADS to order" at bounding box center [268, 324] width 235 height 25
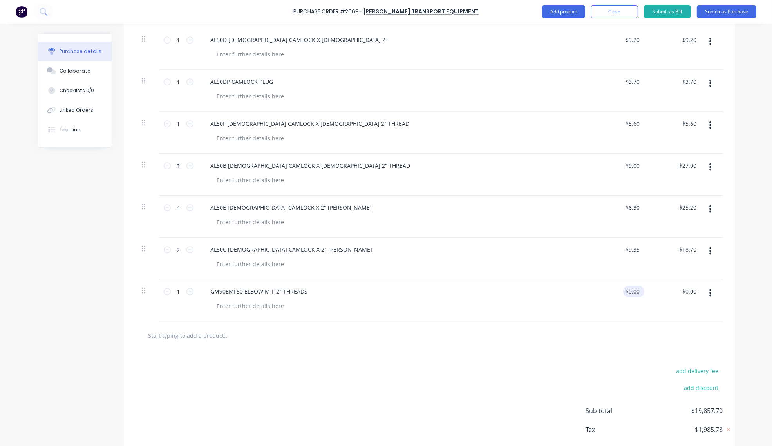
click at [635, 295] on input "$0.00" at bounding box center [632, 290] width 18 height 11
type textarea "x"
type input "0.00"
type textarea "x"
click at [635, 295] on input "0.00" at bounding box center [633, 290] width 15 height 11
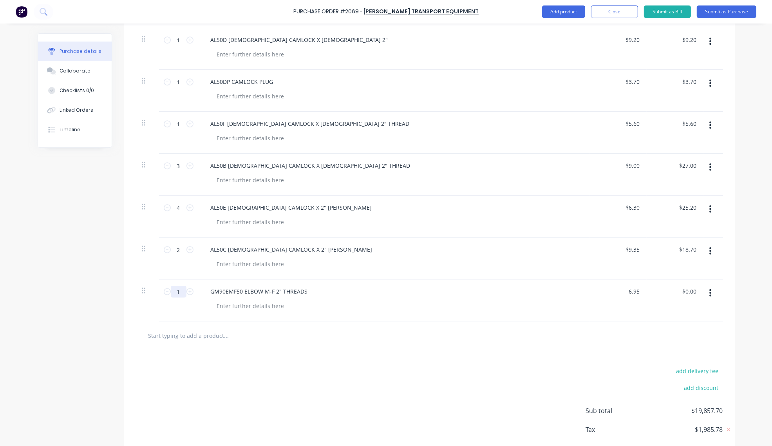
type input "6.95"
click at [172, 294] on input "1" at bounding box center [179, 291] width 16 height 12
type textarea "x"
type input "$6.95"
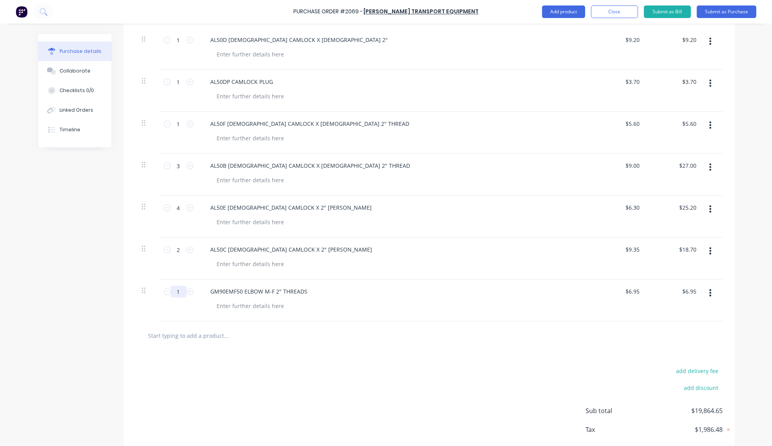
type textarea "x"
type input "2"
type input "$13.90"
type textarea "x"
type input "2"
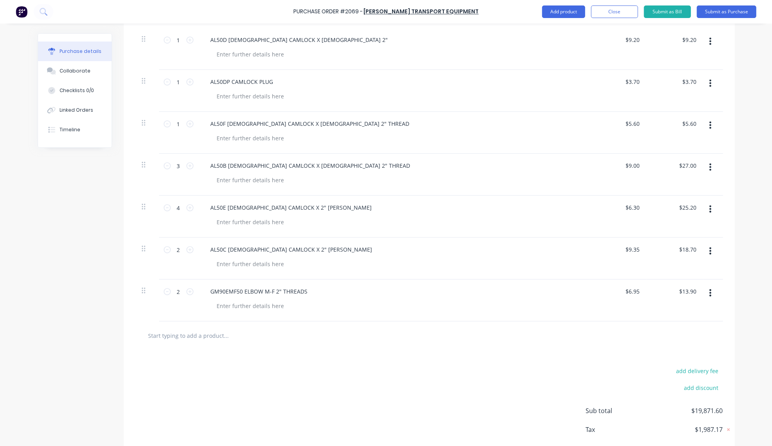
click at [192, 341] on input "text" at bounding box center [226, 335] width 157 height 16
type textarea "x"
paste input "S27-3232"
type input "S27-3232"
type textarea "x"
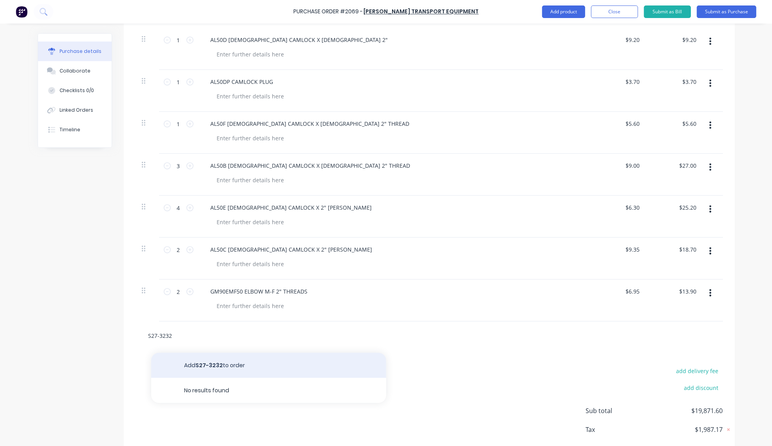
type input "S27-3232"
click at [237, 369] on button "Add S27-3232 to order" at bounding box center [268, 364] width 235 height 25
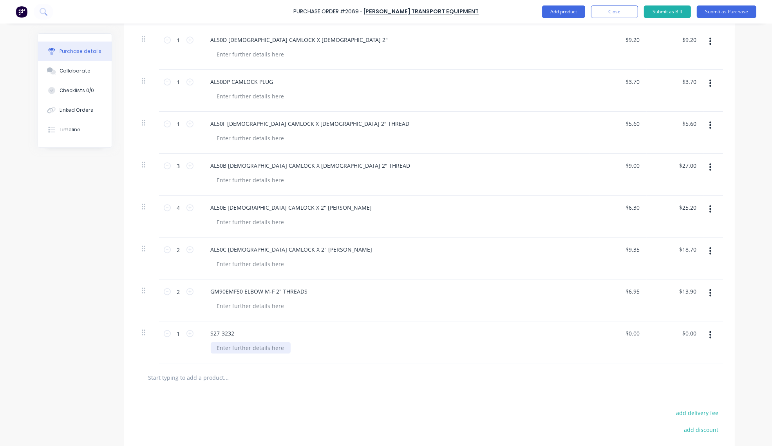
click at [222, 349] on div at bounding box center [251, 347] width 80 height 11
type textarea "x"
paste div
click at [625, 334] on input "$0.00" at bounding box center [632, 332] width 18 height 11
type textarea "x"
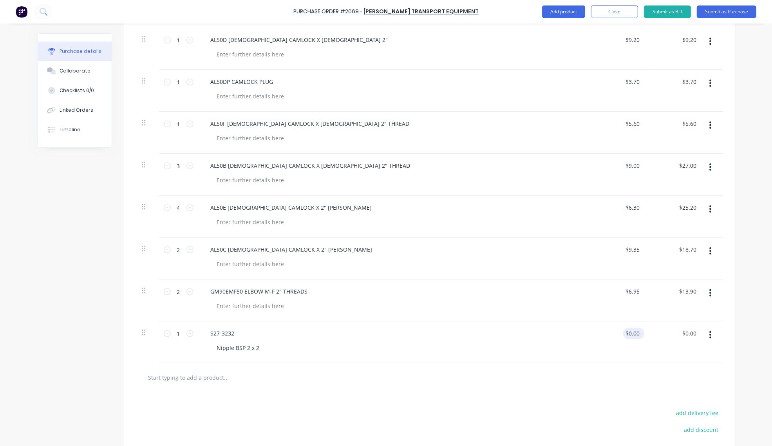
type input "0.00"
type textarea "x"
click at [626, 334] on input "0.00" at bounding box center [633, 332] width 15 height 11
type input "39.74"
type textarea "x"
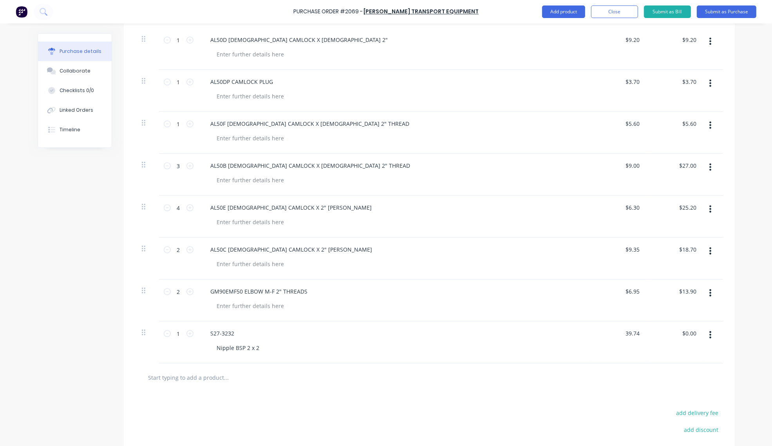
type input "$39.74"
click at [219, 380] on input "text" at bounding box center [226, 377] width 157 height 16
type textarea "x"
type input "$39.74"
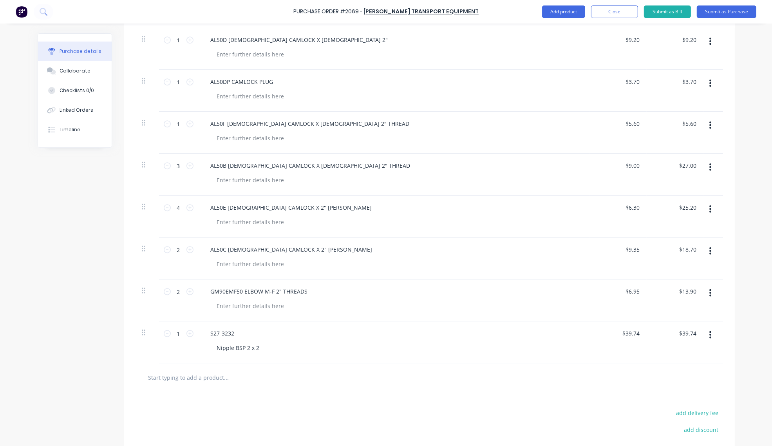
paste input "Socket BSPT 2 aluminium"
type input "Socket BSPT 2 aluminium"
type textarea "x"
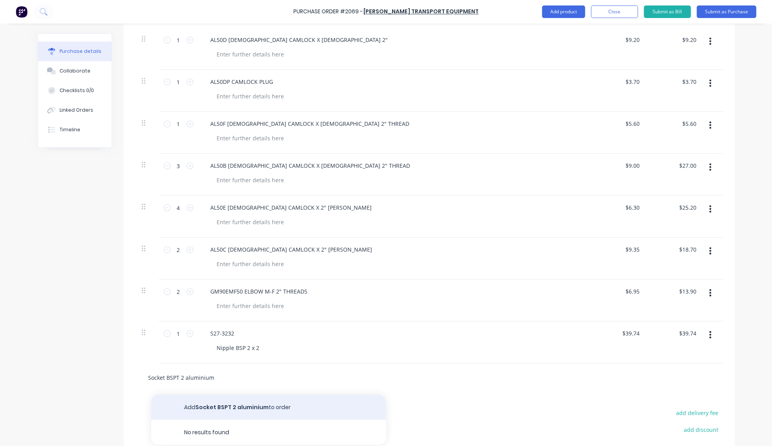
type input "Socket BSPT 2 aluminium"
click at [245, 411] on button "Add Socket BSPT 2 aluminium to order" at bounding box center [268, 406] width 235 height 25
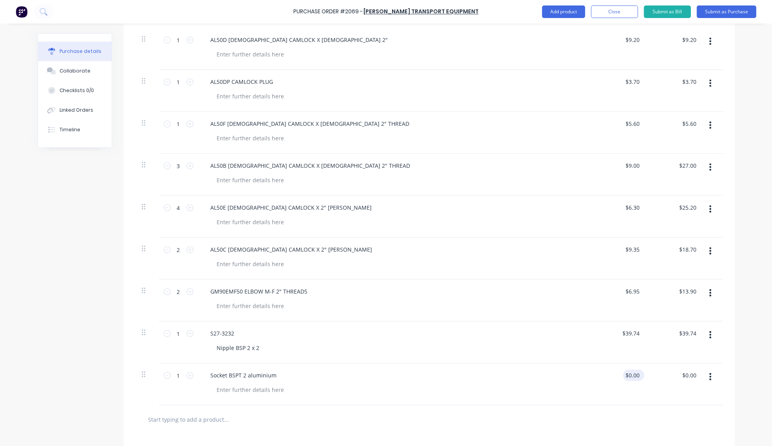
type textarea "x"
type input "0.00"
click at [629, 373] on input "0.00" at bounding box center [633, 374] width 15 height 11
type textarea "x"
click at [629, 373] on input "0.00" at bounding box center [633, 374] width 15 height 11
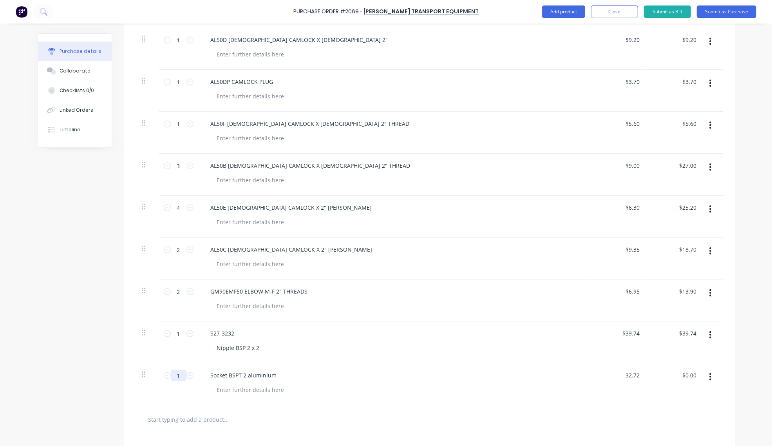
type input "32.72"
click at [172, 381] on input "1" at bounding box center [179, 375] width 16 height 12
type textarea "x"
type input "$32.72"
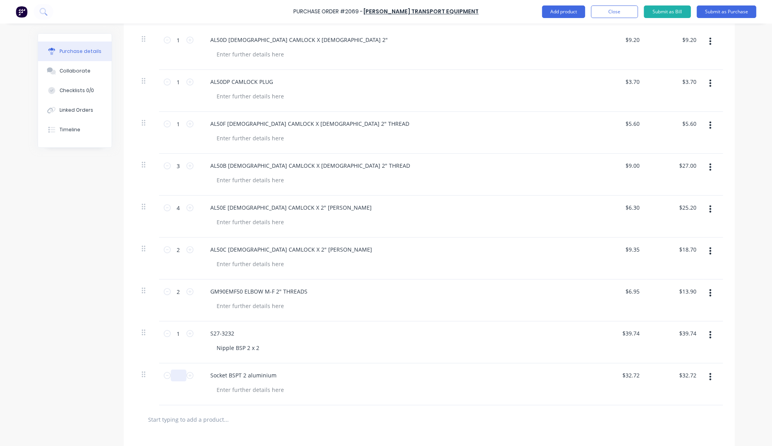
type textarea "x"
type input "2"
type input "$65.44"
type textarea "x"
click at [216, 422] on input "text" at bounding box center [226, 419] width 157 height 16
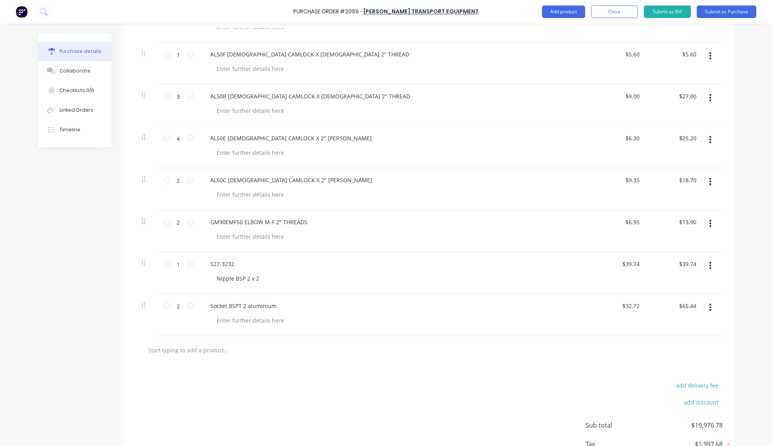
scroll to position [2511, 0]
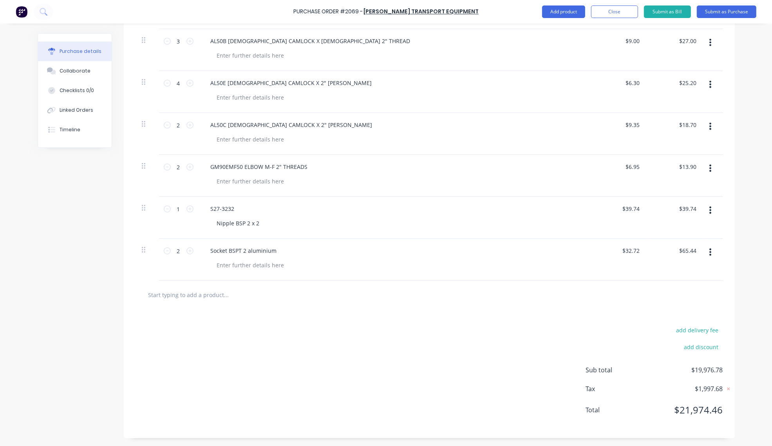
paste input "AL40C FEMALE CAMLOCK X 1.5" BARB"
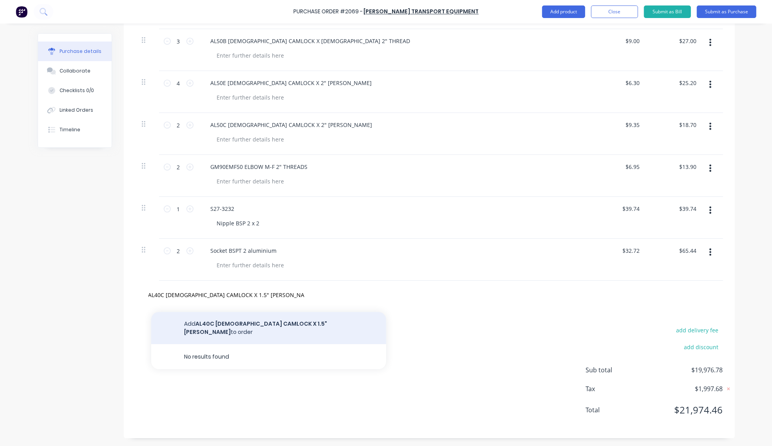
click at [257, 328] on button "Add AL40C FEMALE CAMLOCK X 1.5" BARB to order" at bounding box center [268, 328] width 235 height 32
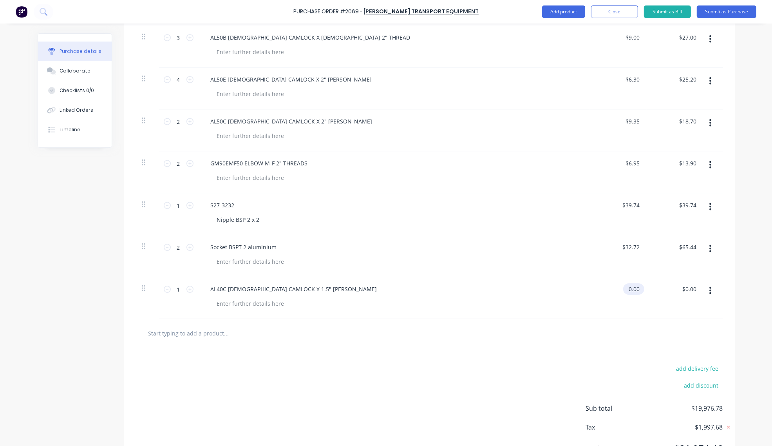
click at [629, 288] on input "0.00" at bounding box center [632, 288] width 18 height 11
click at [629, 288] on input "0.00" at bounding box center [633, 288] width 15 height 11
click at [199, 337] on input "text" at bounding box center [226, 333] width 157 height 16
paste input "AL40F MALE CAMLOCK X MALE 1.5" THREAD"
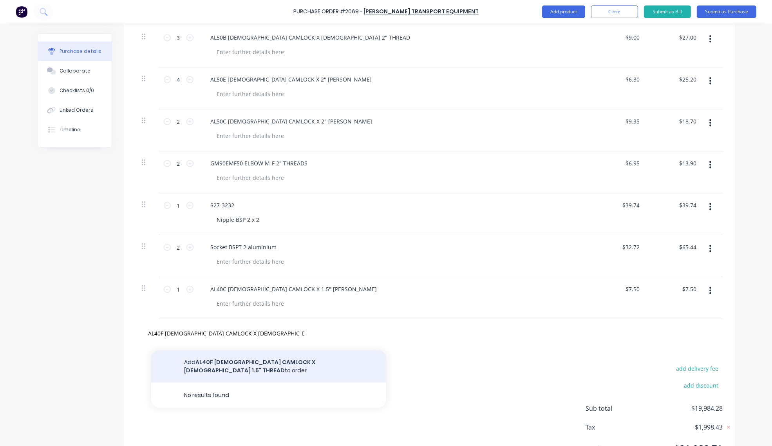
click at [224, 364] on button "Add AL40F MALE CAMLOCK X MALE 1.5" THREAD to order" at bounding box center [268, 366] width 235 height 32
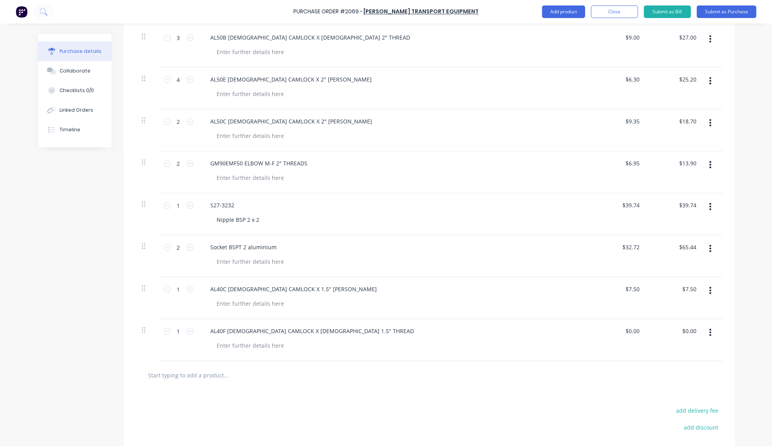
click at [231, 380] on input "text" at bounding box center [226, 375] width 157 height 16
paste input "AL40DP MALE DUST PLUG"
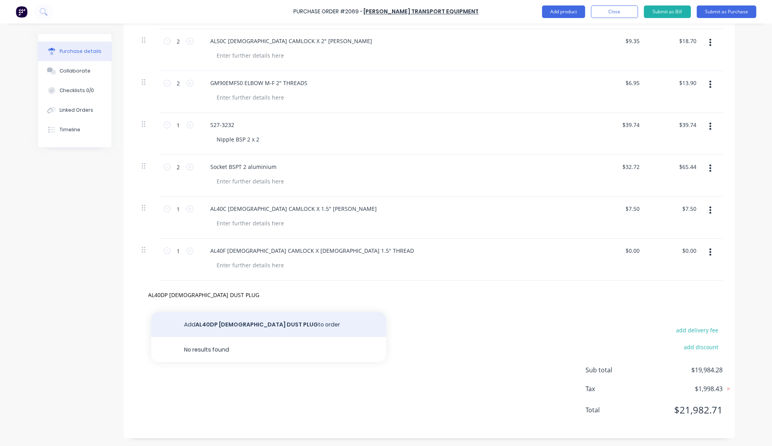
click at [252, 324] on button "Add AL40DP MALE DUST PLUG to order" at bounding box center [268, 324] width 235 height 25
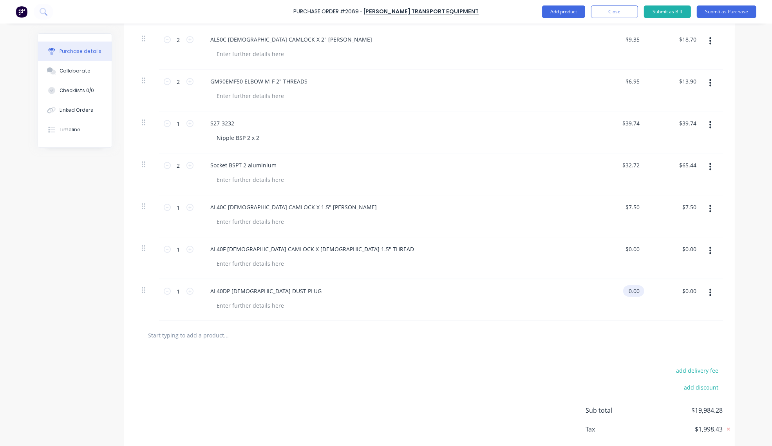
click at [628, 295] on input "0.00" at bounding box center [632, 290] width 18 height 11
click at [628, 295] on input "0.00" at bounding box center [633, 290] width 15 height 11
click at [219, 341] on input "text" at bounding box center [226, 335] width 157 height 16
paste input "AL40DC FEMALE DUST CAP"
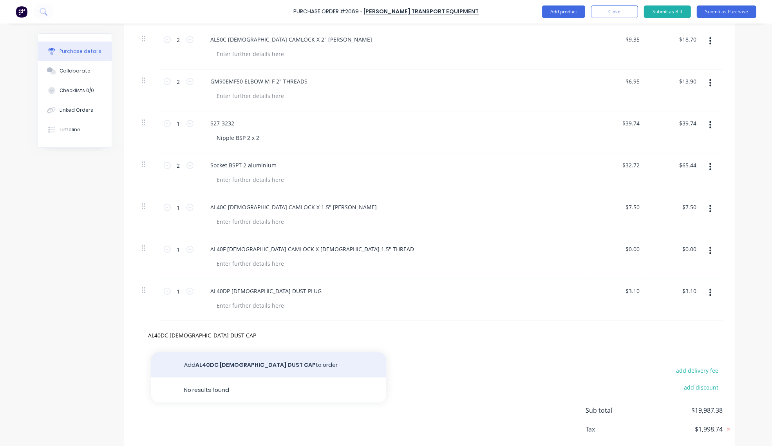
click at [239, 367] on button "Add AL40DC FEMALE DUST CAP to order" at bounding box center [268, 364] width 235 height 25
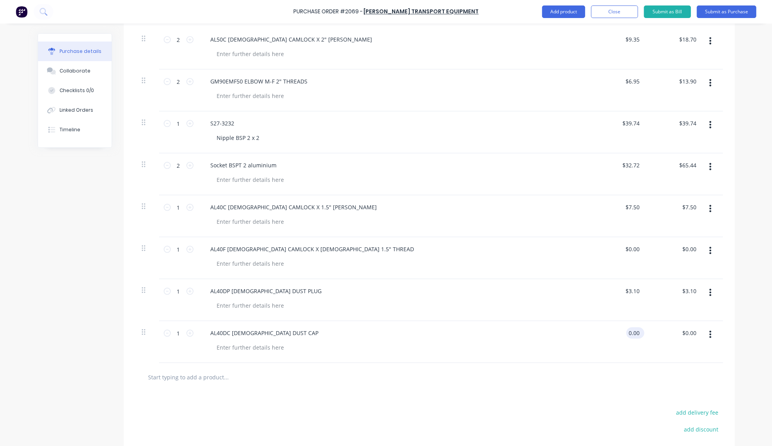
click at [626, 338] on input "0.00" at bounding box center [633, 332] width 15 height 11
click at [221, 381] on input "text" at bounding box center [226, 377] width 157 height 16
paste input "CN40 COMBINATION NIPPLE 1.5""
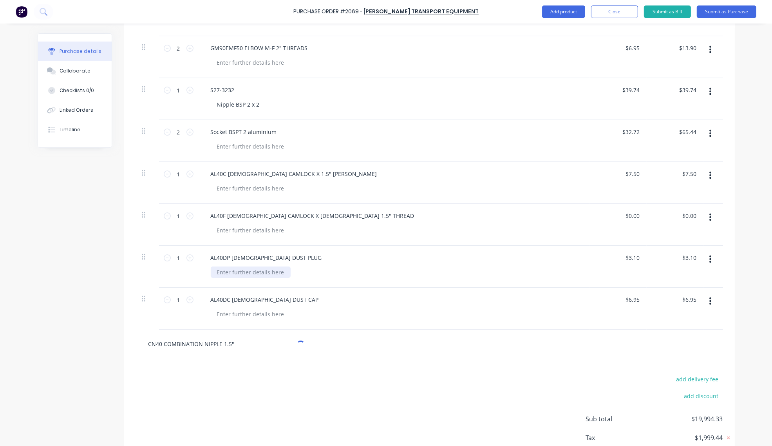
scroll to position [2675, 0]
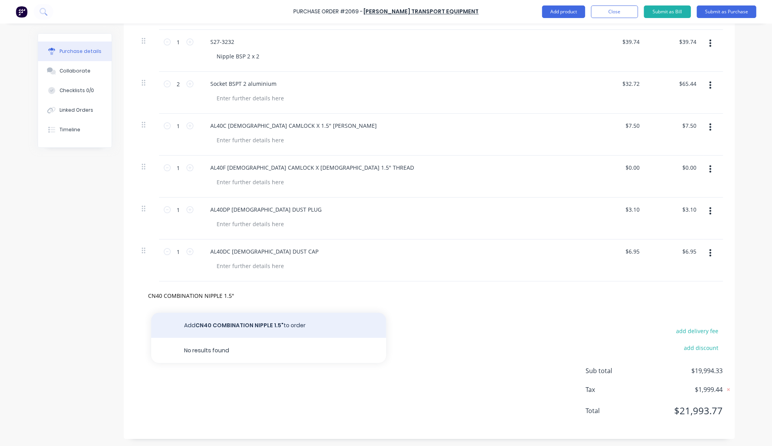
click at [256, 331] on button "Add CN40 COMBINATION NIPPLE 1.5" to order" at bounding box center [268, 325] width 235 height 25
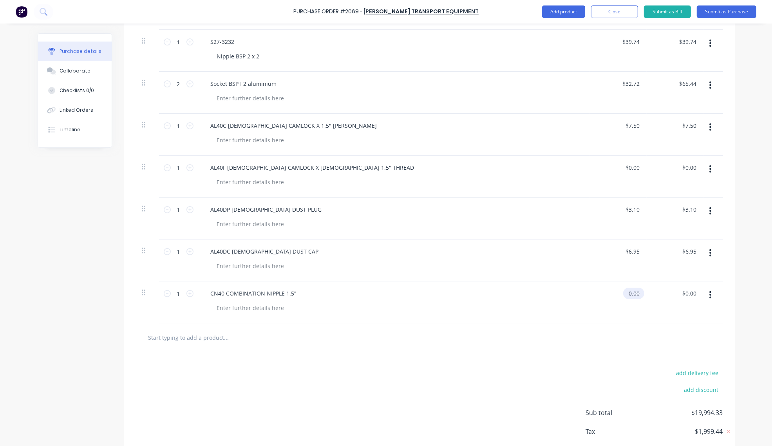
click at [629, 296] on input "0.00" at bounding box center [632, 292] width 18 height 11
click at [629, 296] on input "0.00" at bounding box center [633, 292] width 15 height 11
click at [201, 339] on input "text" at bounding box center [226, 337] width 157 height 16
paste input "AFBVSSHN50 BALL VALVE 2" BSPT F/F S/STEEEaLch"
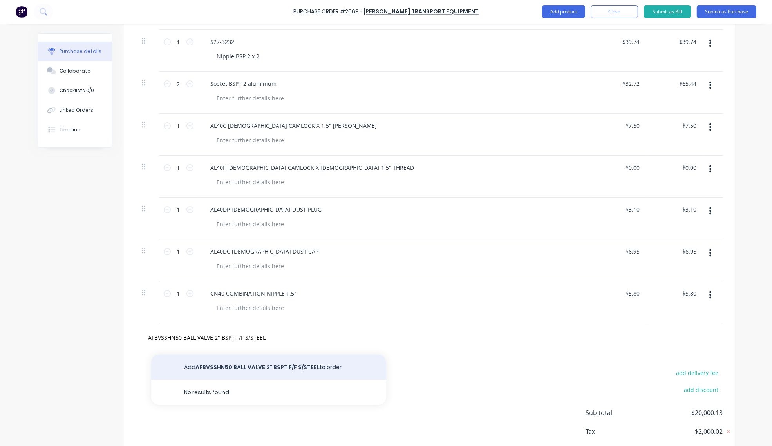
click at [275, 373] on button "Add AFBVSSHN50 BALL VALVE 2" BSPT F/F S/STEEL to order" at bounding box center [268, 366] width 235 height 25
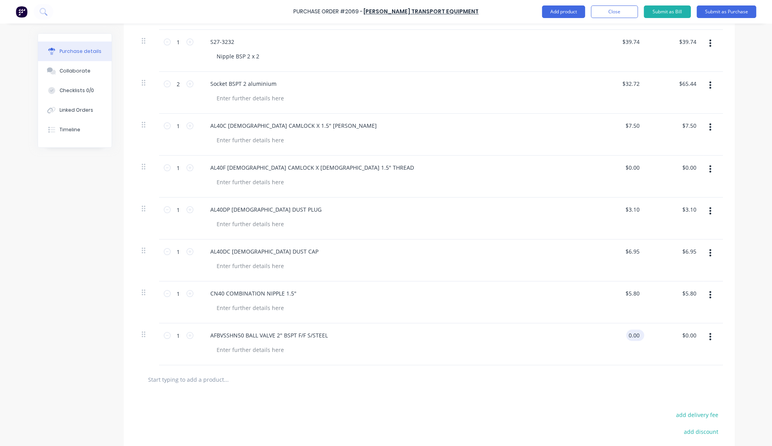
click at [632, 335] on input "0.00" at bounding box center [633, 334] width 15 height 11
click at [172, 339] on input "1" at bounding box center [179, 335] width 16 height 12
click at [197, 380] on input "text" at bounding box center [226, 379] width 157 height 16
paste input "AL50F CAMLOCK 2" X 2" MALE BSPT"
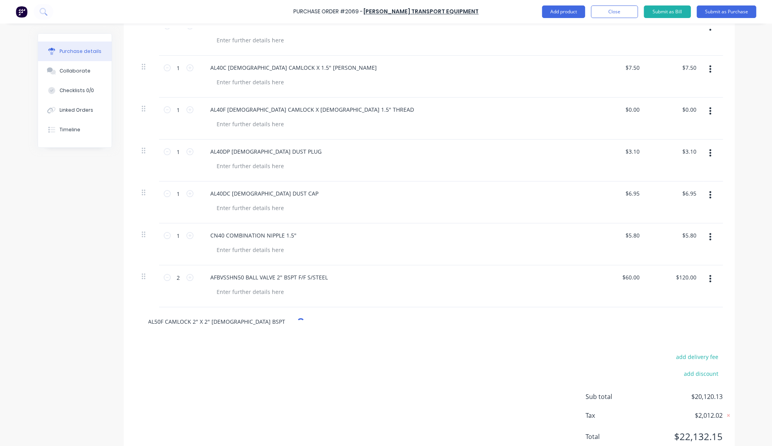
scroll to position [2756, 0]
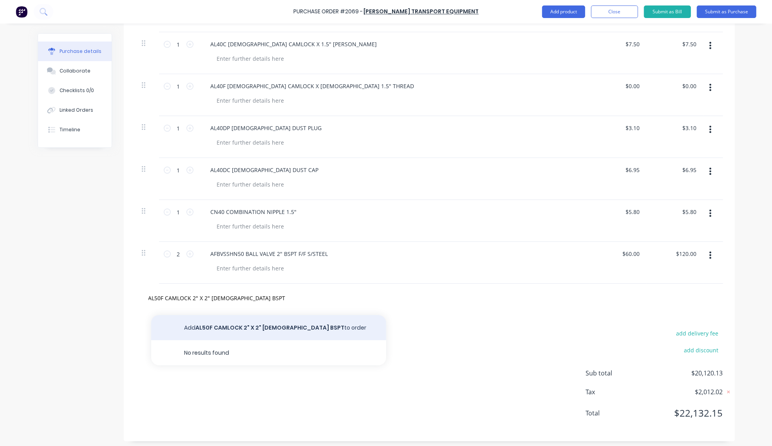
click at [258, 332] on button "Add AL50F CAMLOCK 2" X 2" MALE BSPT to order" at bounding box center [268, 327] width 235 height 25
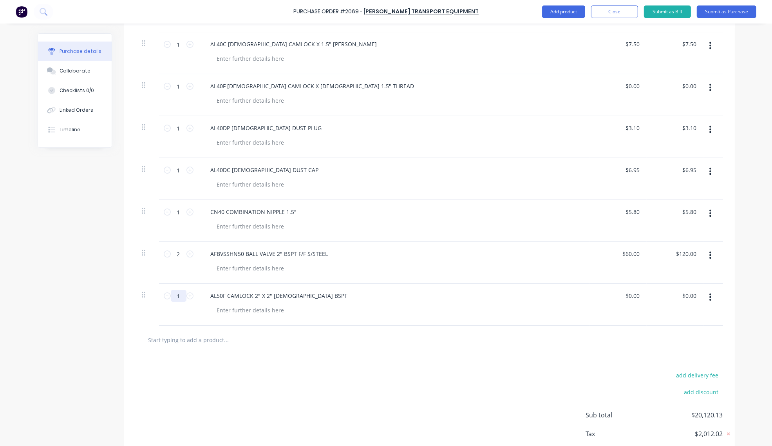
click at [173, 298] on input "1" at bounding box center [179, 296] width 16 height 12
click at [627, 296] on input "$0.00" at bounding box center [632, 295] width 18 height 11
click at [627, 296] on input "0.00" at bounding box center [633, 295] width 15 height 11
click at [222, 347] on input "text" at bounding box center [226, 340] width 157 height 16
paste input "AL50DP CAMLOCK DUST PLUG 2""
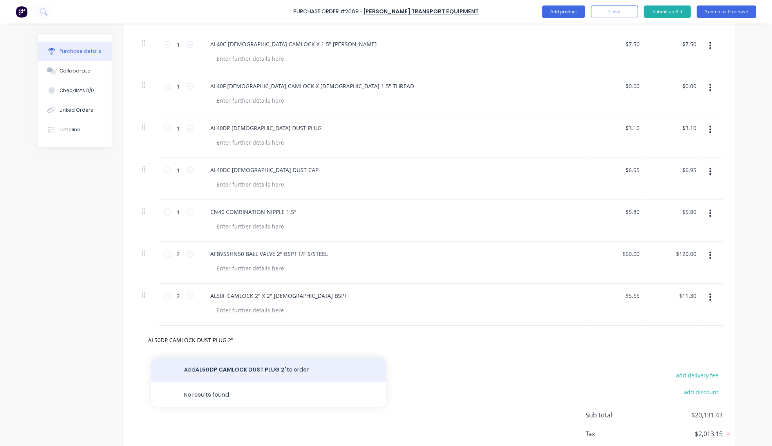
click at [241, 371] on button "Add AL50DP CAMLOCK DUST PLUG 2" to order" at bounding box center [268, 369] width 235 height 25
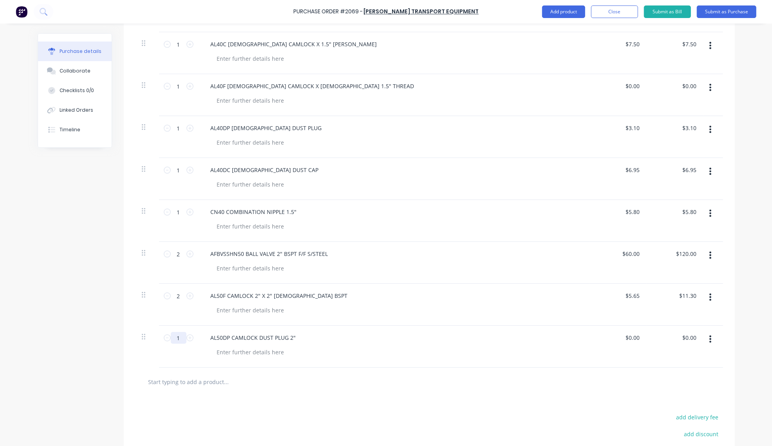
click at [171, 341] on input "1" at bounding box center [179, 338] width 16 height 12
click at [625, 339] on input "$0.00" at bounding box center [632, 337] width 18 height 11
click at [626, 339] on input "0.00" at bounding box center [633, 337] width 15 height 11
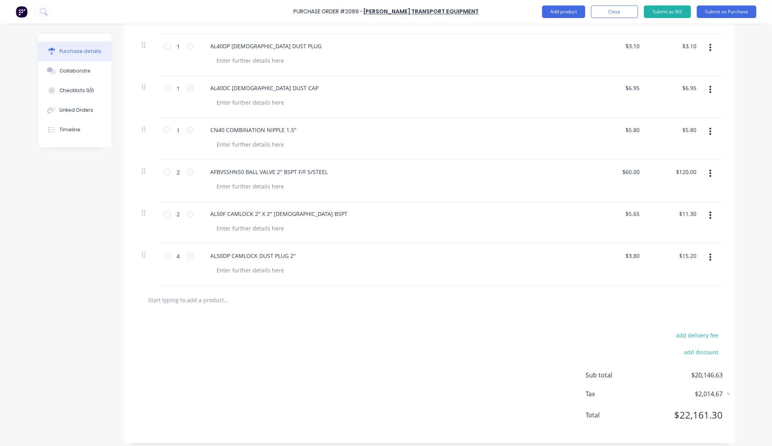
click at [209, 307] on input "text" at bounding box center [226, 300] width 157 height 16
paste input "AL50DC CAMLOCK DUST CAP 2""
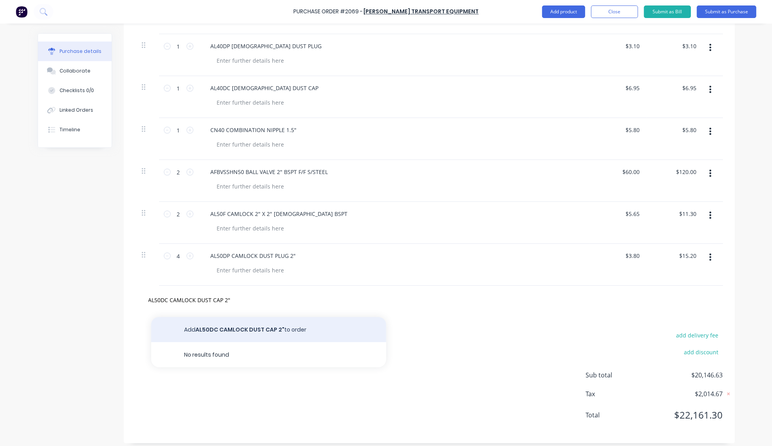
click at [285, 332] on button "Add AL50DC CAMLOCK DUST CAP 2" to order" at bounding box center [268, 329] width 235 height 25
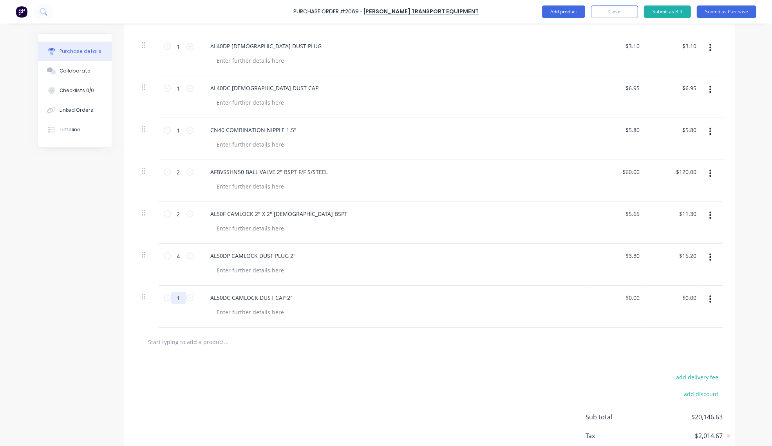
click at [176, 302] on input "1" at bounding box center [179, 298] width 16 height 12
click at [632, 300] on input "0.00" at bounding box center [632, 297] width 18 height 11
click at [632, 300] on input "0.00" at bounding box center [633, 297] width 15 height 11
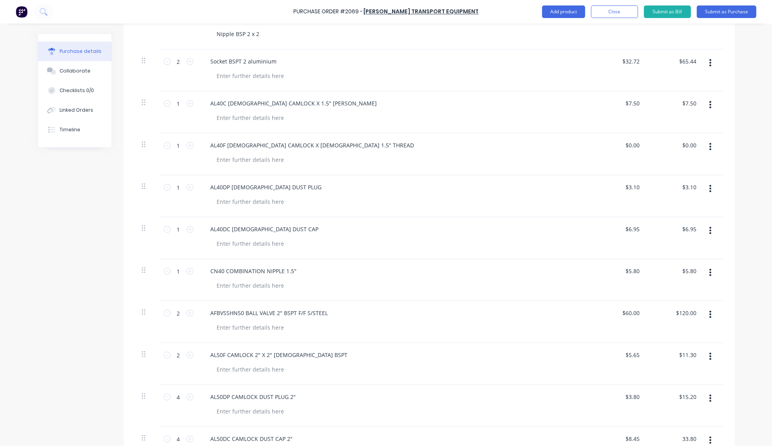
scroll to position [2726, 0]
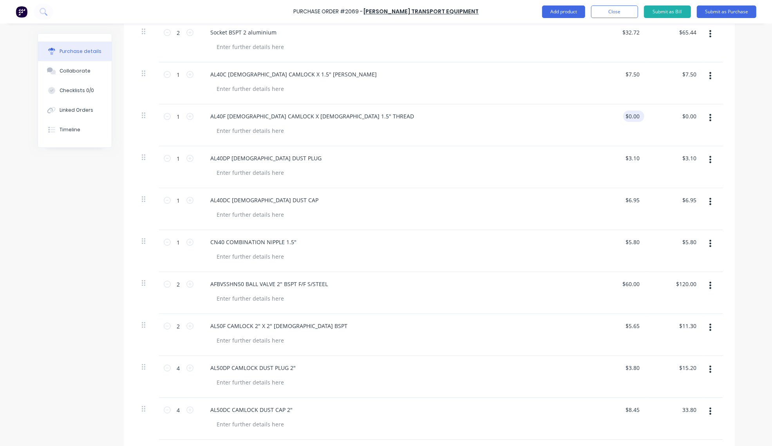
click at [633, 121] on input "$0.00" at bounding box center [632, 115] width 18 height 11
click at [629, 119] on input "$0.00" at bounding box center [632, 115] width 18 height 11
click at [629, 119] on input "0.00" at bounding box center [633, 115] width 15 height 11
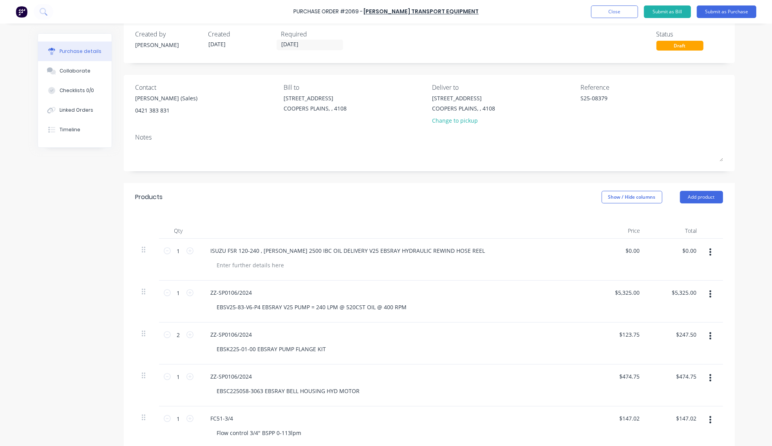
scroll to position [0, 0]
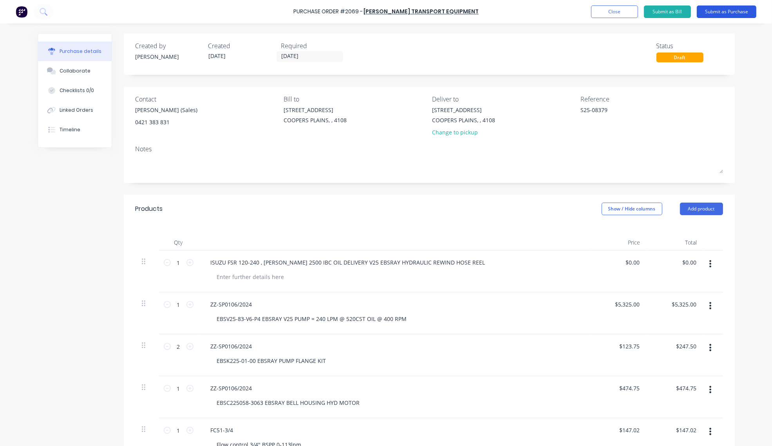
click at [725, 13] on button "Submit as Purchase" at bounding box center [727, 11] width 60 height 13
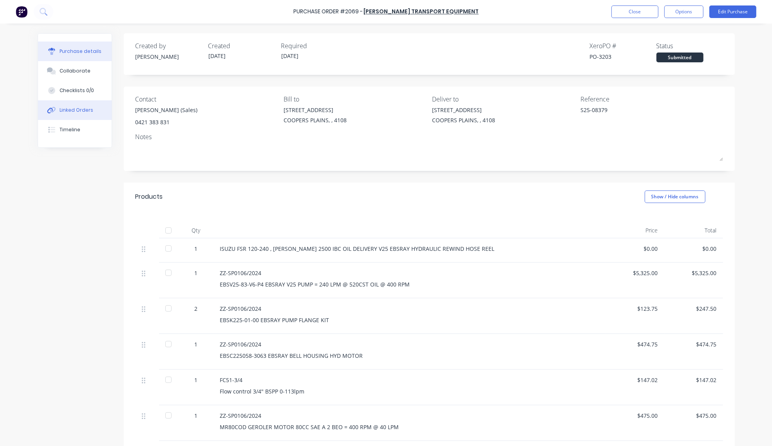
click at [72, 113] on div "Linked Orders" at bounding box center [77, 110] width 34 height 7
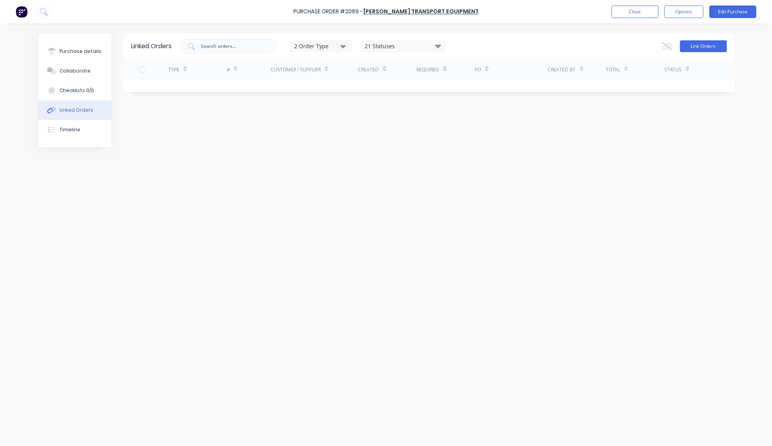
click at [709, 45] on button "Link Orders" at bounding box center [703, 46] width 47 height 12
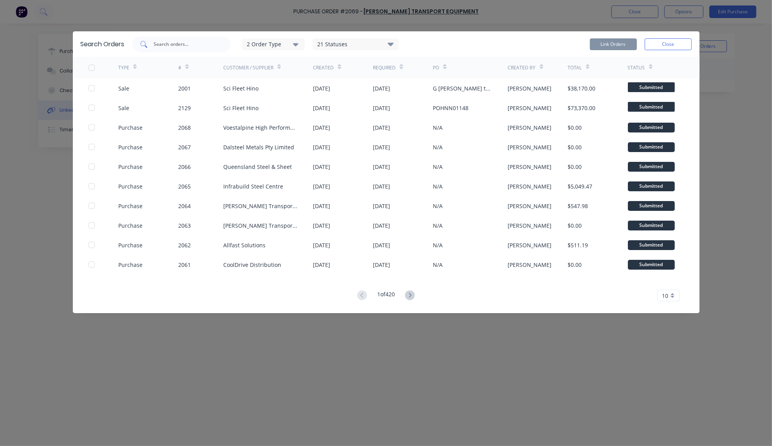
click at [168, 39] on div at bounding box center [181, 44] width 98 height 16
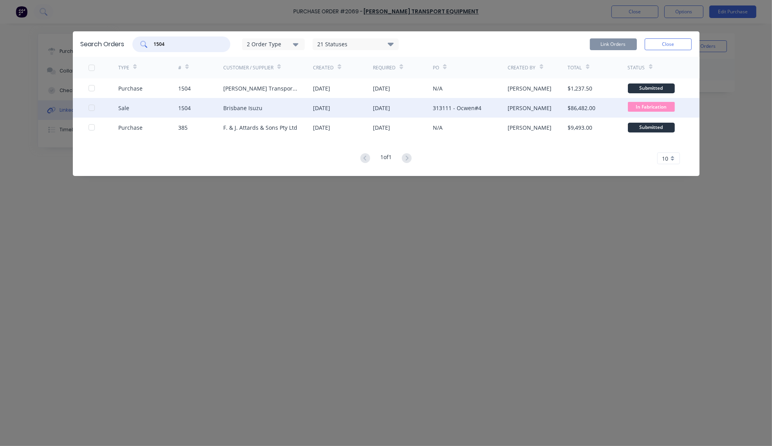
click at [92, 107] on div at bounding box center [92, 108] width 16 height 16
click at [607, 41] on button "Link Orders" at bounding box center [613, 44] width 47 height 12
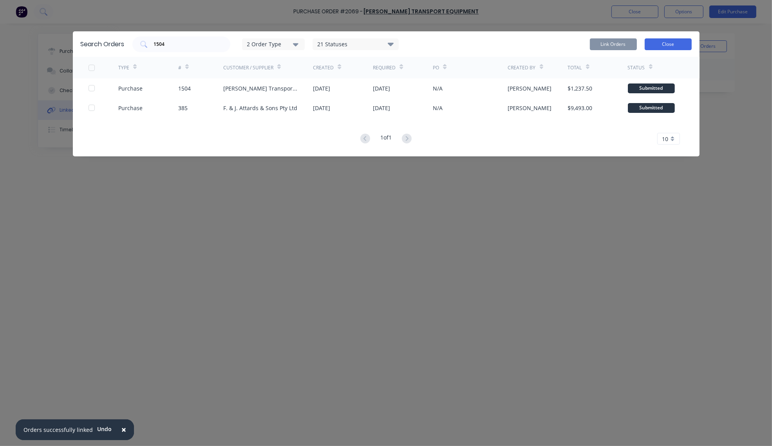
click at [675, 40] on button "Close" at bounding box center [668, 44] width 47 height 12
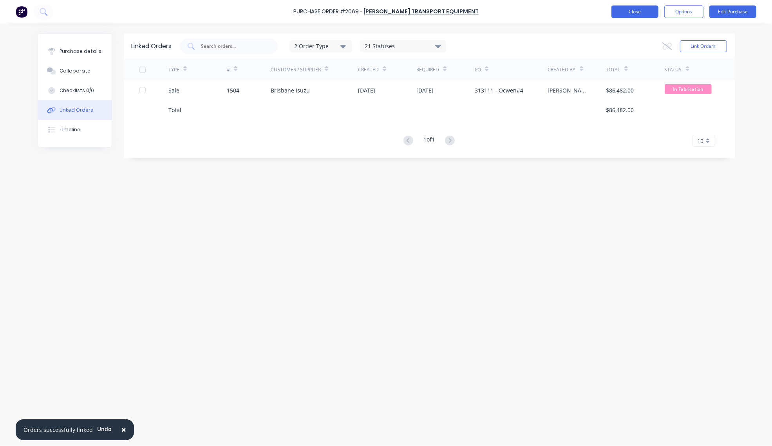
click at [636, 9] on button "Close" at bounding box center [634, 11] width 47 height 13
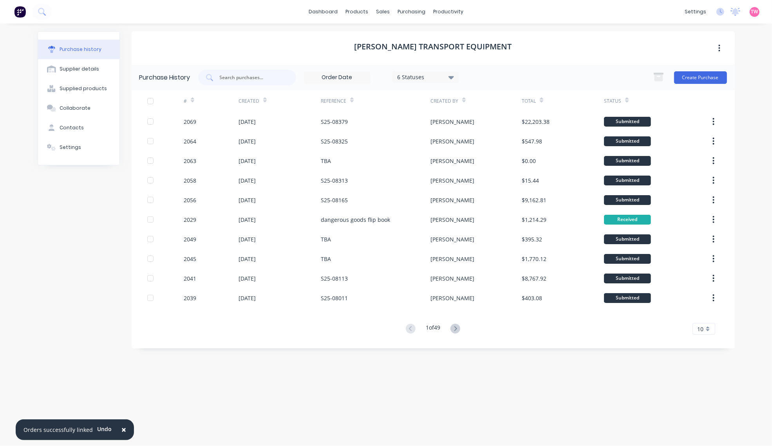
click at [18, 11] on img at bounding box center [20, 12] width 12 height 12
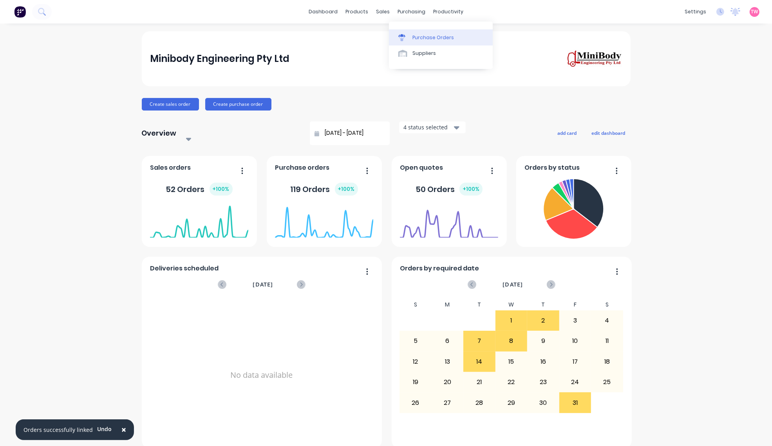
click at [423, 33] on link "Purchase Orders" at bounding box center [441, 37] width 104 height 16
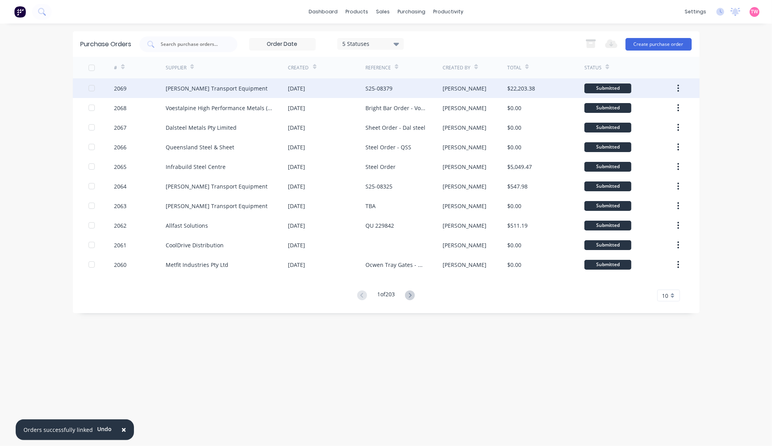
click at [226, 90] on div "[PERSON_NAME] Transport Equipment" at bounding box center [217, 88] width 102 height 8
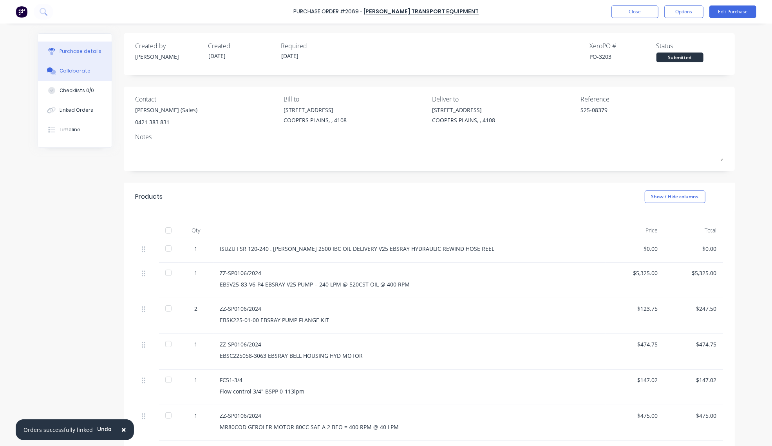
click at [60, 67] on div "Collaborate" at bounding box center [75, 70] width 31 height 7
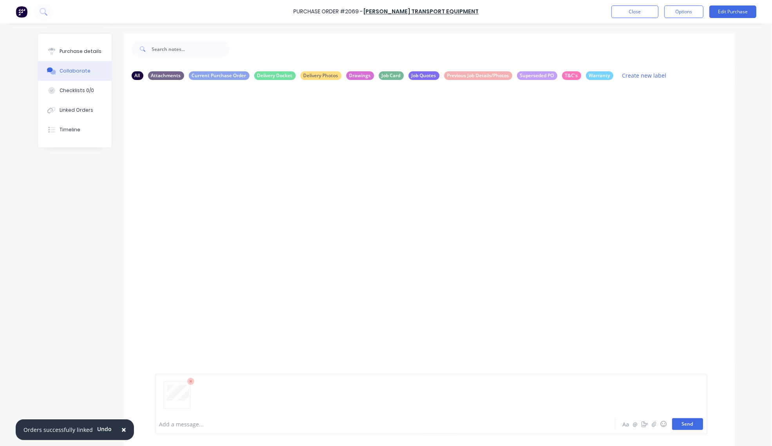
click at [690, 427] on button "Send" at bounding box center [687, 424] width 31 height 12
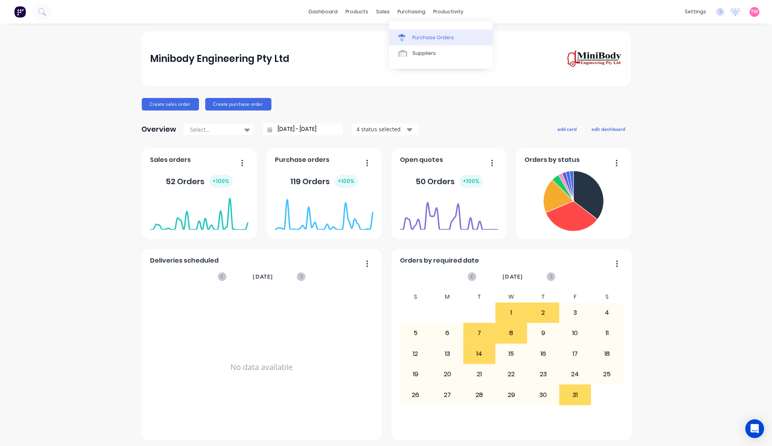
click at [403, 31] on link "Purchase Orders" at bounding box center [441, 37] width 104 height 16
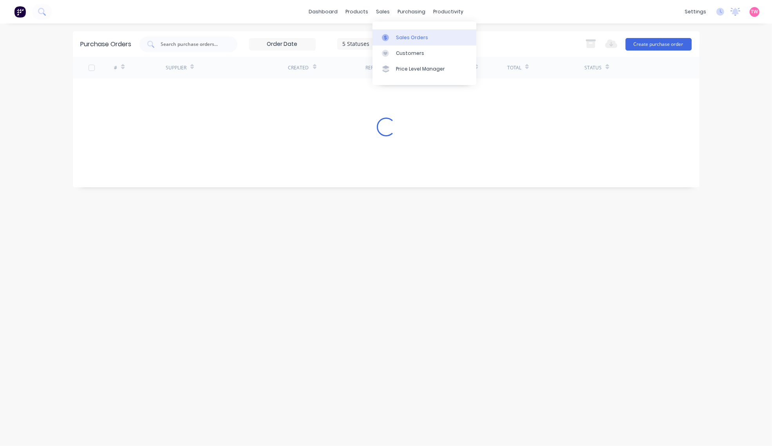
click at [398, 36] on div "Sales Orders" at bounding box center [412, 37] width 32 height 7
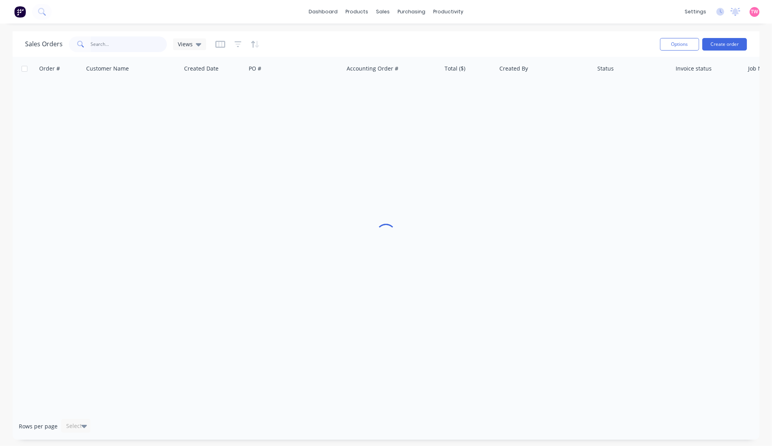
click at [131, 43] on input "text" at bounding box center [129, 44] width 76 height 16
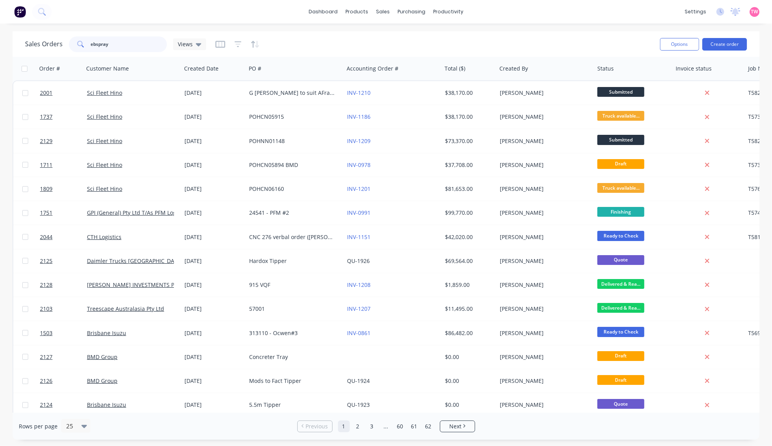
type input "ebspray"
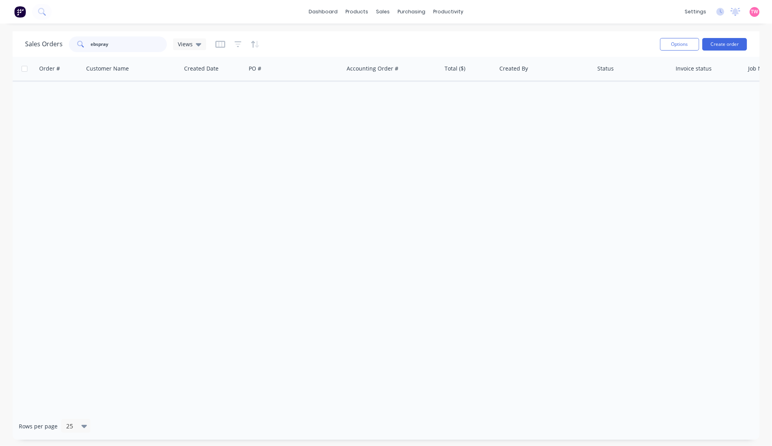
drag, startPoint x: 119, startPoint y: 45, endPoint x: 65, endPoint y: 45, distance: 54.8
click at [66, 44] on div "Sales Orders ebspray Views" at bounding box center [115, 44] width 181 height 16
type input "m"
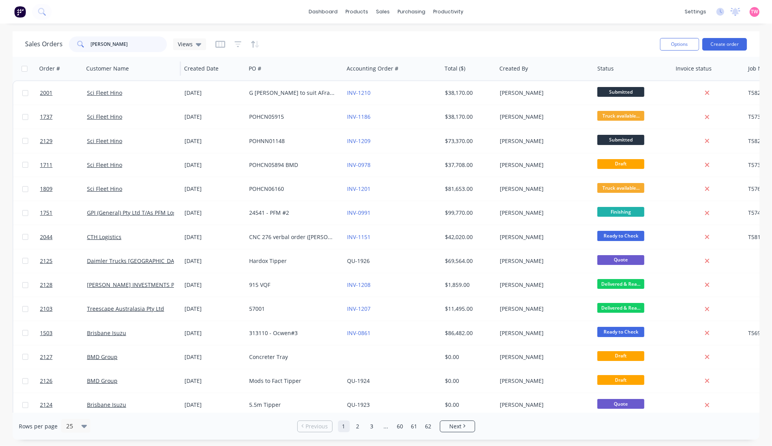
type input "lowes"
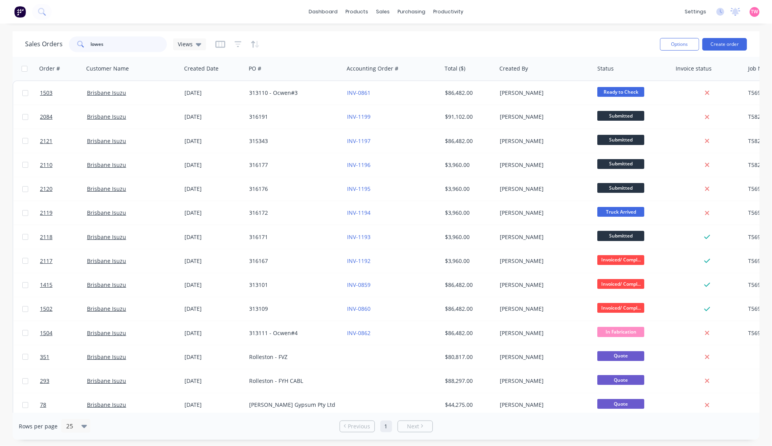
drag, startPoint x: 113, startPoint y: 45, endPoint x: 74, endPoint y: 42, distance: 38.5
click at [74, 42] on div "lowes" at bounding box center [118, 44] width 98 height 16
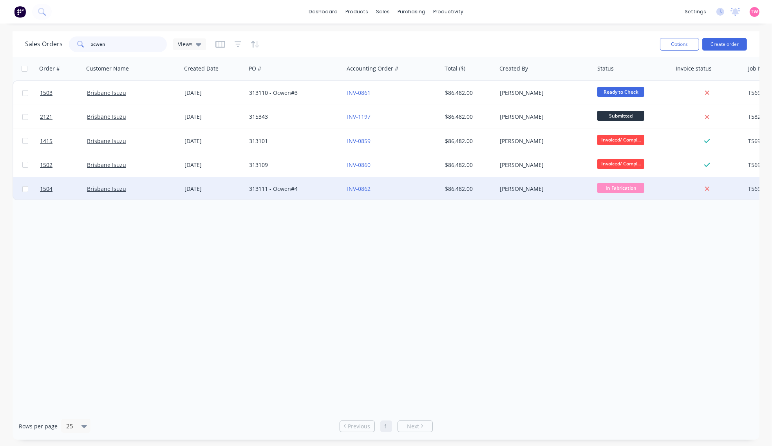
type input "ocwen"
click at [320, 191] on div "313111 - Ocwen#4" at bounding box center [292, 189] width 87 height 8
